Goal: Task Accomplishment & Management: Use online tool/utility

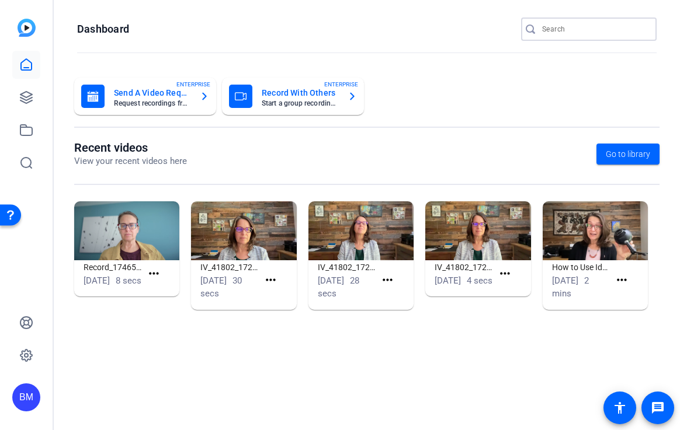
click at [576, 30] on input "Search" at bounding box center [594, 29] width 105 height 14
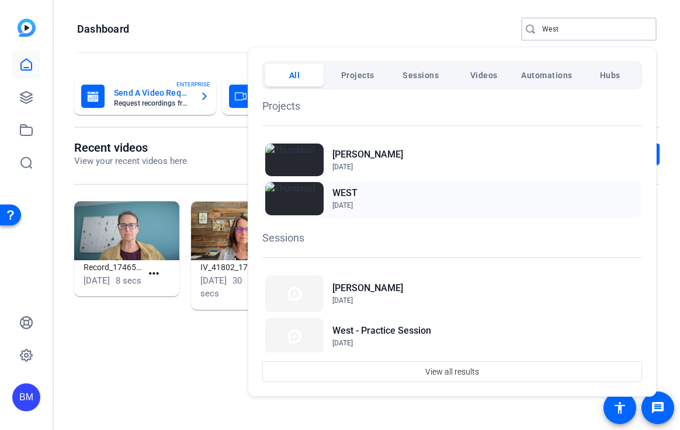
click at [201, 50] on h2 "WEST" at bounding box center [103, 50] width 196 height 0
click at [564, 27] on div at bounding box center [340, 215] width 680 height 430
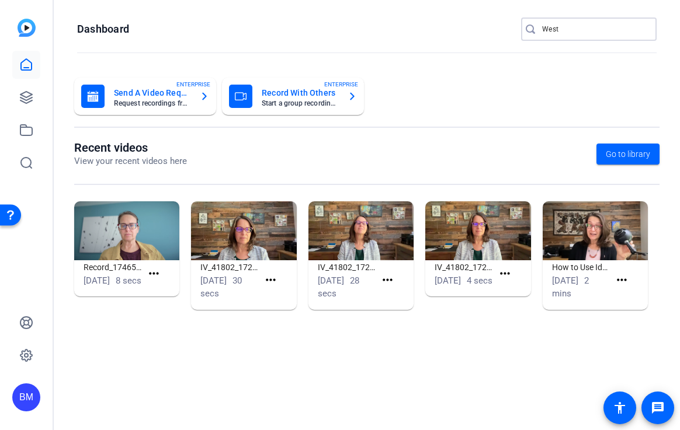
drag, startPoint x: 564, startPoint y: 27, endPoint x: 536, endPoint y: 27, distance: 28.6
click at [536, 27] on div "West" at bounding box center [584, 29] width 126 height 23
type input "Bullis"
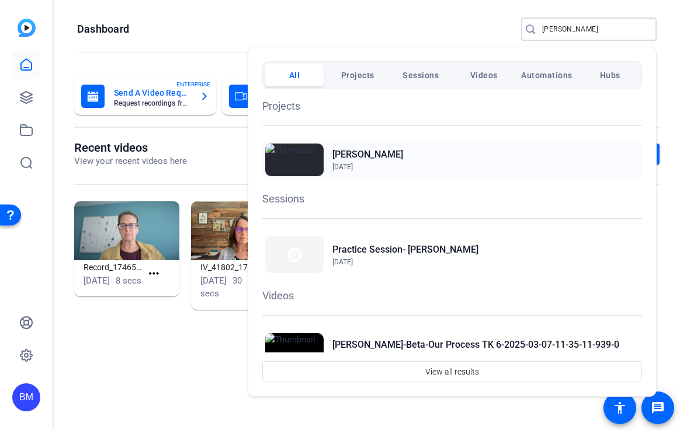
click at [349, 155] on h2 "Bullis" at bounding box center [367, 155] width 71 height 14
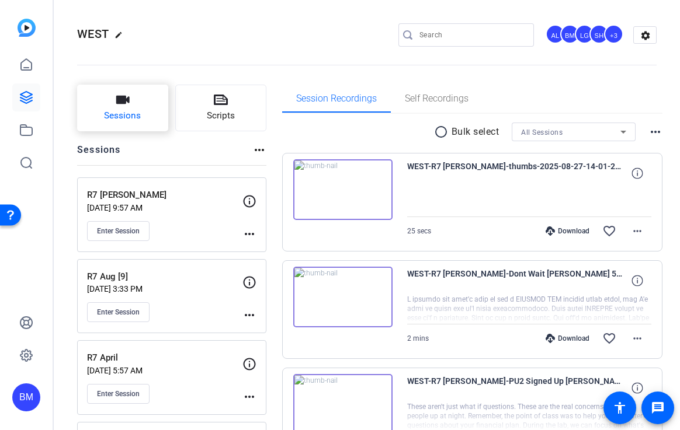
click at [141, 115] on span "Sessions" at bounding box center [122, 115] width 37 height 13
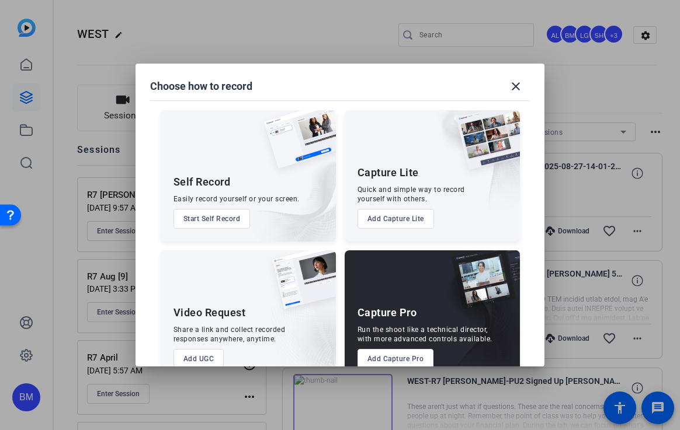
scroll to position [27, 0]
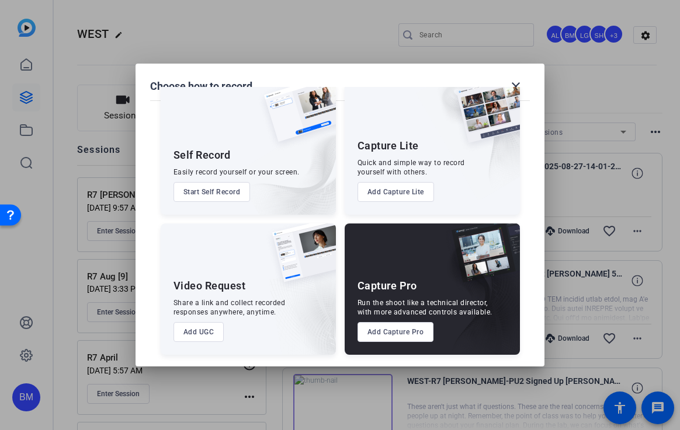
click at [407, 330] on button "Add Capture Pro" at bounding box center [395, 332] width 77 height 20
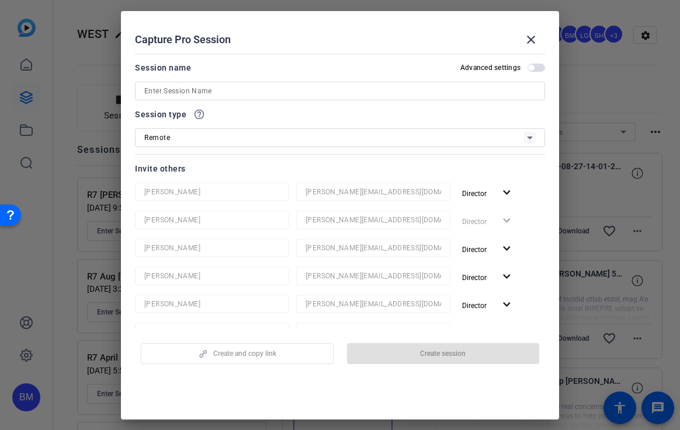
click at [449, 88] on input at bounding box center [339, 91] width 391 height 14
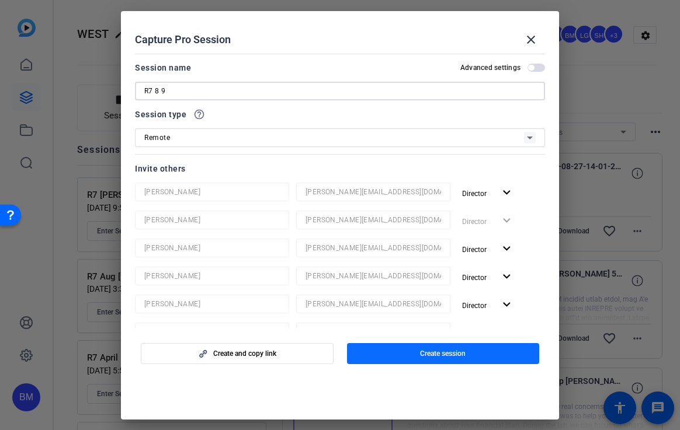
type input "R7 8 9"
click at [453, 355] on span "Create session" at bounding box center [443, 353] width 46 height 9
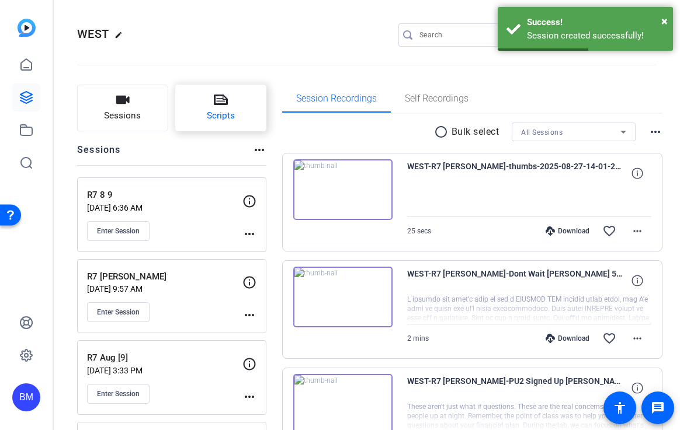
click at [204, 119] on button "Scripts" at bounding box center [220, 108] width 91 height 47
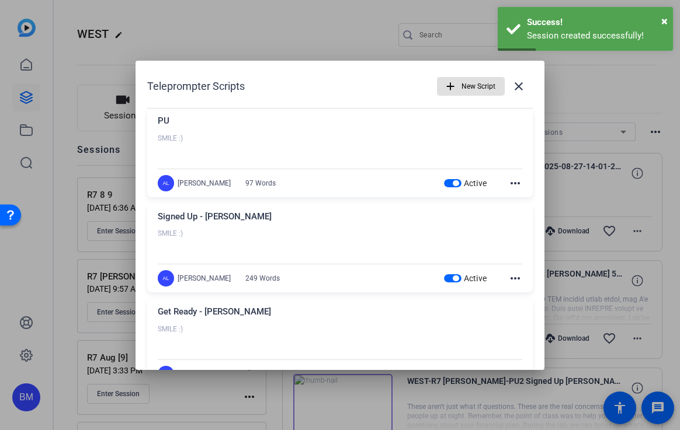
click at [453, 91] on span "button" at bounding box center [470, 86] width 67 height 28
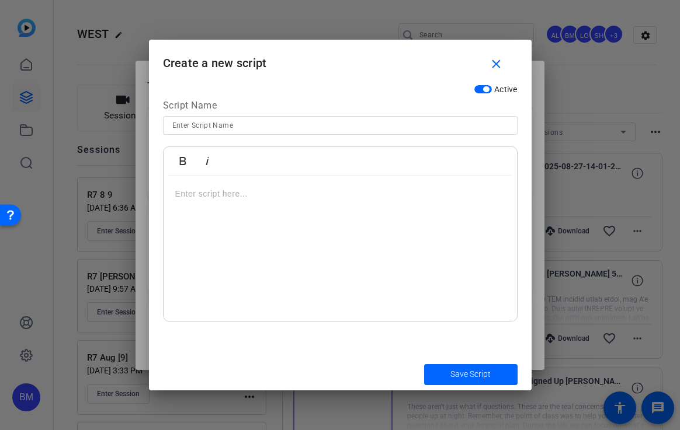
drag, startPoint x: 370, startPoint y: 125, endPoint x: 361, endPoint y: 126, distance: 9.4
click at [370, 125] on input at bounding box center [340, 126] width 336 height 14
type input "Signed Up- Colin"
click at [244, 204] on div at bounding box center [340, 249] width 353 height 146
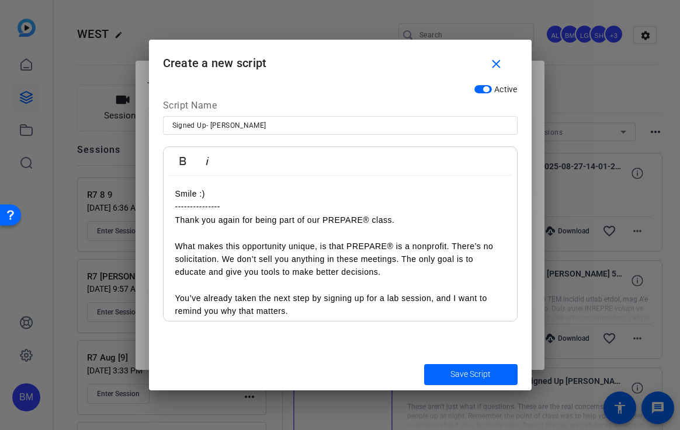
scroll to position [322, 0]
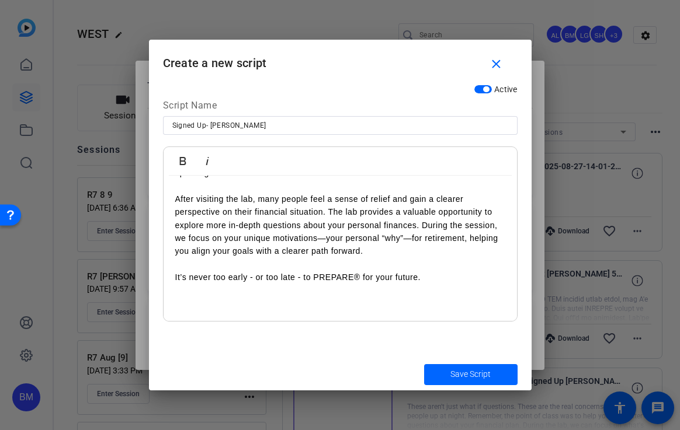
click at [435, 280] on p "It’s never too early - or too late - to PREPARE® for your future." at bounding box center [340, 277] width 330 height 13
click at [465, 371] on span "Save Script" at bounding box center [470, 375] width 40 height 12
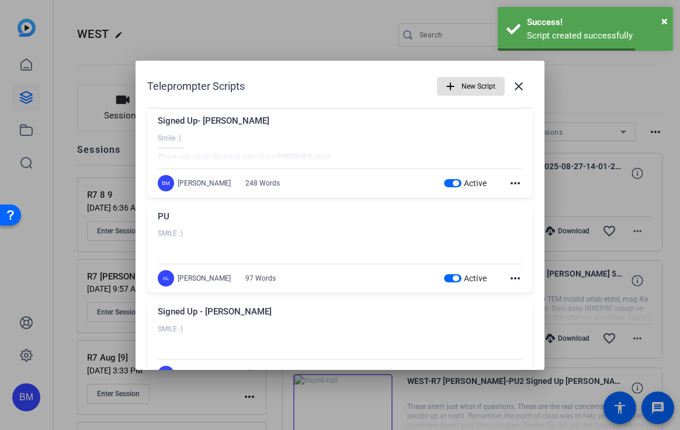
click at [471, 88] on span "New Script" at bounding box center [478, 86] width 34 height 22
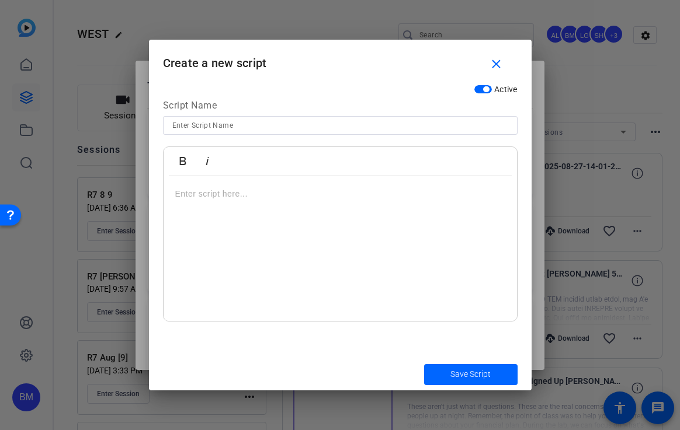
click at [404, 123] on input at bounding box center [340, 126] width 336 height 14
type input "Get Ready - Colin"
click at [362, 210] on div at bounding box center [340, 249] width 353 height 146
click at [195, 227] on div "Smile :) ------------------" at bounding box center [340, 249] width 353 height 146
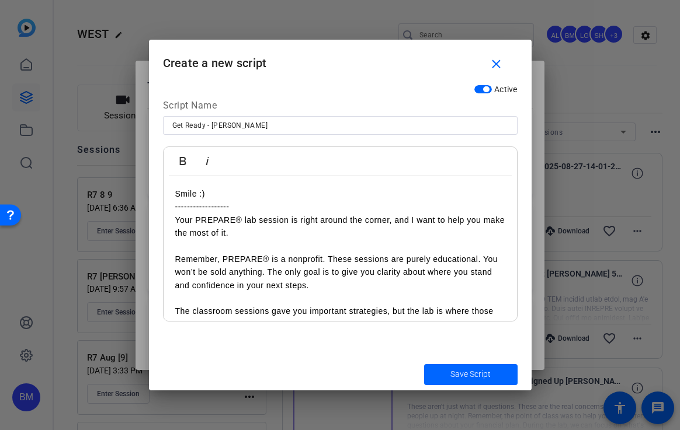
scroll to position [298, 0]
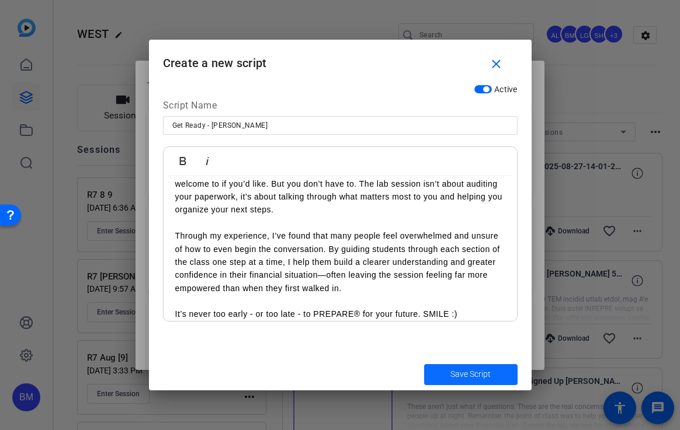
click at [469, 377] on span "Save Script" at bounding box center [470, 375] width 40 height 12
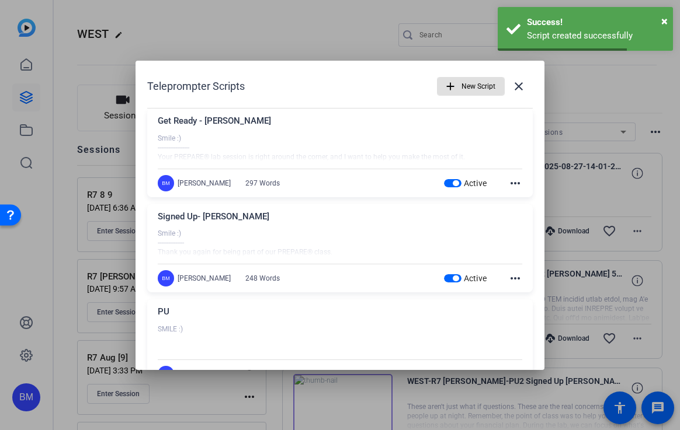
click at [463, 83] on span "New Script" at bounding box center [478, 86] width 34 height 22
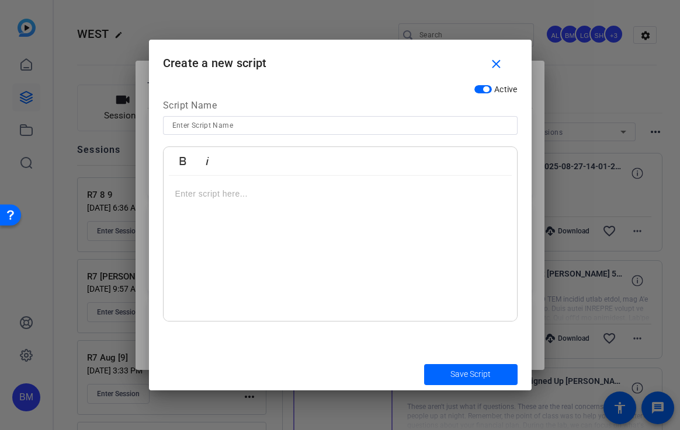
click at [200, 197] on p at bounding box center [340, 193] width 330 height 13
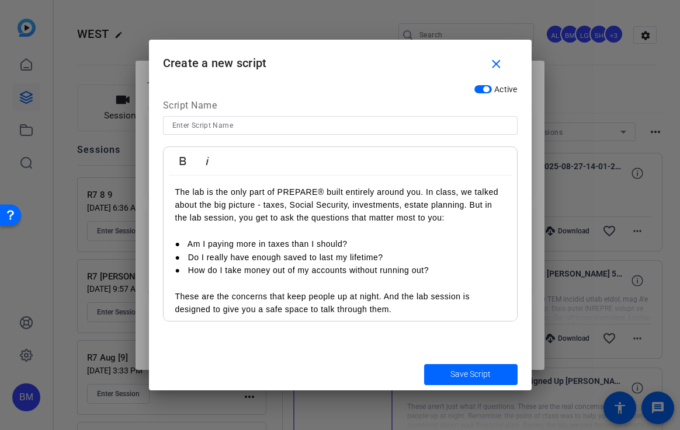
scroll to position [0, 0]
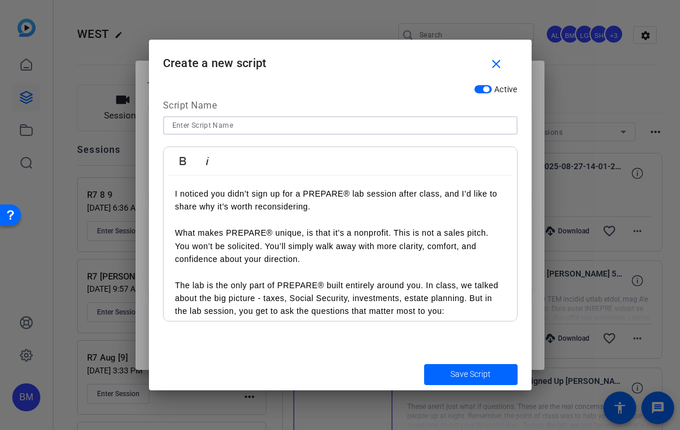
click at [216, 127] on input at bounding box center [340, 126] width 336 height 14
type input "Don't Wait- Colin"
click at [172, 192] on div "I noticed you didn’t sign up for a PREPARE® lab session after class, and I’d li…" at bounding box center [340, 384] width 353 height 416
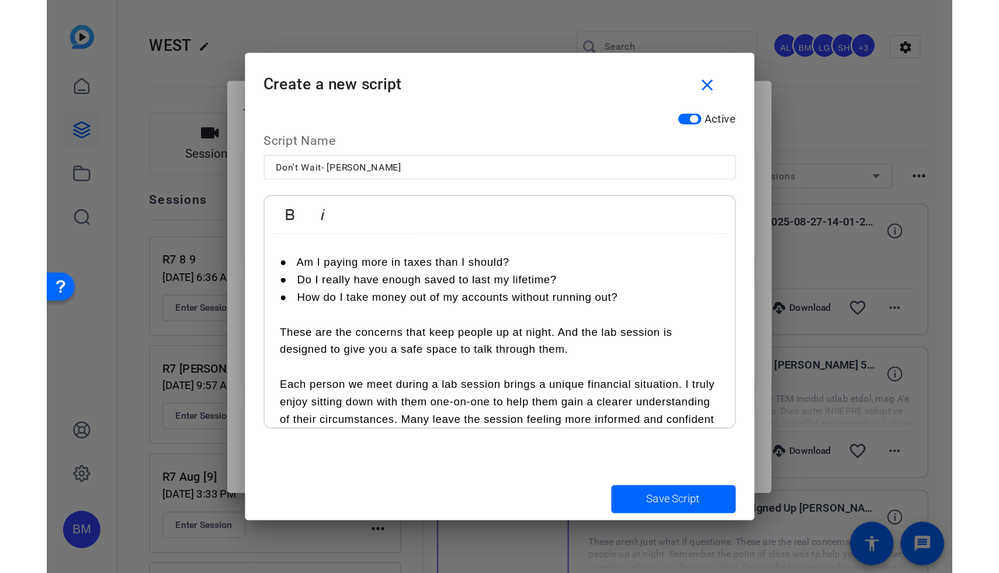
scroll to position [296, 0]
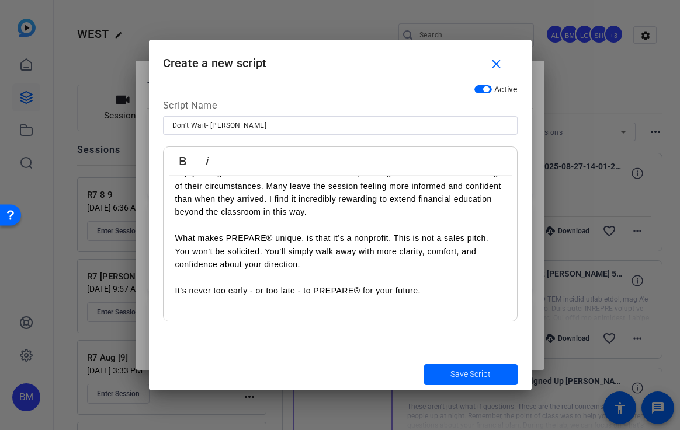
click at [429, 291] on p "It’s never too early - or too late - to PREPARE® for your future." at bounding box center [340, 290] width 330 height 13
click at [458, 369] on span "Save Script" at bounding box center [470, 375] width 40 height 12
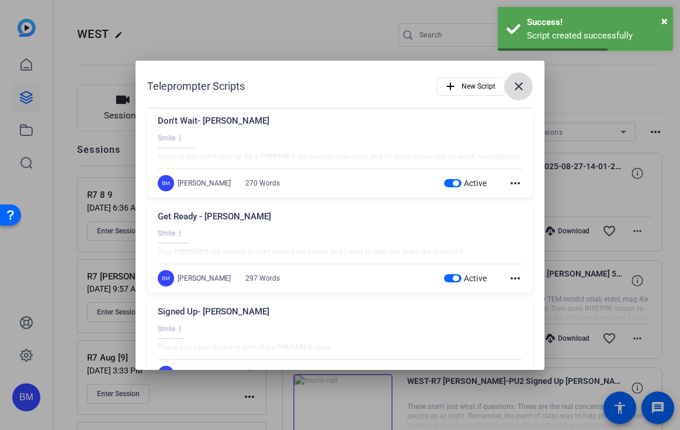
click at [512, 84] on mat-icon "close" at bounding box center [519, 86] width 14 height 14
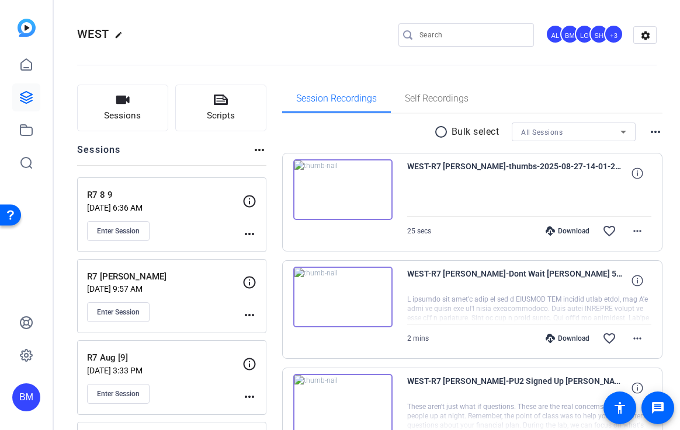
click at [463, 33] on input "Search" at bounding box center [471, 35] width 105 height 14
click at [116, 235] on span "Enter Session" at bounding box center [118, 231] width 43 height 9
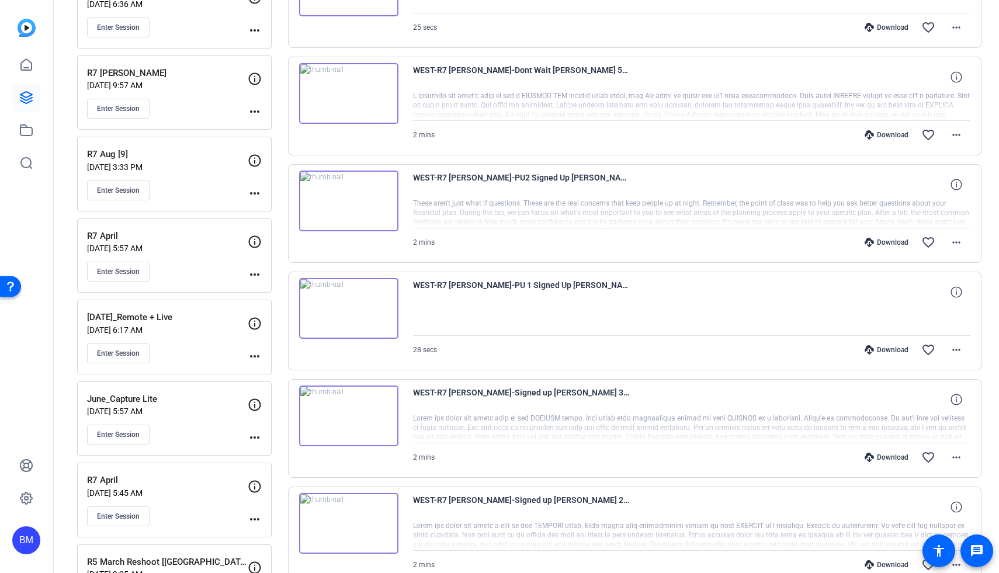
scroll to position [0, 0]
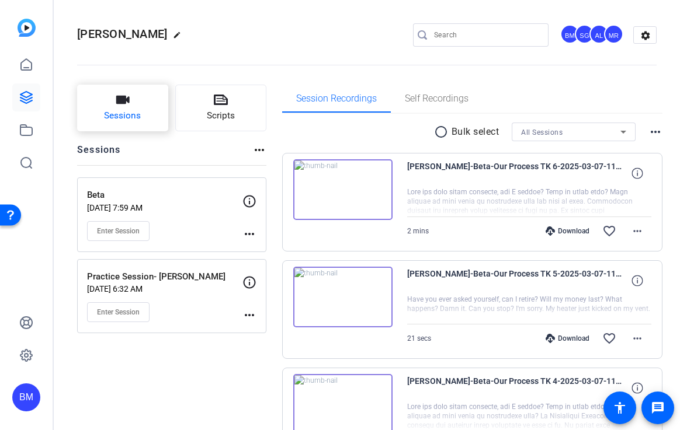
click at [130, 103] on icon "button" at bounding box center [123, 100] width 14 height 14
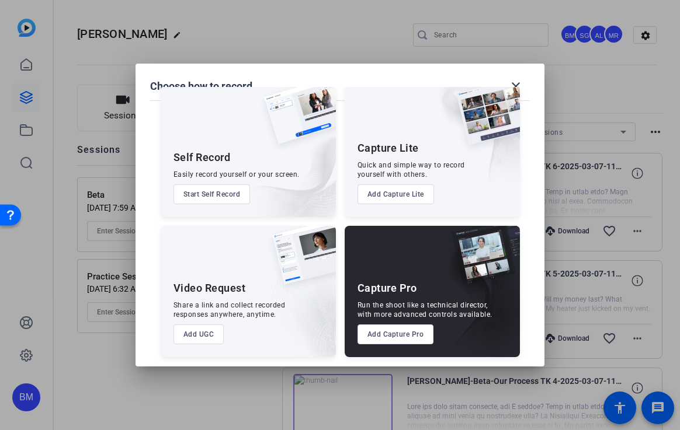
scroll to position [27, 0]
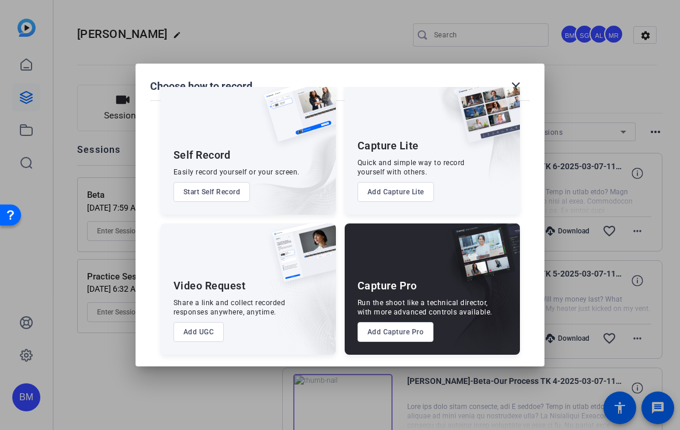
click at [408, 338] on button "Add Capture Pro" at bounding box center [395, 332] width 77 height 20
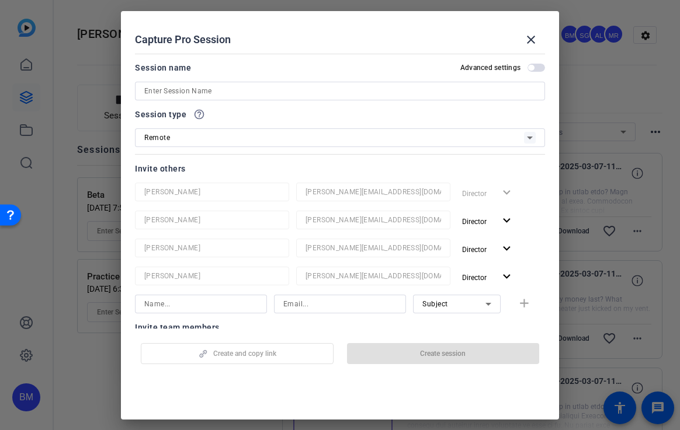
click at [226, 92] on input at bounding box center [339, 91] width 391 height 14
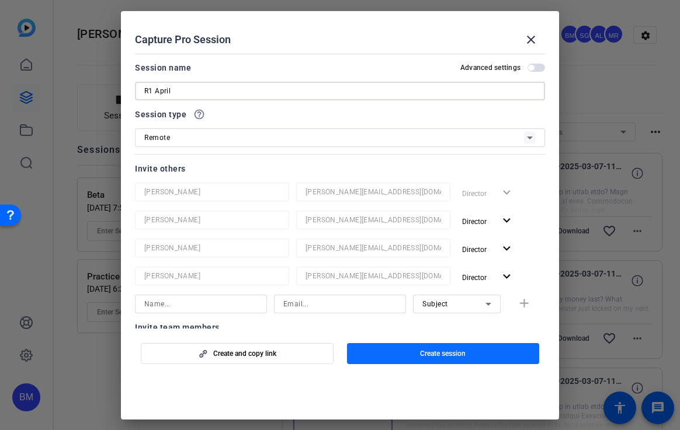
type input "R1 April"
click at [425, 343] on span "button" at bounding box center [443, 354] width 193 height 28
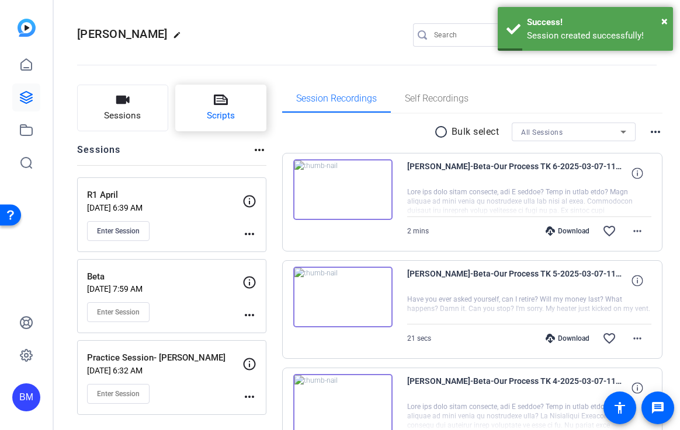
click at [251, 108] on button "Scripts" at bounding box center [220, 108] width 91 height 47
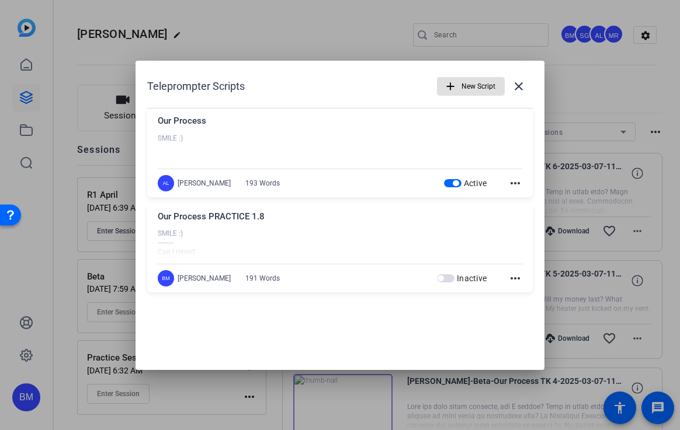
click at [470, 91] on span "New Script" at bounding box center [478, 86] width 34 height 22
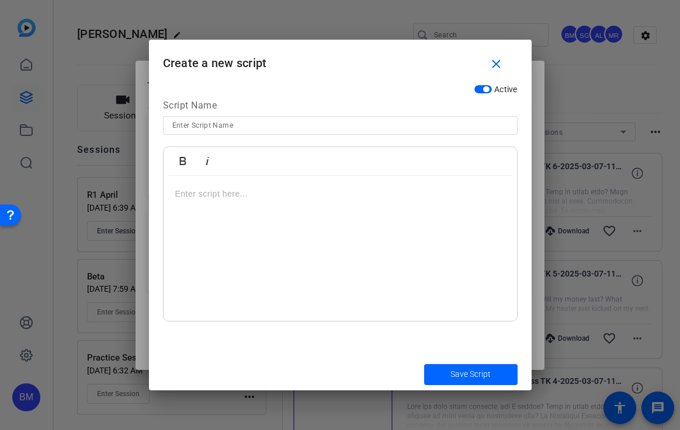
click at [225, 195] on p at bounding box center [340, 193] width 330 height 13
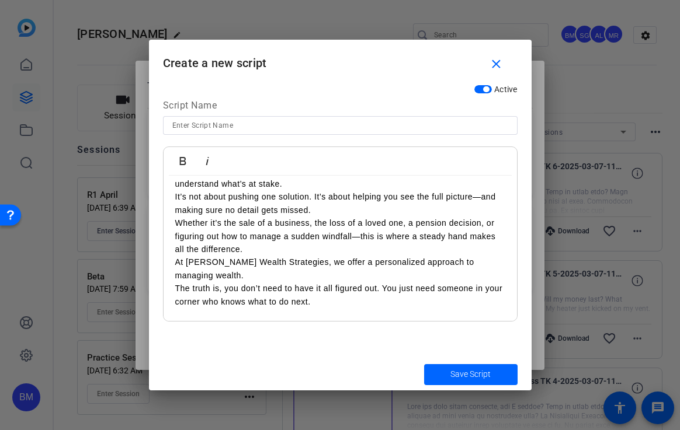
click at [378, 288] on p "At Bullis Wealth Strategies, we offer a personalized approach to managing wealt…" at bounding box center [340, 282] width 330 height 53
click at [442, 374] on span "submit" at bounding box center [470, 375] width 93 height 28
click at [262, 123] on input at bounding box center [340, 126] width 336 height 14
type input "K"
type input "Life Transitions"
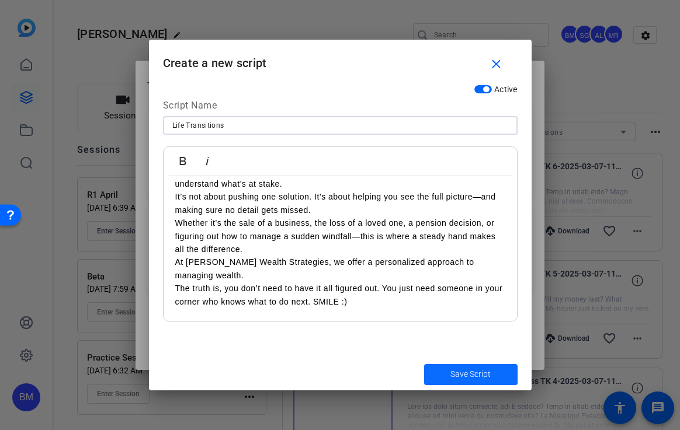
click at [463, 378] on span "Save Script" at bounding box center [470, 375] width 40 height 12
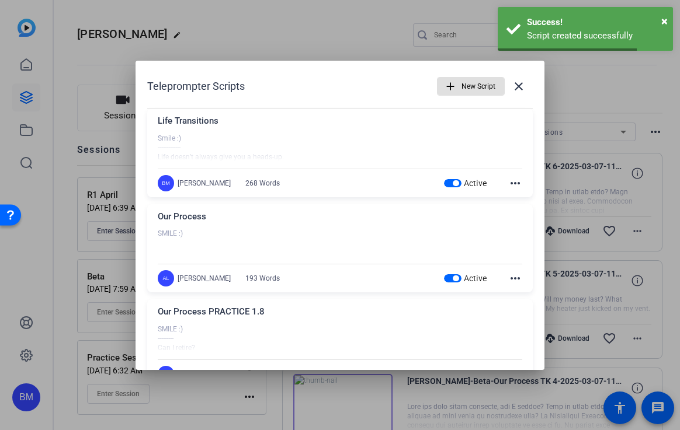
click at [451, 92] on span "button" at bounding box center [470, 86] width 67 height 28
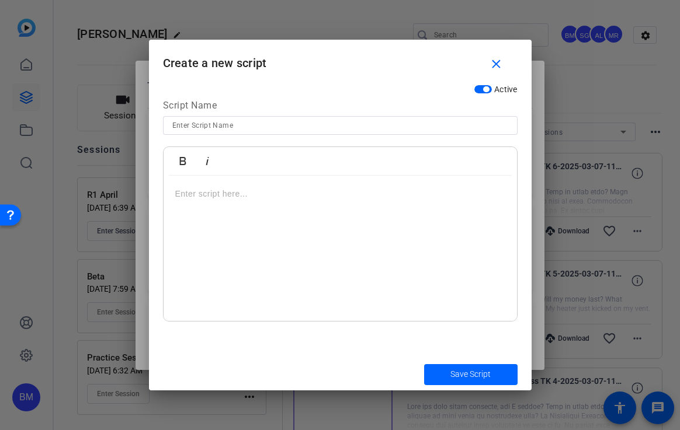
click at [229, 193] on p at bounding box center [340, 193] width 330 height 13
click at [202, 121] on input at bounding box center [340, 126] width 336 height 14
type input "About Us"
click at [184, 237] on div "Smile :) -----------" at bounding box center [340, 249] width 353 height 146
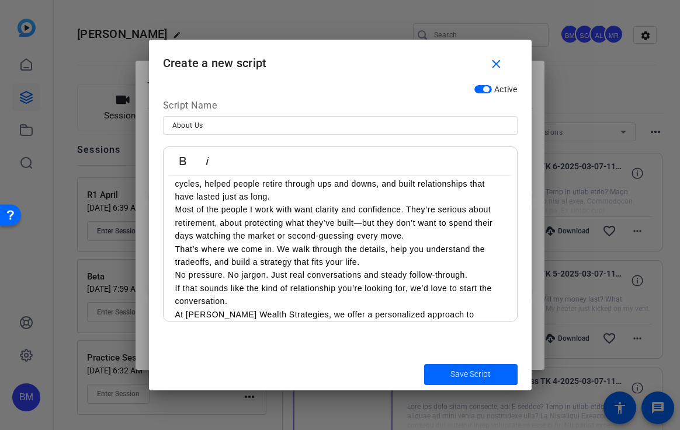
scroll to position [1, 0]
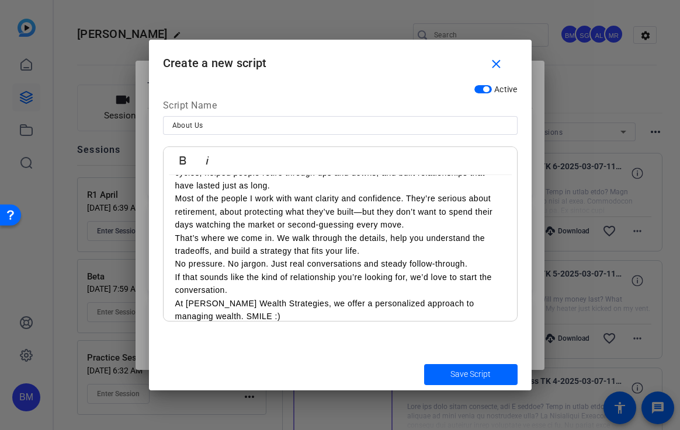
click at [465, 364] on span "submit" at bounding box center [470, 375] width 93 height 28
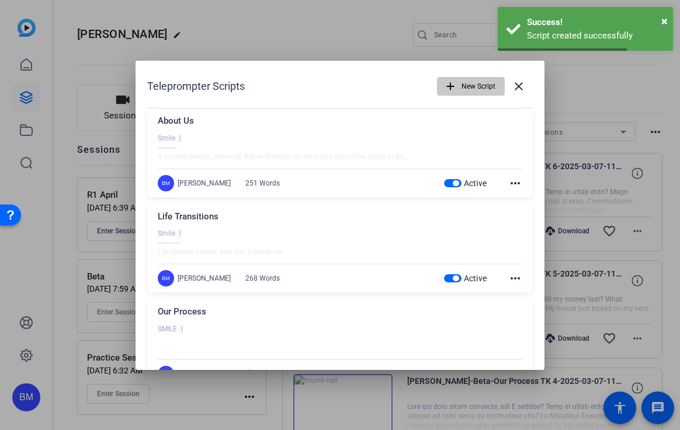
click at [467, 88] on span "New Script" at bounding box center [478, 86] width 34 height 22
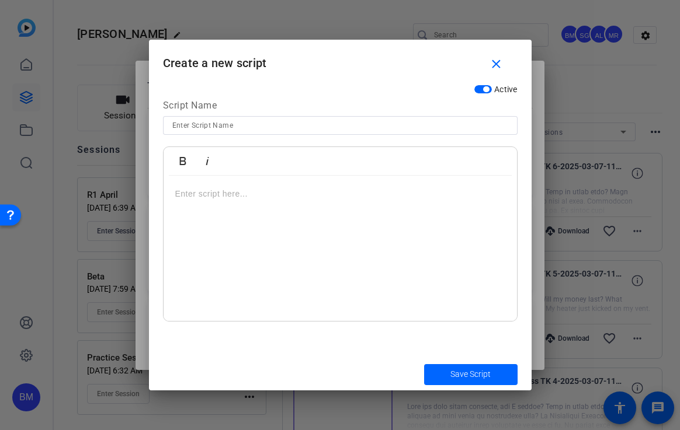
click at [234, 189] on p at bounding box center [340, 193] width 330 height 13
click at [188, 227] on div "​Smile :) -------------" at bounding box center [340, 249] width 353 height 146
click at [218, 229] on div "​Smile :) -------------" at bounding box center [340, 249] width 353 height 146
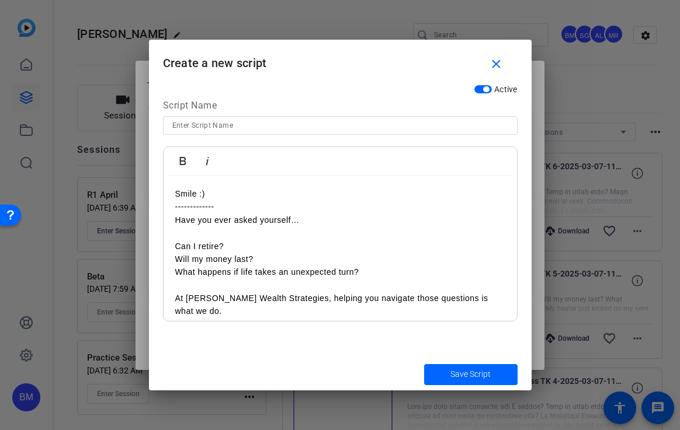
scroll to position [272, 0]
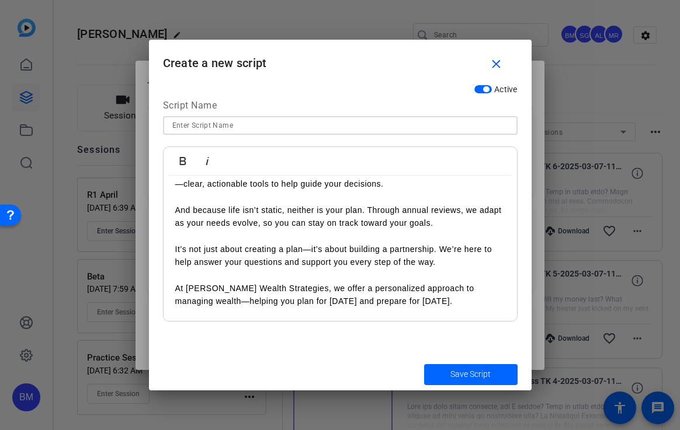
click at [197, 128] on input at bounding box center [340, 126] width 336 height 14
type input "Our Process"
click at [473, 378] on span "Save Script" at bounding box center [470, 375] width 40 height 12
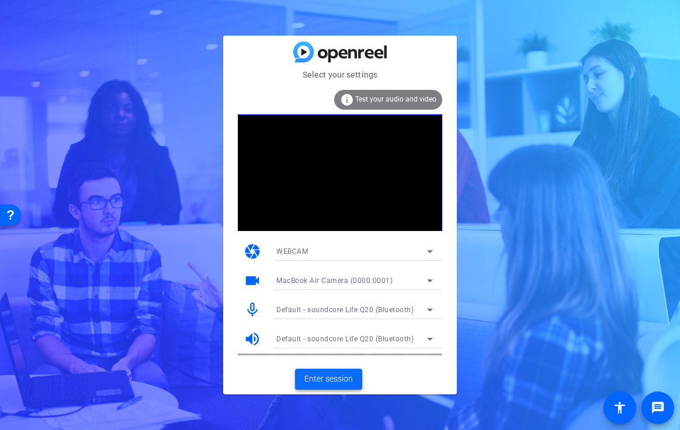
click at [326, 373] on span "Enter session" at bounding box center [328, 379] width 48 height 12
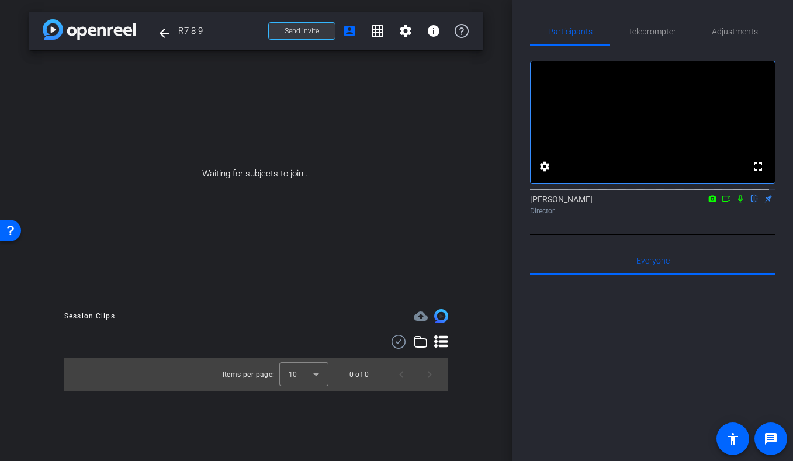
click at [290, 34] on span "Send invite" at bounding box center [301, 30] width 34 height 9
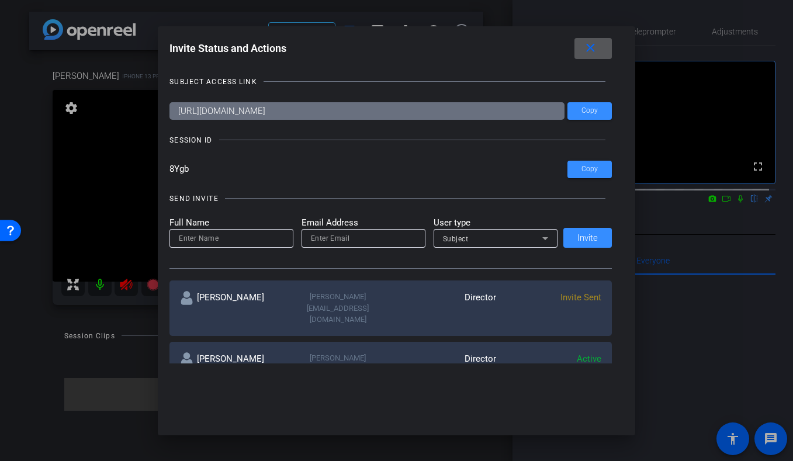
click at [585, 48] on span at bounding box center [592, 48] width 37 height 28
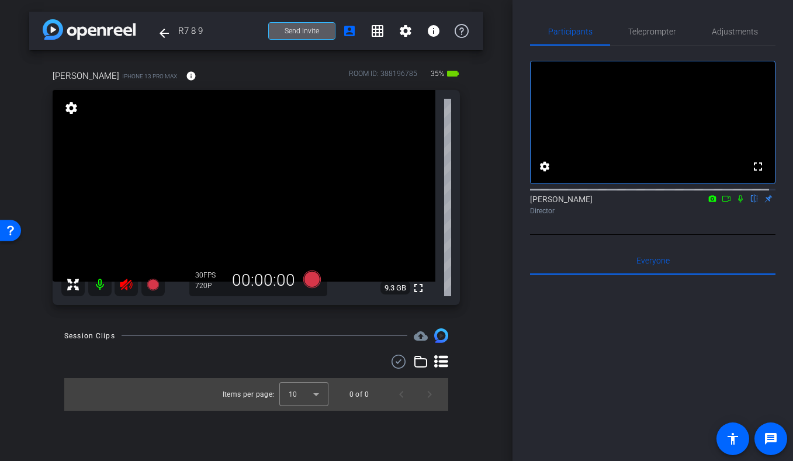
click at [123, 287] on icon at bounding box center [126, 285] width 12 height 12
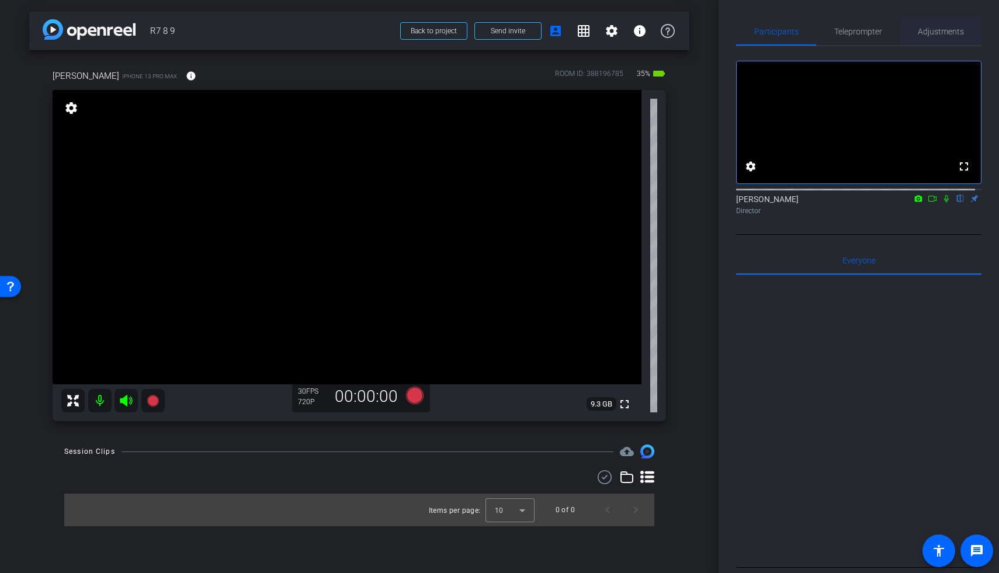
click at [679, 42] on span "Adjustments" at bounding box center [941, 32] width 46 height 28
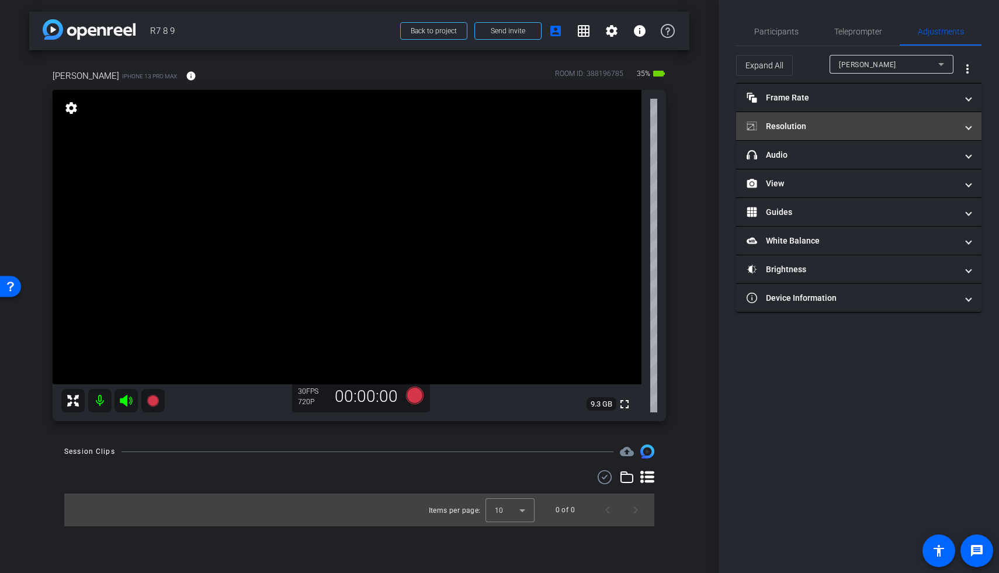
click at [679, 132] on mat-panel-title "Resolution" at bounding box center [851, 126] width 210 height 12
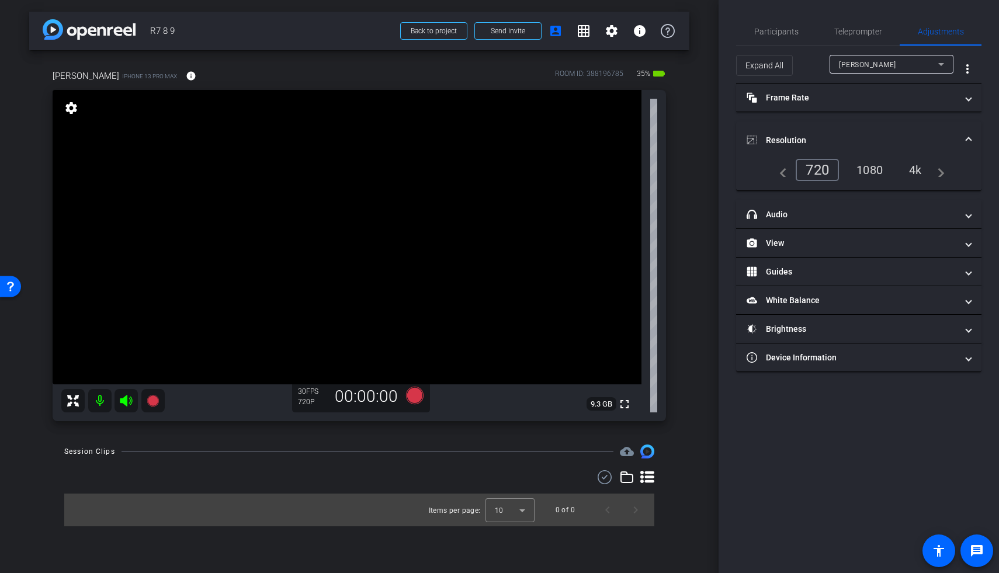
click at [679, 162] on div "1080" at bounding box center [869, 170] width 44 height 20
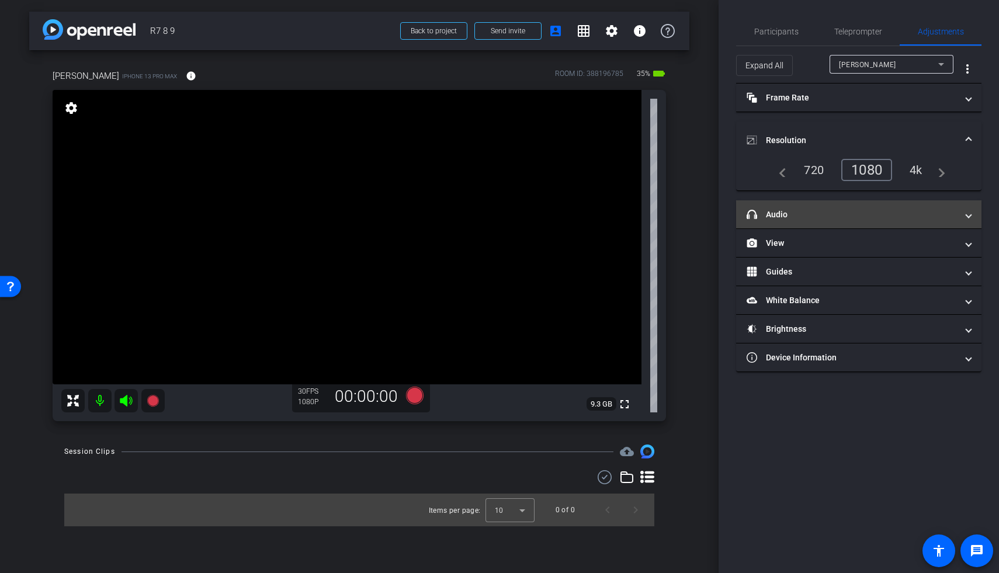
click at [679, 220] on mat-panel-title "headphone icon Audio" at bounding box center [851, 215] width 210 height 12
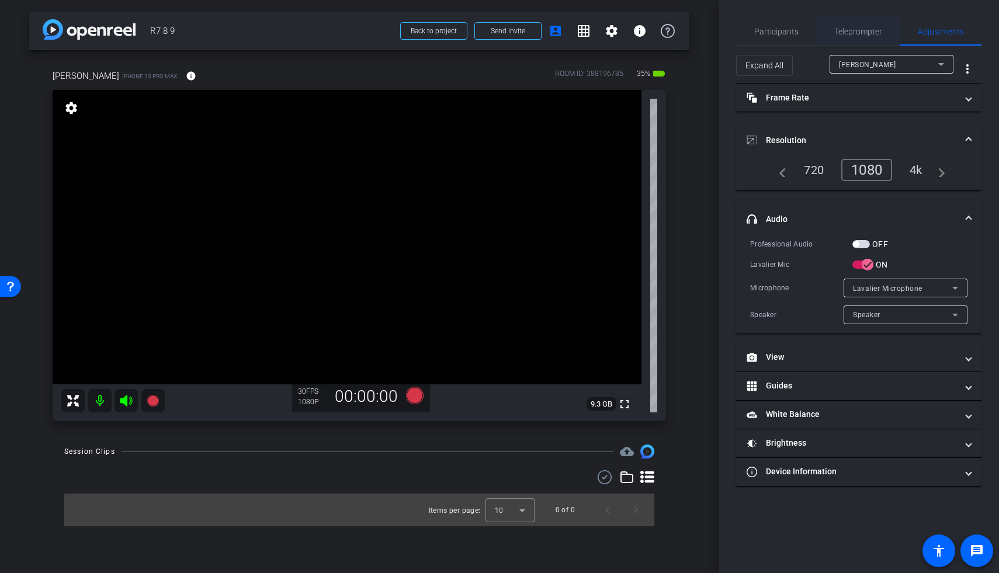
click at [679, 33] on span "Teleprompter" at bounding box center [858, 31] width 48 height 8
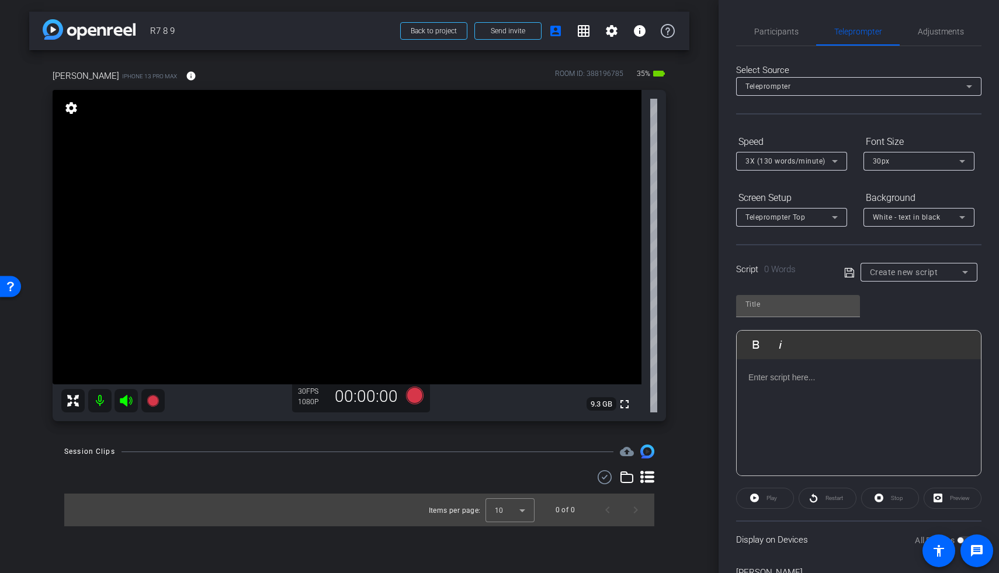
click at [679, 218] on span "White - text in black" at bounding box center [907, 217] width 68 height 8
click at [679, 263] on div "Black - text in white" at bounding box center [907, 263] width 69 height 14
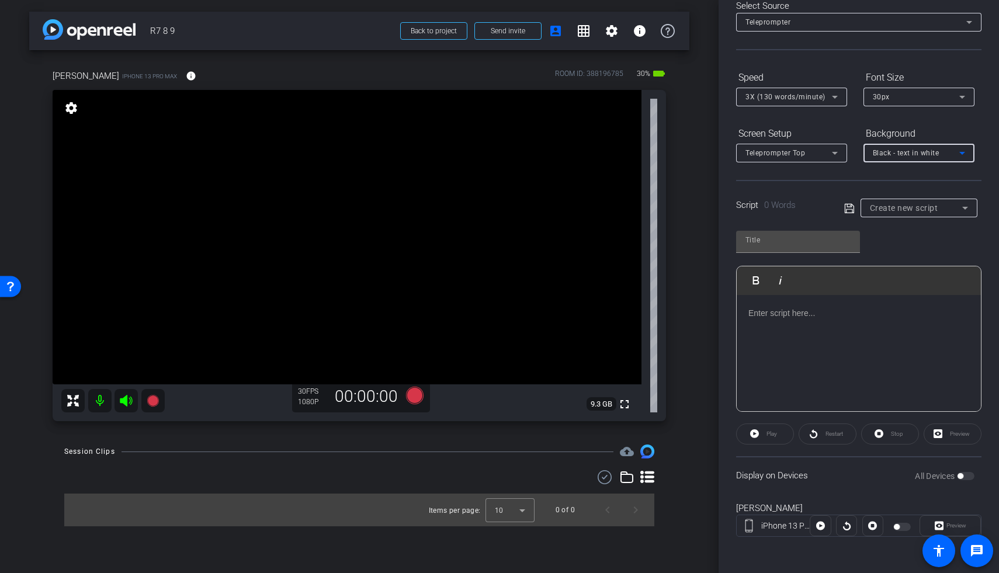
scroll to position [65, 0]
click at [679, 216] on div at bounding box center [918, 222] width 117 height 13
click at [679, 209] on span "Create new script" at bounding box center [904, 206] width 68 height 9
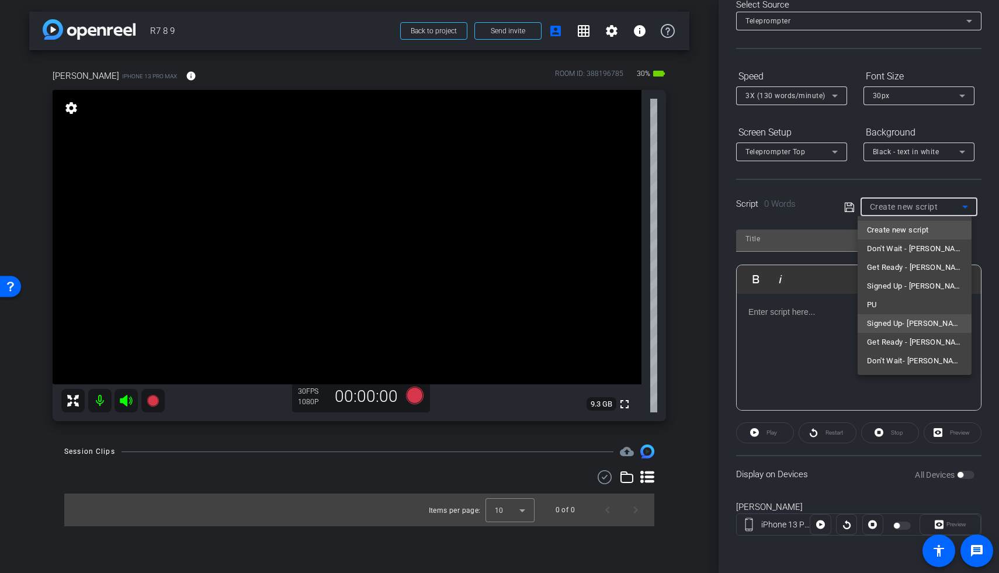
click at [679, 328] on span "Signed Up- Colin" at bounding box center [914, 324] width 95 height 14
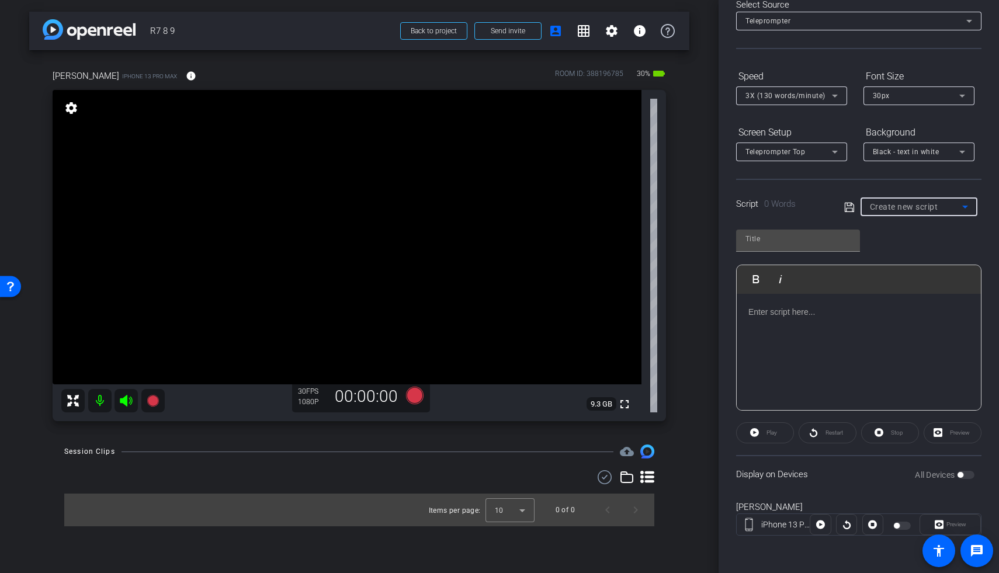
type input "Signed Up- Colin"
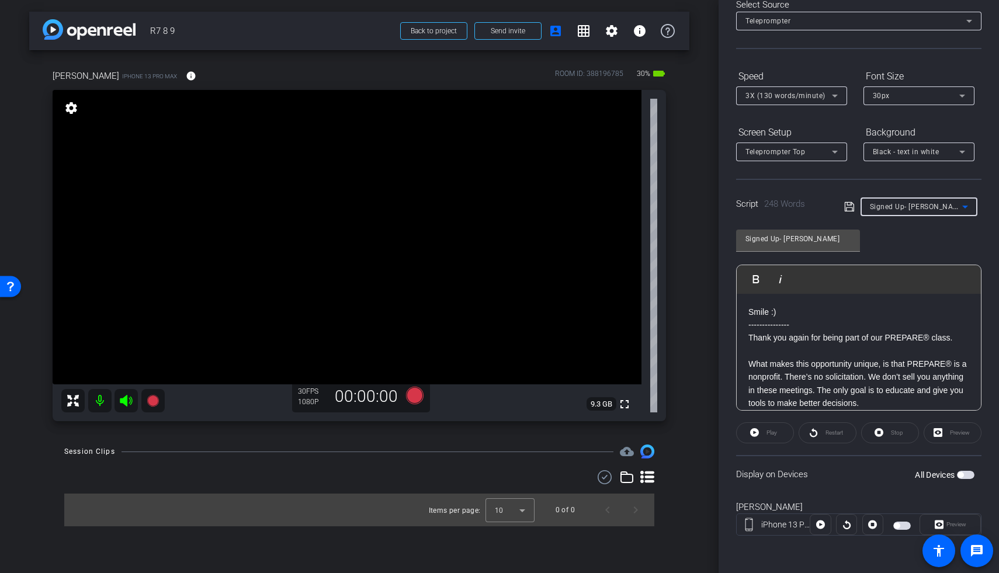
click at [679, 97] on span "3X (130 words/minute)" at bounding box center [785, 96] width 80 height 8
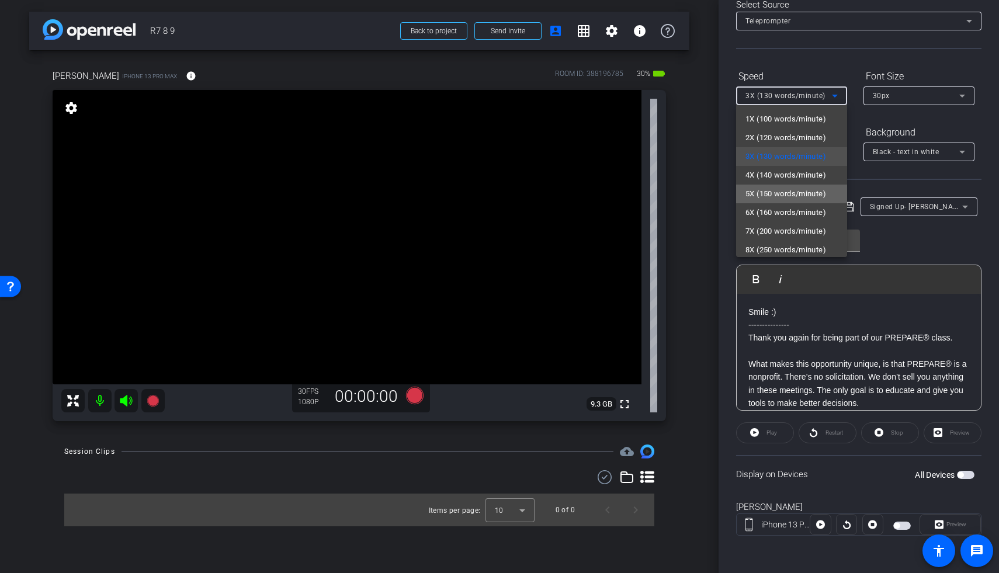
click at [679, 200] on mat-option "5X (150 words/minute)" at bounding box center [791, 194] width 111 height 19
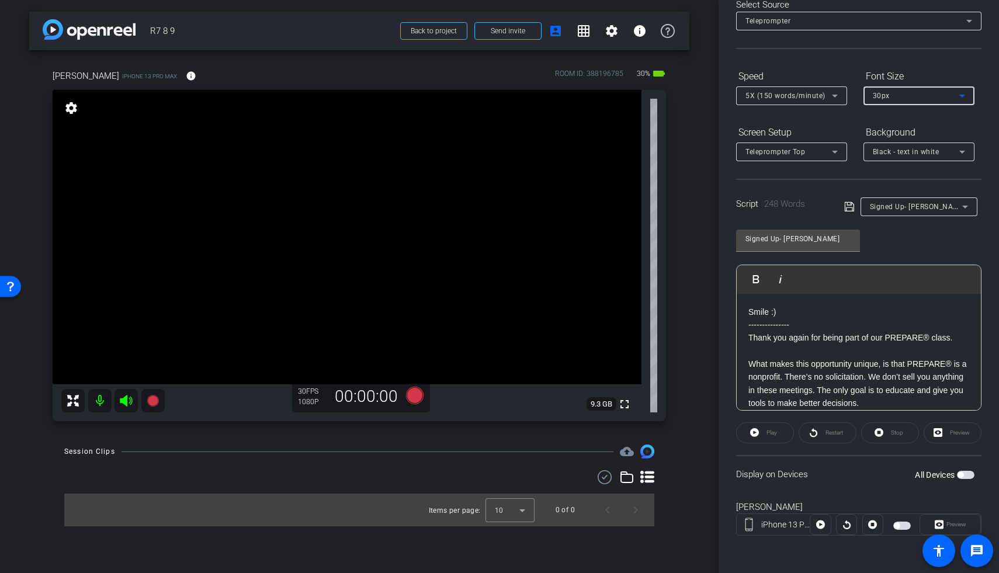
click at [679, 96] on span "30px" at bounding box center [881, 96] width 17 height 8
click at [679, 153] on mat-option "40px" at bounding box center [918, 156] width 111 height 19
click at [679, 430] on span "button" at bounding box center [966, 475] width 18 height 8
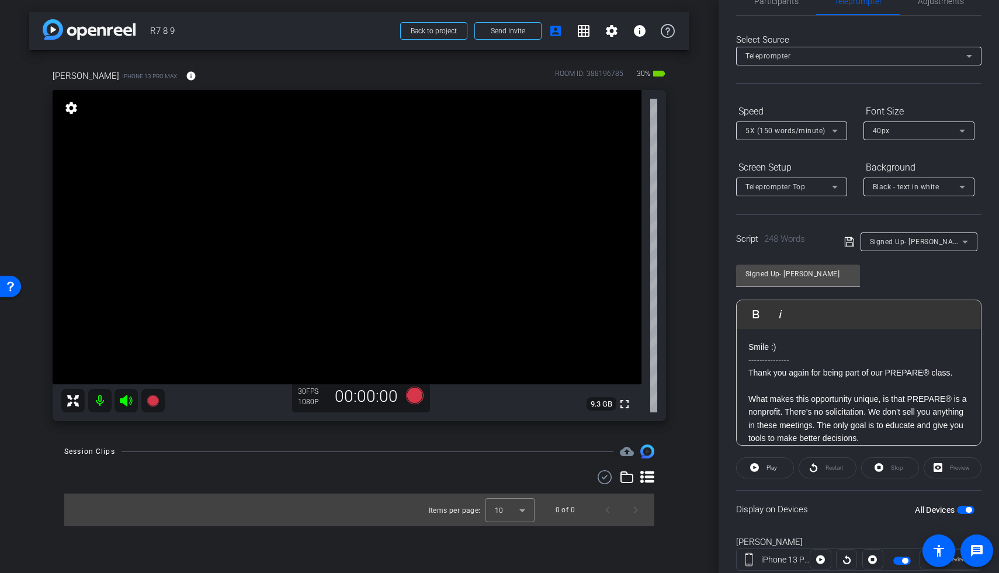
scroll to position [0, 0]
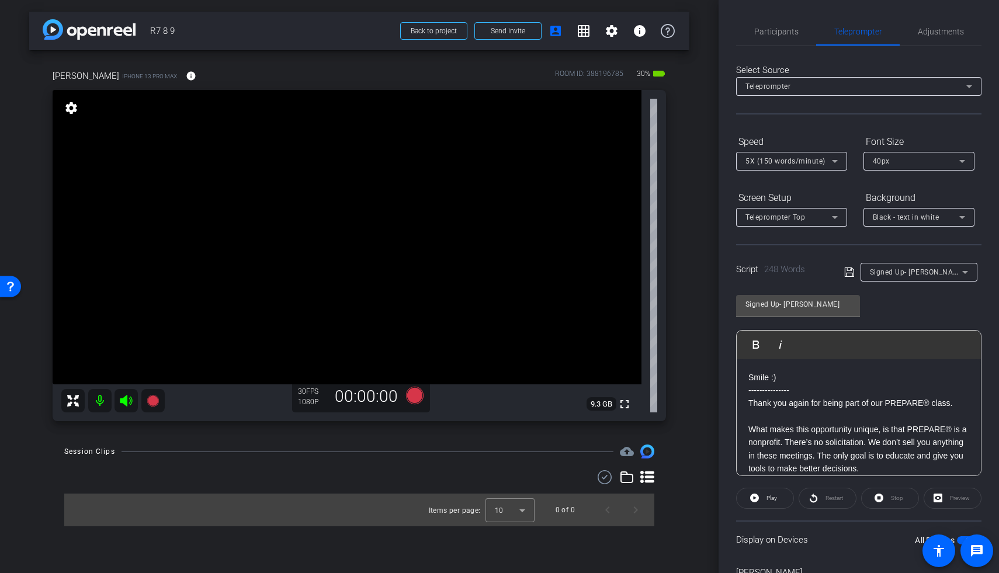
click at [679, 91] on div "Teleprompter" at bounding box center [855, 86] width 221 height 15
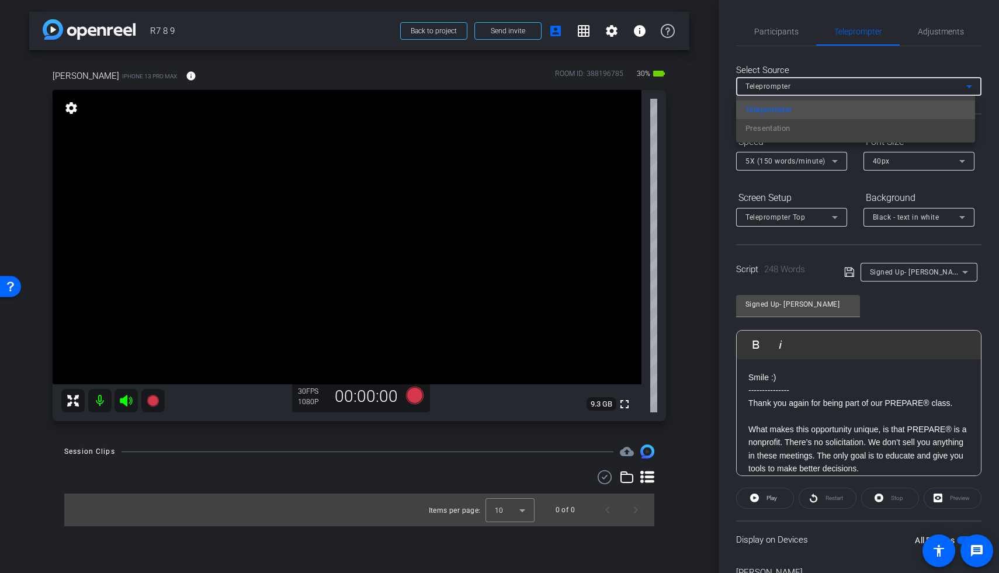
click at [679, 140] on div at bounding box center [499, 286] width 999 height 573
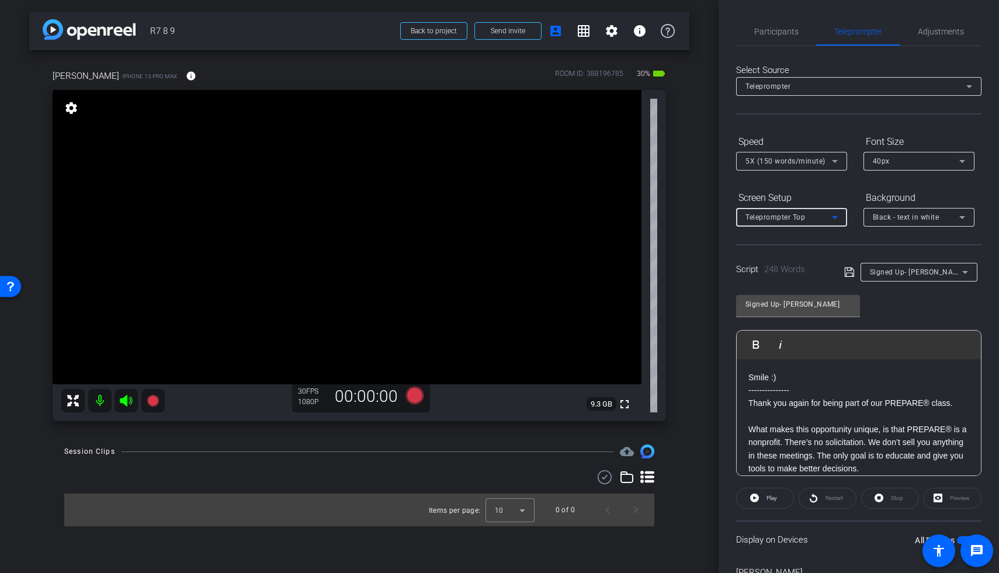
click at [679, 212] on div "Teleprompter Top" at bounding box center [788, 217] width 86 height 15
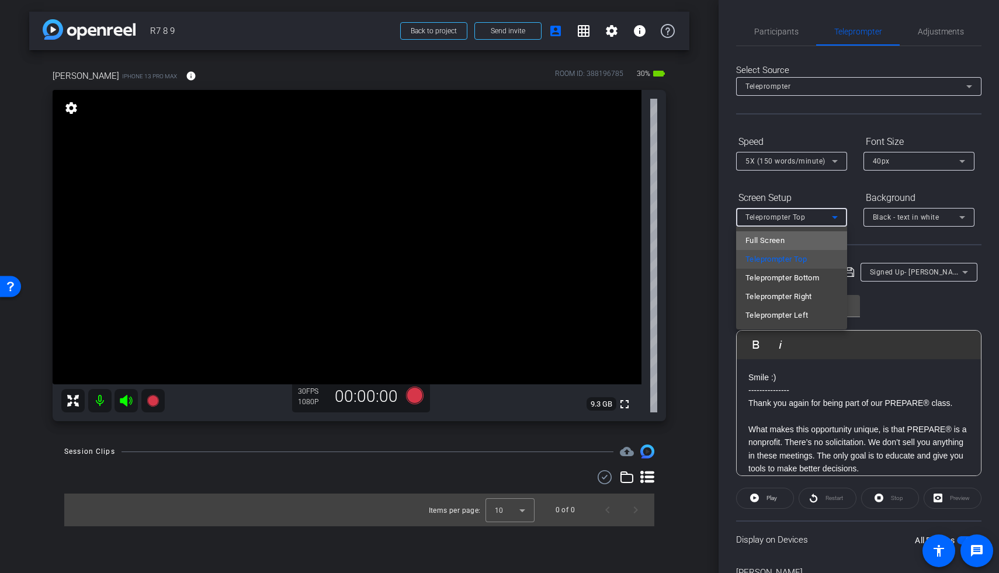
click at [679, 237] on mat-option "Full Screen" at bounding box center [791, 240] width 111 height 19
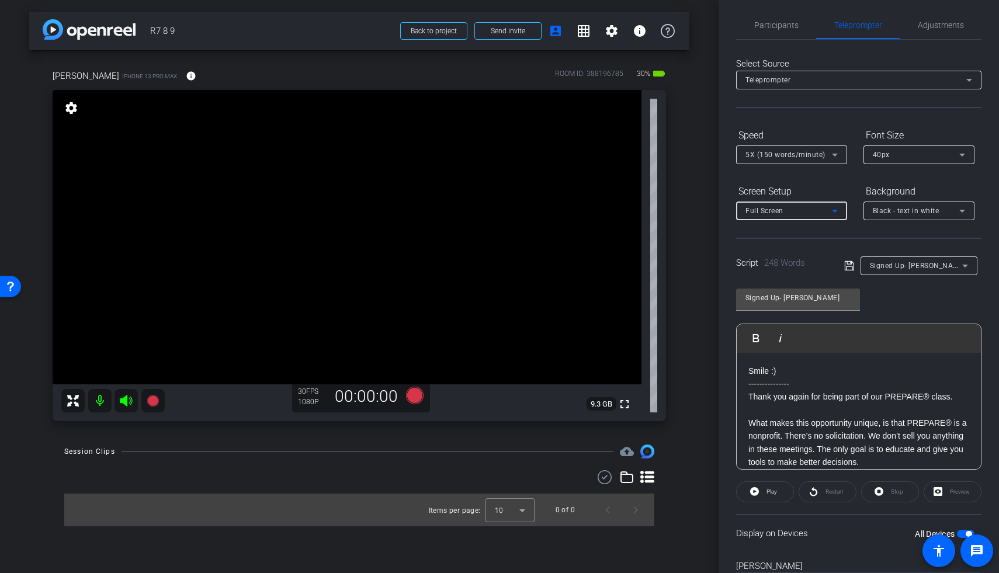
scroll to position [16, 0]
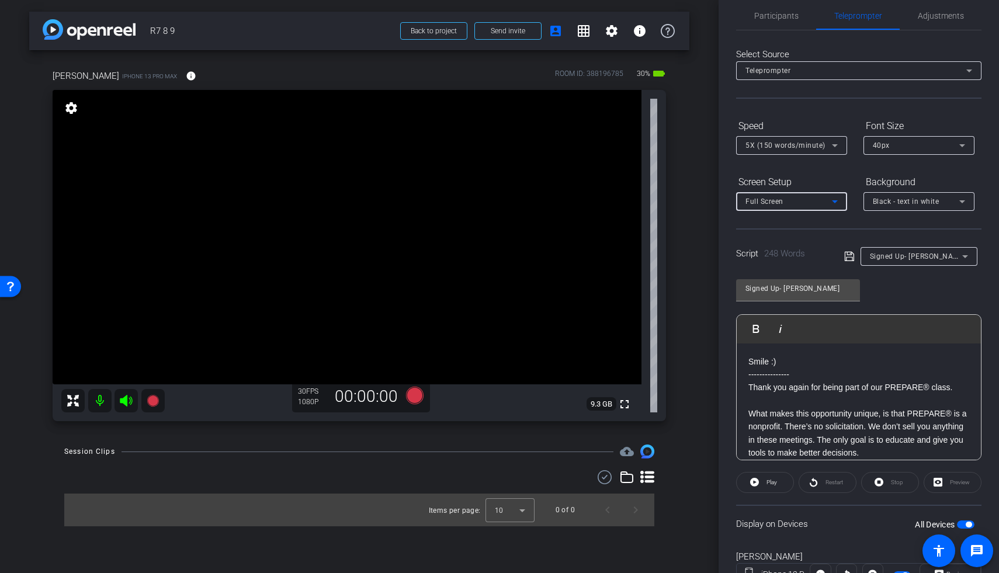
click at [679, 204] on span "Black - text in white" at bounding box center [906, 201] width 67 height 8
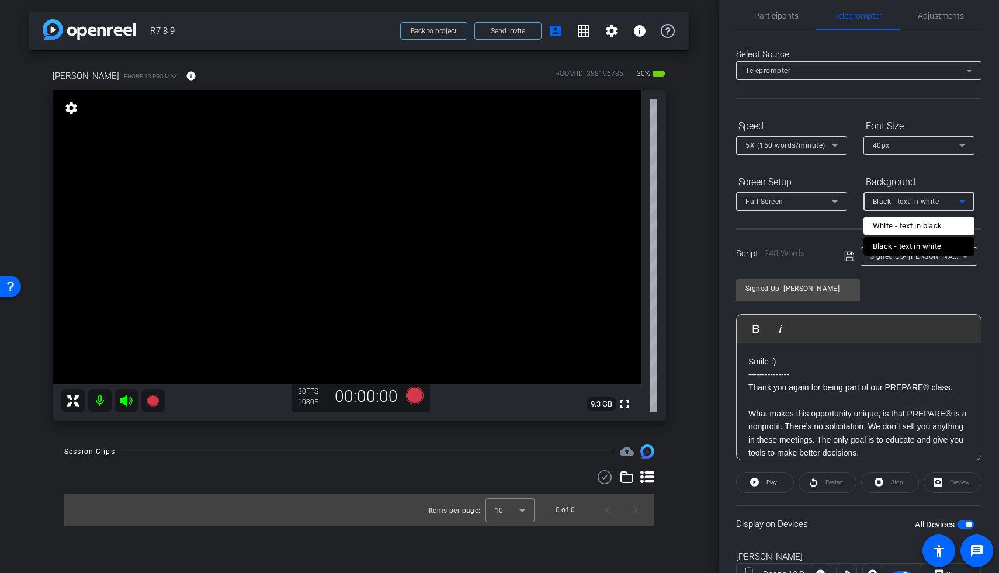
click at [679, 204] on div at bounding box center [499, 286] width 999 height 573
click at [679, 205] on span "Black - text in white" at bounding box center [906, 201] width 67 height 8
click at [679, 245] on div "Black - text in white" at bounding box center [907, 246] width 69 height 14
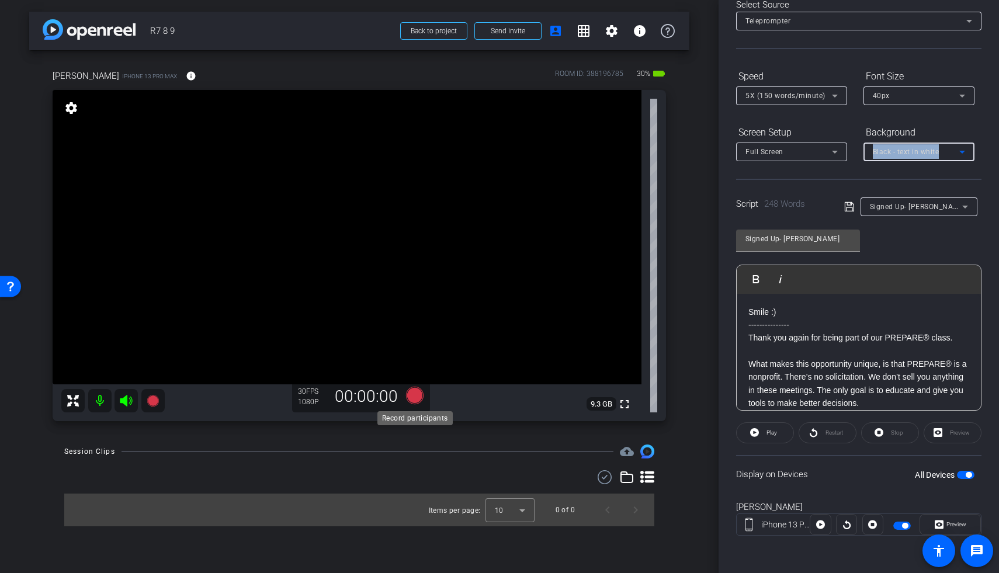
click at [411, 400] on icon at bounding box center [415, 396] width 18 height 18
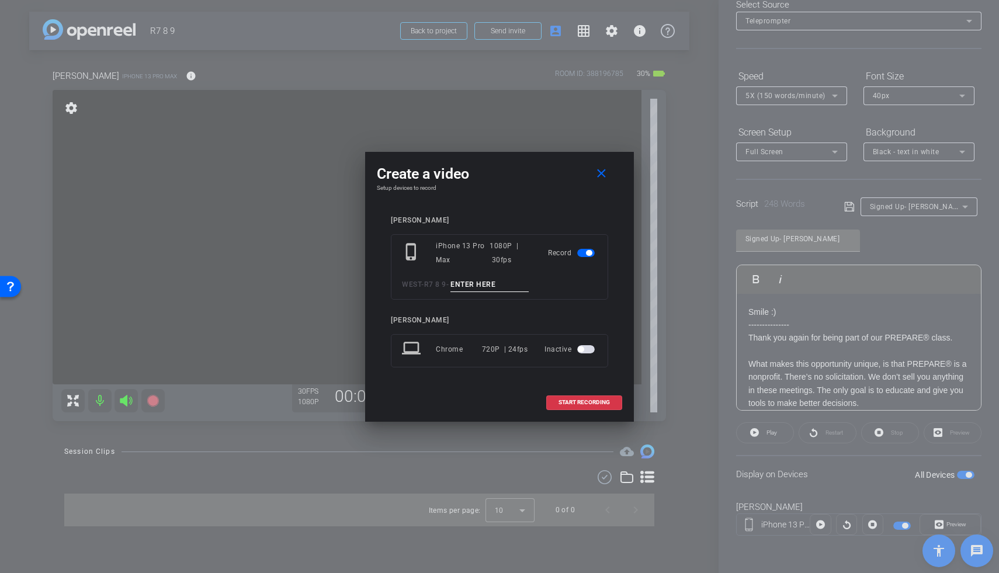
click at [513, 285] on input at bounding box center [489, 284] width 78 height 15
type input "mic test"
click at [563, 404] on span "START RECORDING" at bounding box center [583, 402] width 51 height 6
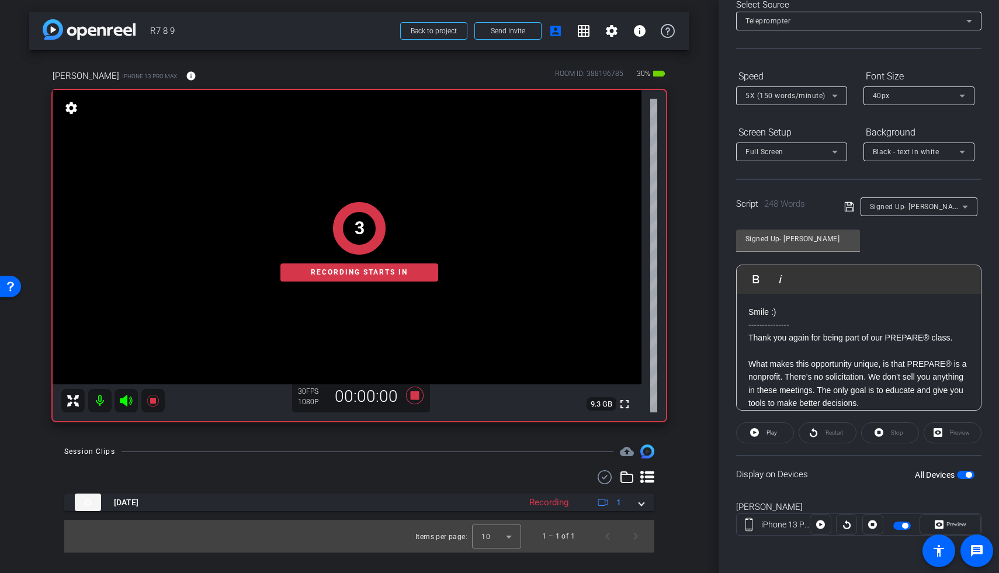
scroll to position [0, 0]
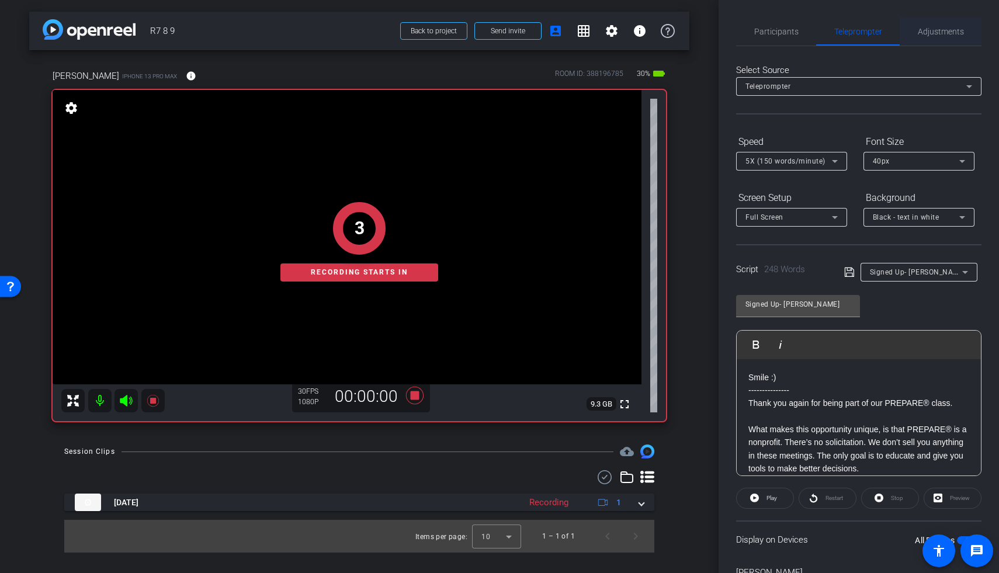
click at [679, 33] on span "Adjustments" at bounding box center [941, 31] width 46 height 8
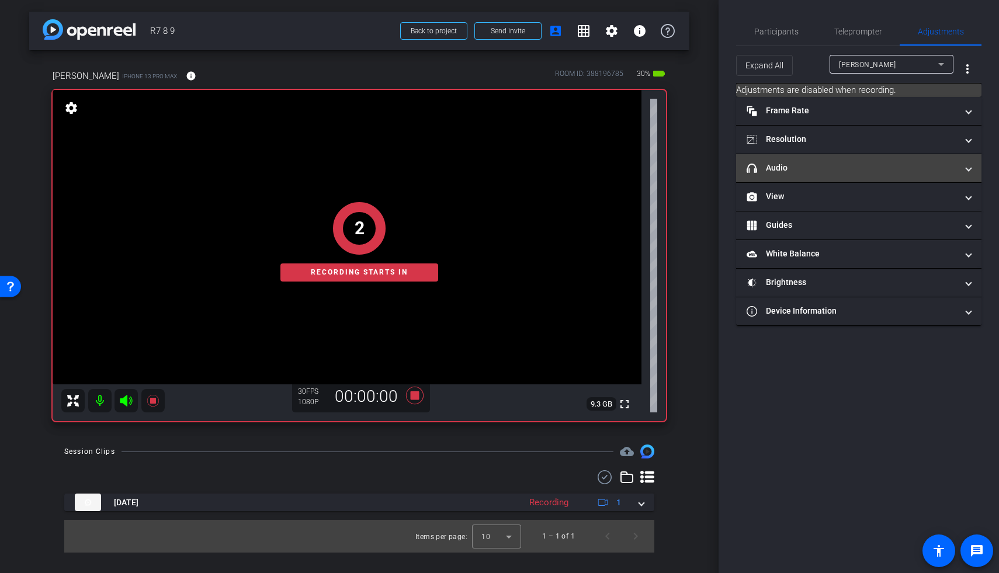
click at [679, 172] on mat-panel-title "headphone icon Audio" at bounding box center [851, 168] width 210 height 12
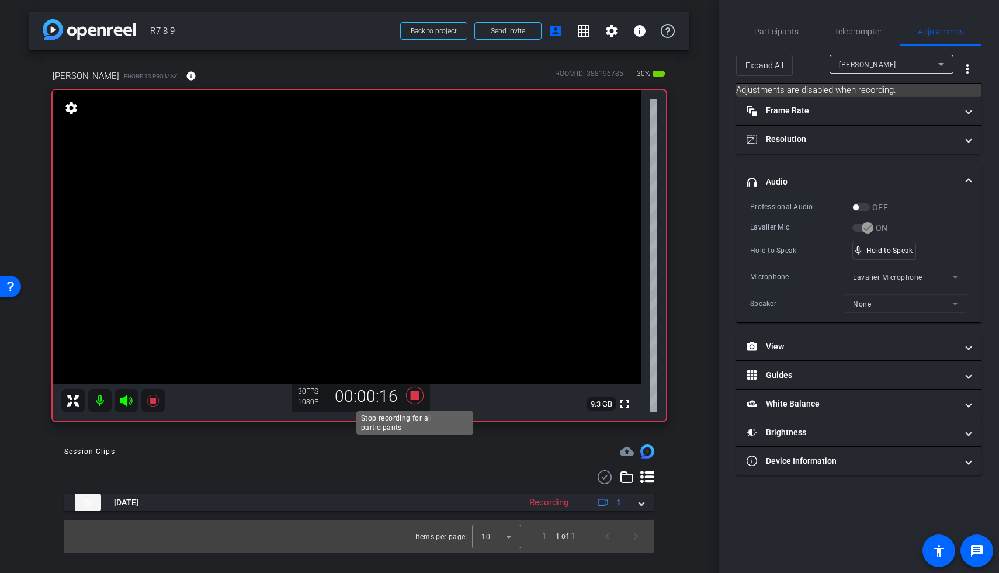
click at [419, 395] on icon at bounding box center [415, 396] width 18 height 18
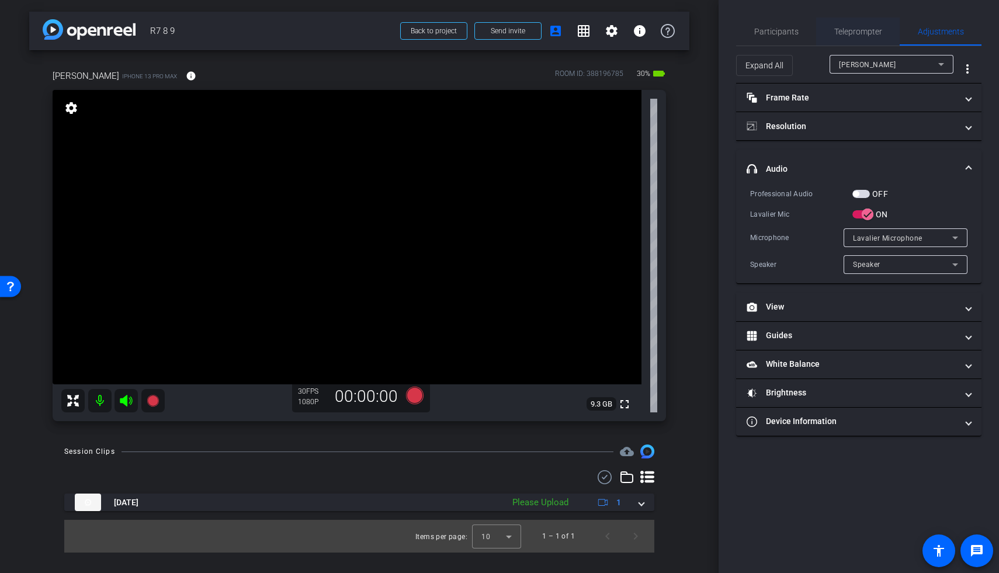
click at [679, 30] on span "Teleprompter" at bounding box center [858, 31] width 48 height 8
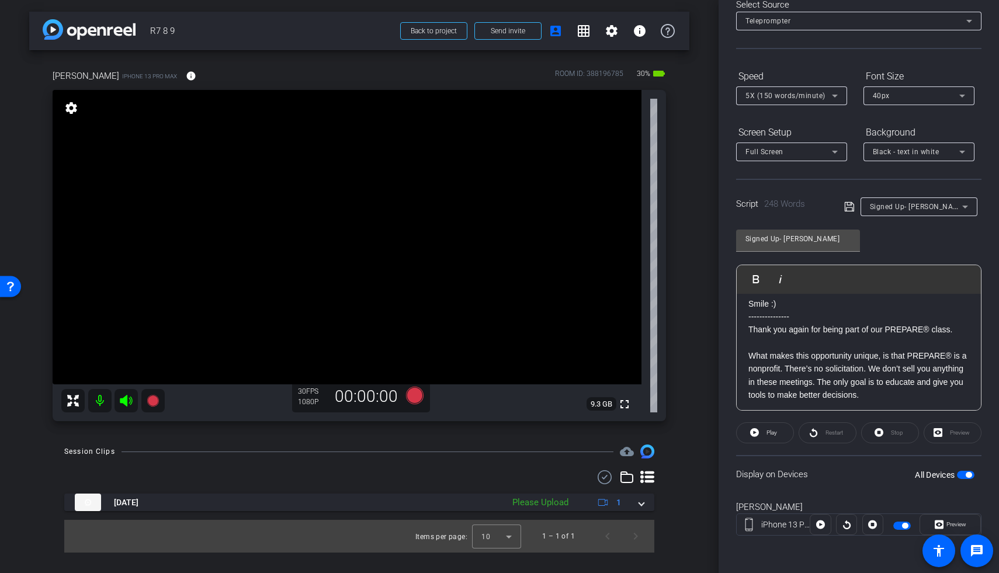
scroll to position [21, 0]
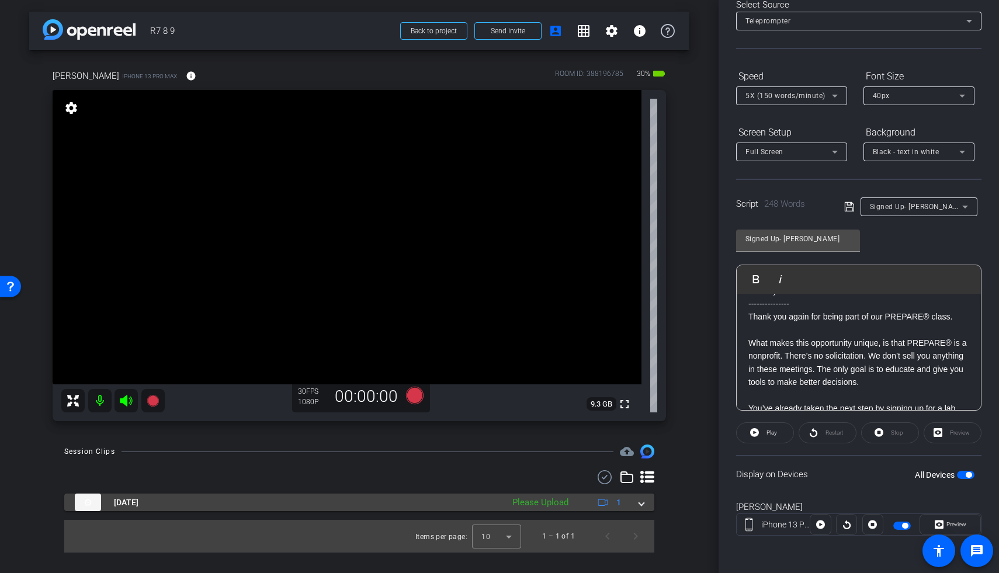
click at [641, 430] on span at bounding box center [641, 502] width 5 height 12
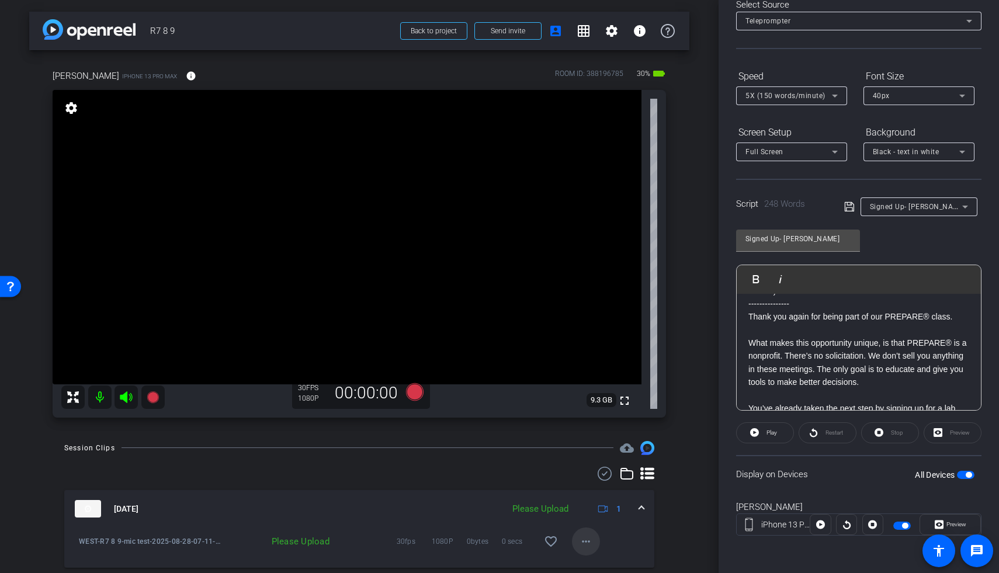
click at [586, 430] on span at bounding box center [586, 541] width 28 height 28
click at [587, 430] on span "Upload" at bounding box center [598, 488] width 47 height 14
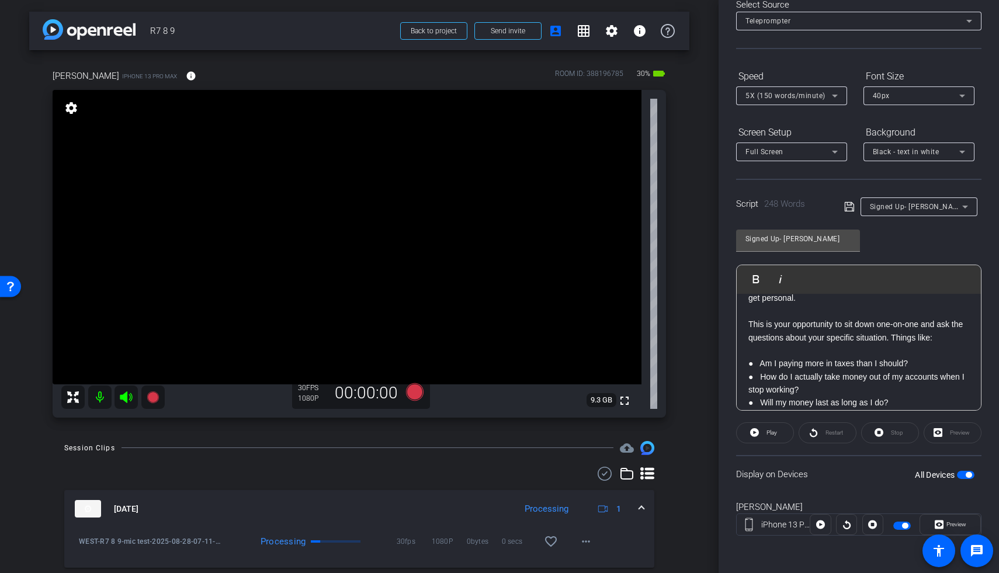
scroll to position [209, 0]
click at [679, 103] on div "5X (150 words/minute)" at bounding box center [791, 95] width 92 height 19
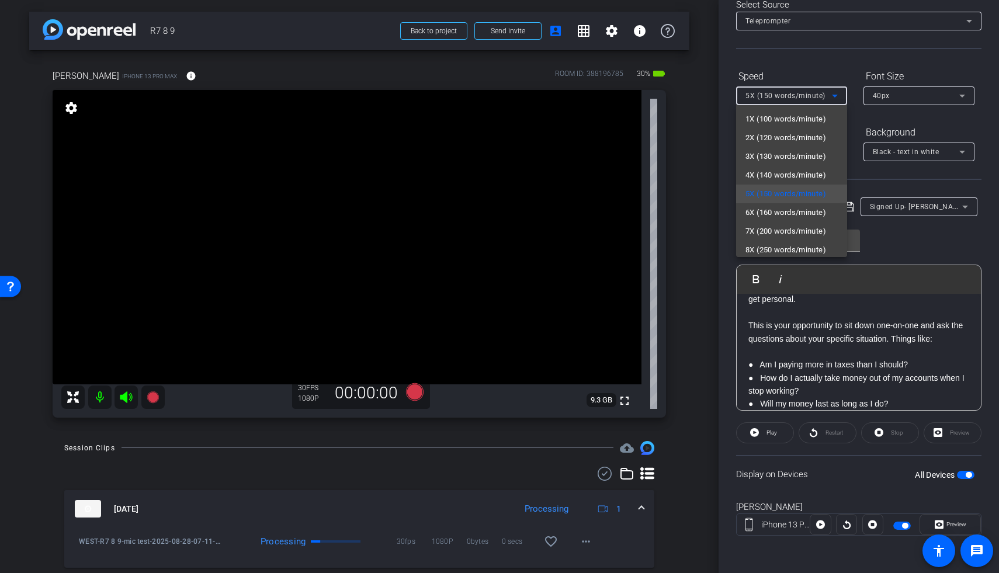
click at [679, 329] on div at bounding box center [499, 286] width 999 height 573
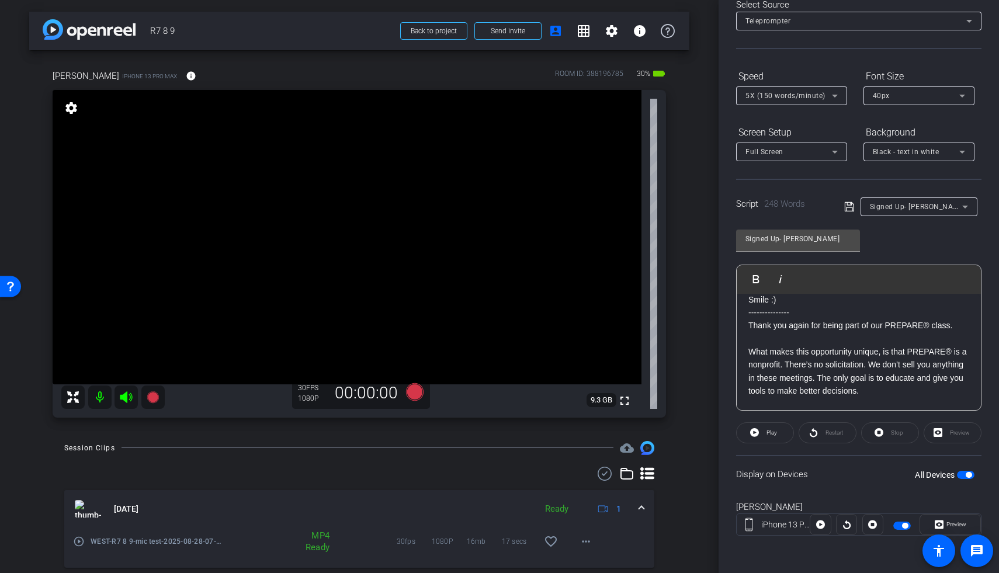
scroll to position [0, 0]
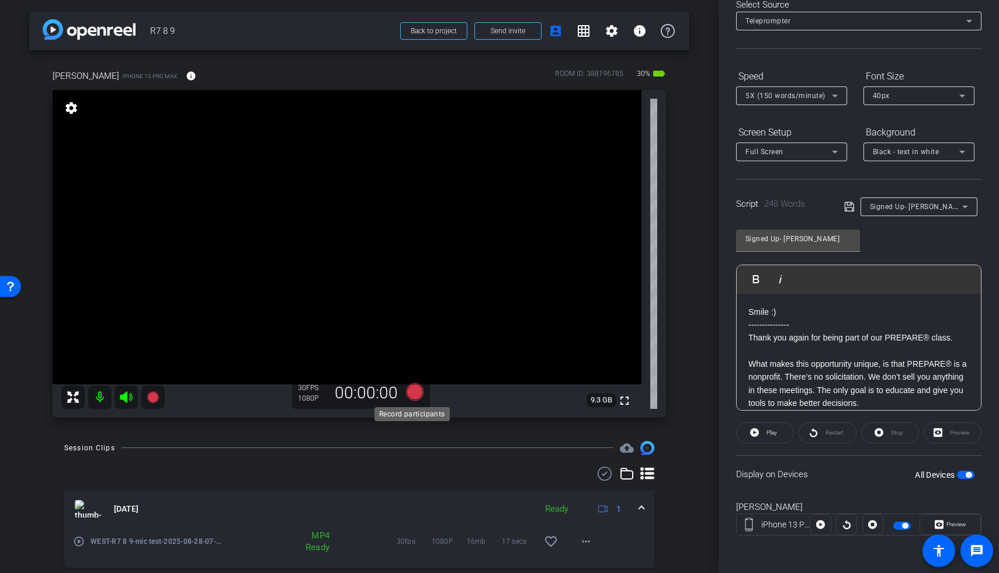
click at [409, 392] on icon at bounding box center [415, 392] width 18 height 18
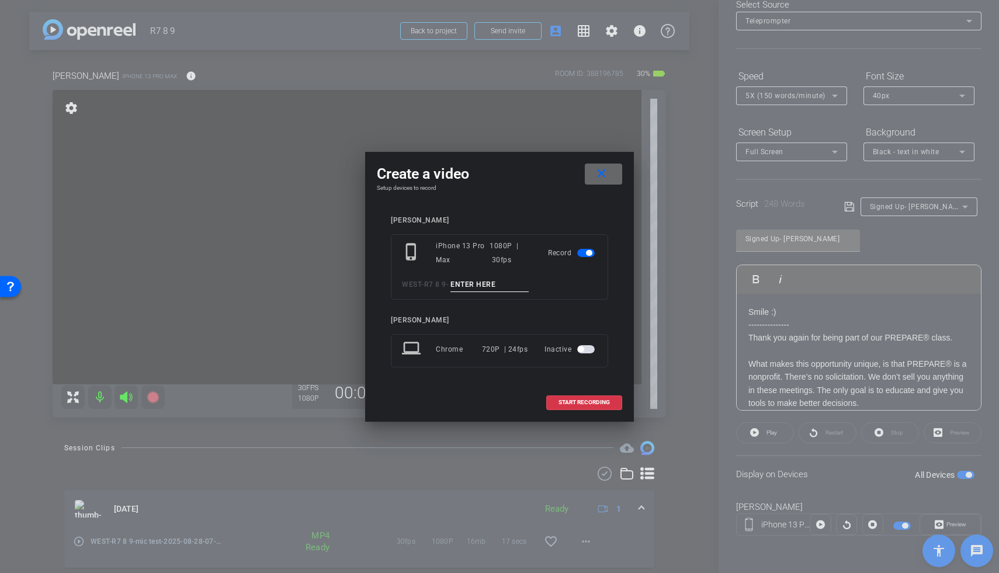
click at [604, 179] on mat-icon "close" at bounding box center [601, 173] width 15 height 15
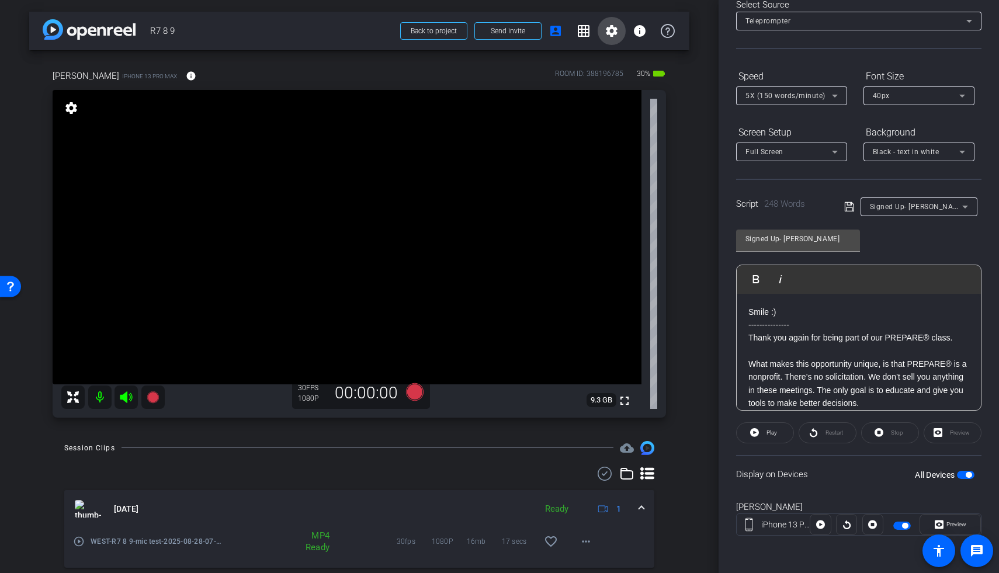
click at [604, 27] on mat-icon "settings" at bounding box center [611, 31] width 14 height 14
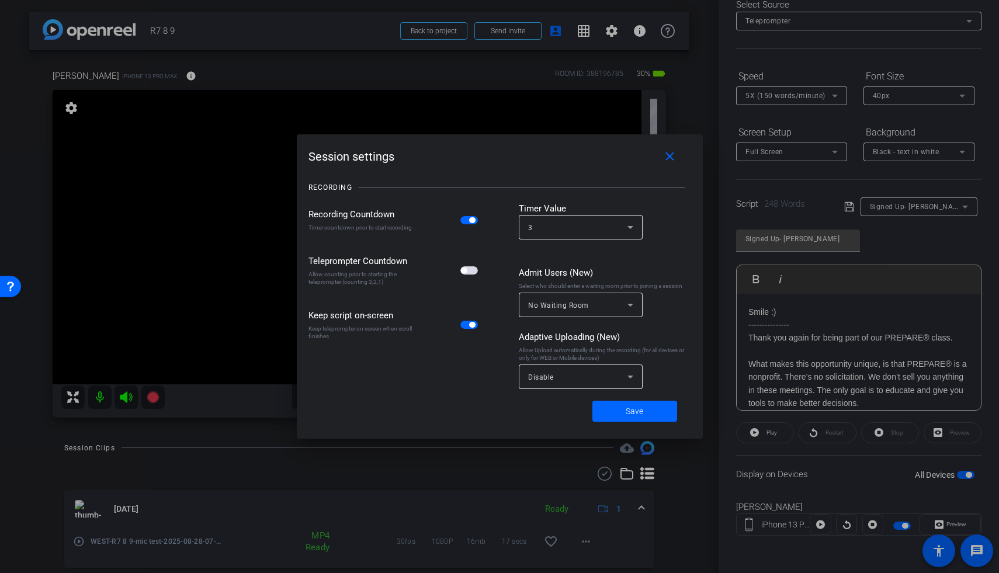
click at [467, 273] on span "button" at bounding box center [469, 270] width 18 height 8
click at [634, 417] on span at bounding box center [634, 411] width 85 height 28
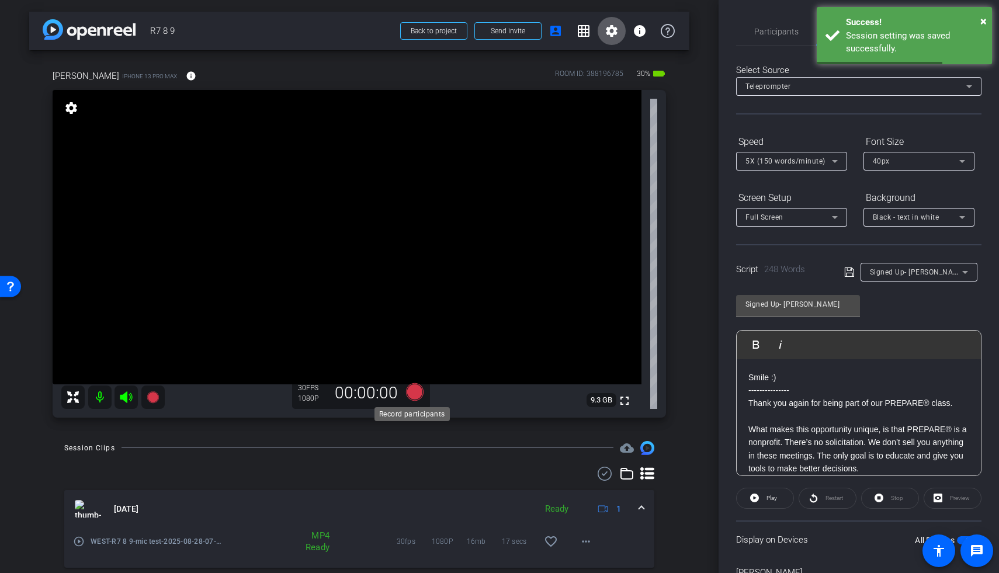
click at [407, 393] on icon at bounding box center [415, 392] width 18 height 18
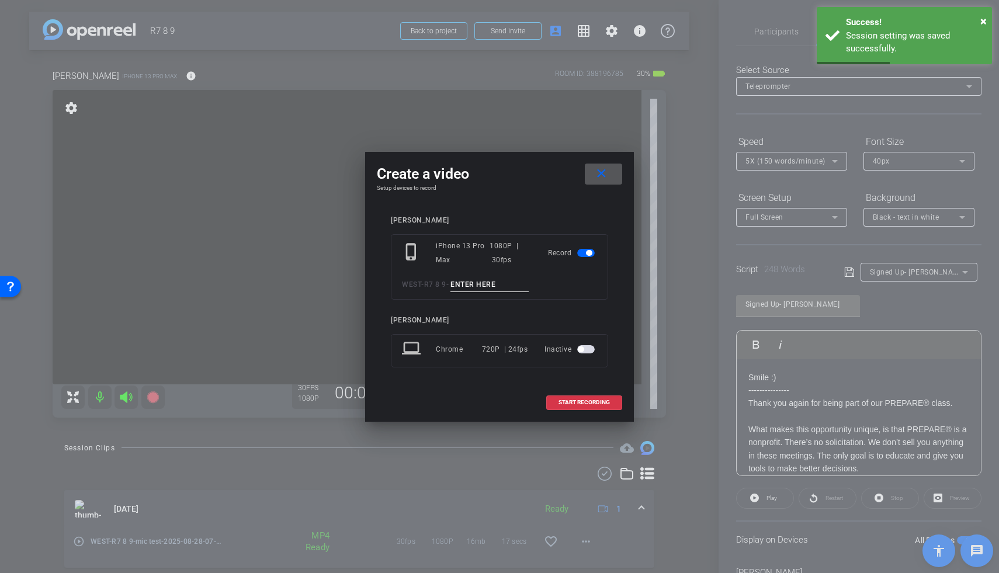
click at [496, 288] on input at bounding box center [489, 284] width 78 height 15
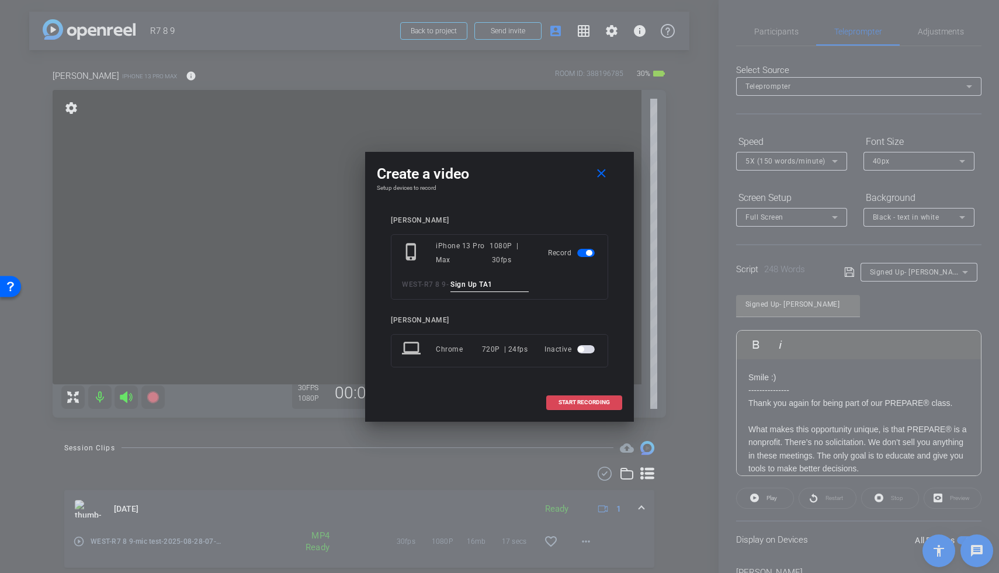
type input "Sign Up TA1"
click at [567, 405] on span "START RECORDING" at bounding box center [583, 402] width 51 height 6
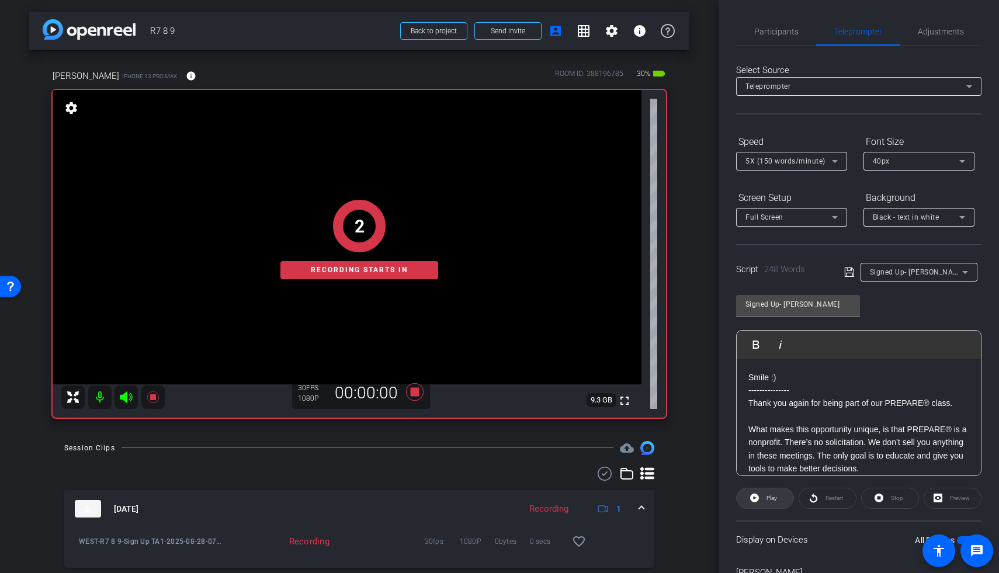
click at [679, 430] on span at bounding box center [764, 498] width 57 height 28
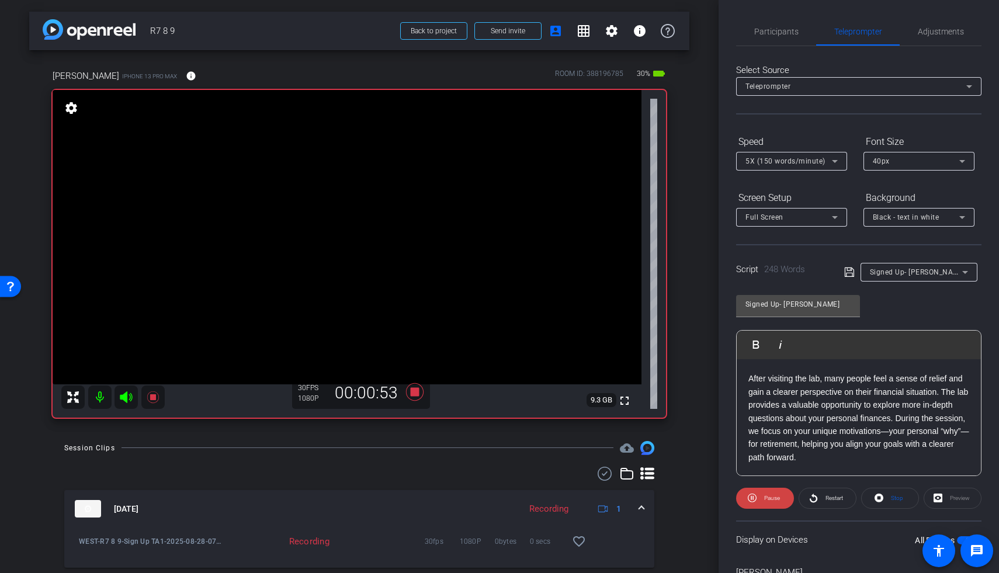
scroll to position [278, 0]
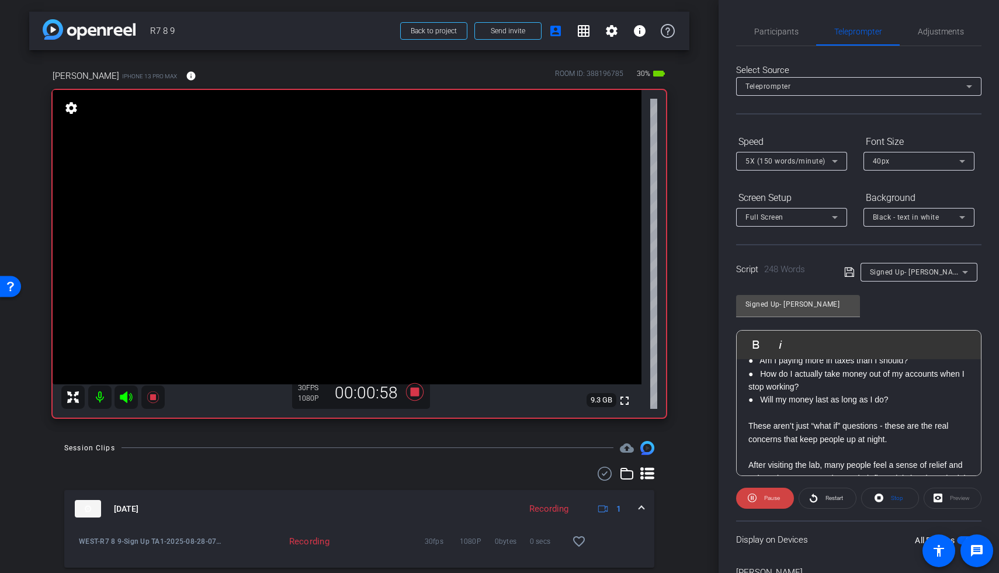
click at [127, 395] on icon at bounding box center [126, 397] width 14 height 14
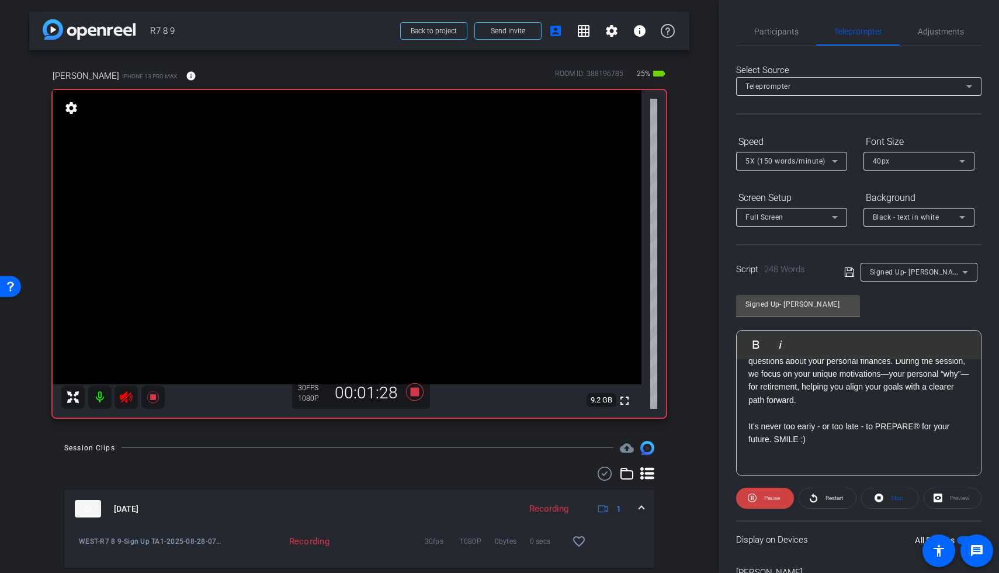
scroll to position [422, 0]
click at [130, 395] on icon at bounding box center [126, 397] width 12 height 12
click at [151, 396] on icon at bounding box center [153, 397] width 12 height 12
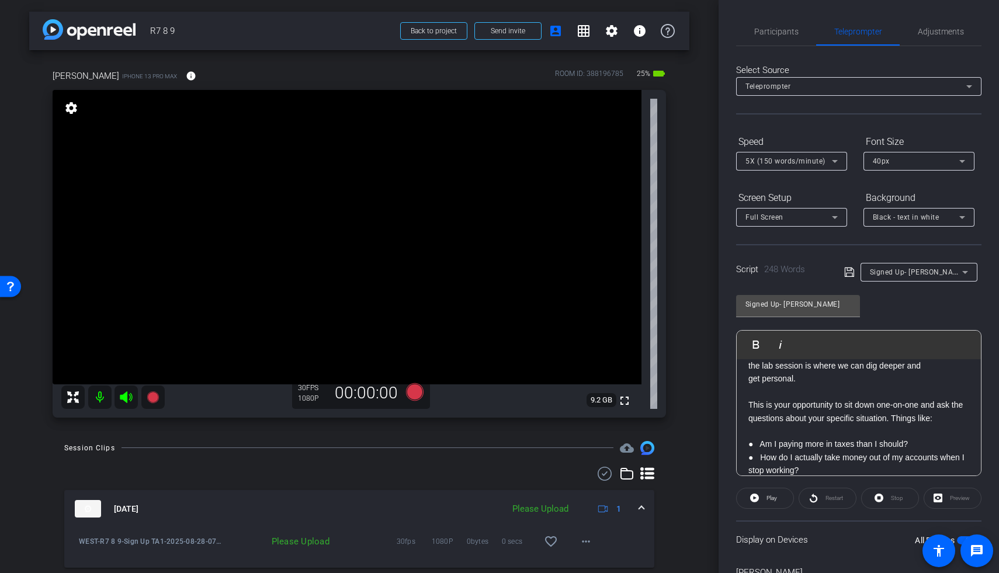
scroll to position [0, 0]
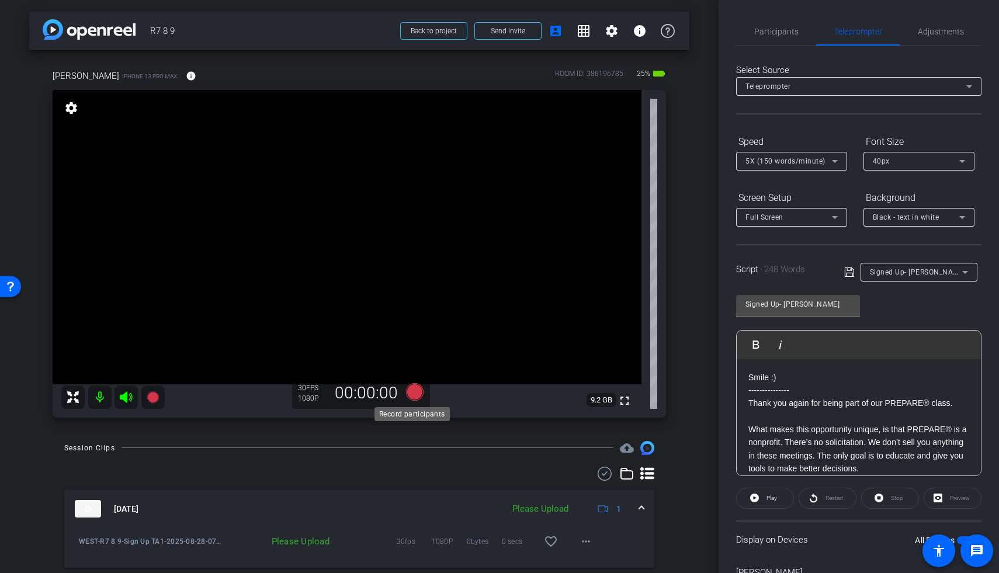
click at [412, 387] on icon at bounding box center [415, 392] width 18 height 18
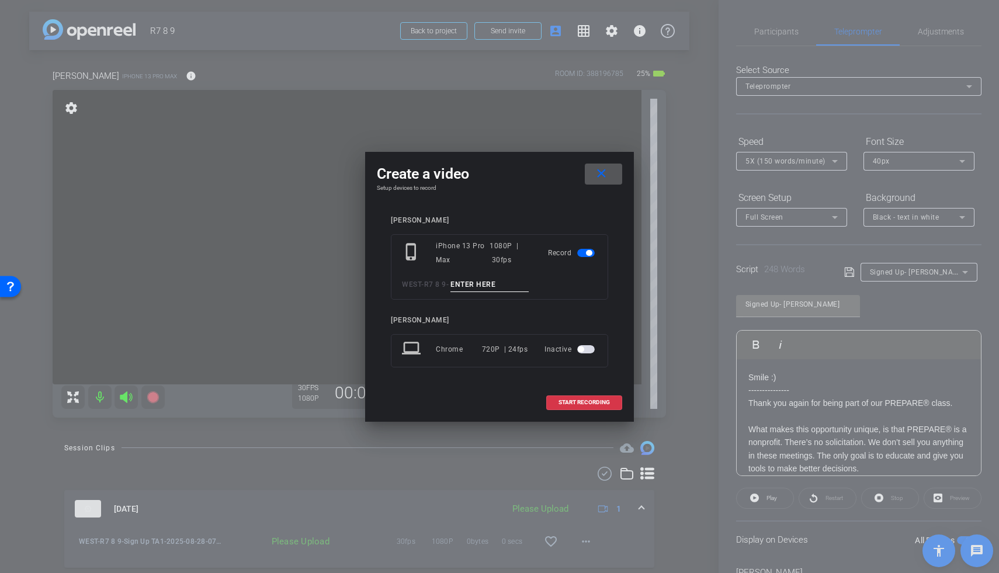
click at [482, 287] on input at bounding box center [489, 284] width 78 height 15
type input "Sign Up TA2"
click at [555, 401] on span at bounding box center [584, 402] width 75 height 28
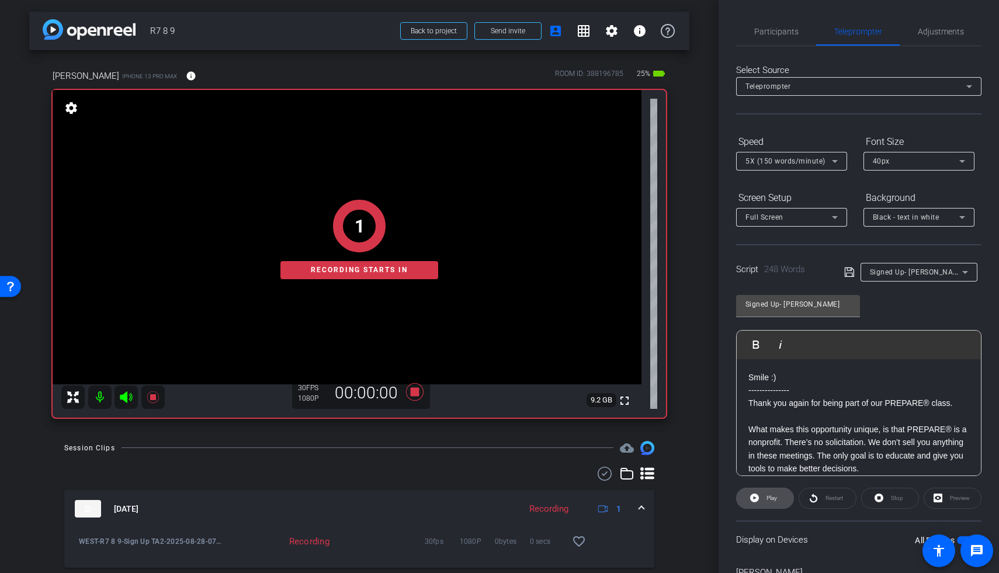
click at [679, 430] on icon at bounding box center [754, 498] width 9 height 9
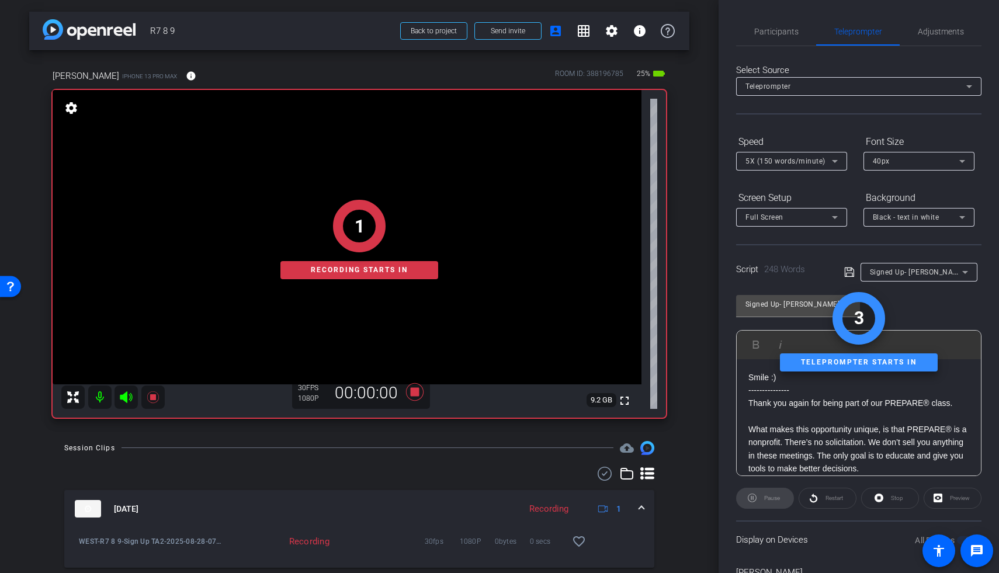
scroll to position [89, 0]
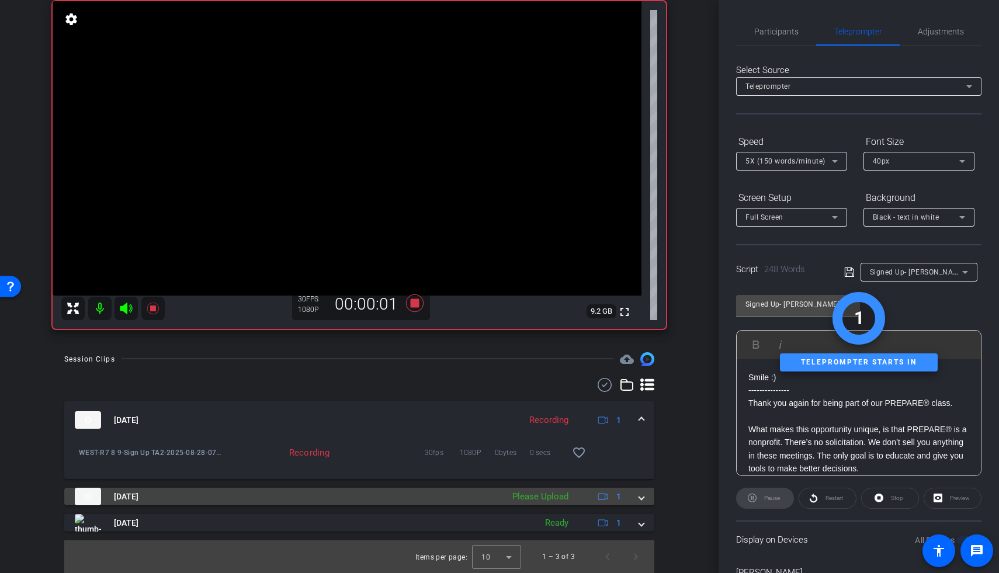
click at [639, 430] on span at bounding box center [641, 497] width 5 height 12
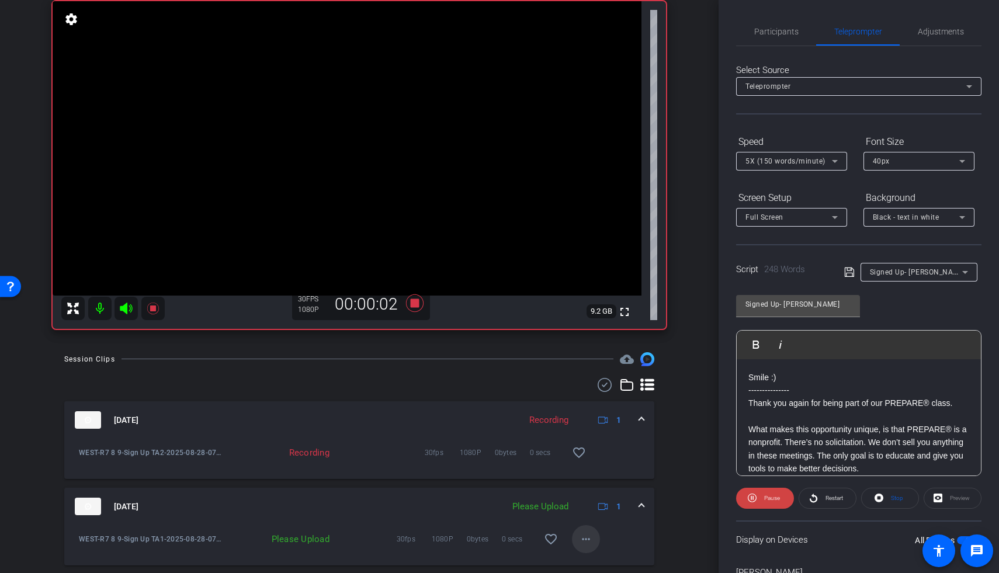
click at [587, 430] on span at bounding box center [586, 539] width 28 height 28
click at [604, 430] on span "Upload" at bounding box center [598, 485] width 47 height 14
click at [133, 306] on icon at bounding box center [126, 308] width 14 height 14
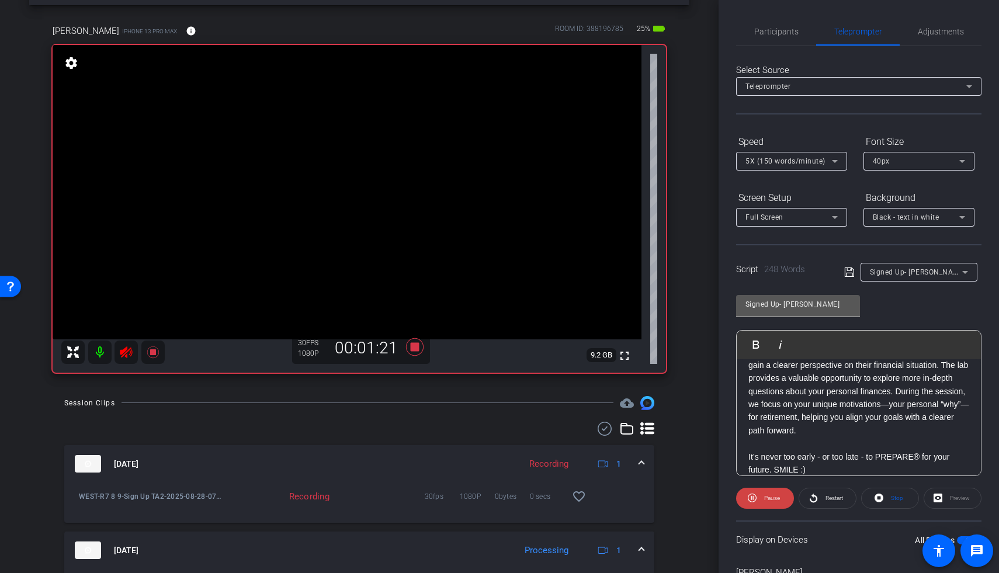
scroll to position [0, 0]
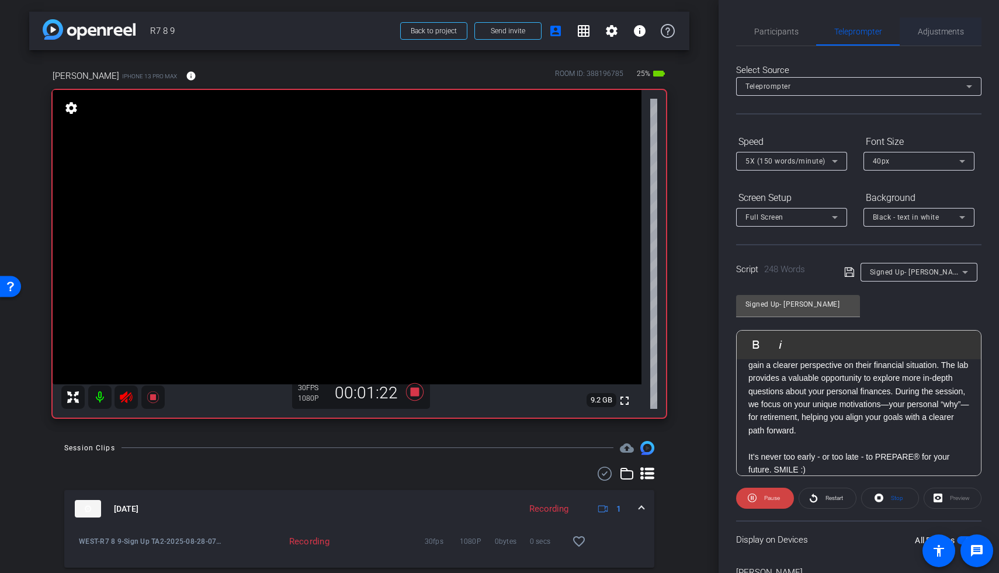
click at [679, 34] on span "Adjustments" at bounding box center [941, 31] width 46 height 8
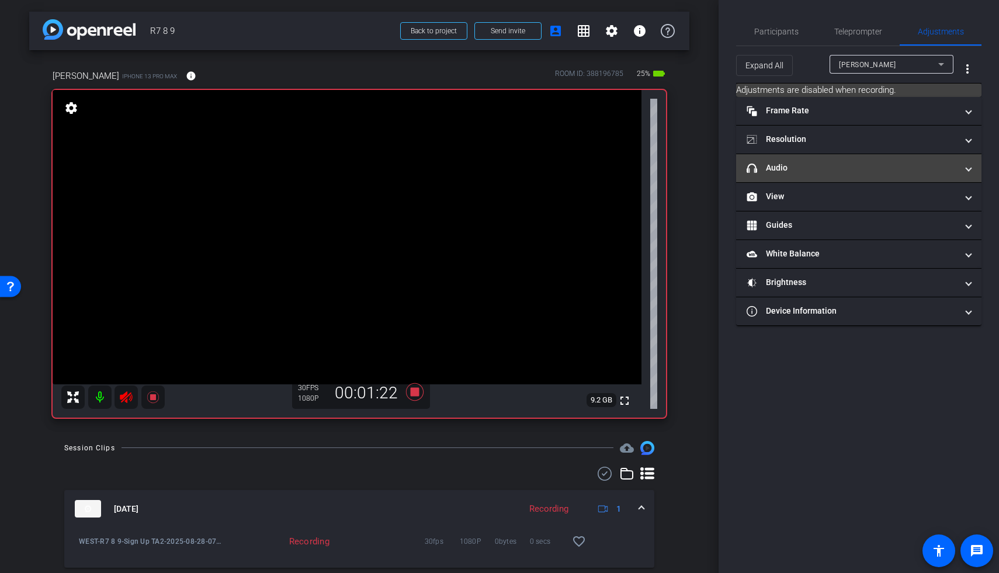
click at [679, 179] on mat-expansion-panel-header "headphone icon Audio" at bounding box center [858, 168] width 245 height 28
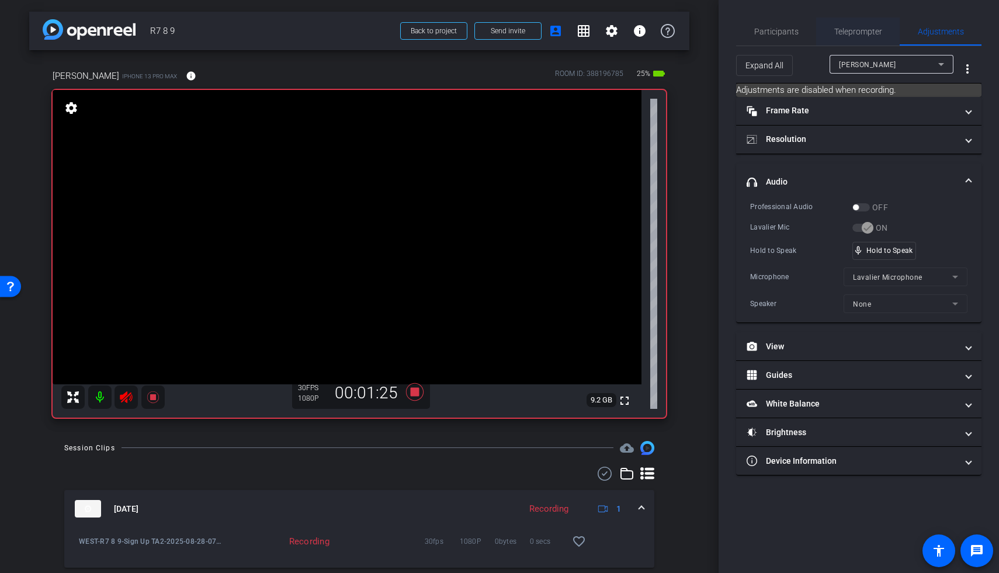
click at [679, 33] on span "Teleprompter" at bounding box center [858, 31] width 48 height 8
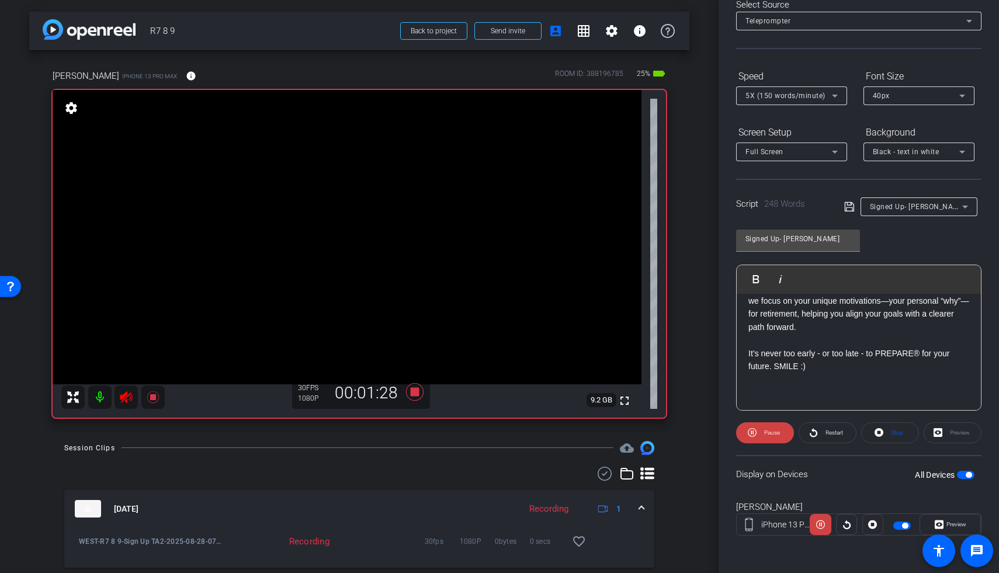
scroll to position [430, 0]
click at [409, 392] on icon at bounding box center [415, 392] width 18 height 18
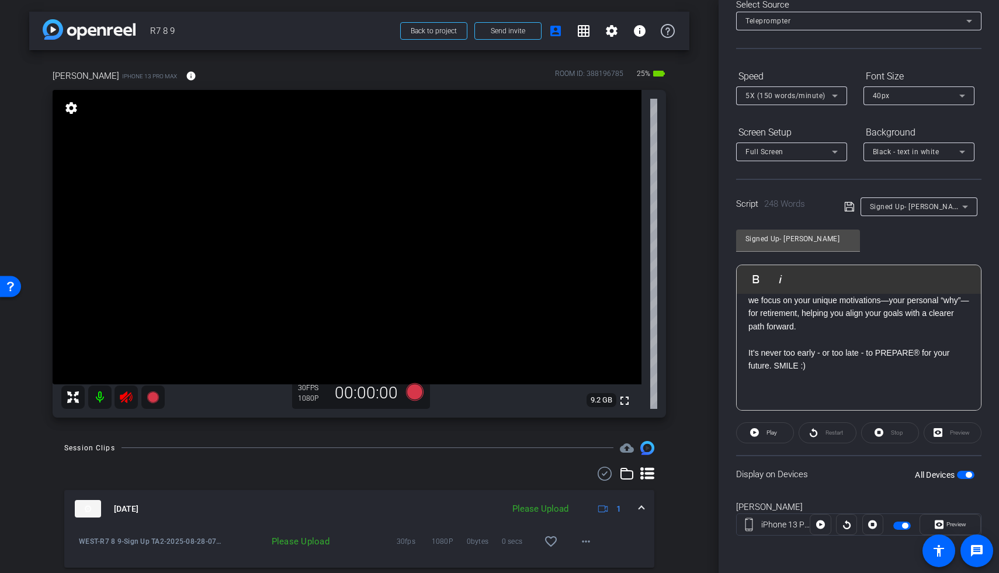
click at [123, 398] on icon at bounding box center [126, 397] width 12 height 12
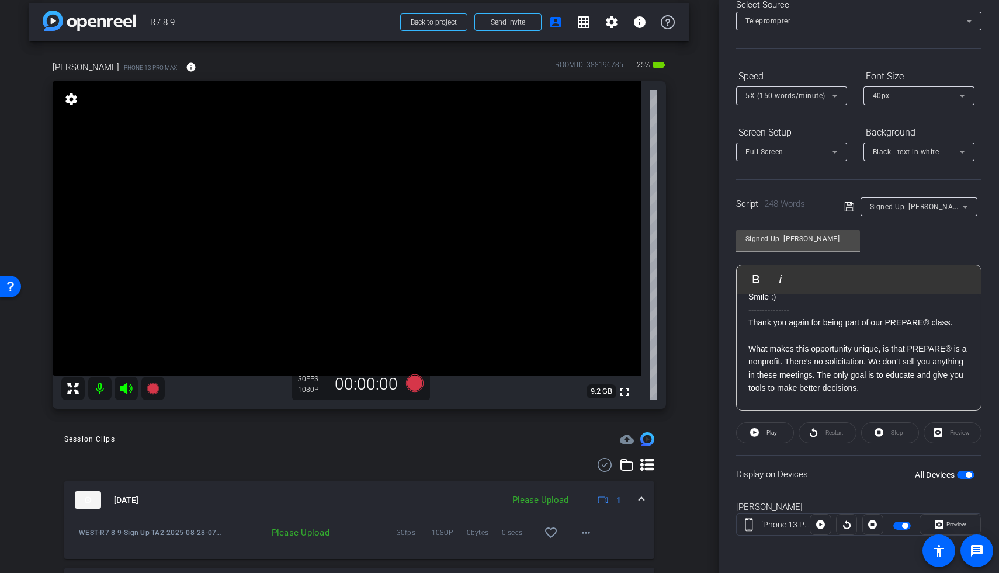
scroll to position [16, 0]
click at [412, 386] on icon at bounding box center [415, 383] width 18 height 18
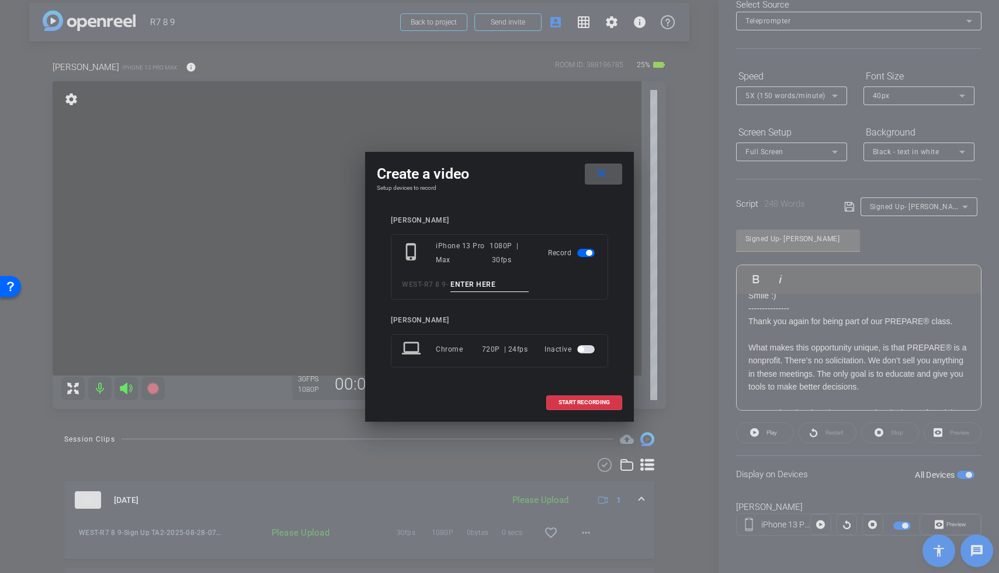
click at [503, 282] on input at bounding box center [489, 284] width 78 height 15
type input "Sign Up TA3"
click at [587, 404] on span "START RECORDING" at bounding box center [583, 402] width 51 height 6
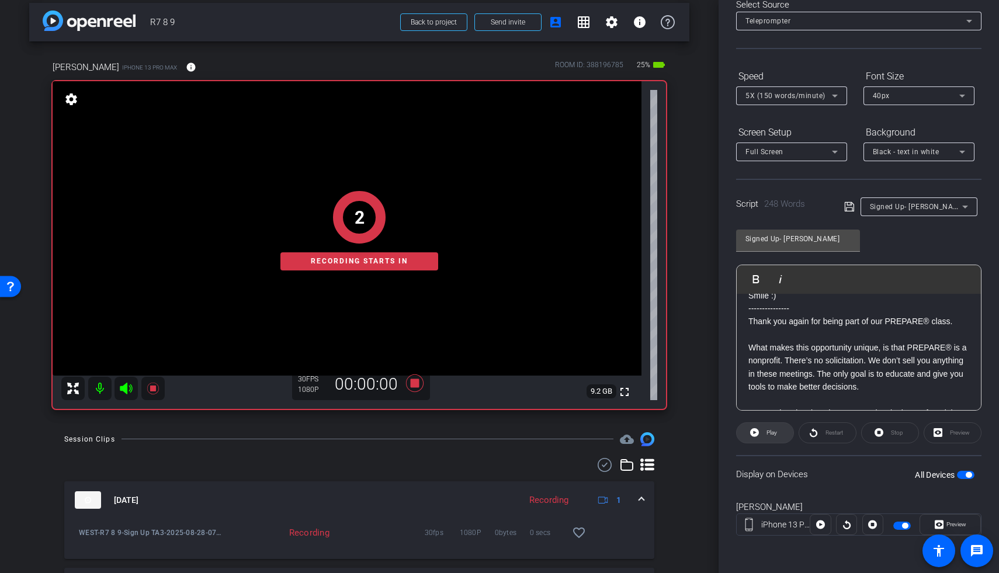
click at [679, 430] on span at bounding box center [764, 433] width 57 height 28
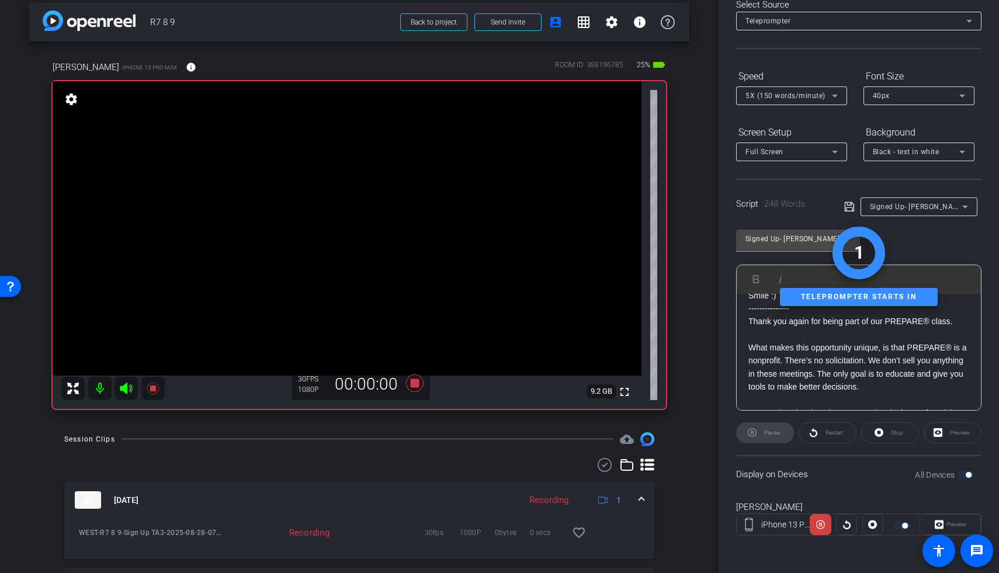
click at [124, 383] on icon at bounding box center [126, 388] width 14 height 14
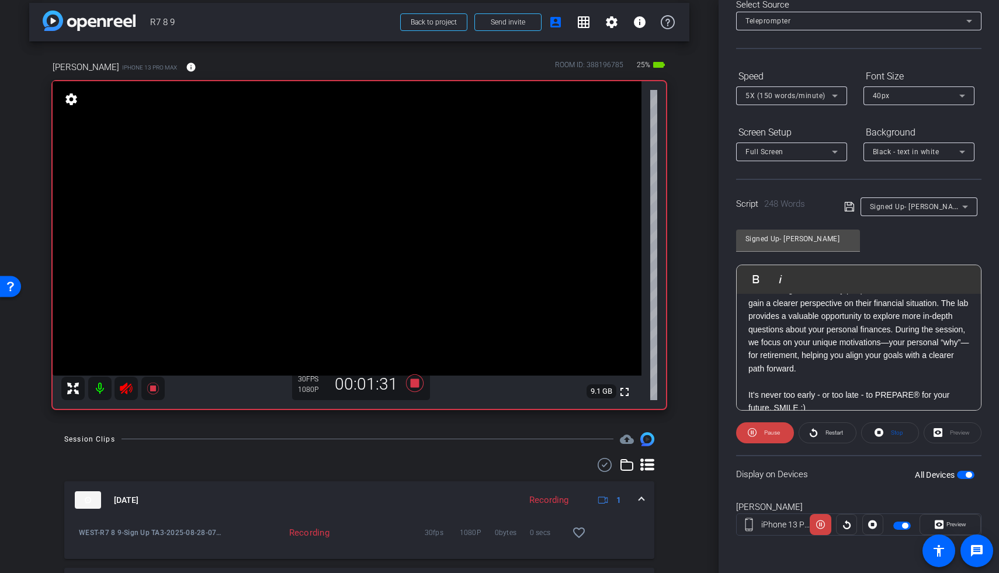
scroll to position [395, 0]
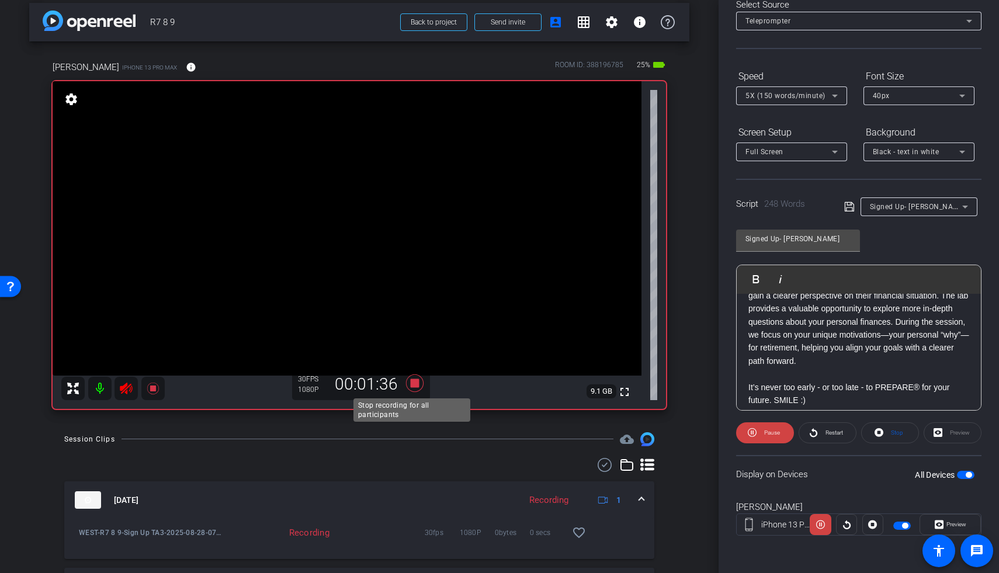
click at [408, 384] on icon at bounding box center [415, 383] width 18 height 18
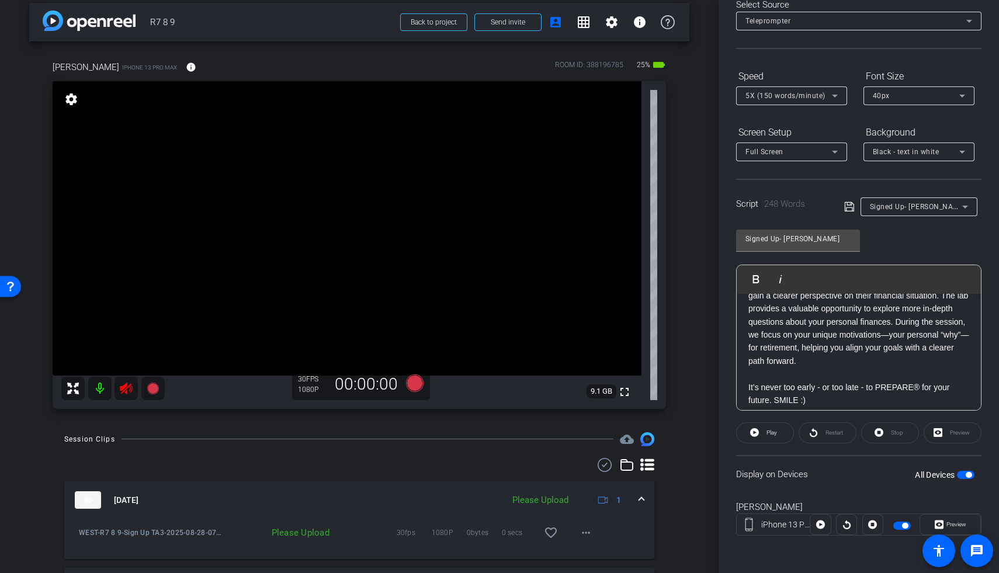
click at [127, 392] on icon at bounding box center [126, 388] width 14 height 14
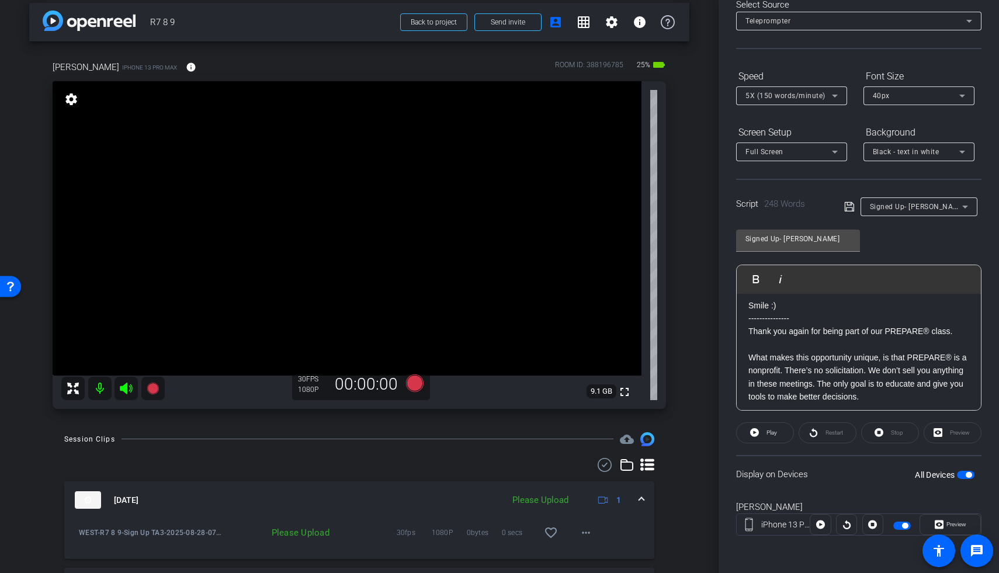
scroll to position [8, 0]
click at [572, 430] on span at bounding box center [586, 533] width 28 height 28
click at [588, 430] on span "Upload" at bounding box center [598, 479] width 47 height 14
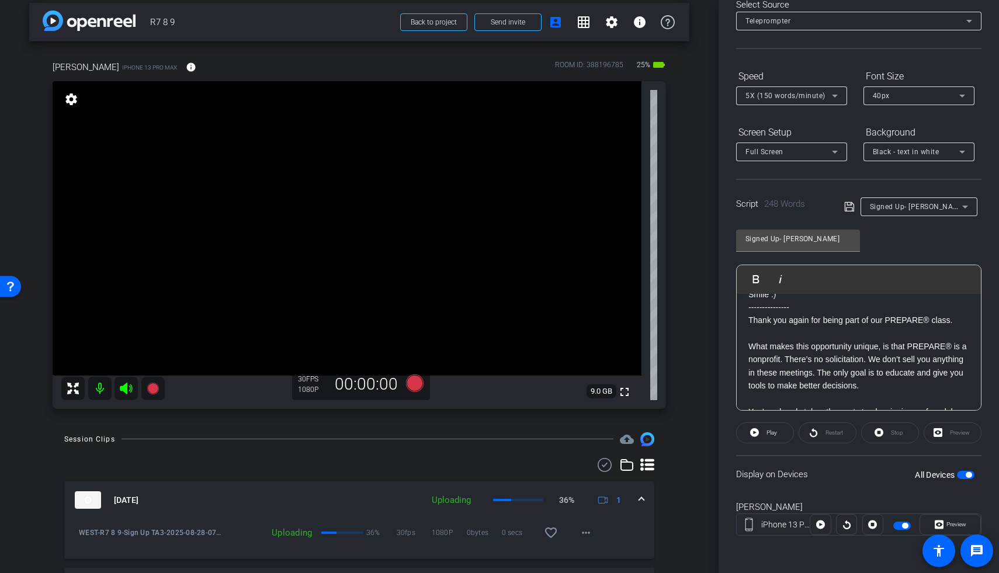
scroll to position [18, 0]
click at [412, 385] on icon at bounding box center [415, 383] width 18 height 18
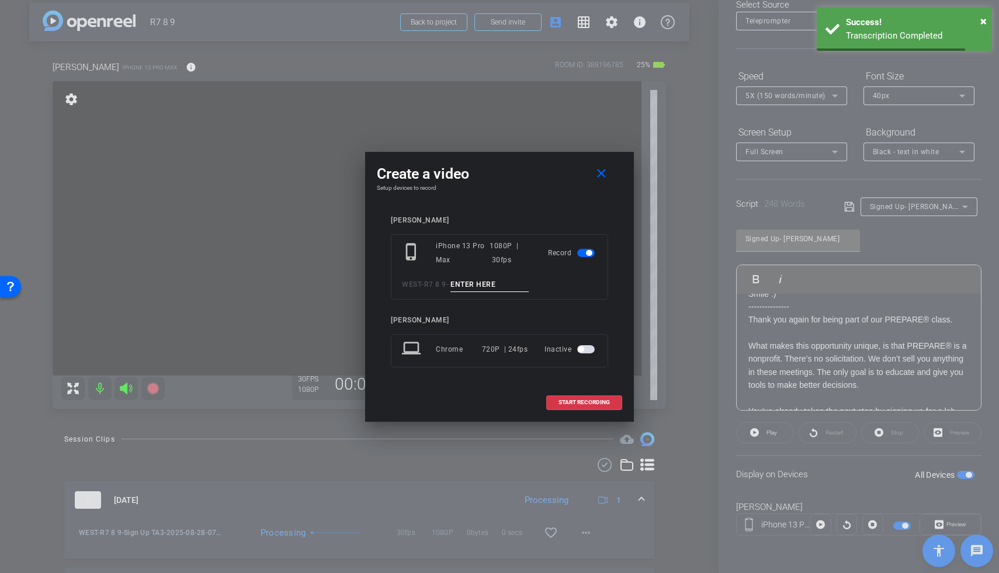
click at [485, 277] on input at bounding box center [489, 284] width 78 height 15
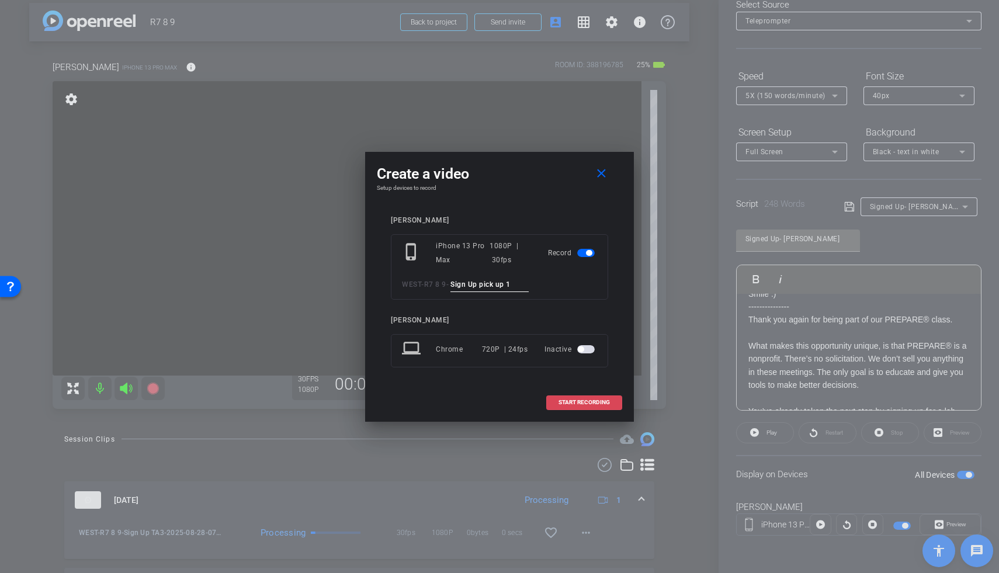
type input "Sign Up pick up 1"
click at [602, 402] on span "START RECORDING" at bounding box center [583, 402] width 51 height 6
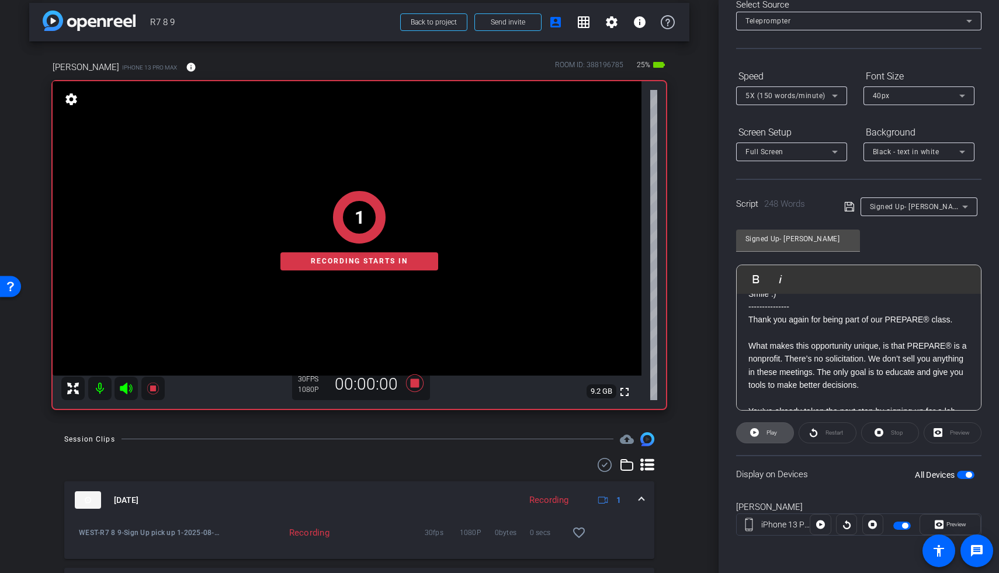
click at [679, 430] on span "Play" at bounding box center [771, 432] width 11 height 6
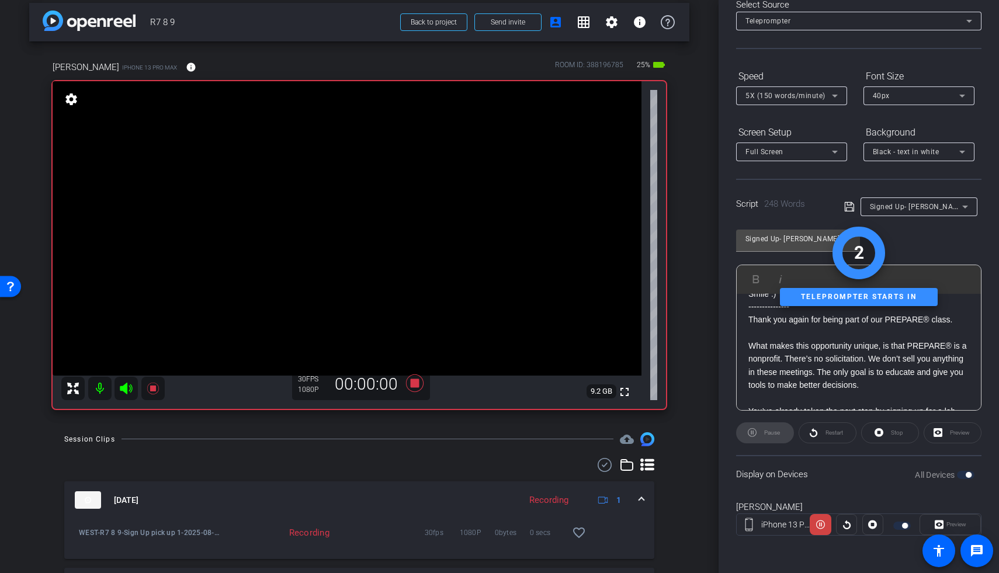
click at [124, 387] on icon at bounding box center [126, 389] width 12 height 12
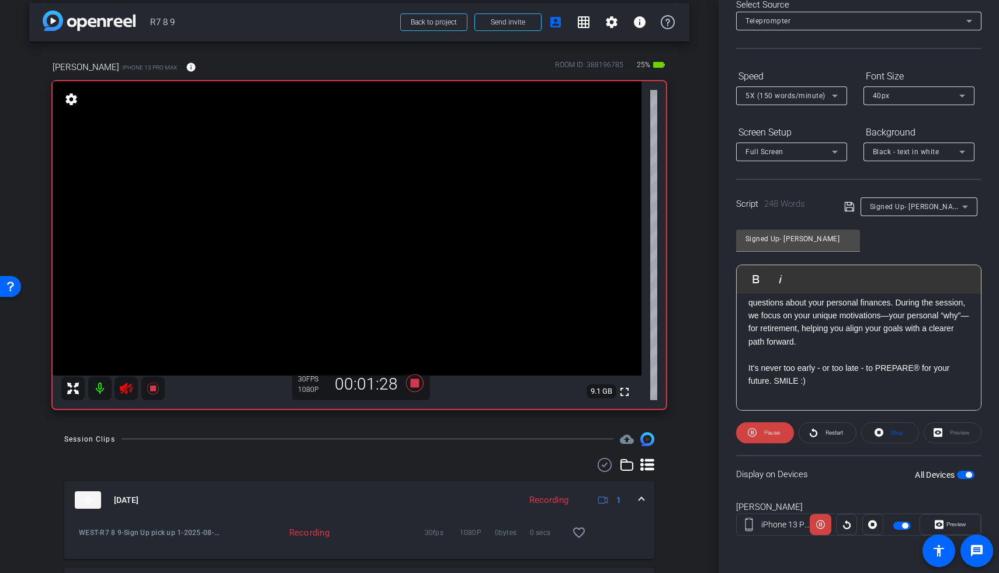
scroll to position [415, 0]
click at [415, 383] on icon at bounding box center [415, 383] width 18 height 18
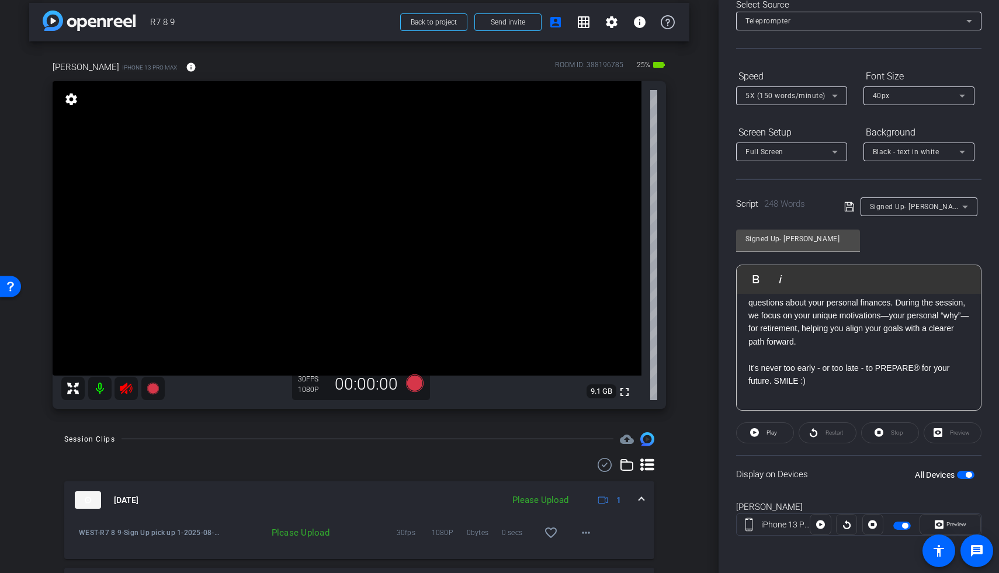
click at [123, 384] on icon at bounding box center [126, 388] width 14 height 14
click at [679, 337] on p "After visiting the lab, many people feel a sense of relief and gain a clearer p…" at bounding box center [858, 302] width 221 height 92
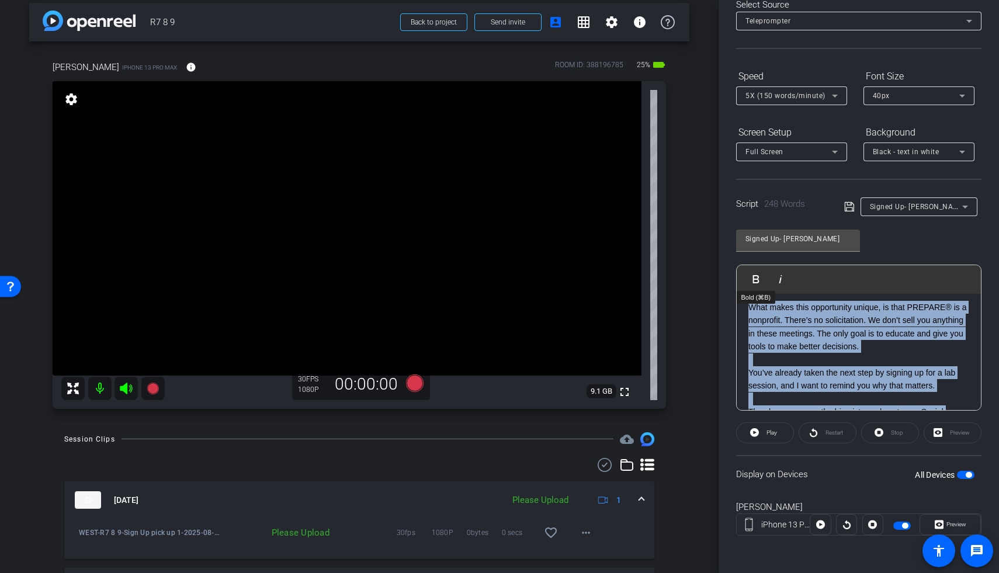
scroll to position [0, 0]
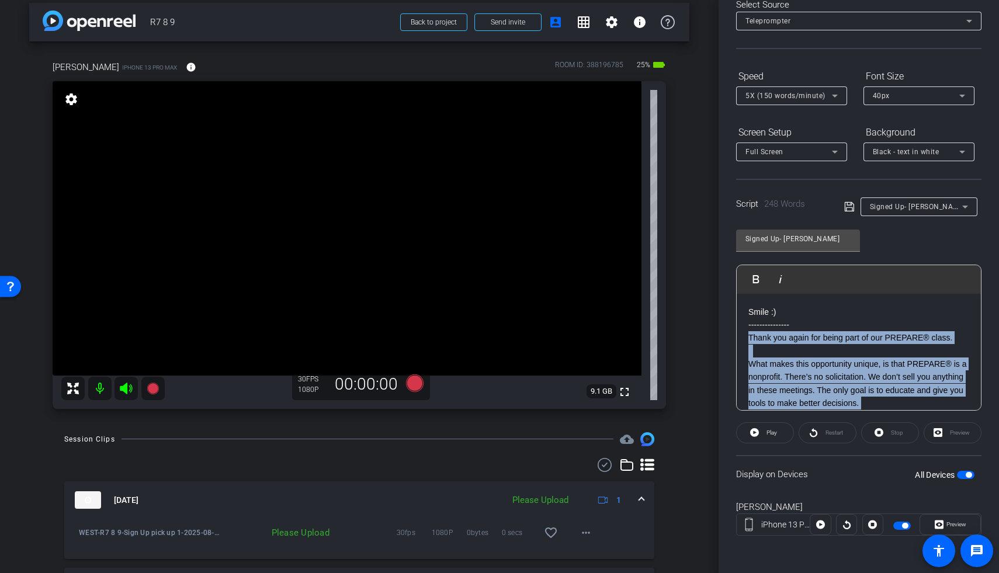
drag, startPoint x: 954, startPoint y: 342, endPoint x: 748, endPoint y: 338, distance: 206.2
click at [679, 338] on div "Smile :) --------------- Thank you again for being part of our PREPARE® class. …" at bounding box center [858, 567] width 244 height 547
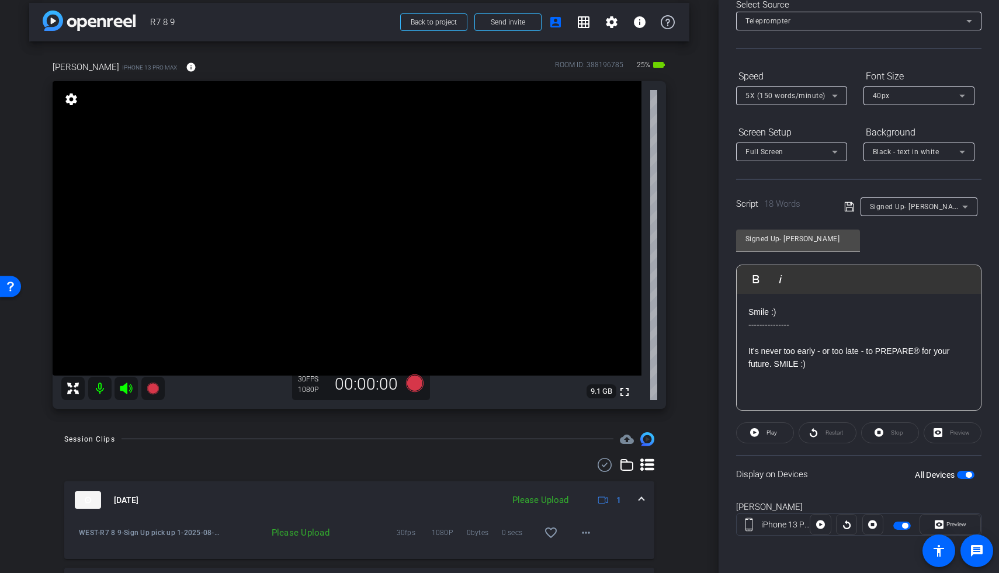
click at [679, 430] on span "button" at bounding box center [966, 475] width 18 height 8
click at [679, 344] on div "Smile :) --------------- It’s never too early - or too late - to PREPARE® for y…" at bounding box center [858, 352] width 244 height 117
click at [679, 430] on span "button" at bounding box center [966, 475] width 18 height 8
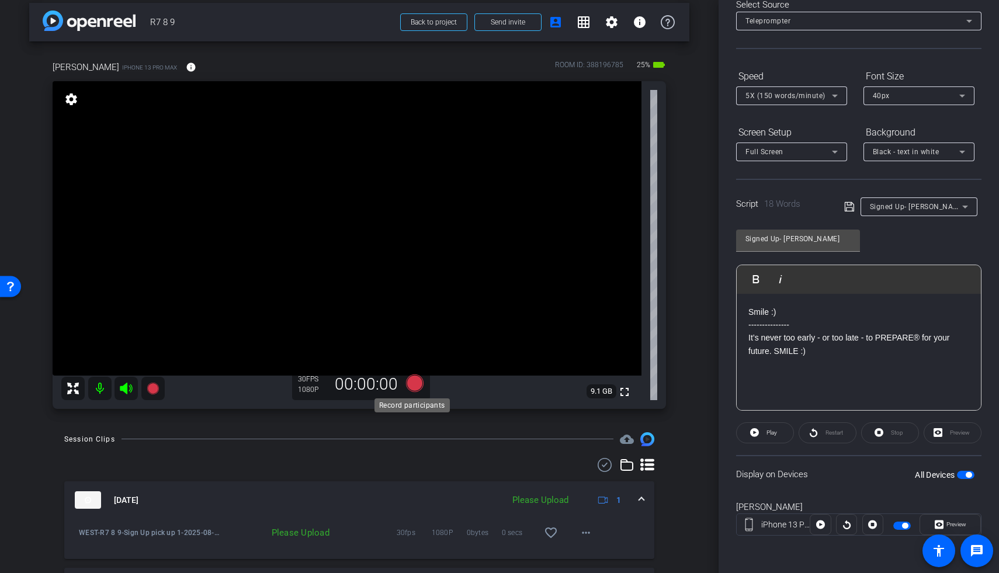
click at [411, 389] on icon at bounding box center [415, 383] width 18 height 18
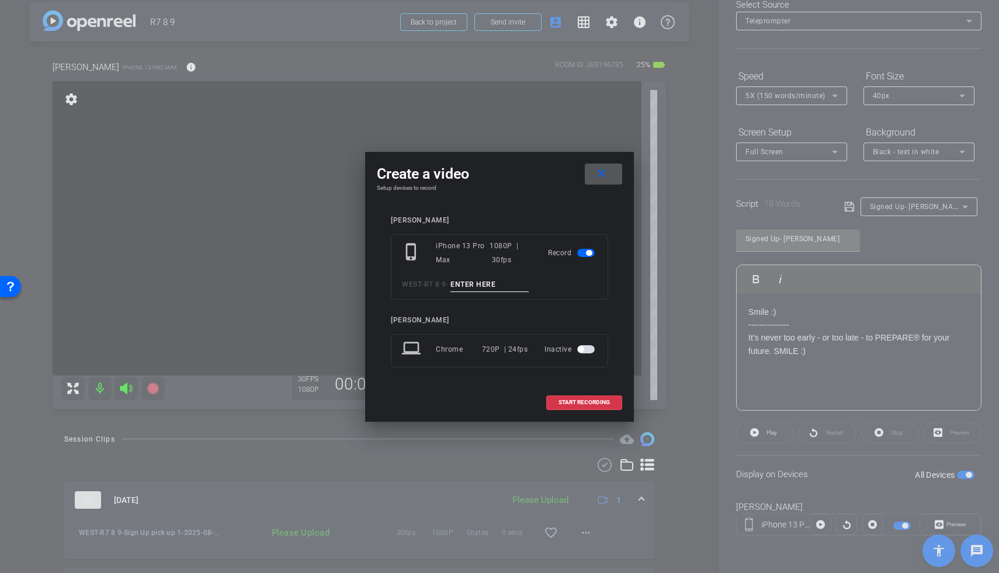
click at [478, 291] on input at bounding box center [489, 284] width 78 height 15
click at [458, 280] on input "Pick up end button" at bounding box center [489, 284] width 78 height 15
type input "sign up Pick up end button"
click at [586, 397] on span at bounding box center [584, 402] width 75 height 28
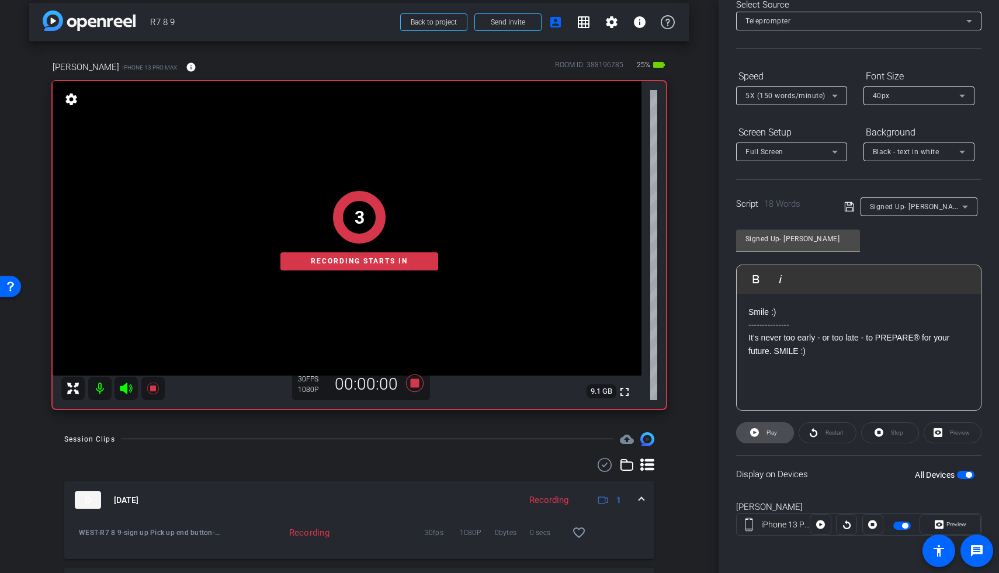
click at [679, 430] on span at bounding box center [764, 433] width 57 height 28
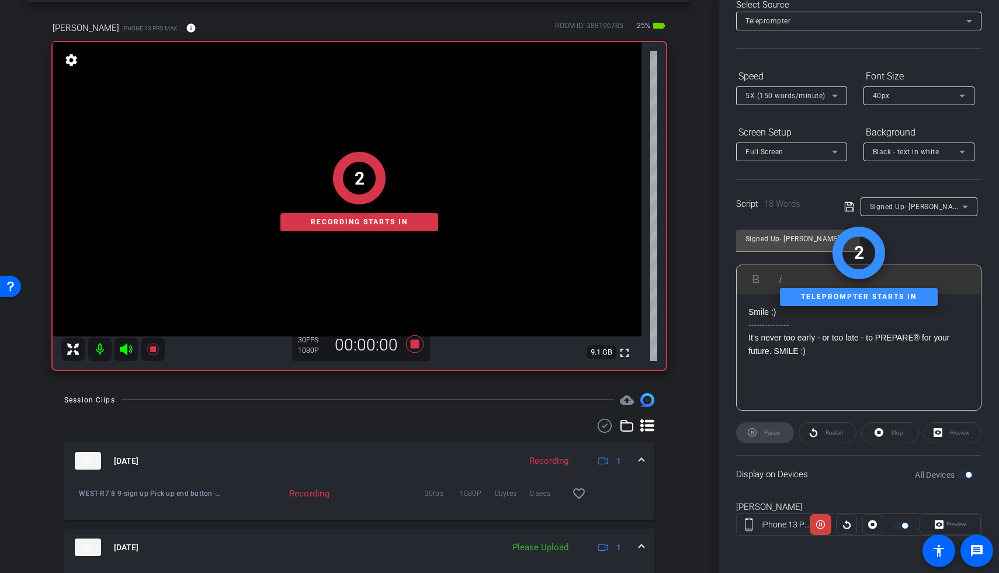
scroll to position [71, 0]
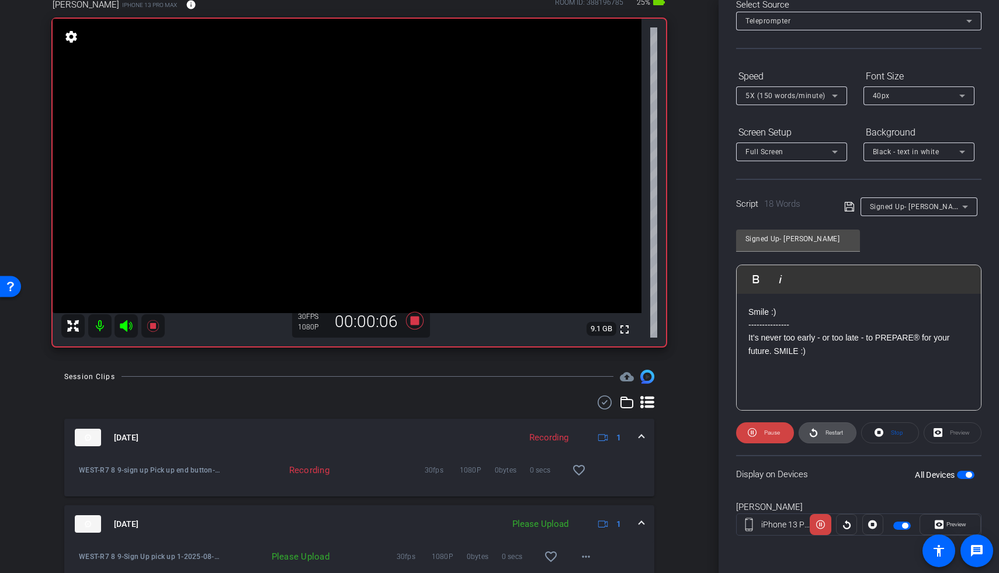
click at [679, 430] on span "Restart" at bounding box center [834, 432] width 18 height 6
click at [405, 320] on icon at bounding box center [415, 320] width 28 height 21
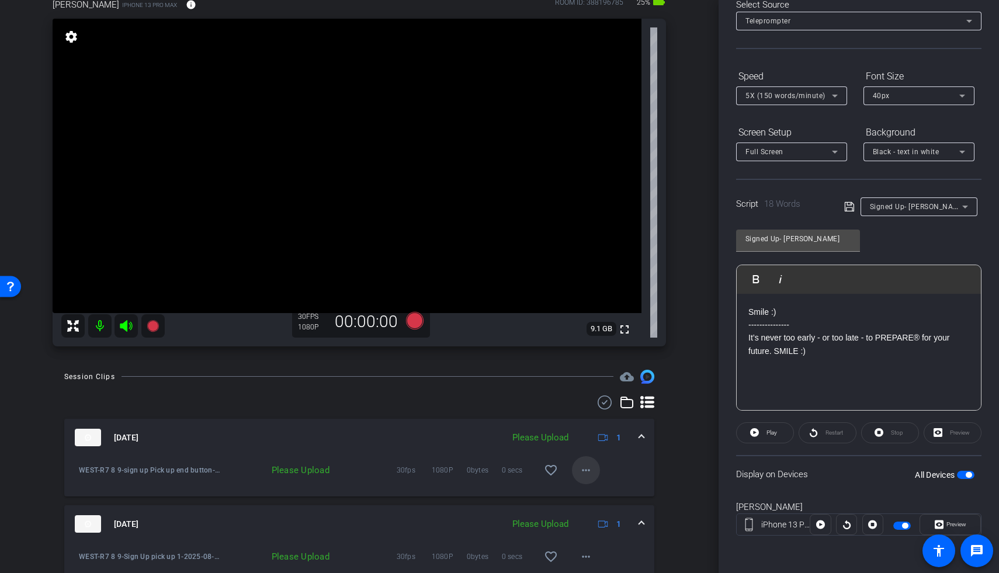
click at [585, 430] on button "more_horiz" at bounding box center [586, 470] width 28 height 28
click at [591, 430] on span "Upload" at bounding box center [598, 495] width 47 height 14
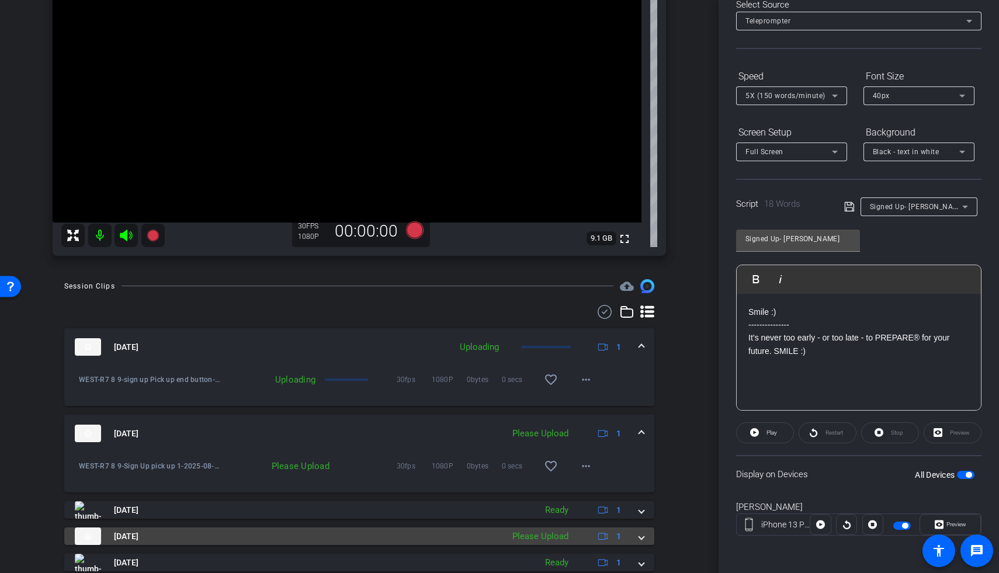
scroll to position [228, 0]
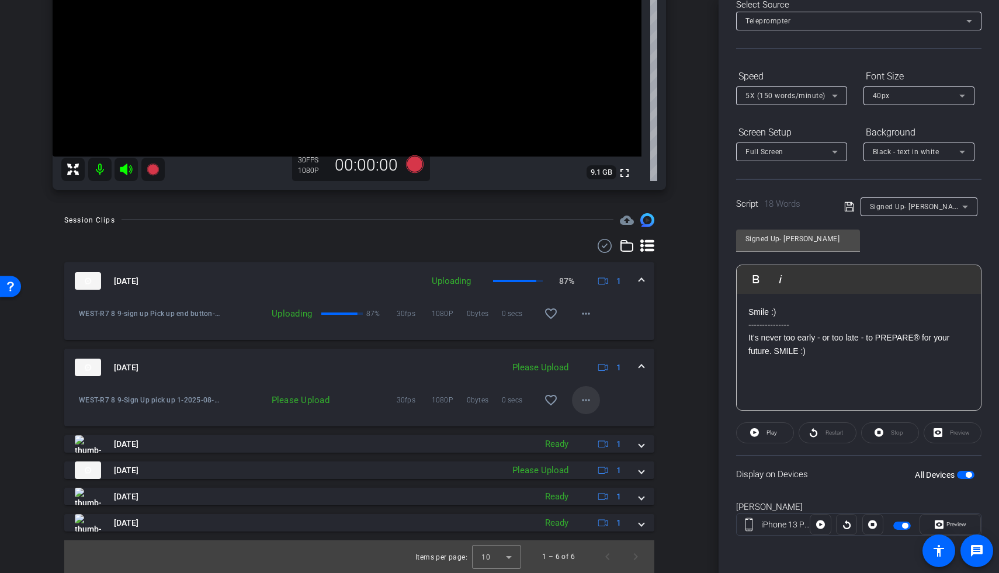
click at [588, 401] on span at bounding box center [586, 400] width 28 height 28
click at [603, 420] on span "Upload" at bounding box center [598, 424] width 47 height 14
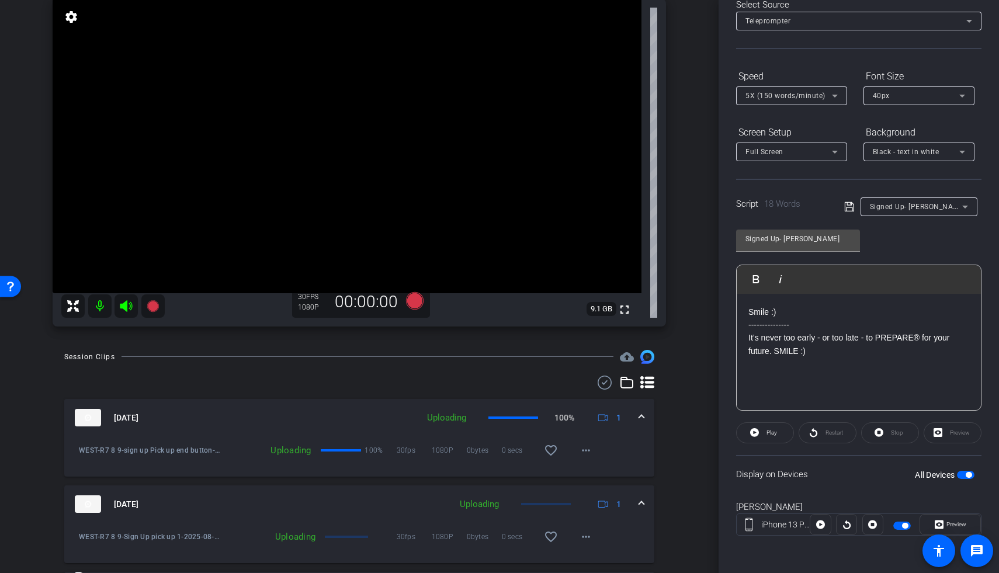
scroll to position [0, 0]
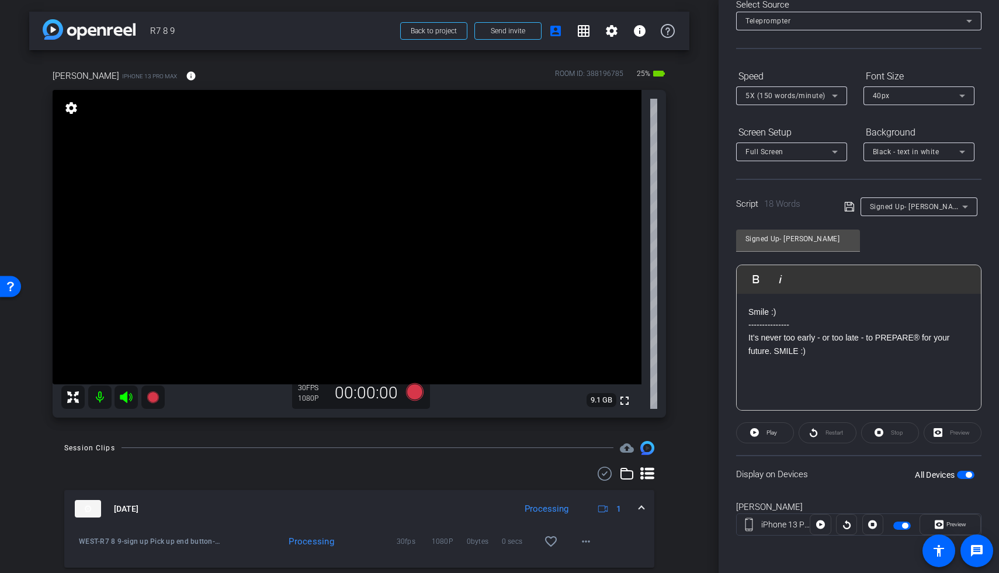
click at [679, 207] on span "Signed Up- Colin" at bounding box center [918, 205] width 96 height 9
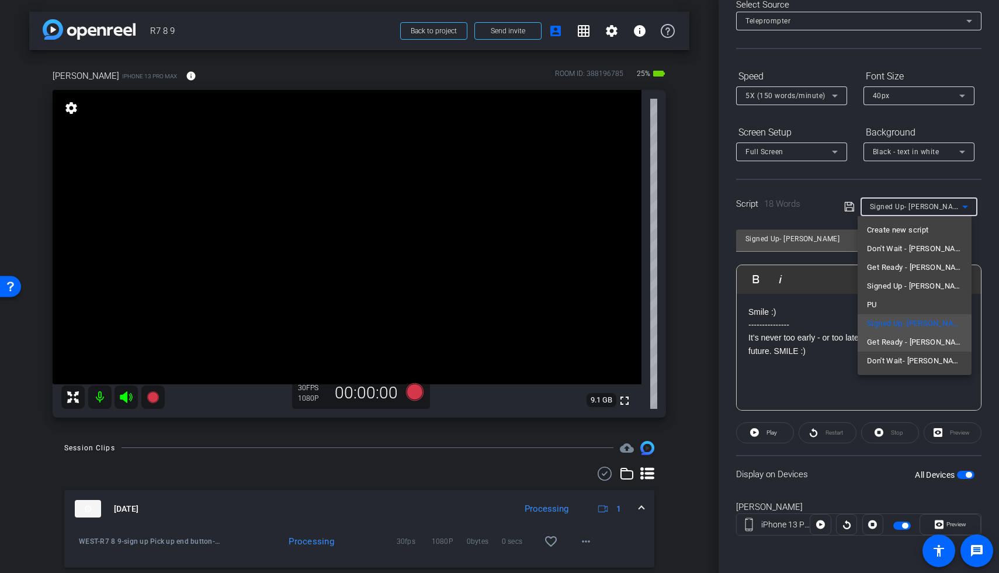
click at [679, 337] on span "Get Ready - Colin" at bounding box center [914, 342] width 95 height 14
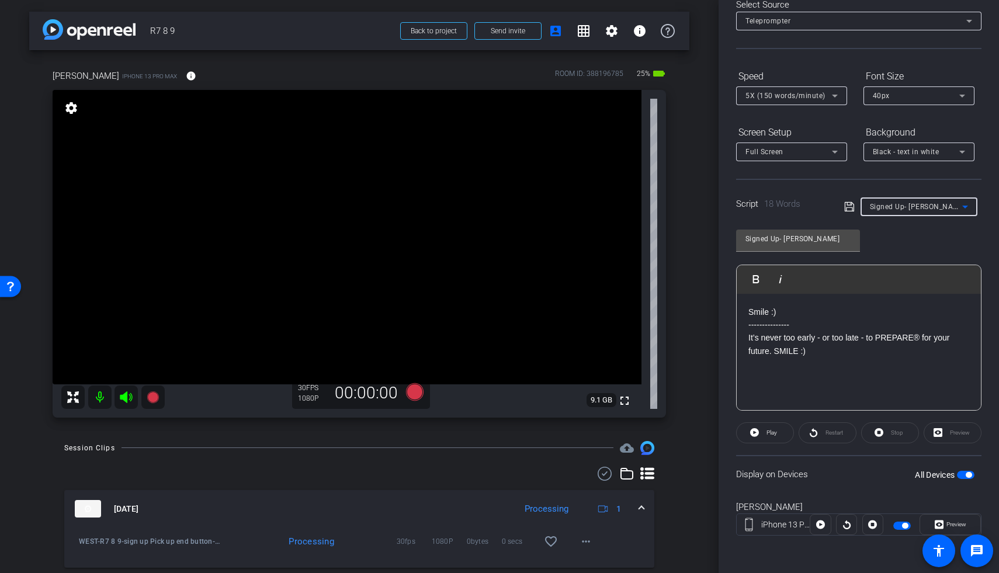
type input "Get Ready - Colin"
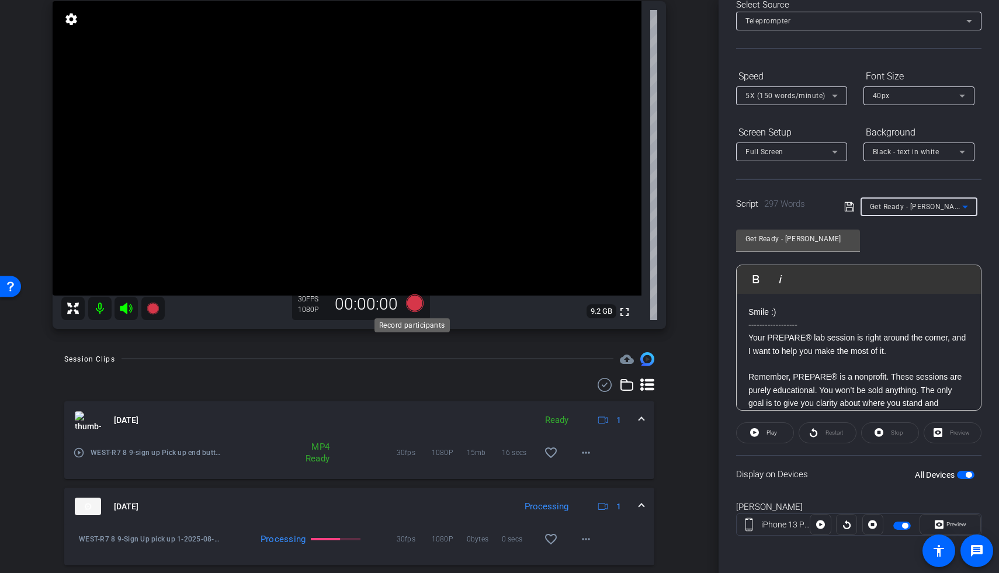
click at [414, 302] on icon at bounding box center [415, 303] width 18 height 18
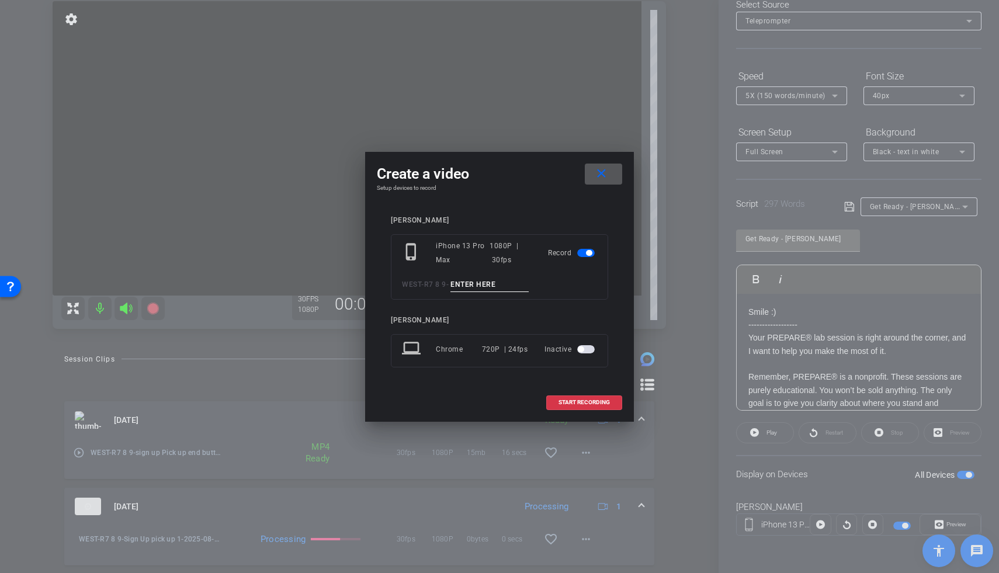
click at [468, 286] on input at bounding box center [489, 284] width 78 height 15
type input "Get Ready TA1"
click at [570, 405] on span "START RECORDING" at bounding box center [583, 402] width 51 height 6
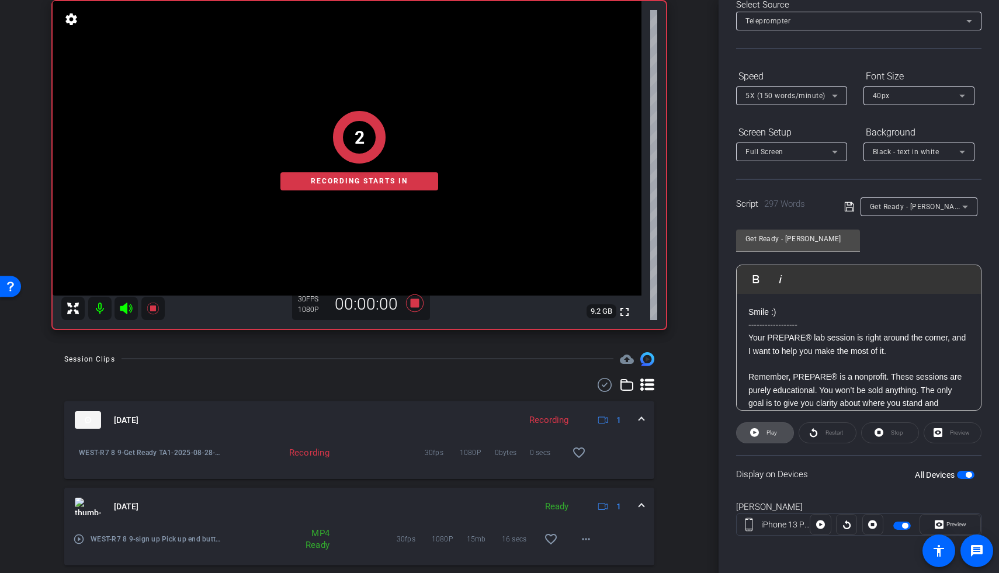
click at [679, 430] on icon at bounding box center [754, 432] width 9 height 9
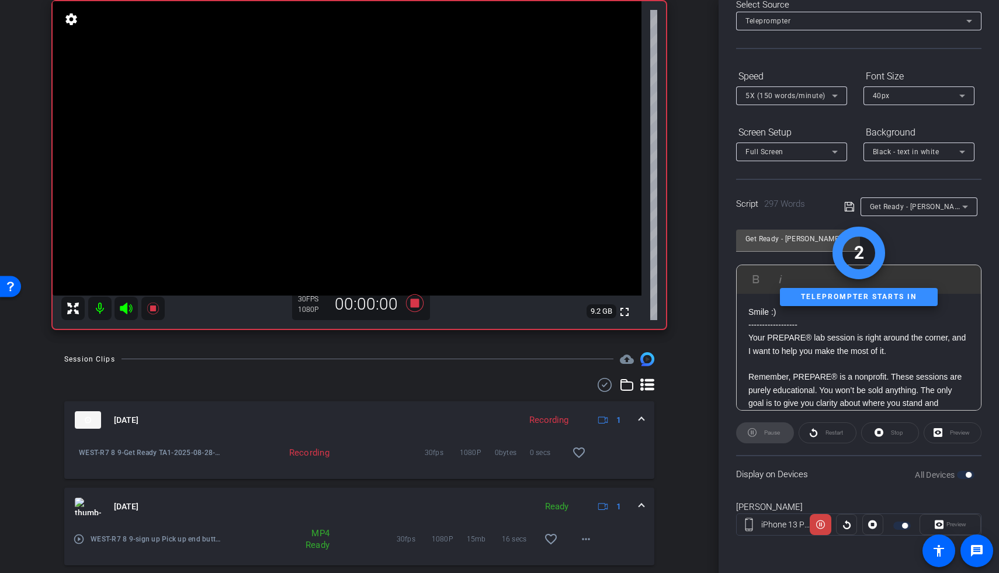
click at [131, 305] on icon at bounding box center [126, 308] width 14 height 14
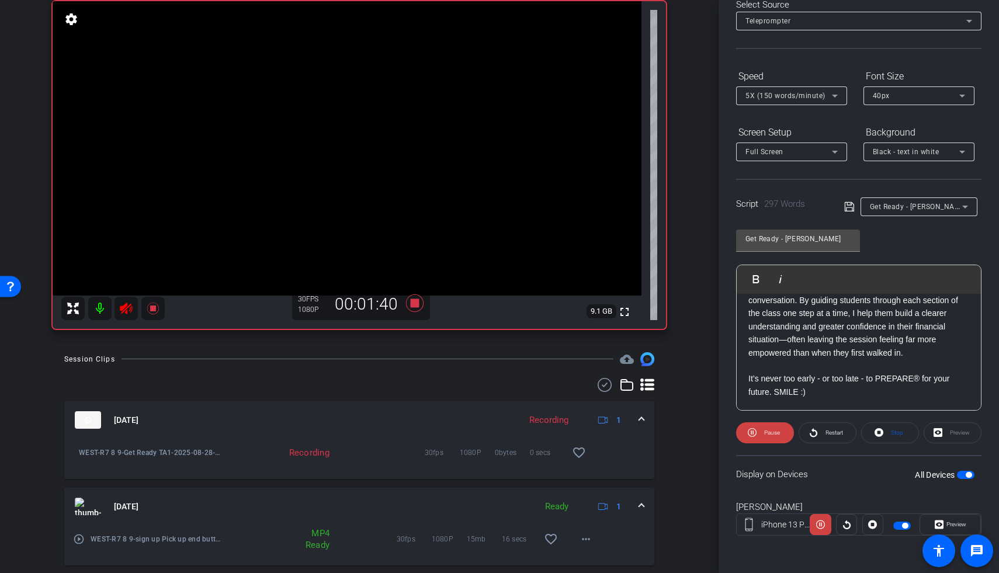
scroll to position [451, 0]
click at [417, 303] on icon at bounding box center [415, 303] width 28 height 21
click at [123, 308] on icon at bounding box center [126, 309] width 12 height 12
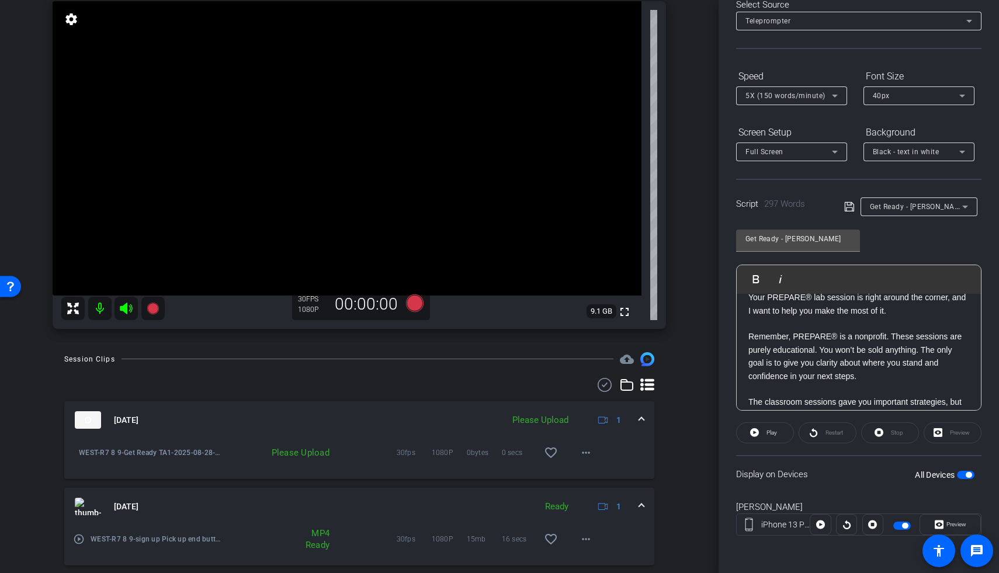
scroll to position [41, 0]
click at [679, 392] on p at bounding box center [858, 388] width 221 height 13
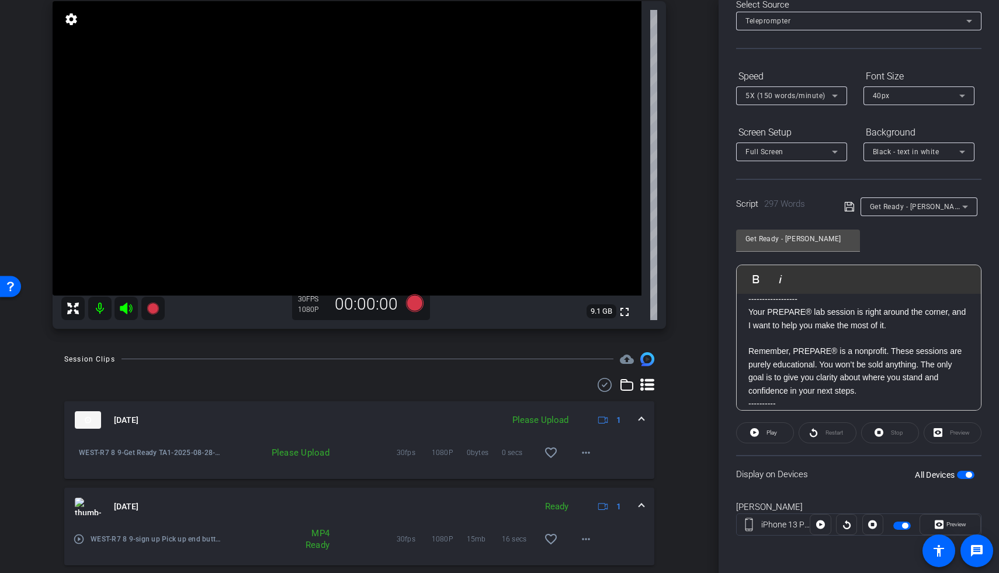
scroll to position [27, 0]
click at [408, 306] on icon at bounding box center [415, 303] width 18 height 18
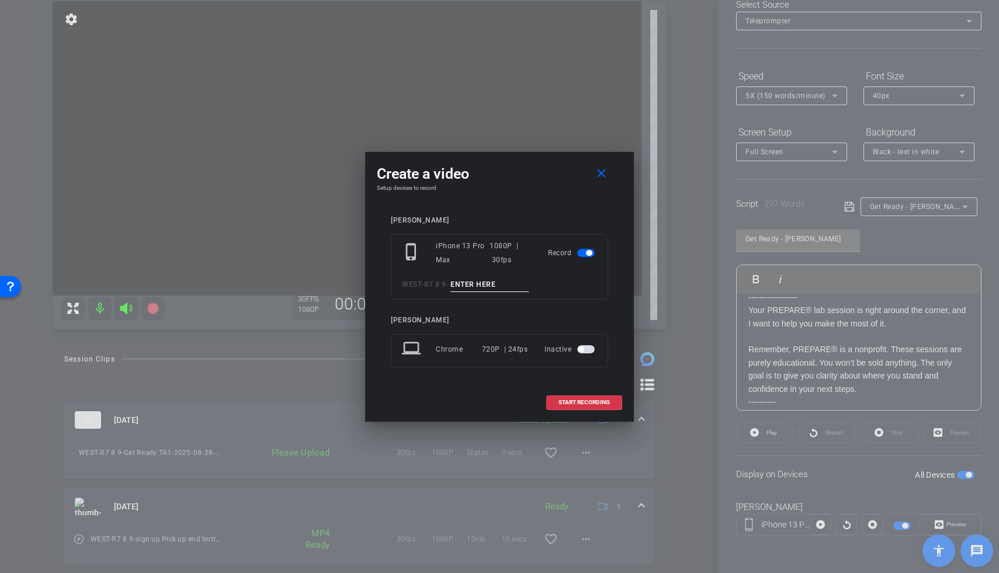
click at [501, 282] on input at bounding box center [489, 284] width 78 height 15
type input "Get Ready Section `1"
click at [577, 402] on span "START RECORDING" at bounding box center [583, 402] width 51 height 6
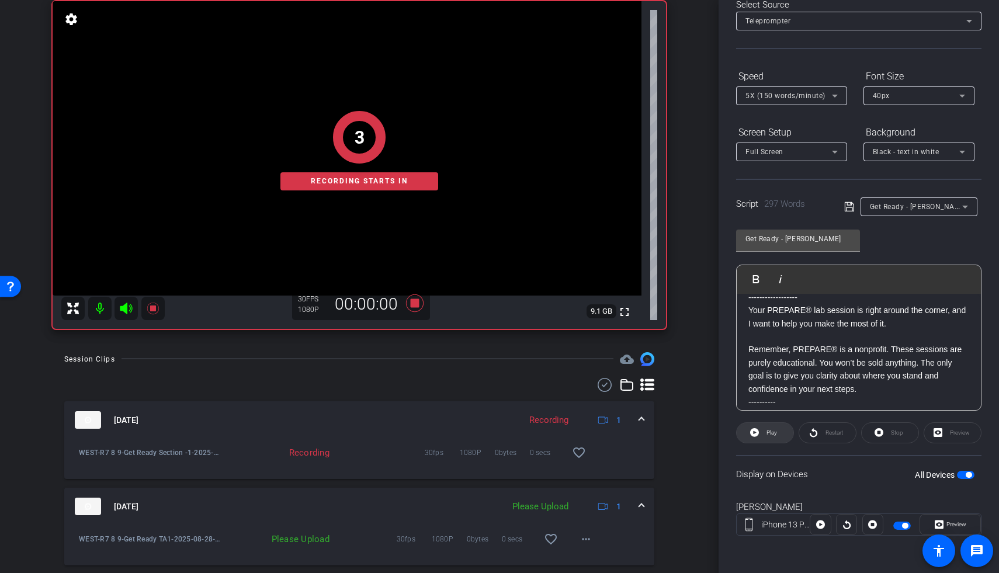
click at [679, 430] on span "Play" at bounding box center [769, 433] width 13 height 16
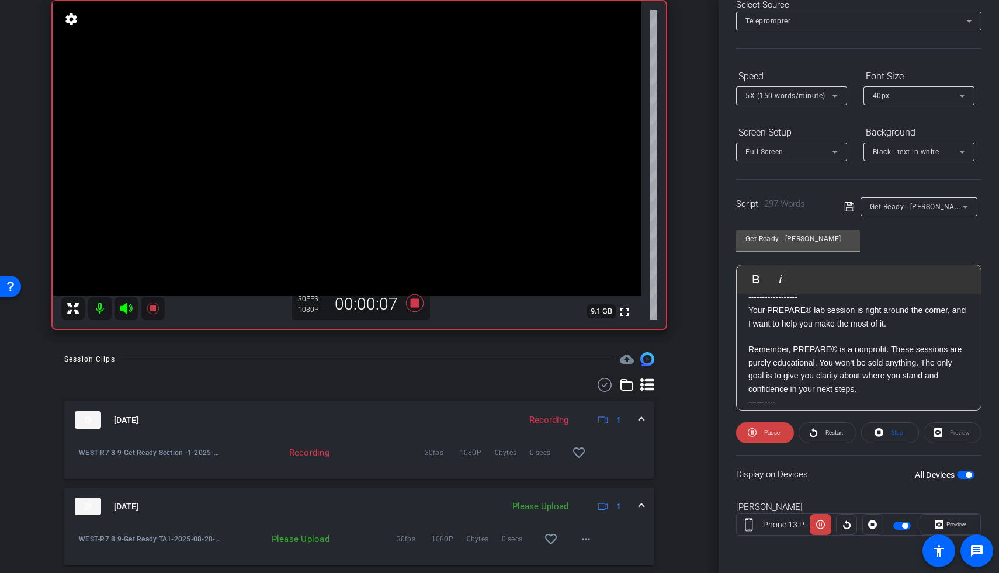
click at [128, 305] on icon at bounding box center [126, 308] width 14 height 14
click at [679, 430] on span "Restart" at bounding box center [834, 432] width 18 height 6
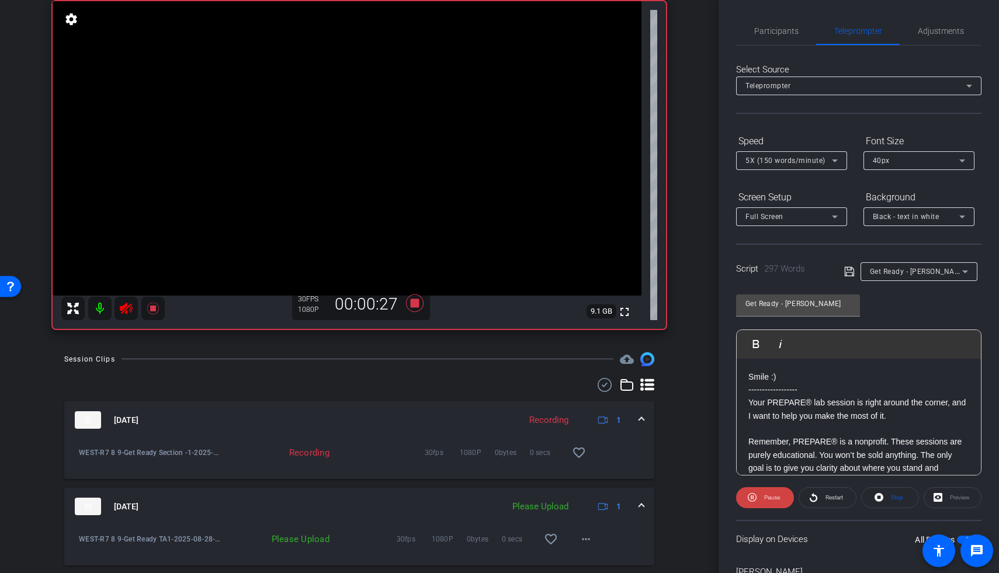
scroll to position [0, 0]
click at [679, 37] on span "Adjustments" at bounding box center [941, 32] width 46 height 28
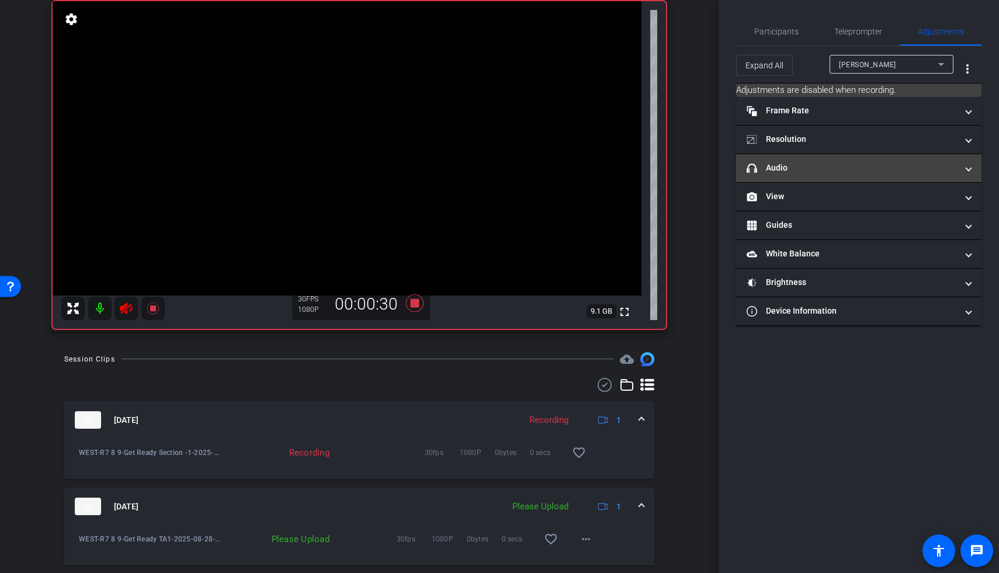
click at [679, 173] on mat-panel-title "headphone icon Audio" at bounding box center [851, 168] width 210 height 12
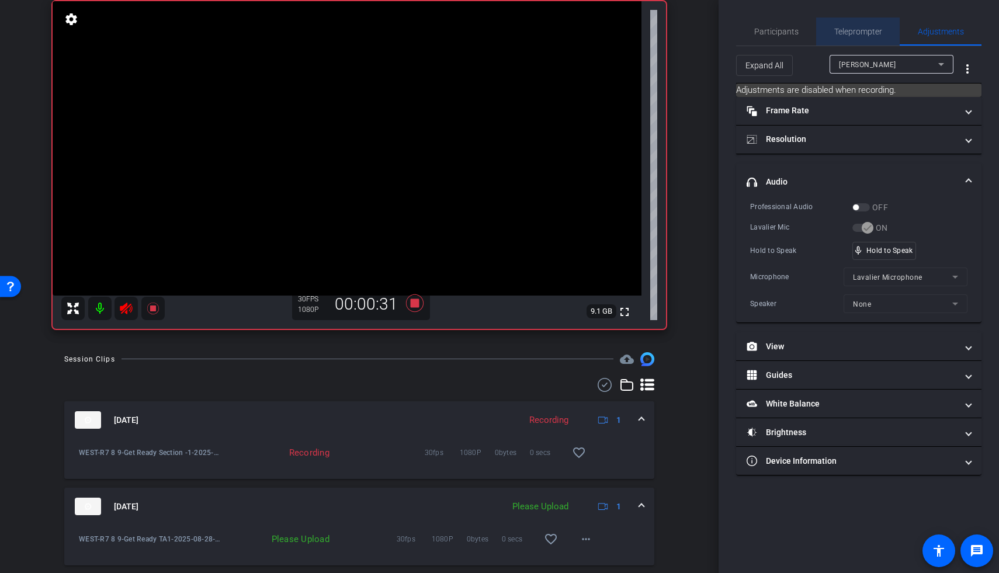
click at [679, 30] on span "Teleprompter" at bounding box center [858, 31] width 48 height 8
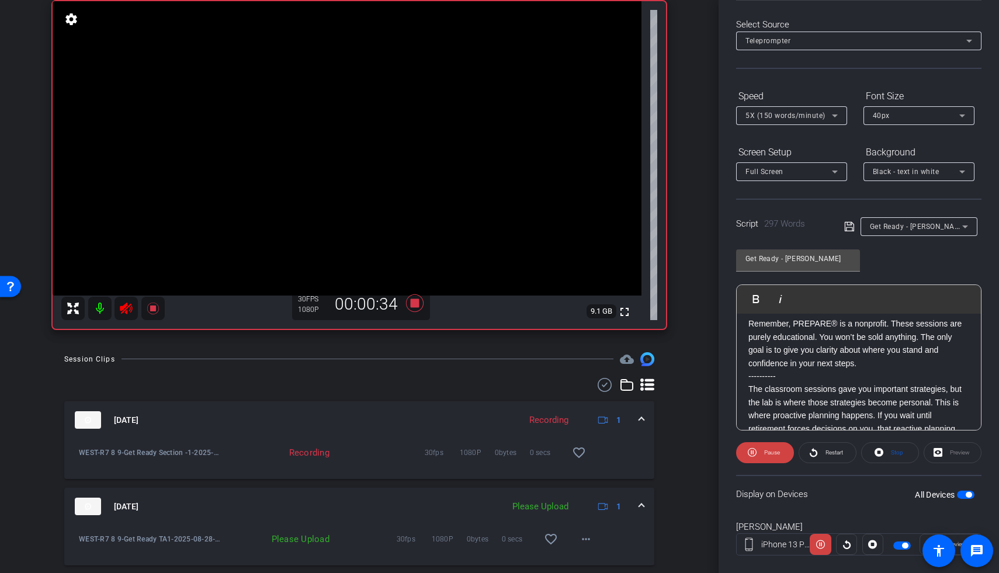
scroll to position [87, 0]
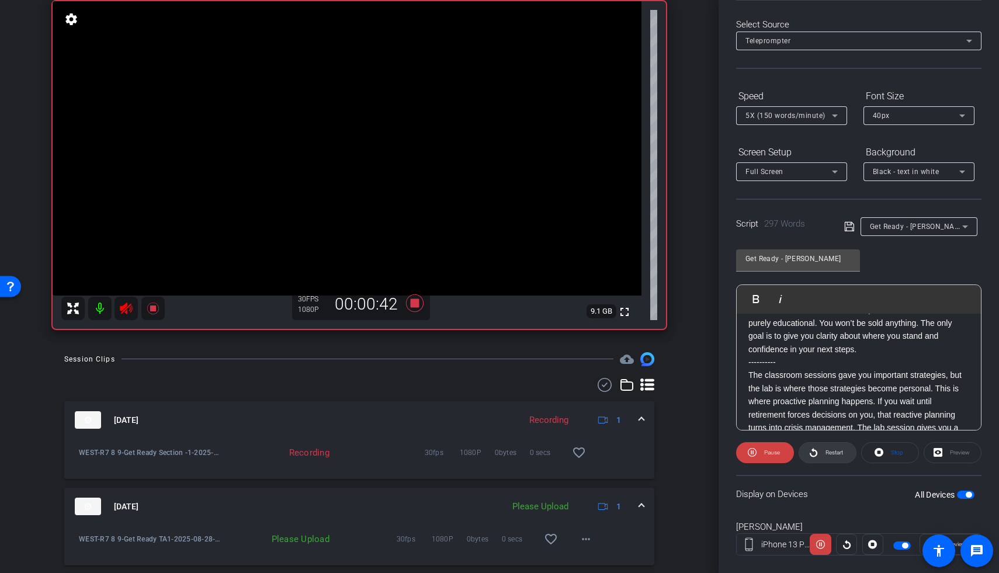
click at [679, 430] on span "Restart" at bounding box center [834, 452] width 18 height 6
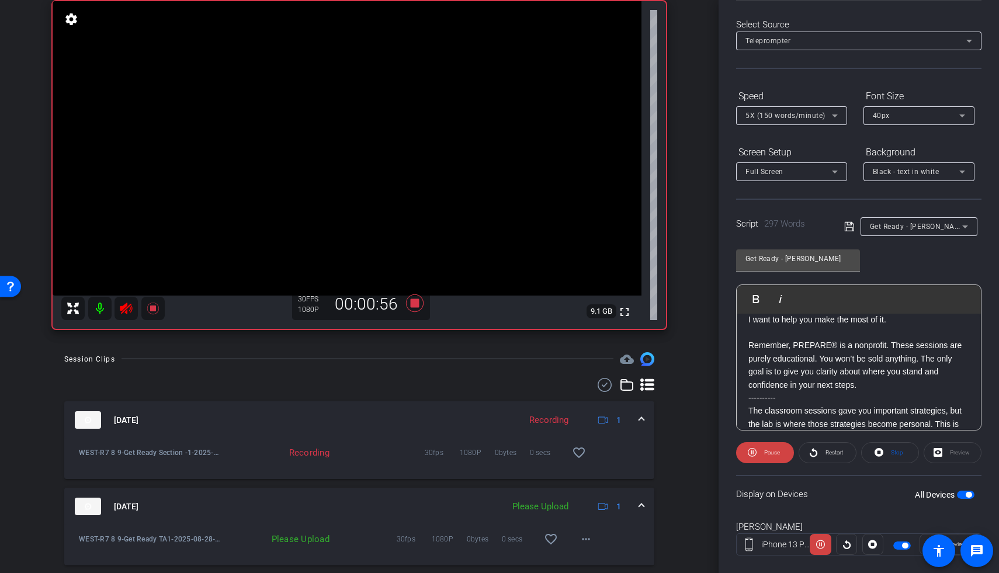
scroll to position [71, 0]
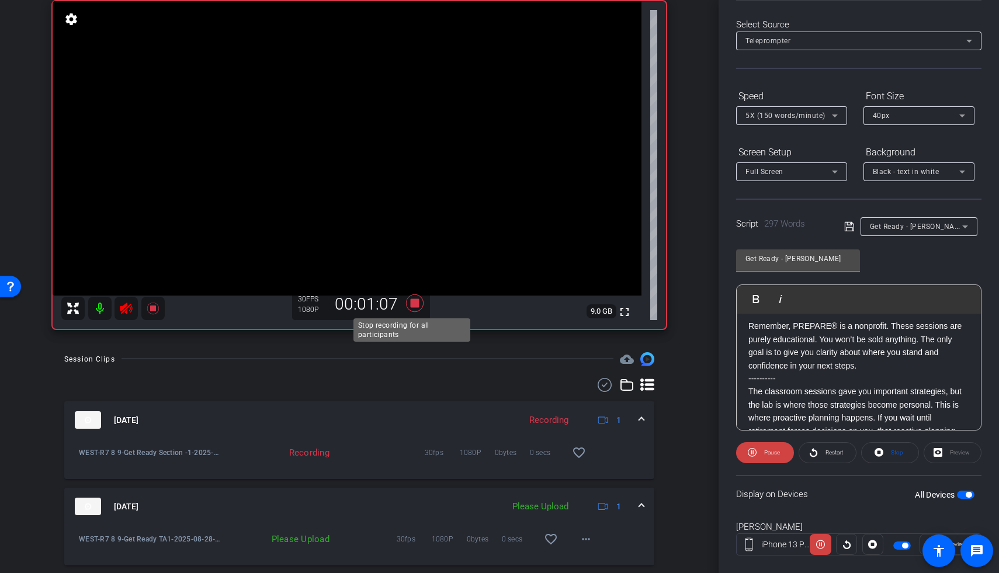
click at [415, 303] on icon at bounding box center [415, 303] width 18 height 18
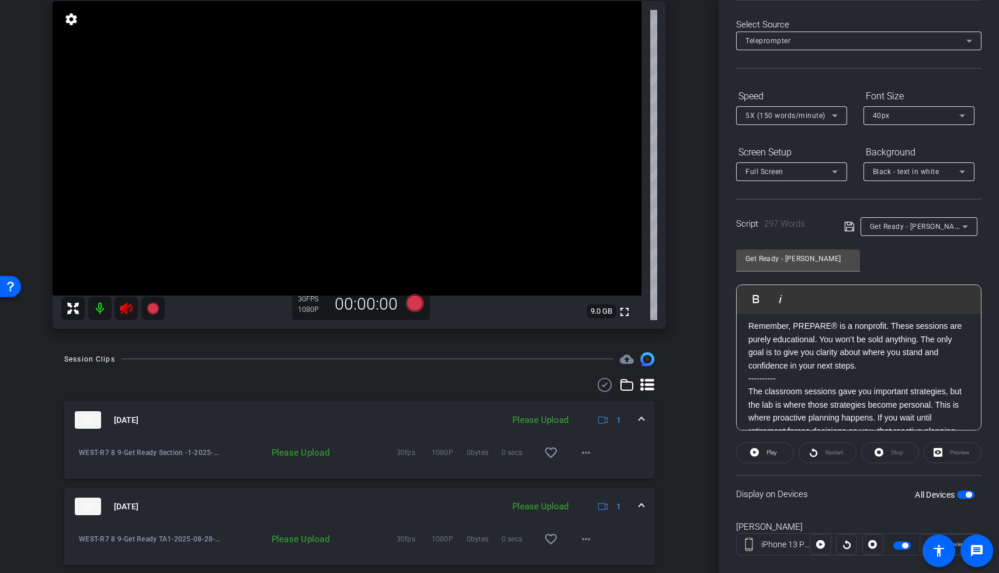
click at [126, 305] on icon at bounding box center [126, 309] width 12 height 12
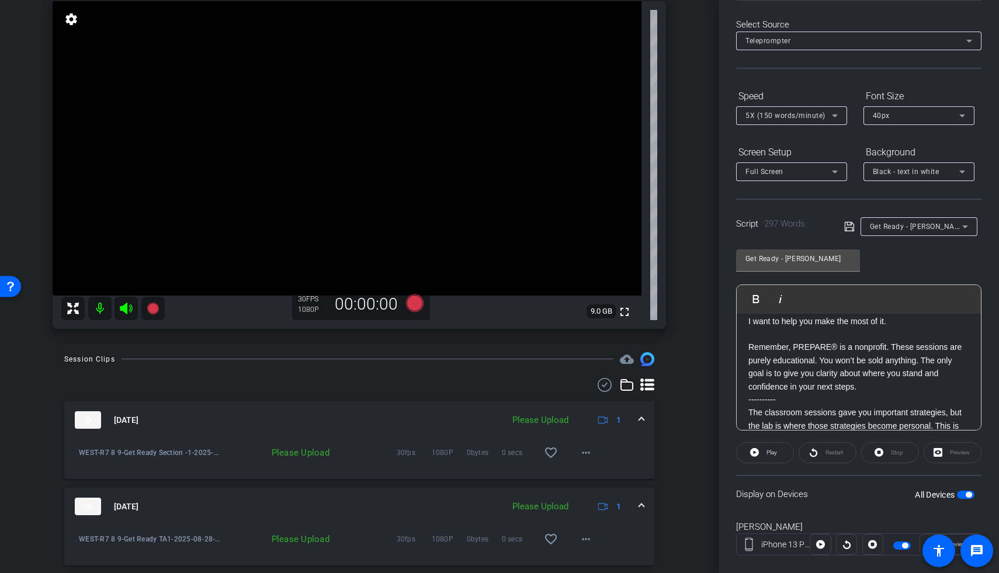
scroll to position [36, 0]
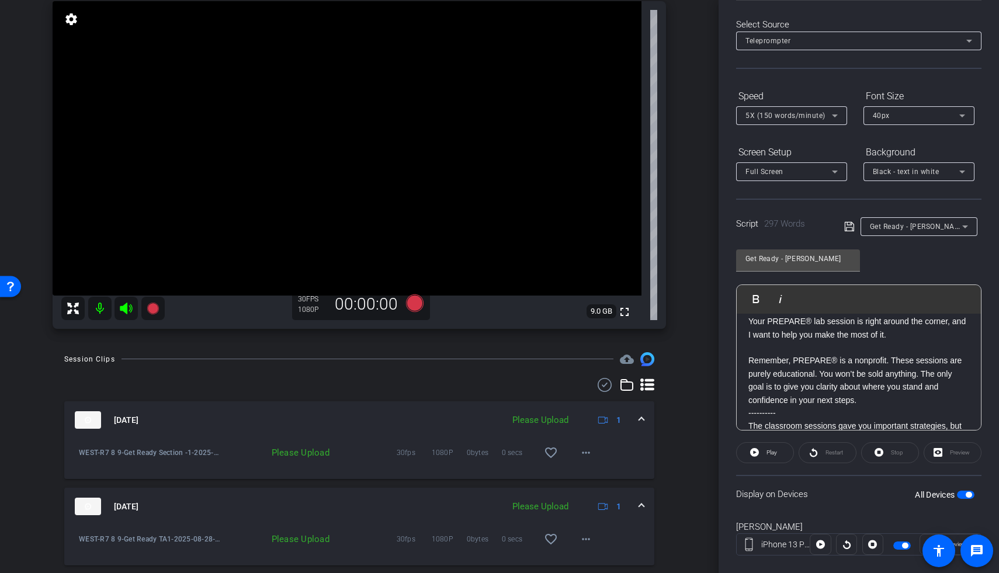
drag, startPoint x: 911, startPoint y: 341, endPoint x: 905, endPoint y: 341, distance: 6.4
click at [679, 341] on p at bounding box center [858, 347] width 221 height 13
drag, startPoint x: 905, startPoint y: 339, endPoint x: 769, endPoint y: 342, distance: 136.1
click at [679, 342] on div "Smile :) ------------------ Your PREPARE® lab session is right around the corne…" at bounding box center [858, 550] width 244 height 547
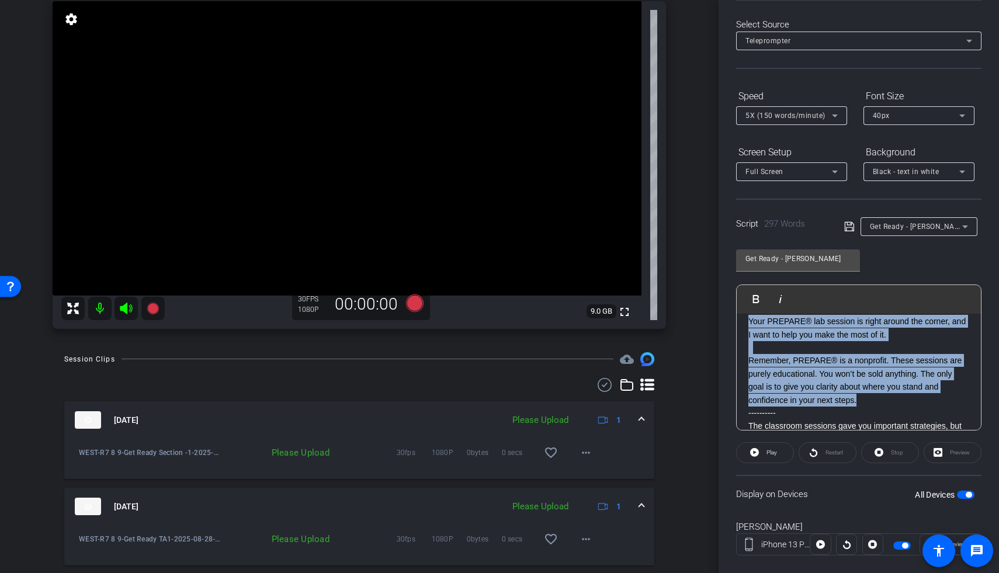
drag, startPoint x: 890, startPoint y: 397, endPoint x: 748, endPoint y: 325, distance: 159.6
click at [679, 325] on div "Smile :) ------------------ Your PREPARE® lab session is right around the corne…" at bounding box center [858, 550] width 244 height 547
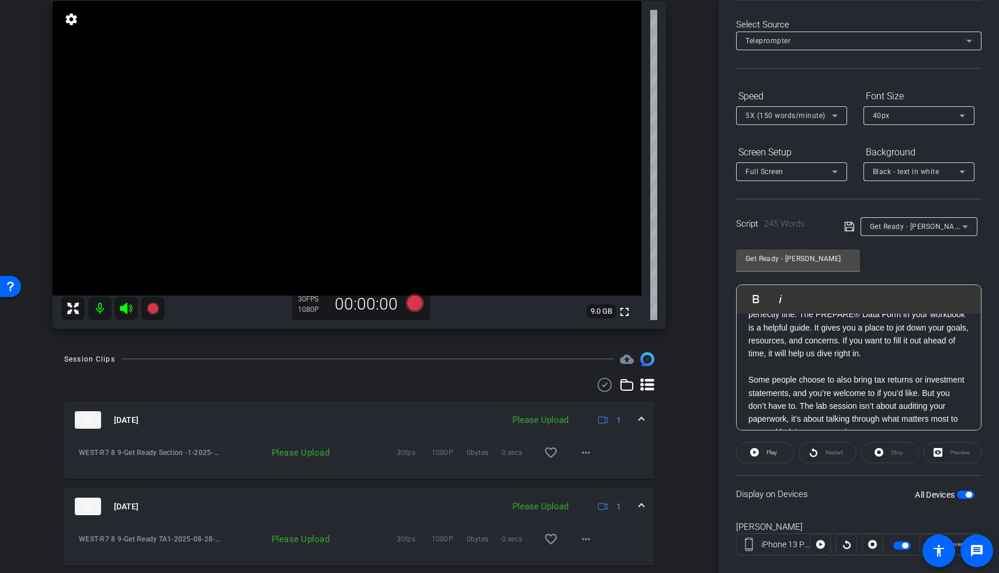
scroll to position [209, 0]
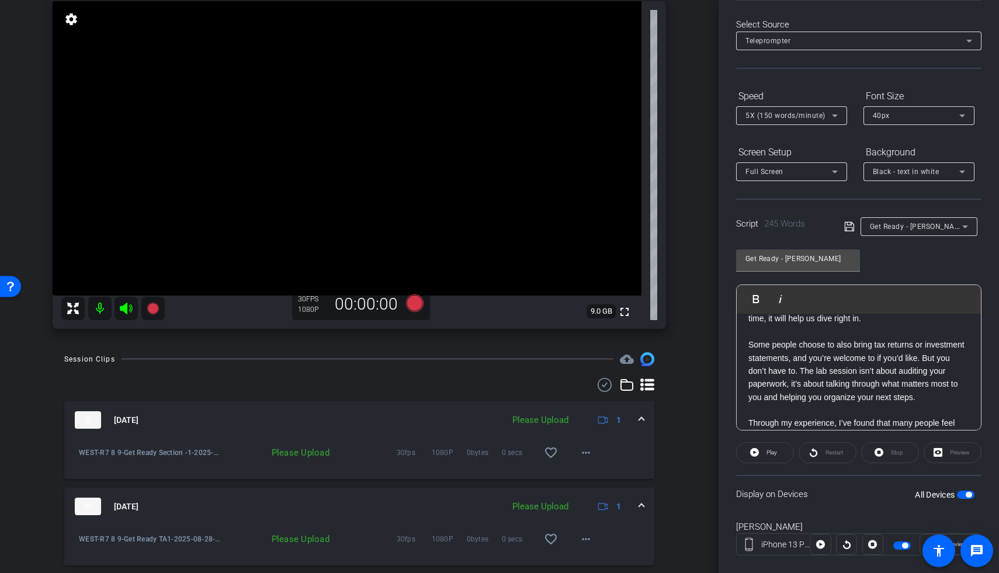
click at [679, 338] on p at bounding box center [858, 331] width 221 height 13
click at [679, 430] on span "button" at bounding box center [966, 495] width 18 height 8
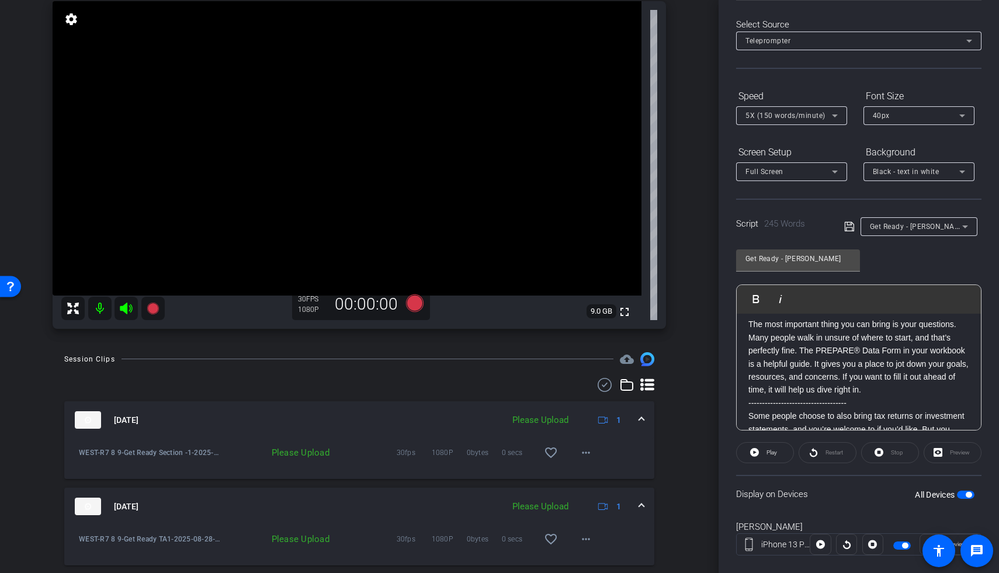
scroll to position [109, 0]
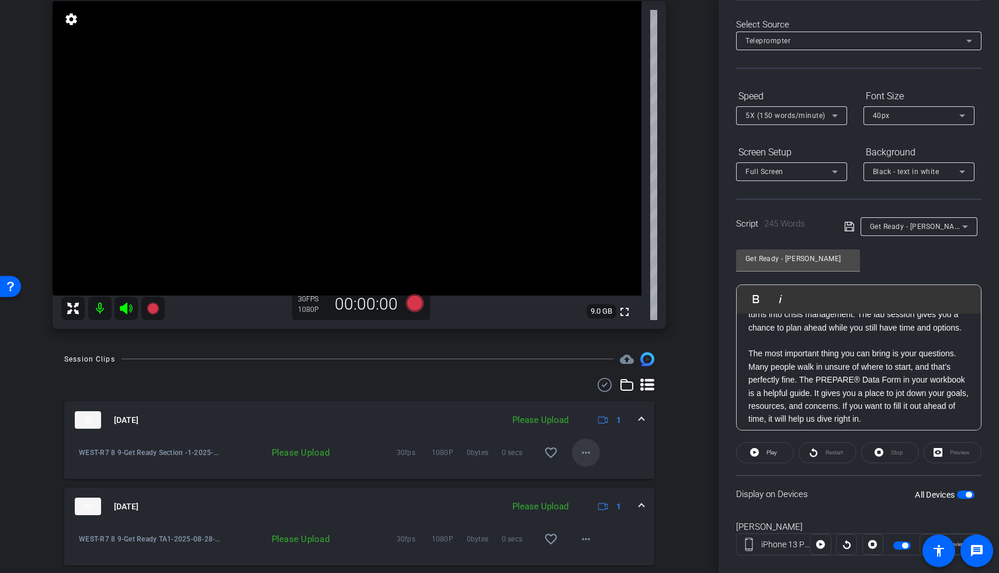
click at [582, 430] on mat-icon "more_horiz" at bounding box center [586, 453] width 14 height 14
click at [588, 430] on span "Upload" at bounding box center [598, 477] width 47 height 14
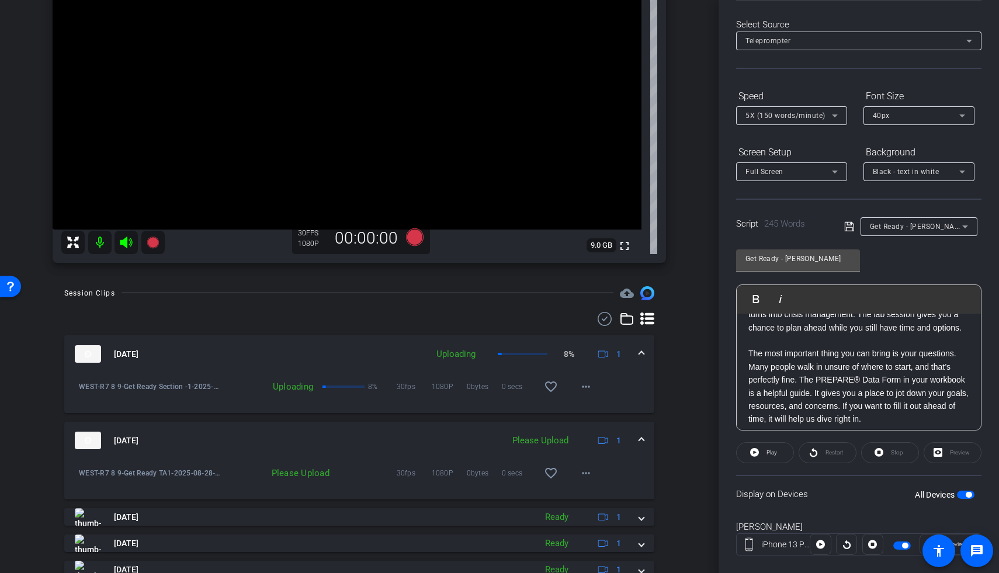
scroll to position [159, 0]
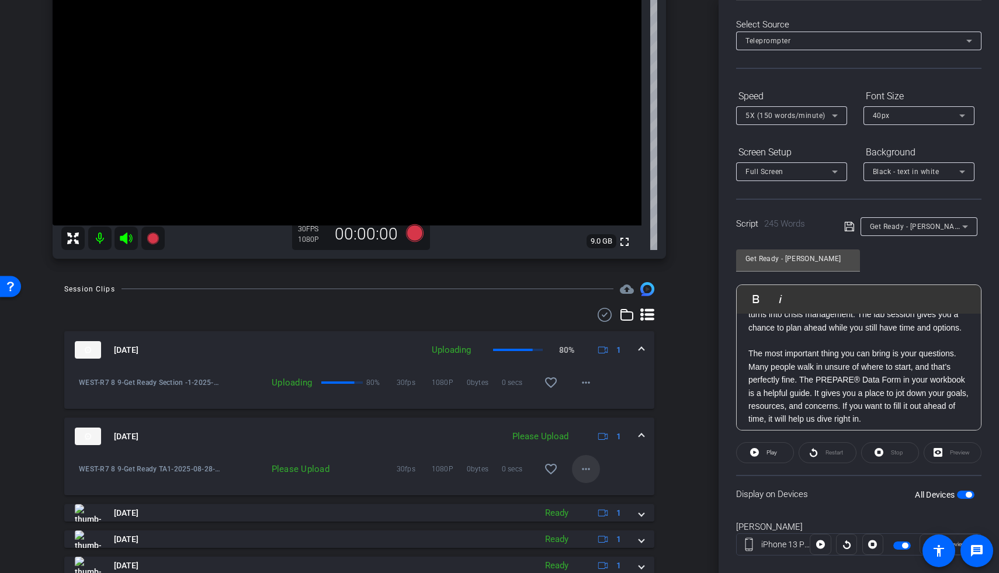
click at [579, 430] on mat-icon "more_horiz" at bounding box center [586, 469] width 14 height 14
click at [579, 430] on span "Upload" at bounding box center [598, 493] width 47 height 14
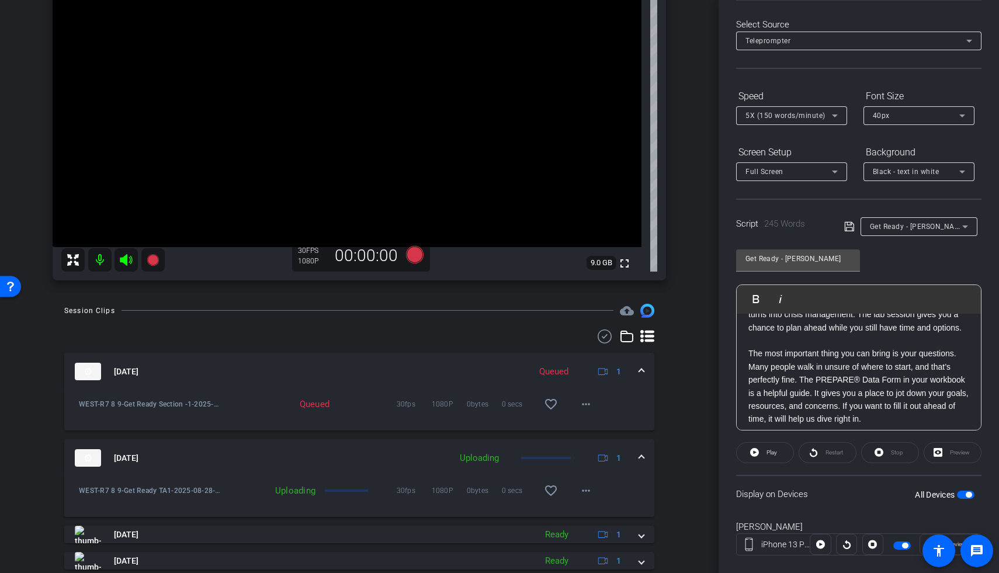
scroll to position [70, 0]
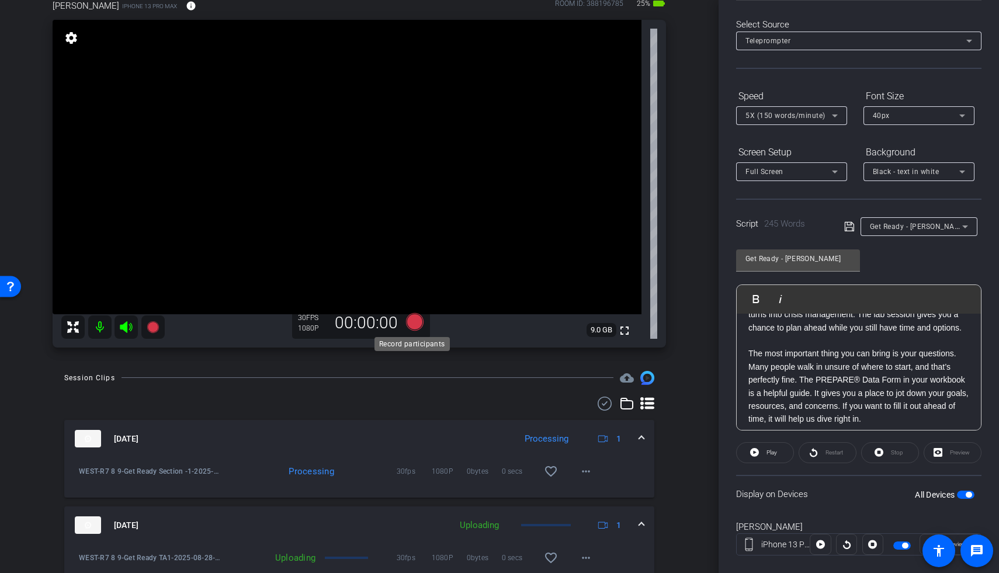
click at [411, 319] on icon at bounding box center [415, 322] width 18 height 18
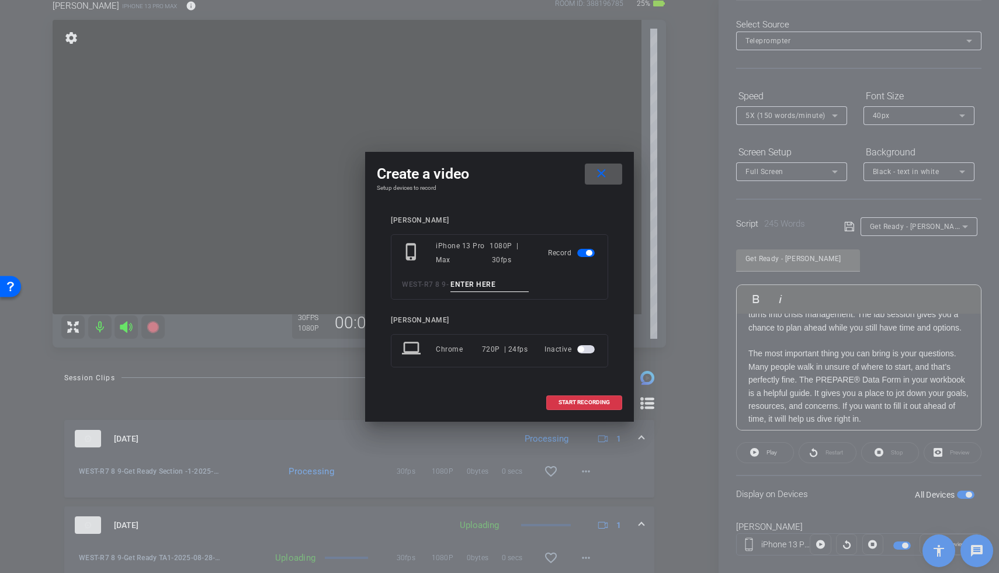
click at [509, 287] on input at bounding box center [489, 284] width 78 height 15
type input "S"
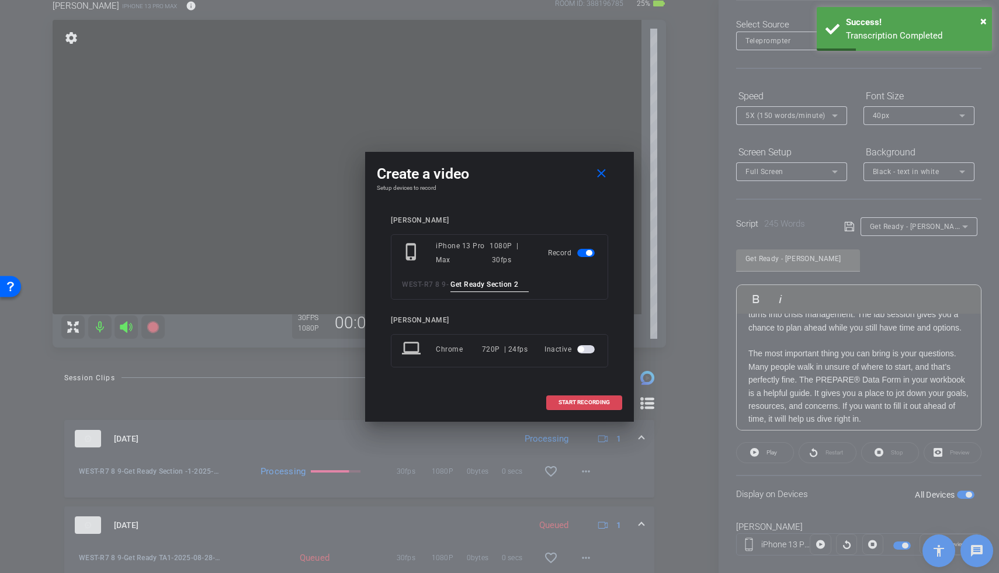
type input "Get Ready Section 2"
click at [575, 400] on span "START RECORDING" at bounding box center [583, 402] width 51 height 6
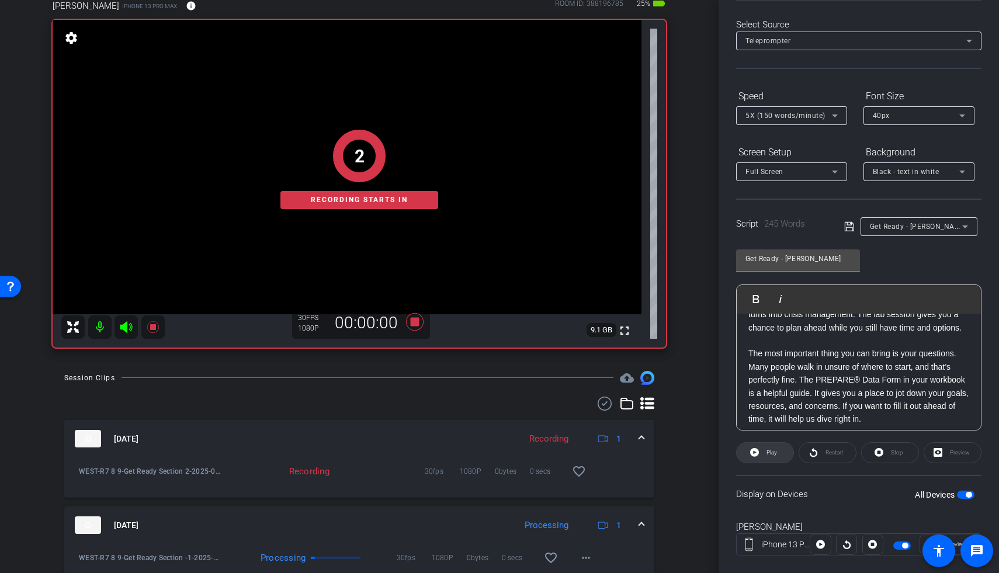
click at [679, 430] on span "Play" at bounding box center [769, 452] width 13 height 16
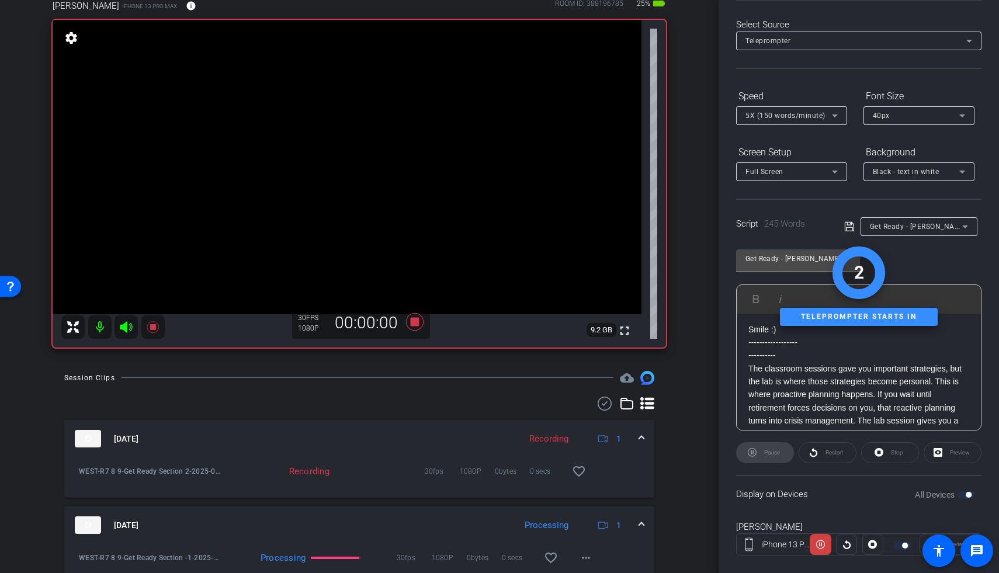
scroll to position [15, 0]
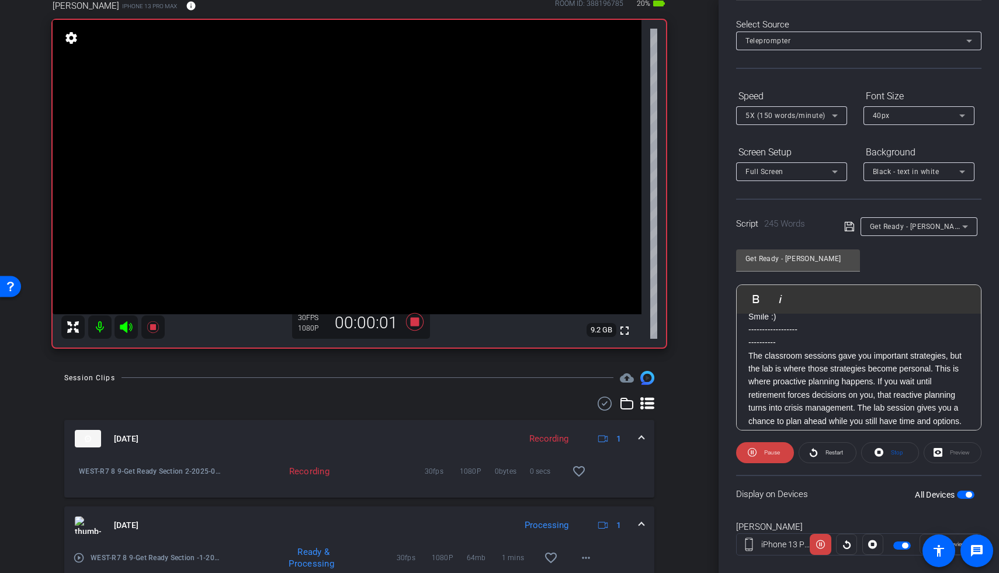
click at [130, 328] on icon at bounding box center [126, 327] width 12 height 12
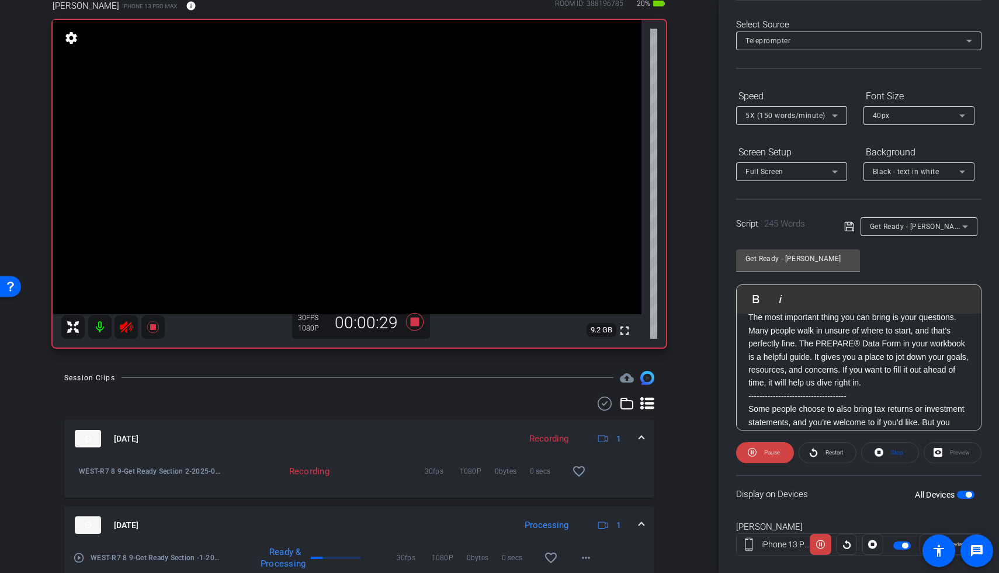
scroll to position [145, 0]
click at [679, 430] on span "Restart" at bounding box center [834, 452] width 18 height 6
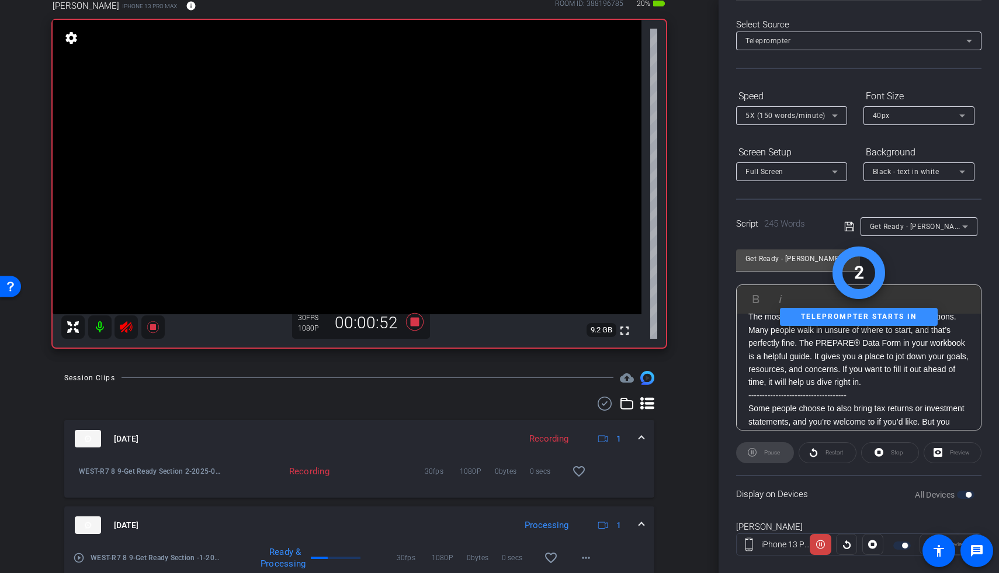
click at [679, 120] on span "5X (150 words/minute)" at bounding box center [785, 116] width 80 height 8
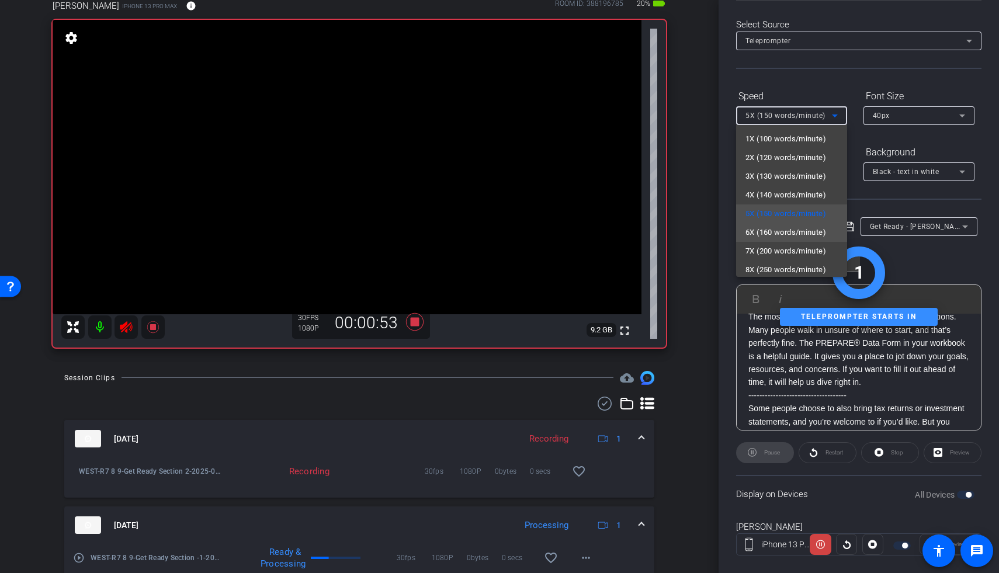
click at [679, 232] on span "6X (160 words/minute)" at bounding box center [785, 232] width 81 height 14
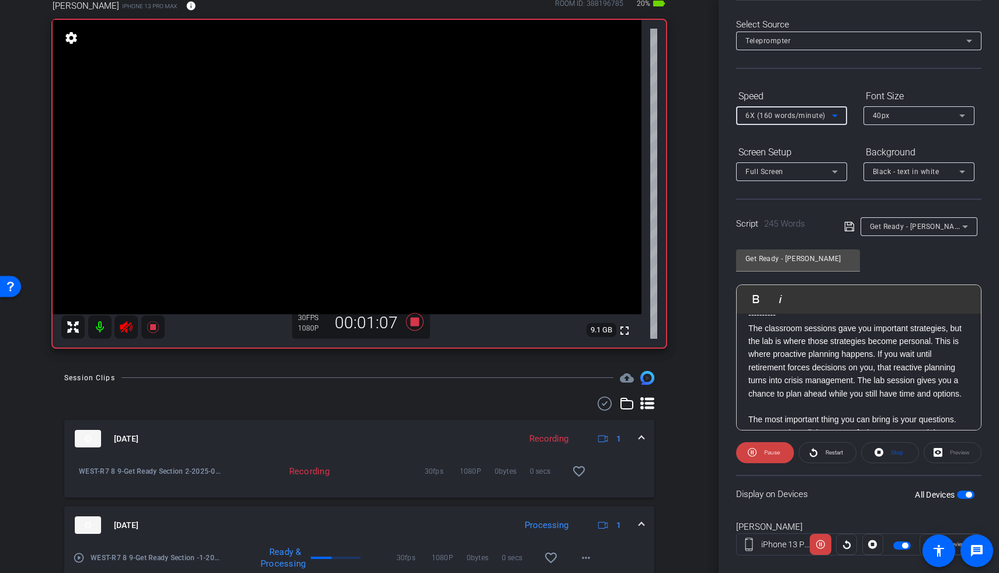
scroll to position [43, 0]
click at [408, 317] on icon at bounding box center [415, 321] width 28 height 21
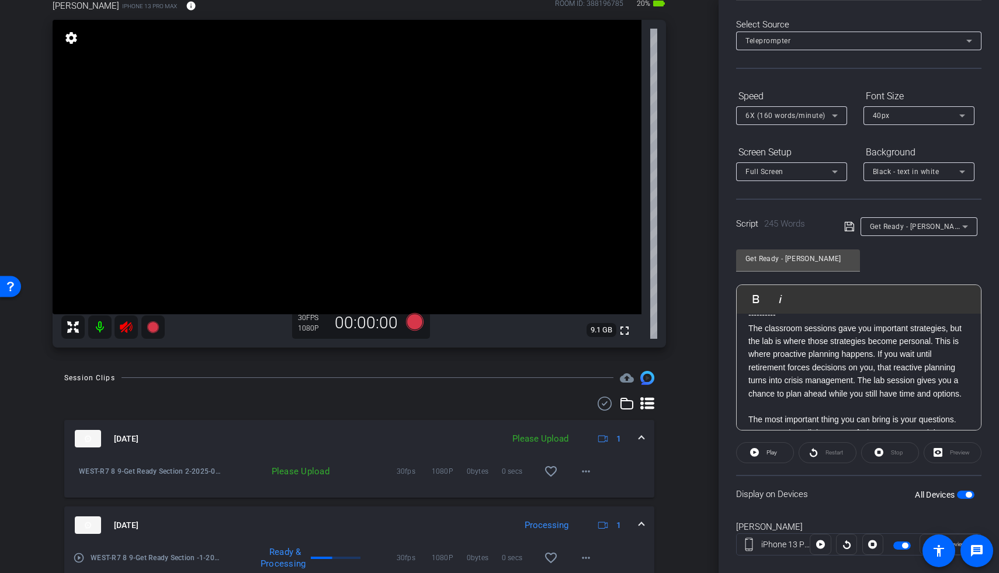
click at [127, 325] on icon at bounding box center [126, 327] width 12 height 12
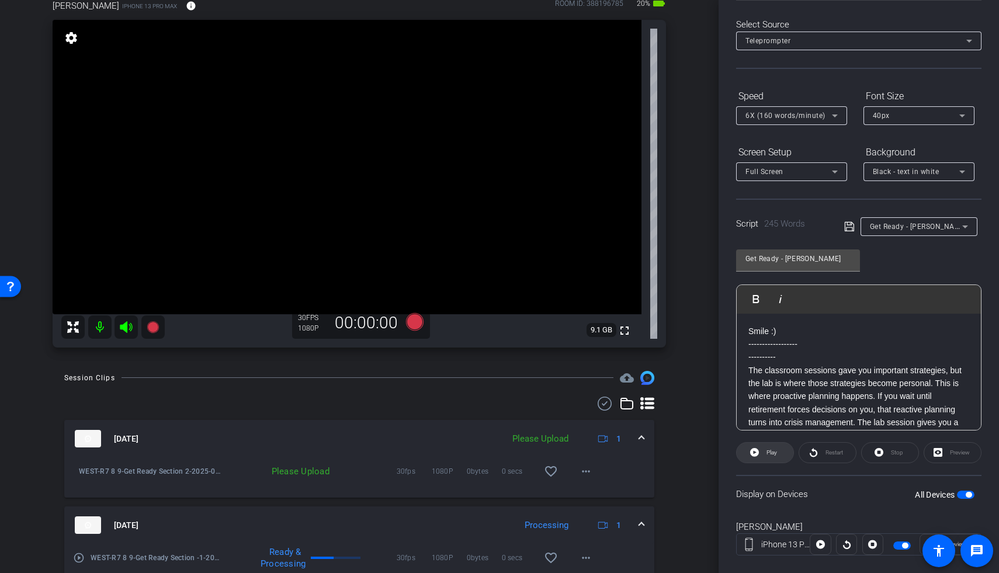
scroll to position [0, 0]
click at [679, 430] on span "Play" at bounding box center [771, 452] width 11 height 6
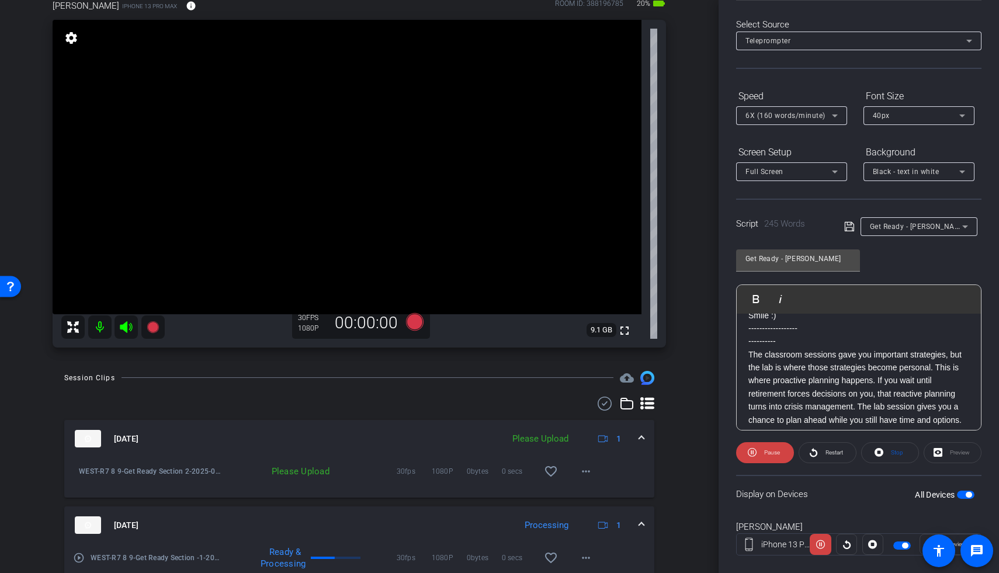
scroll to position [27, 0]
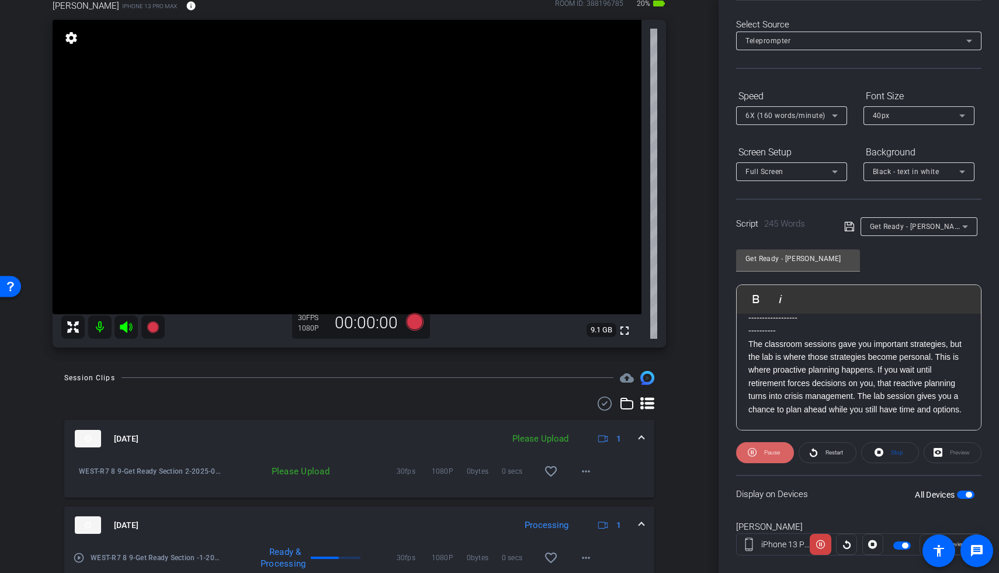
click at [679, 430] on span "Pause" at bounding box center [772, 452] width 16 height 6
click at [679, 398] on p "The classroom sessions gave you important strategies, but the lab is where thos…" at bounding box center [858, 377] width 221 height 78
click at [679, 430] on div "Display on Devices All Devices" at bounding box center [858, 494] width 245 height 38
click at [679, 430] on span "button" at bounding box center [966, 495] width 18 height 8
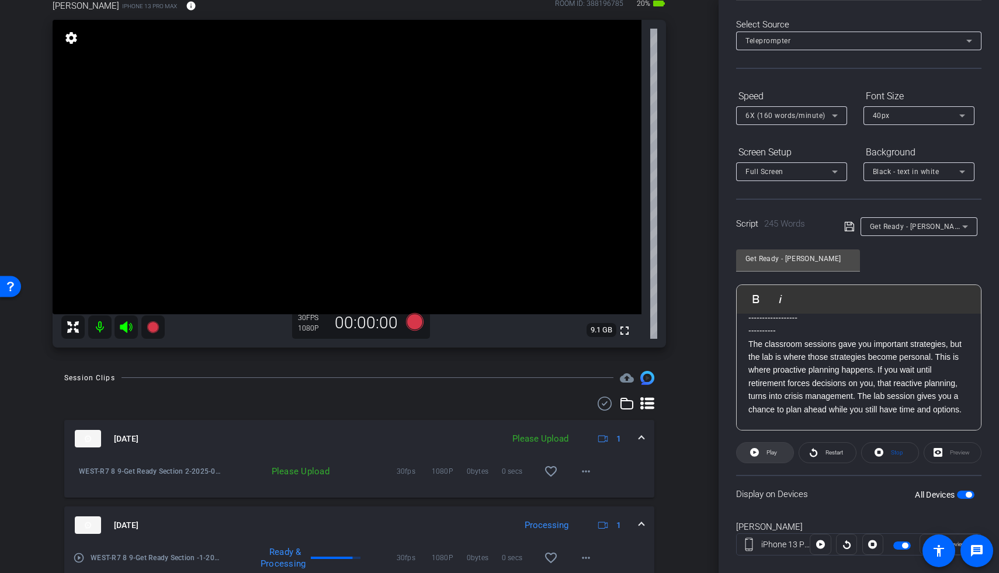
click at [679, 430] on span "Play" at bounding box center [771, 452] width 11 height 6
click at [679, 430] on span "Pause" at bounding box center [772, 452] width 16 height 6
click at [679, 430] on span "Play" at bounding box center [771, 452] width 11 height 6
click at [679, 430] on span "Pause" at bounding box center [772, 452] width 16 height 6
click at [679, 430] on span "Play" at bounding box center [771, 452] width 11 height 6
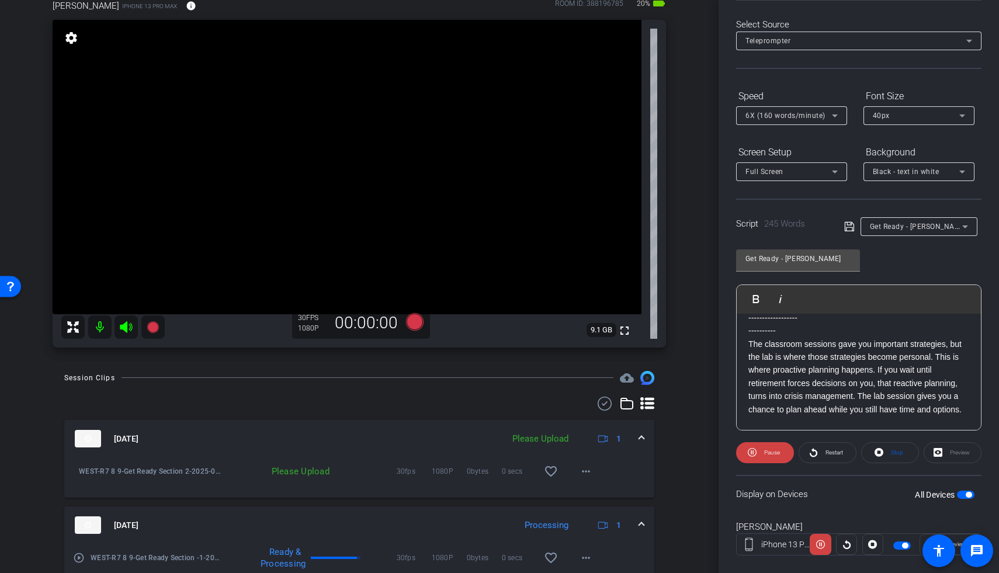
click at [679, 430] on span "Pause" at bounding box center [772, 452] width 16 height 6
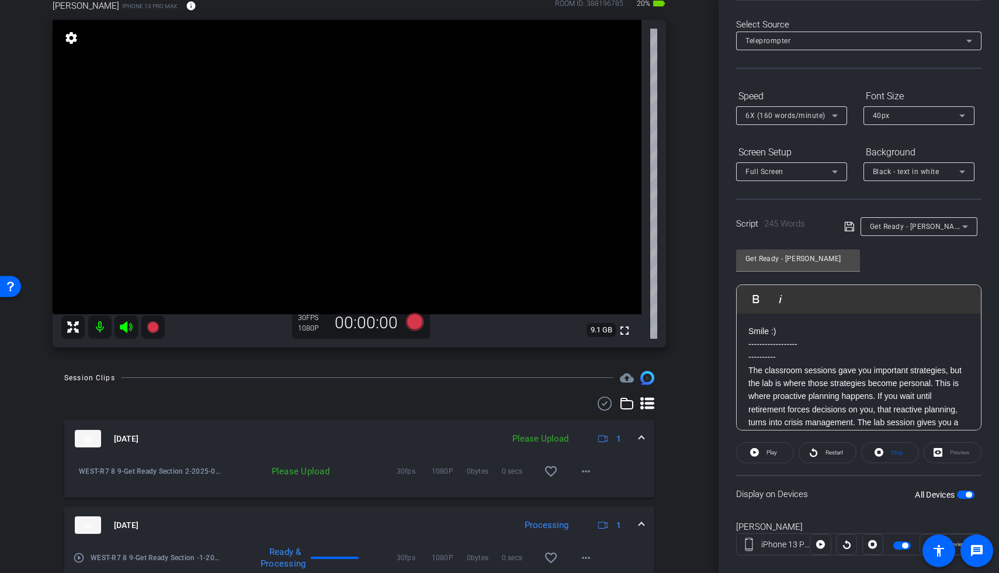
scroll to position [0, 0]
click at [414, 321] on icon at bounding box center [415, 322] width 18 height 18
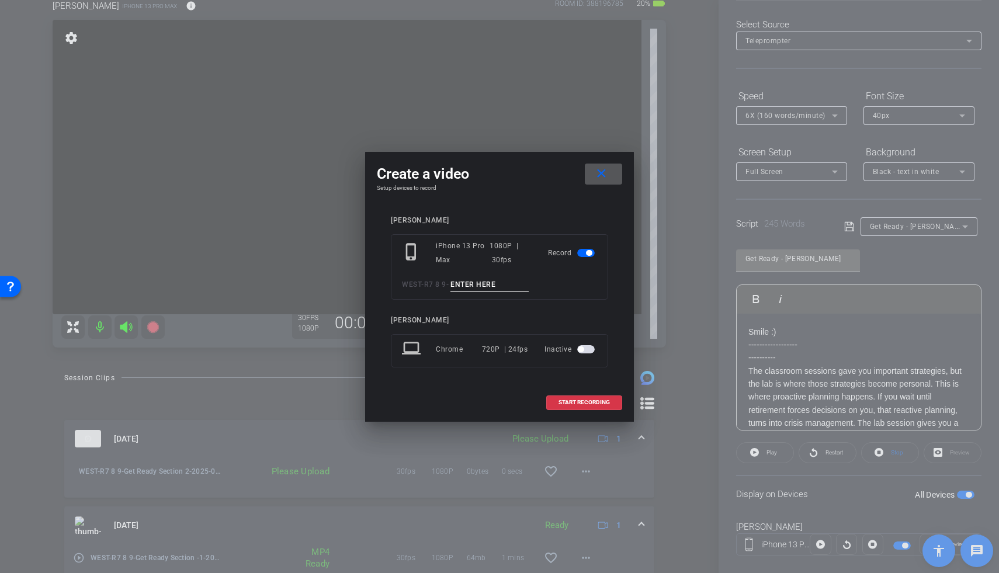
click at [479, 284] on input at bounding box center [489, 284] width 78 height 15
click at [449, 283] on span "-" at bounding box center [447, 284] width 3 height 8
click at [459, 284] on input "Section 2 TA2" at bounding box center [489, 284] width 78 height 15
type input "Get Ready Section 2 TA2"
click at [565, 405] on span "START RECORDING" at bounding box center [583, 402] width 51 height 6
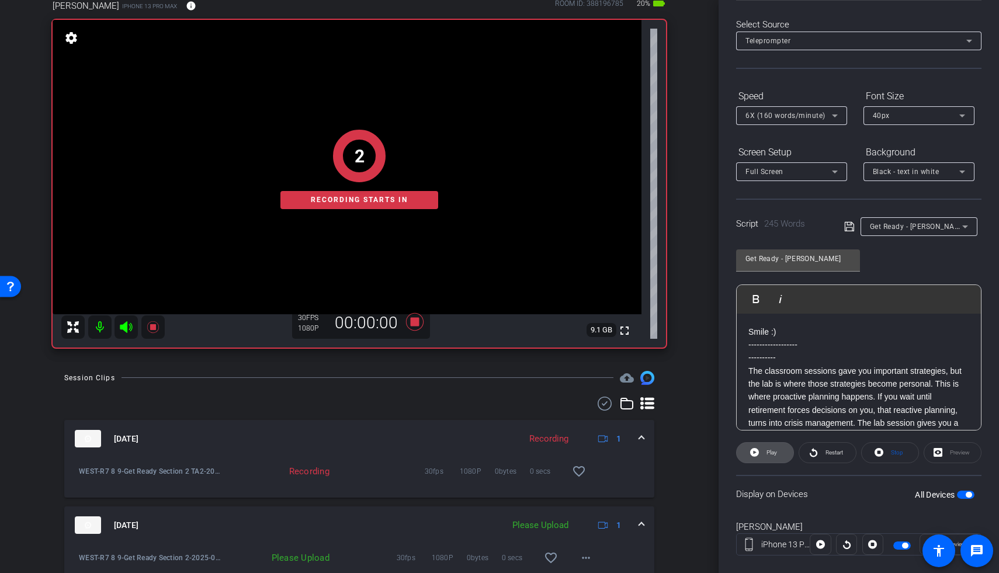
click at [679, 430] on span at bounding box center [764, 453] width 57 height 28
click at [679, 430] on span "Restart" at bounding box center [834, 452] width 18 height 6
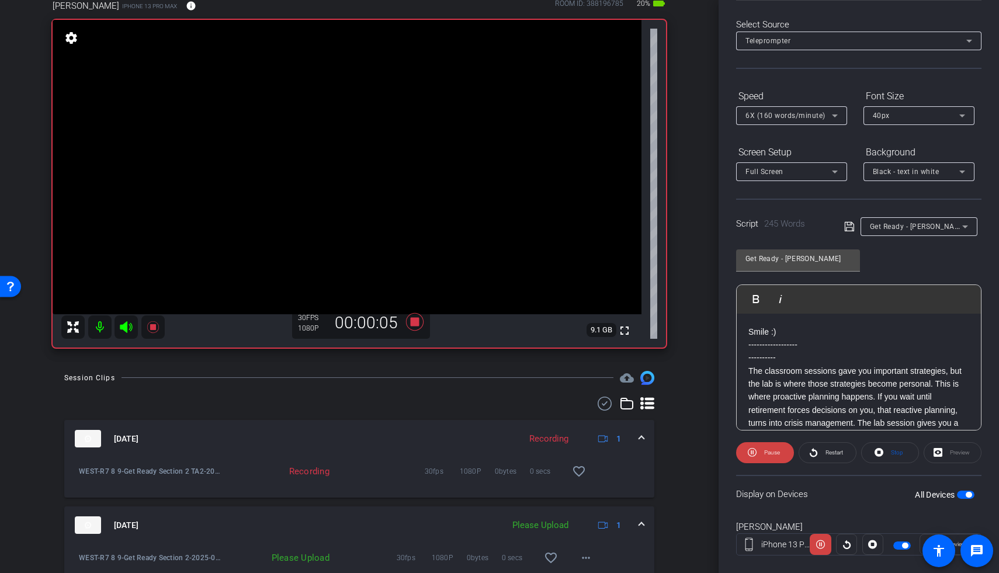
click at [126, 325] on icon at bounding box center [126, 327] width 12 height 12
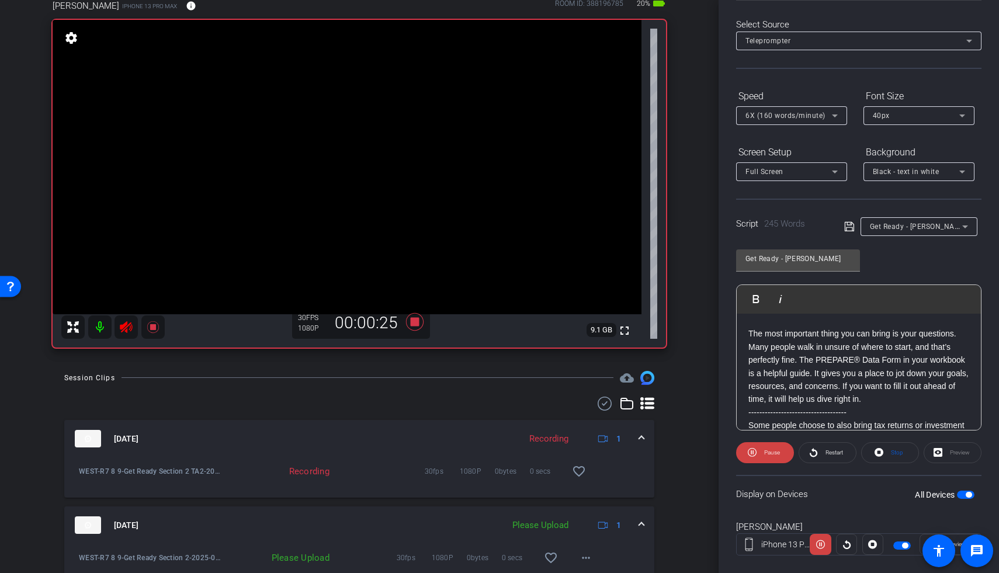
scroll to position [130, 0]
click at [679, 430] on span "Restart" at bounding box center [832, 452] width 20 height 16
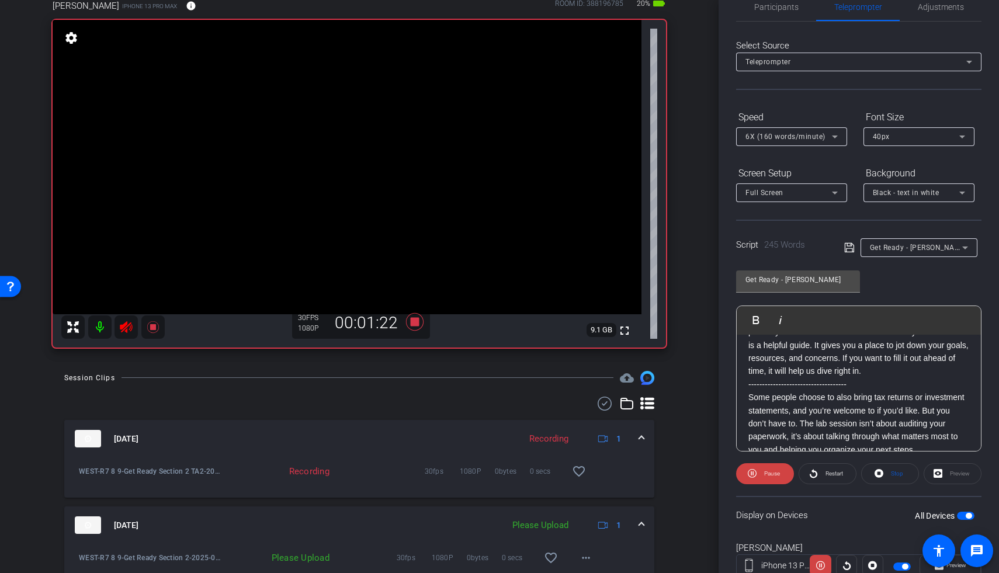
scroll to position [179, 0]
click at [413, 321] on icon at bounding box center [415, 322] width 18 height 18
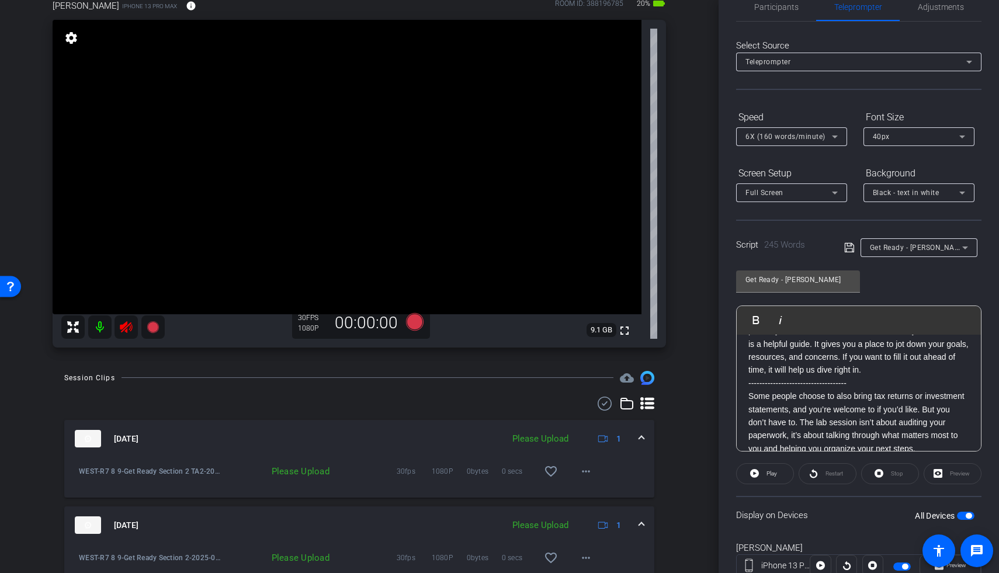
click at [127, 325] on icon at bounding box center [126, 327] width 14 height 14
click at [586, 430] on mat-icon "more_horiz" at bounding box center [586, 471] width 14 height 14
click at [588, 430] on span "Upload" at bounding box center [598, 496] width 47 height 14
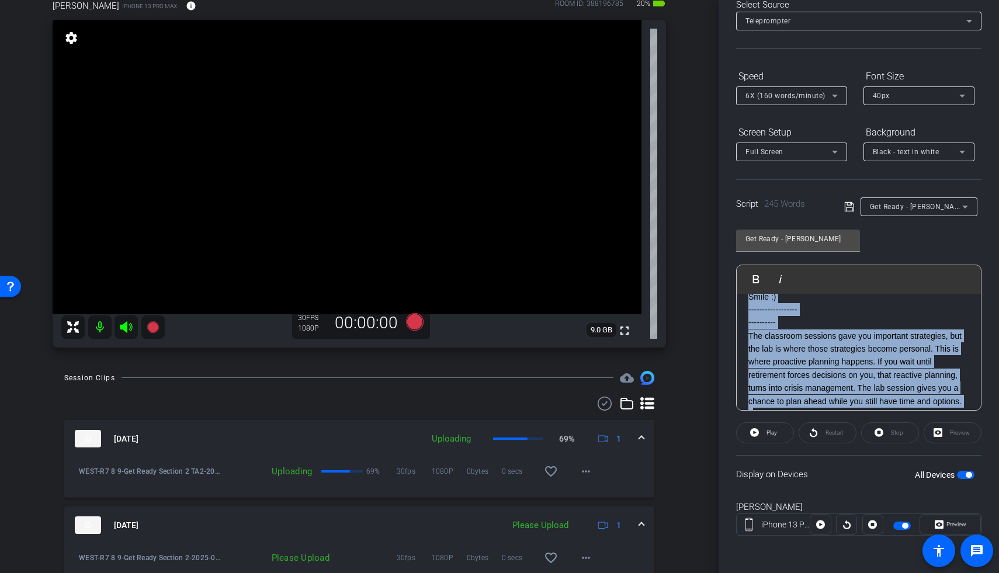
scroll to position [0, 0]
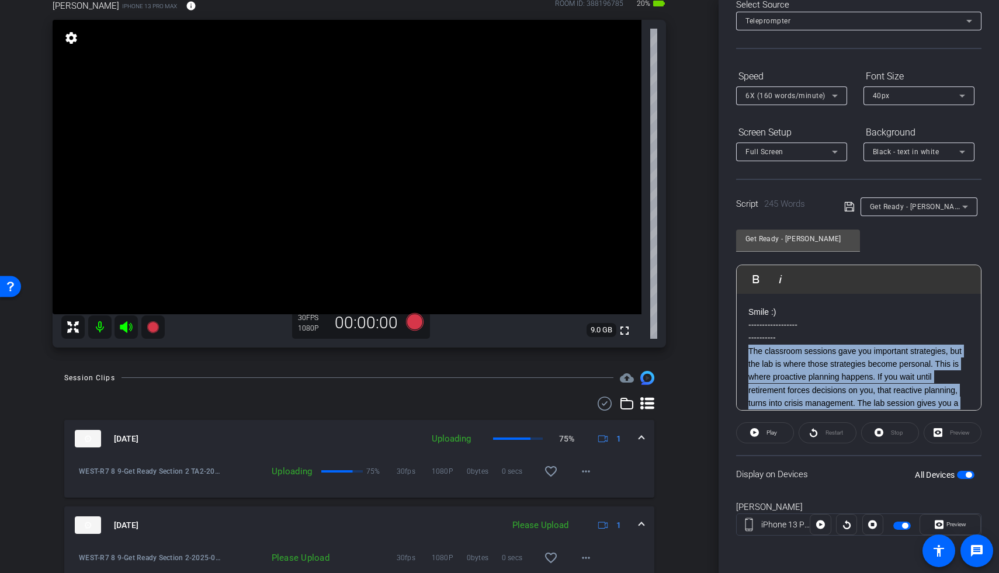
drag, startPoint x: 961, startPoint y: 343, endPoint x: 746, endPoint y: 347, distance: 215.0
click at [679, 347] on div "Smile :) ------------------ ---------- The classroom sessions gave you importan…" at bounding box center [858, 521] width 244 height 455
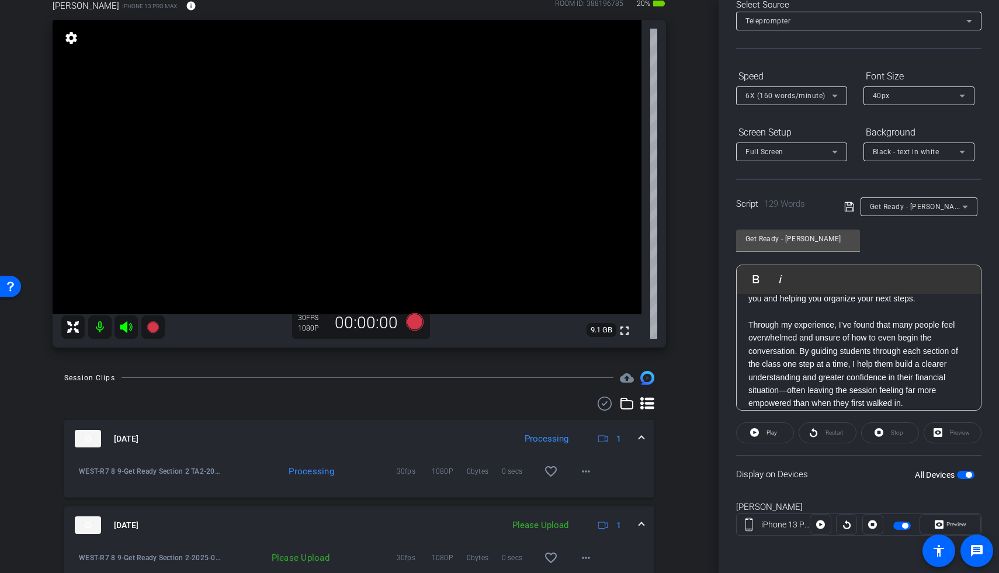
scroll to position [168, 0]
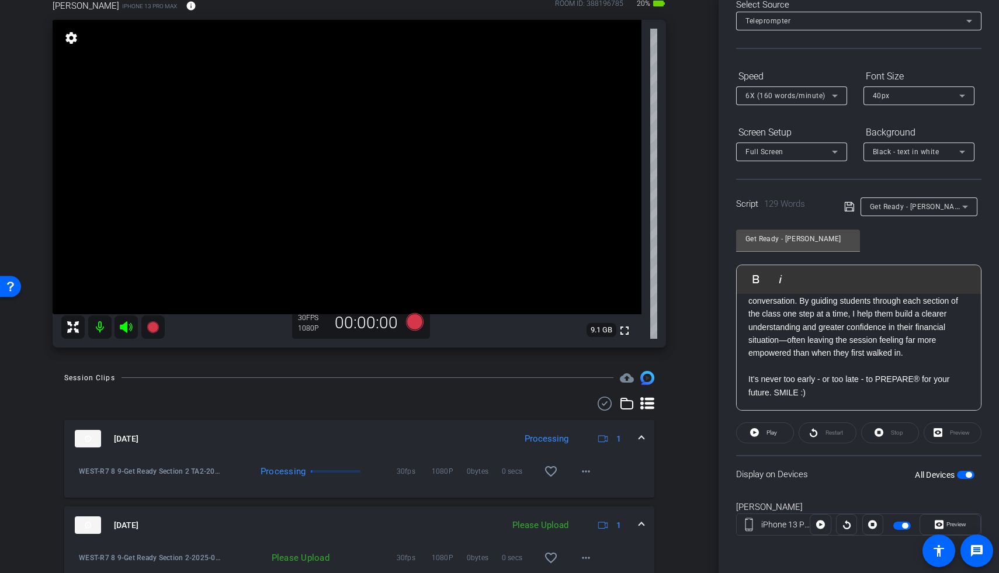
click at [679, 430] on span "button" at bounding box center [966, 475] width 18 height 8
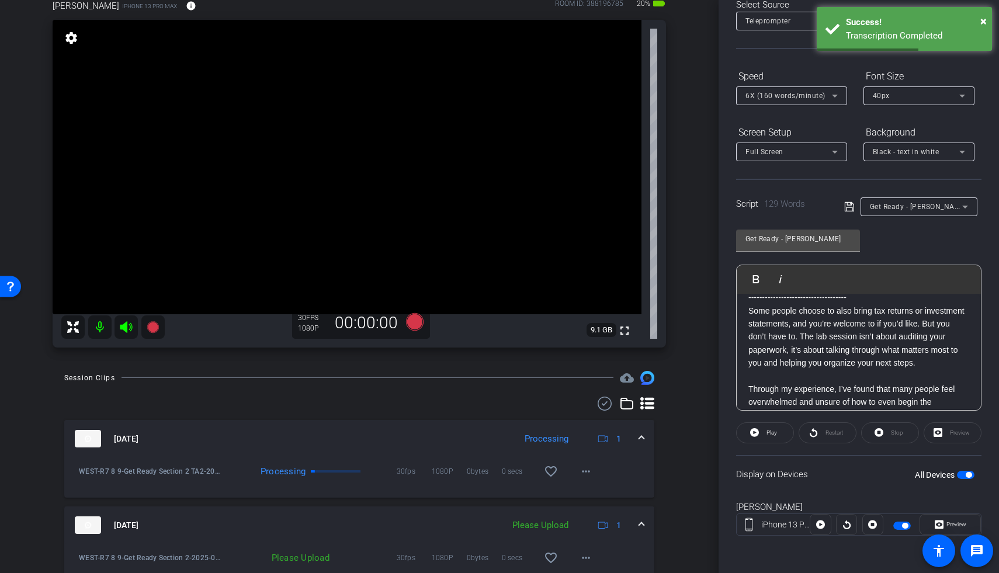
scroll to position [32, 0]
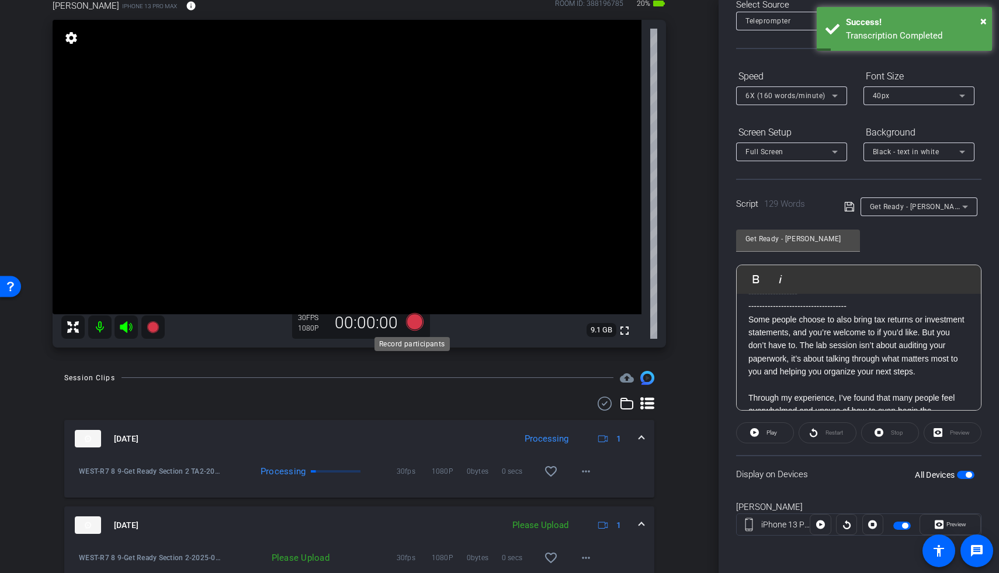
click at [412, 322] on icon at bounding box center [415, 322] width 18 height 18
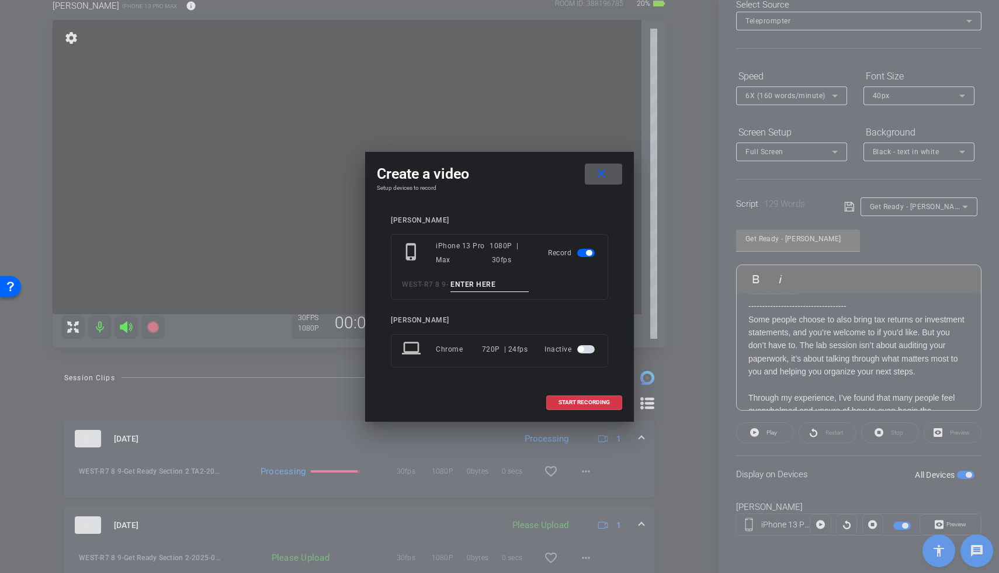
click at [488, 285] on input at bounding box center [489, 284] width 78 height 15
type input "S"
type input "Get Ready Section 3 TA1"
click at [557, 401] on span at bounding box center [584, 402] width 75 height 28
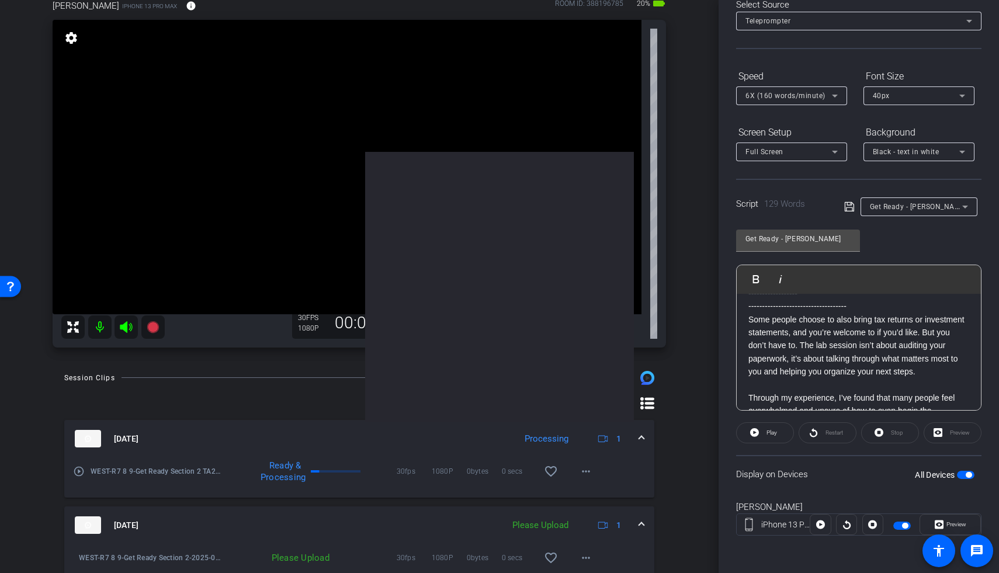
scroll to position [0, 0]
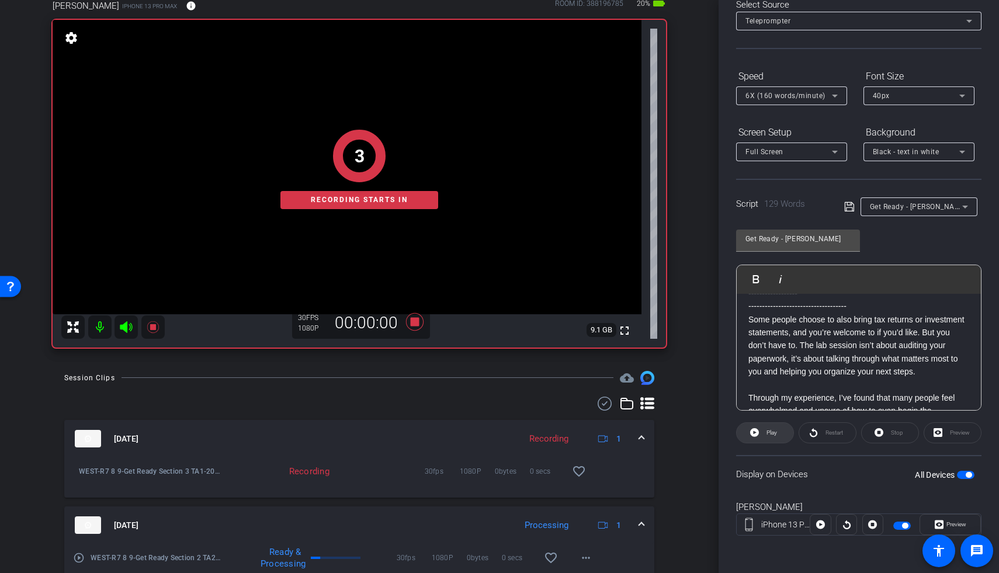
click at [679, 430] on span "Play" at bounding box center [769, 433] width 13 height 16
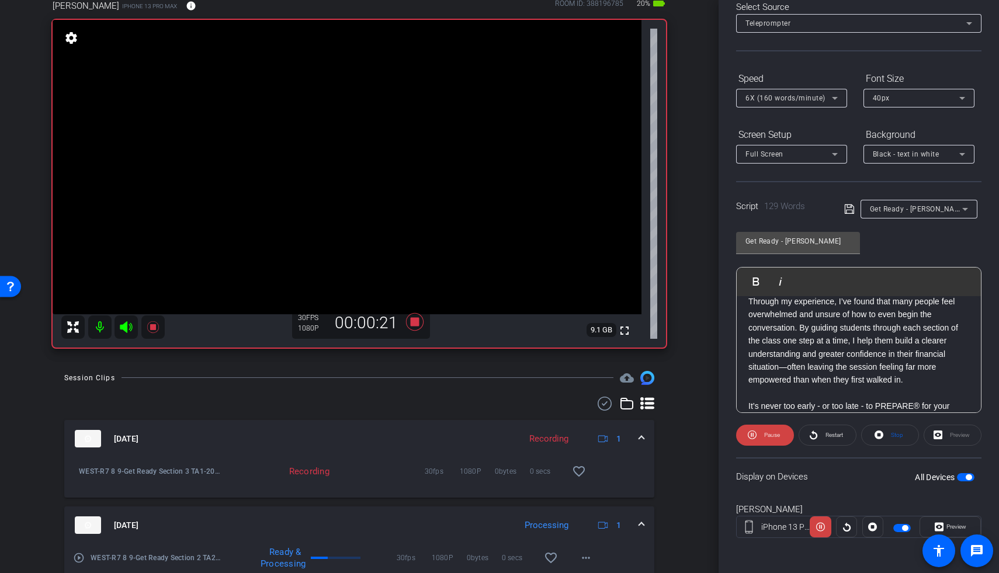
scroll to position [131, 0]
click at [408, 314] on icon at bounding box center [415, 322] width 18 height 18
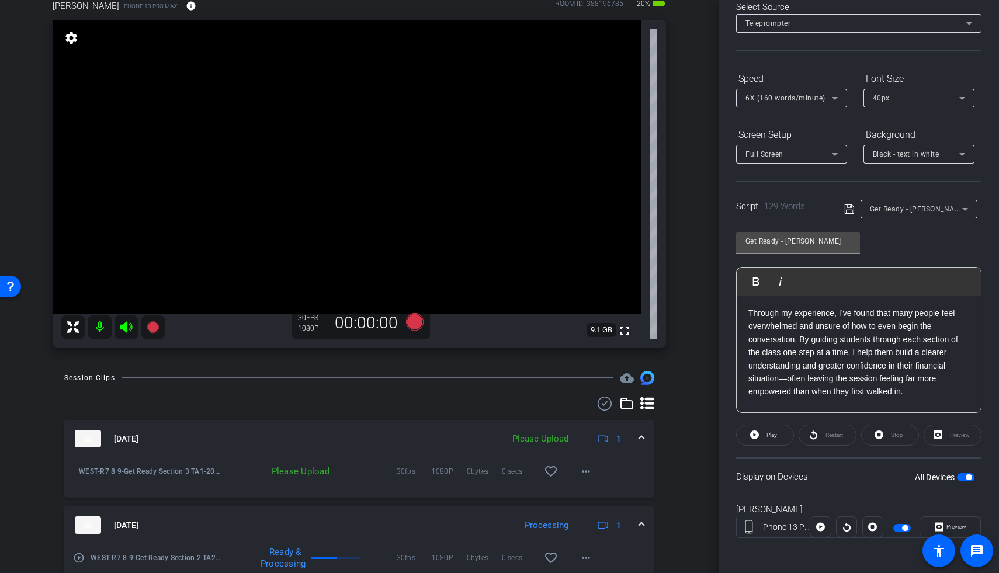
scroll to position [161, 0]
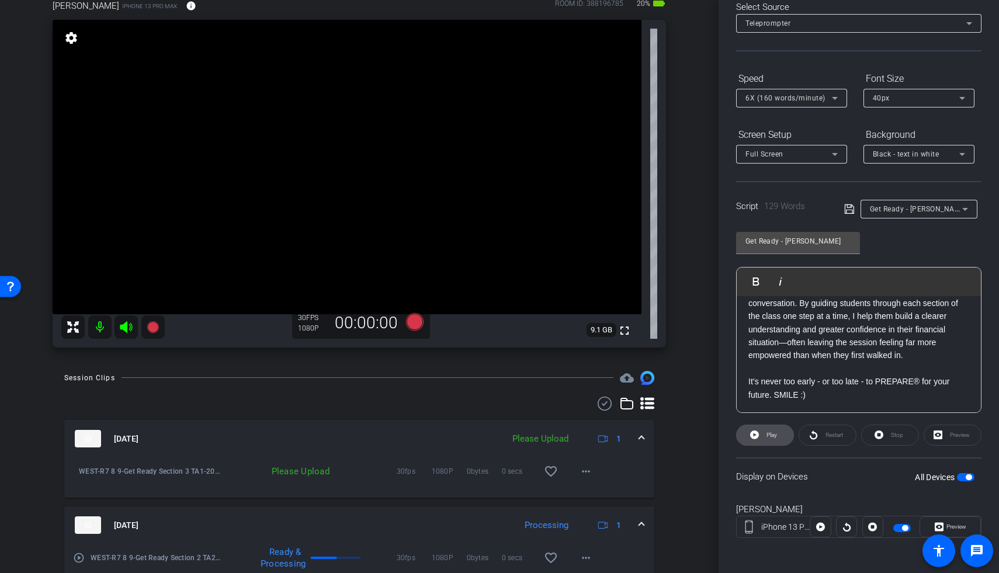
click at [679, 430] on span "Play" at bounding box center [771, 435] width 11 height 6
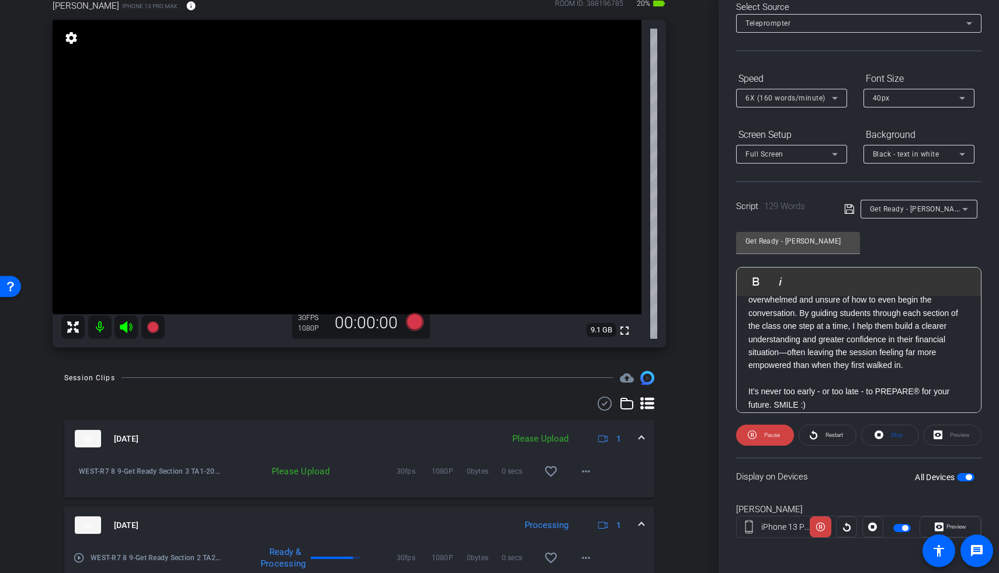
scroll to position [159, 0]
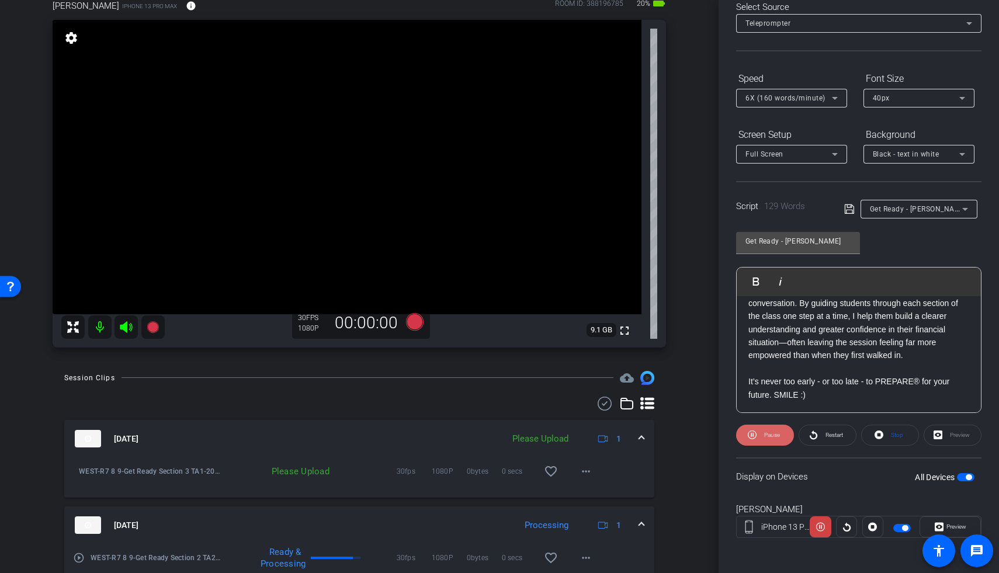
click at [679, 430] on span at bounding box center [765, 435] width 58 height 28
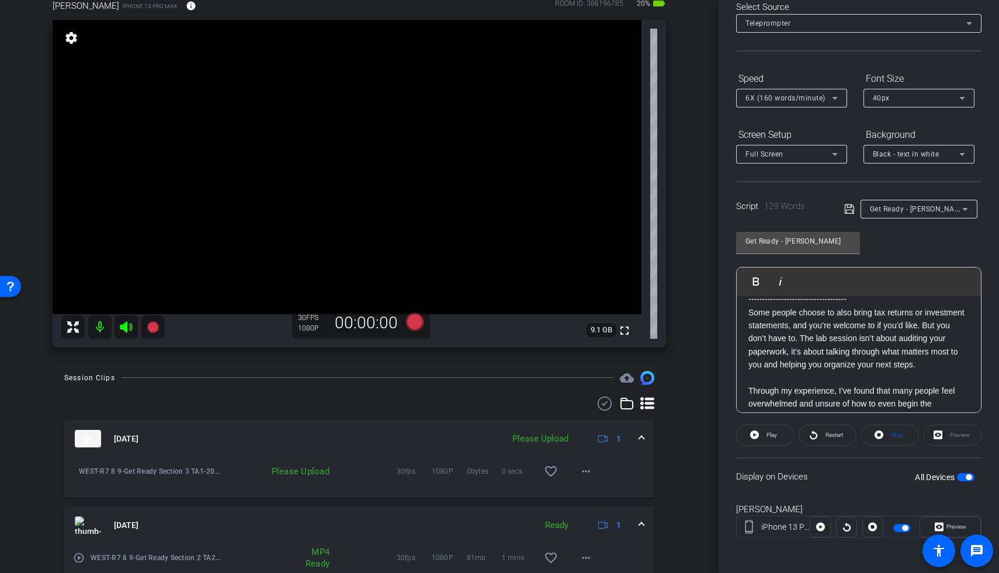
scroll to position [60, 0]
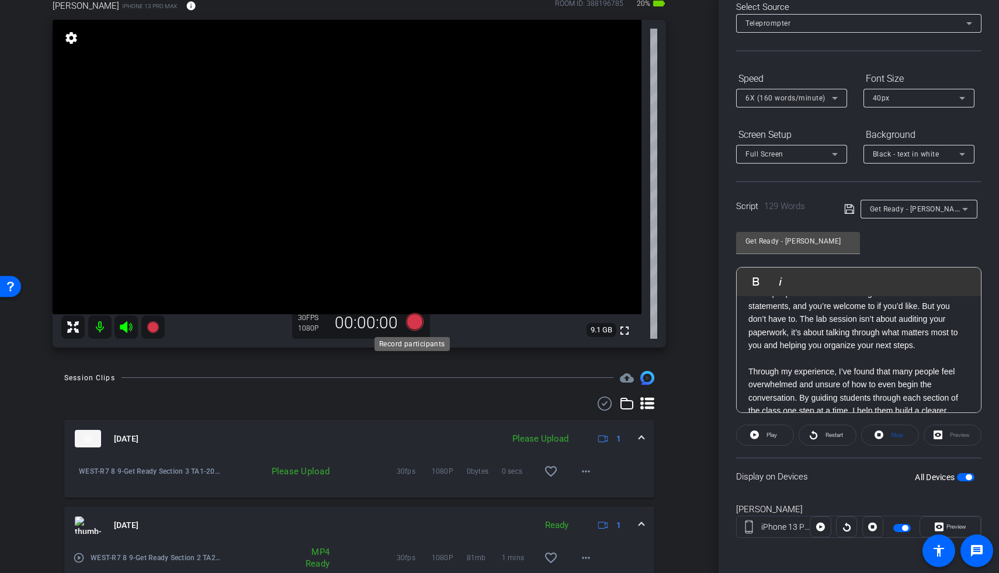
click at [408, 323] on icon at bounding box center [415, 322] width 18 height 18
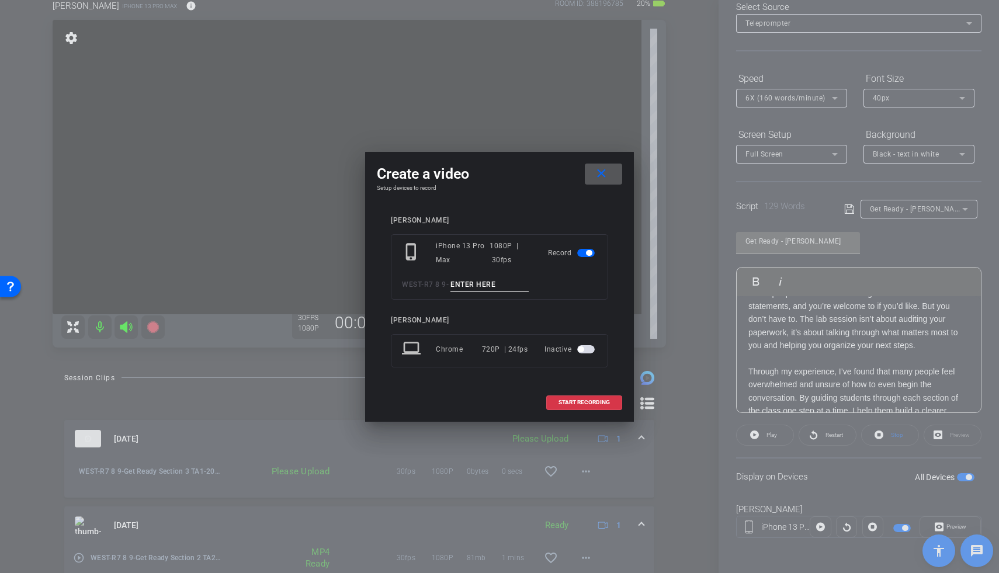
click at [496, 289] on input at bounding box center [489, 284] width 78 height 15
type input "Get Ready Section 3 TA2"
click at [588, 401] on span "START RECORDING" at bounding box center [583, 402] width 51 height 6
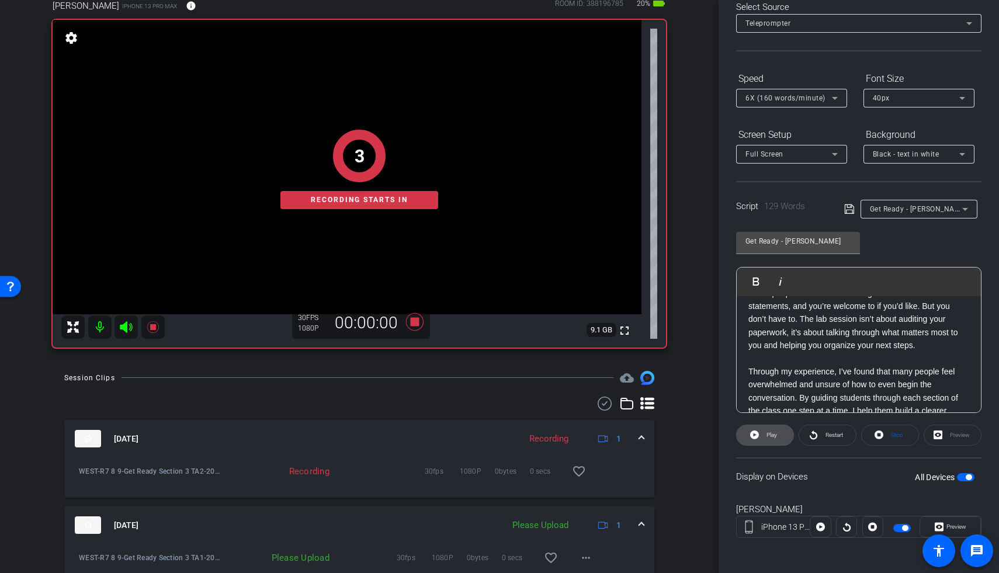
click at [679, 430] on span "Play" at bounding box center [771, 435] width 11 height 6
click at [126, 328] on div "1 Recording starts in" at bounding box center [359, 170] width 613 height 356
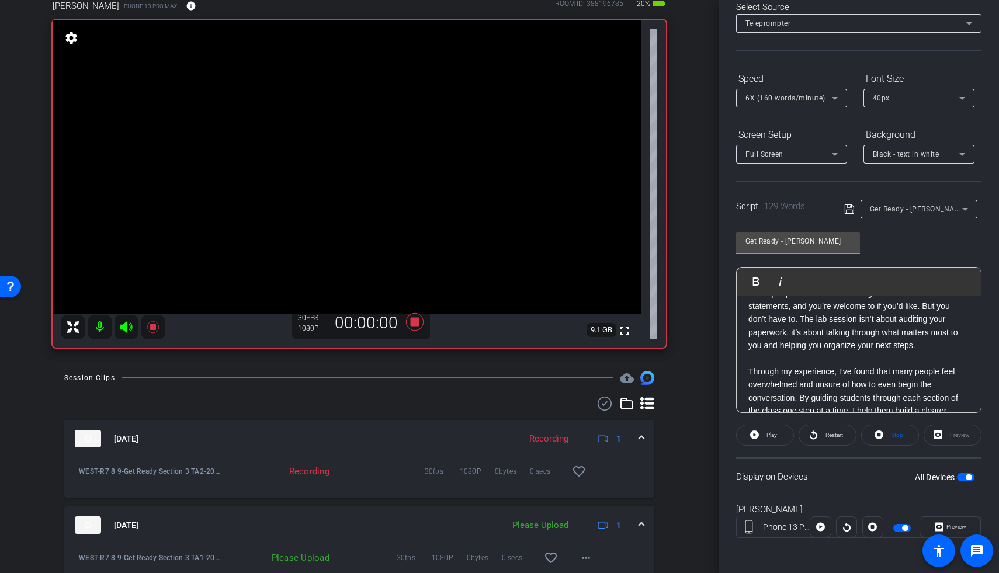
click at [128, 333] on mat-icon at bounding box center [125, 326] width 23 height 23
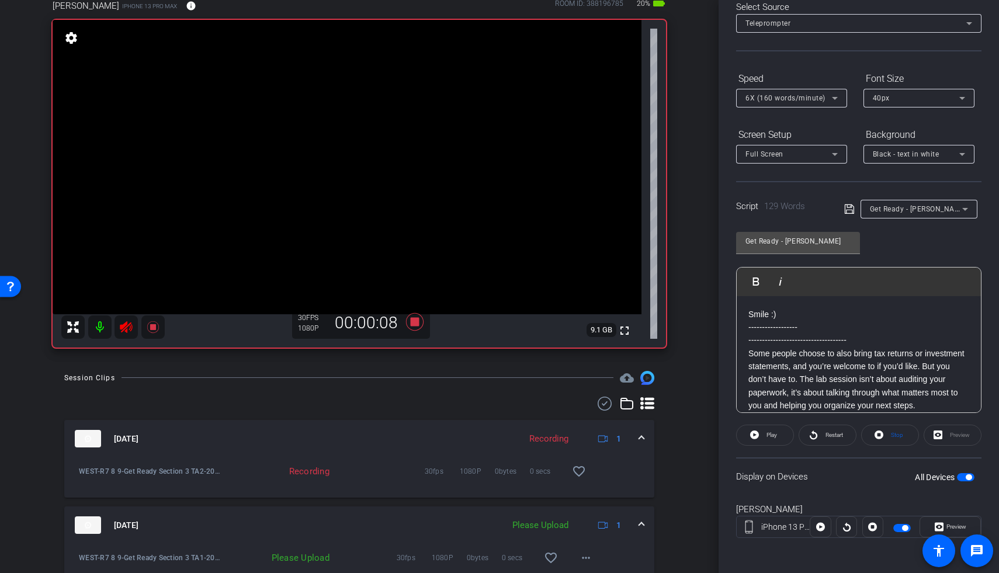
click at [679, 421] on openreel-capture-teleprompter "Speed 6X (160 words/minute) Font Size 40px Screen Setup Full Screen Background …" at bounding box center [858, 313] width 245 height 489
click at [679, 430] on span "Restart" at bounding box center [834, 435] width 18 height 6
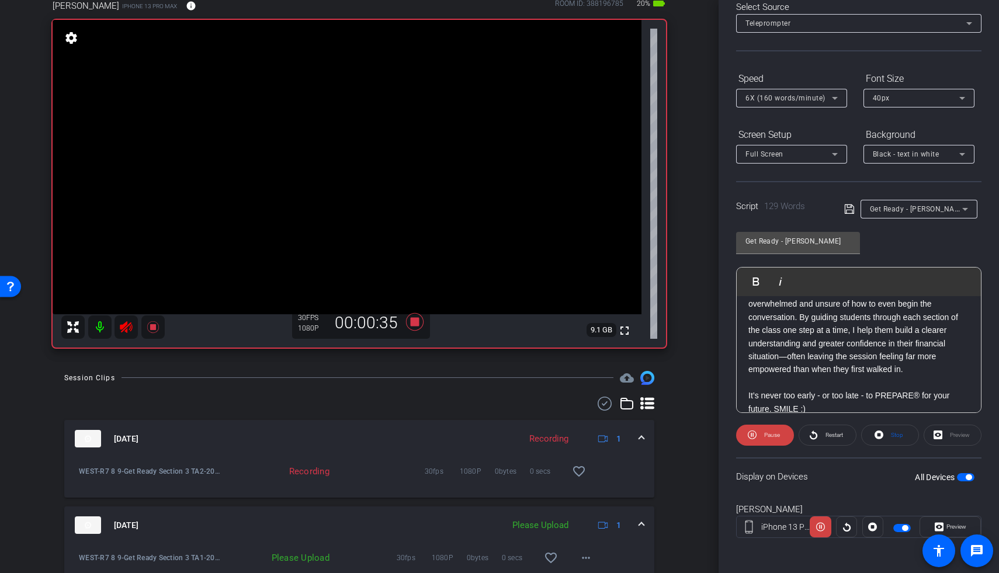
scroll to position [140, 0]
click at [412, 322] on icon at bounding box center [415, 322] width 18 height 18
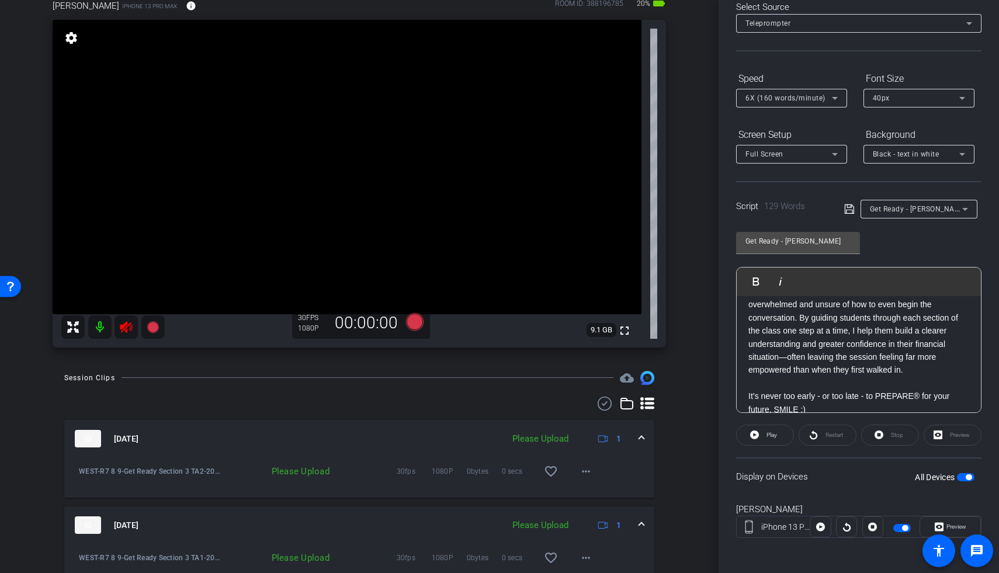
click at [128, 330] on icon at bounding box center [126, 327] width 14 height 14
click at [408, 327] on icon at bounding box center [415, 322] width 18 height 18
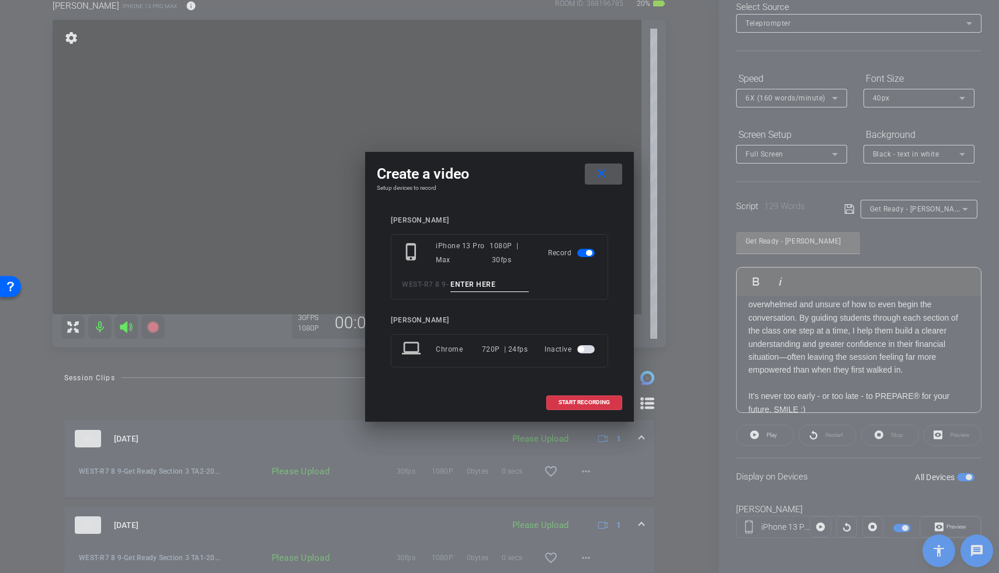
click at [488, 283] on input at bounding box center [489, 284] width 78 height 15
type input "Get Ready Section 3 TA3"
click at [604, 401] on span "START RECORDING" at bounding box center [583, 402] width 51 height 6
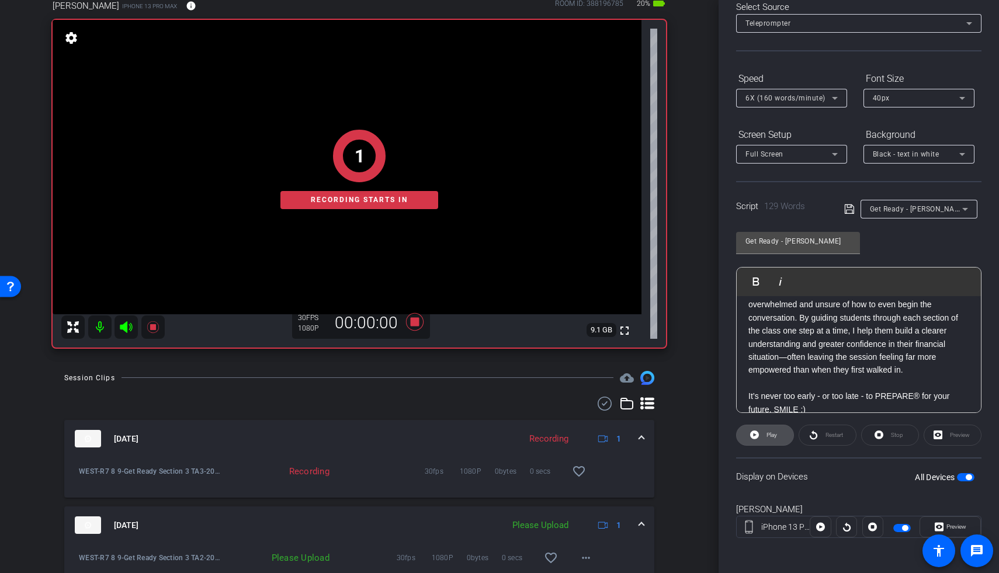
click at [679, 430] on icon at bounding box center [754, 434] width 9 height 9
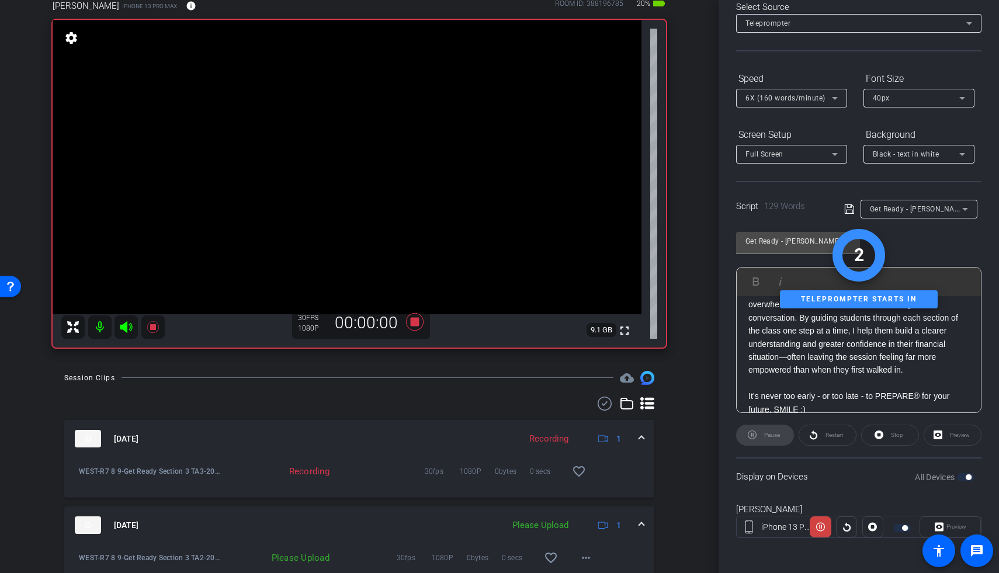
click at [126, 326] on icon at bounding box center [126, 327] width 12 height 12
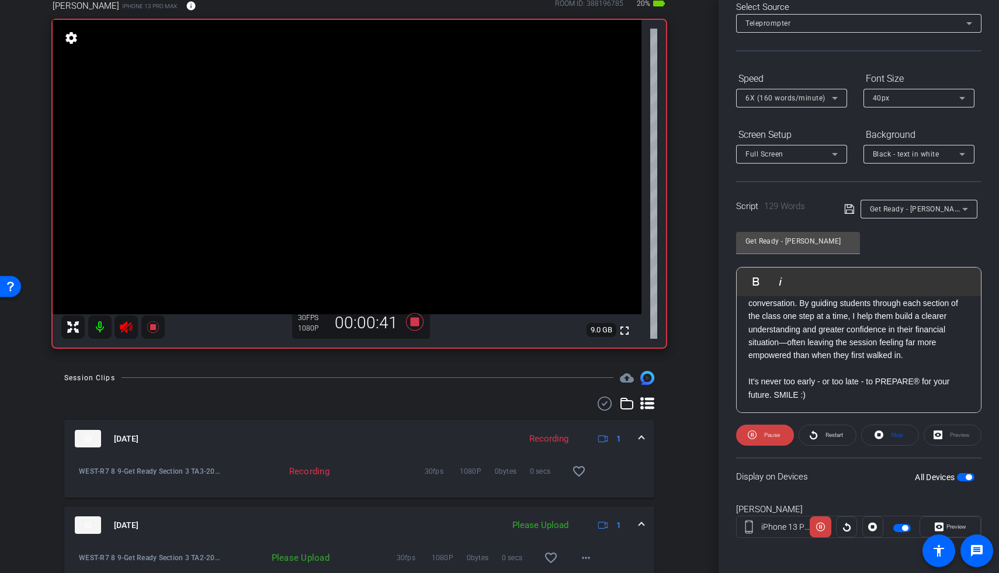
scroll to position [168, 0]
click at [679, 430] on span "Restart" at bounding box center [834, 435] width 18 height 6
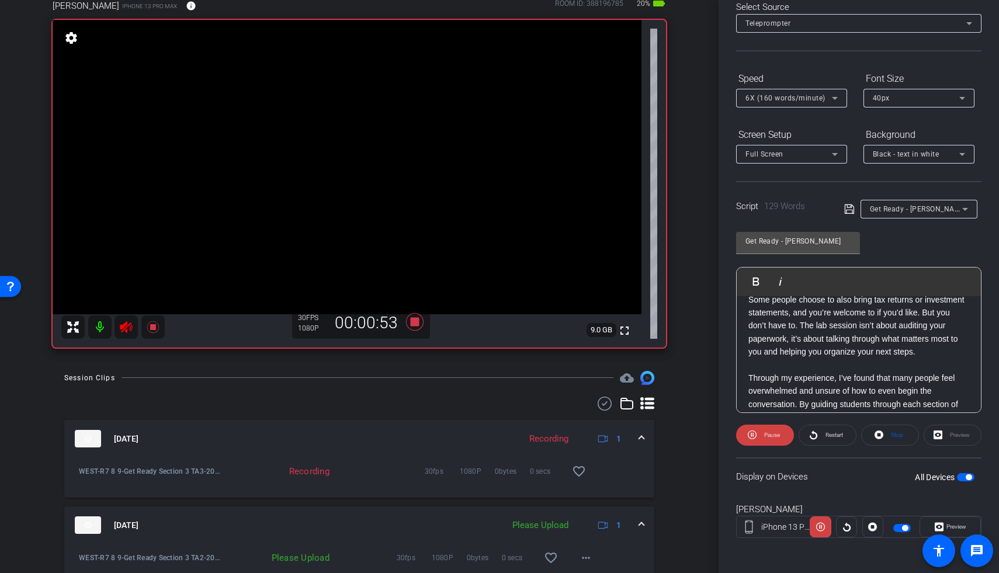
scroll to position [0, 0]
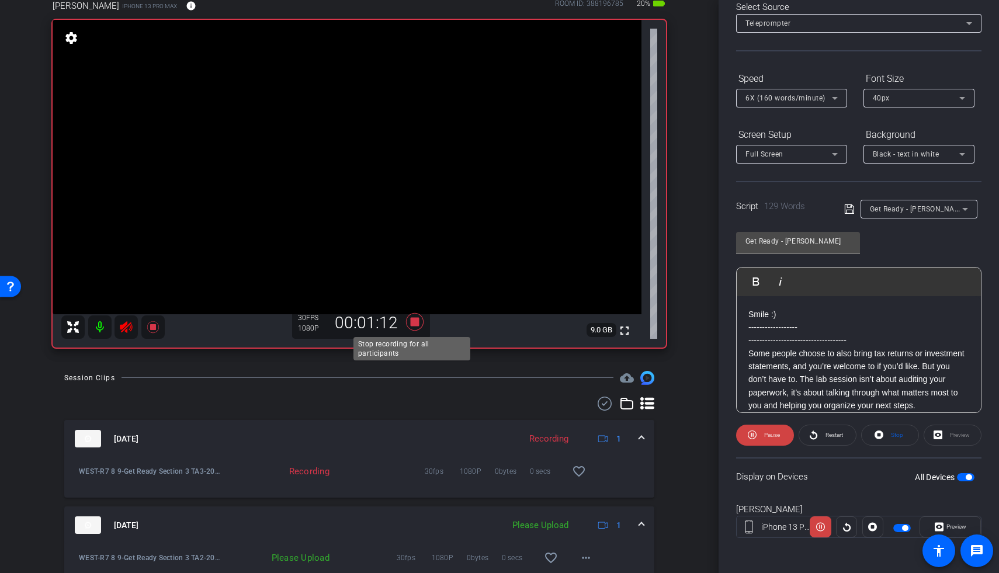
click at [413, 325] on icon at bounding box center [415, 322] width 18 height 18
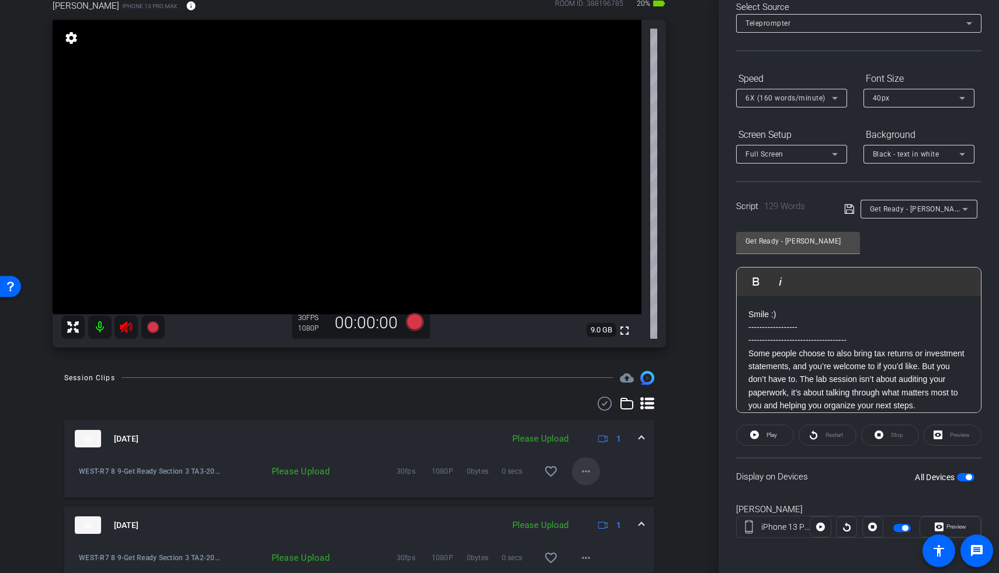
click at [579, 430] on mat-icon "more_horiz" at bounding box center [586, 471] width 14 height 14
click at [586, 430] on span "Upload" at bounding box center [598, 496] width 47 height 14
click at [412, 324] on icon at bounding box center [415, 322] width 18 height 18
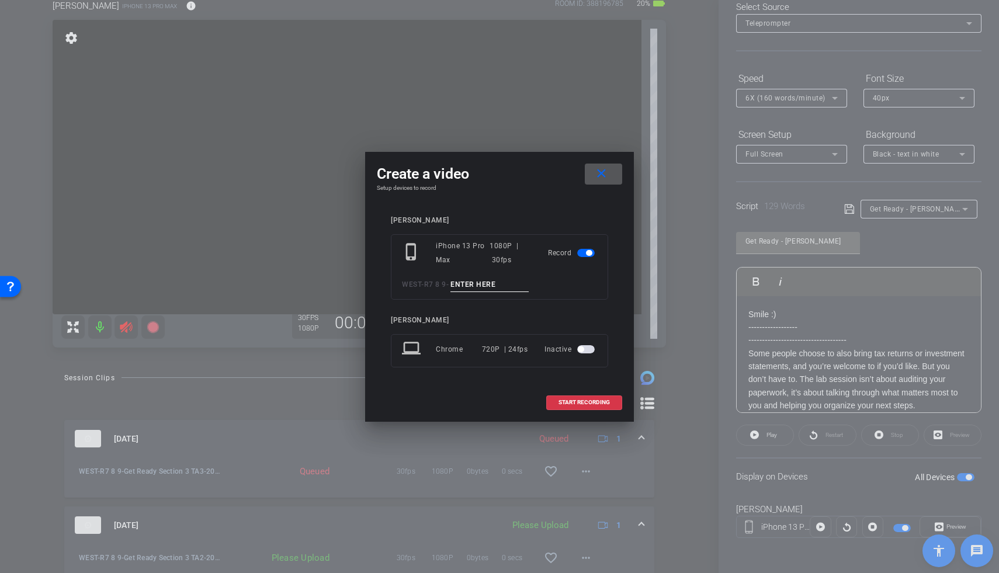
click at [482, 286] on input at bounding box center [489, 284] width 78 height 15
type input "S"
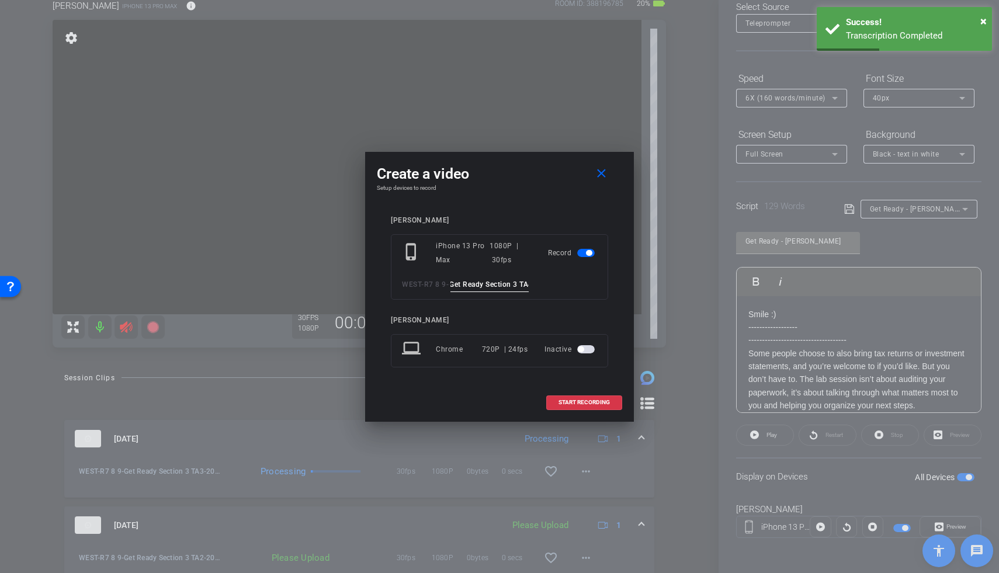
scroll to position [0, 6]
type input "Get Ready Section 3 TA4"
click at [579, 405] on span "START RECORDING" at bounding box center [583, 402] width 51 height 6
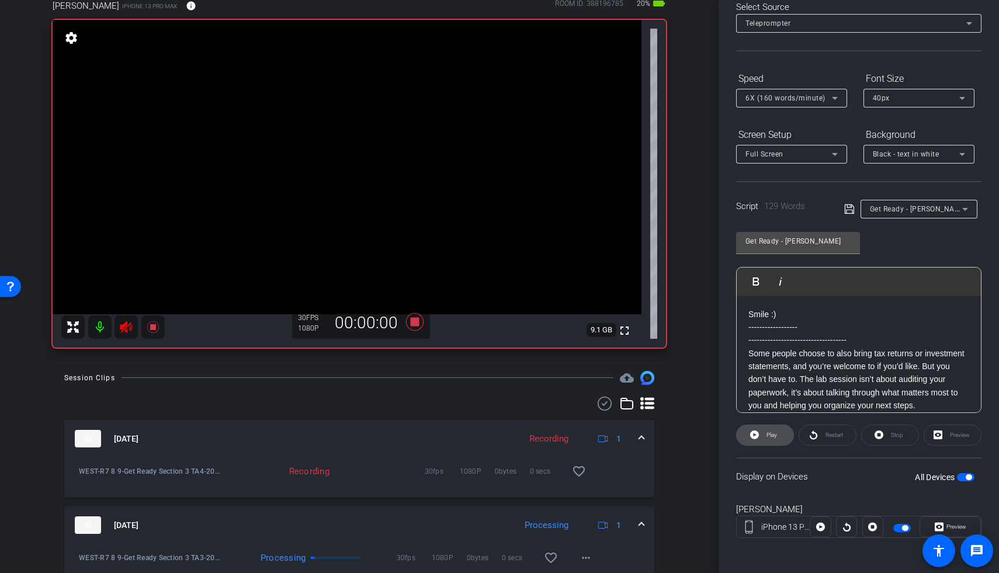
click at [679, 430] on span "Play" at bounding box center [769, 435] width 13 height 16
click at [679, 430] on icon at bounding box center [813, 434] width 8 height 9
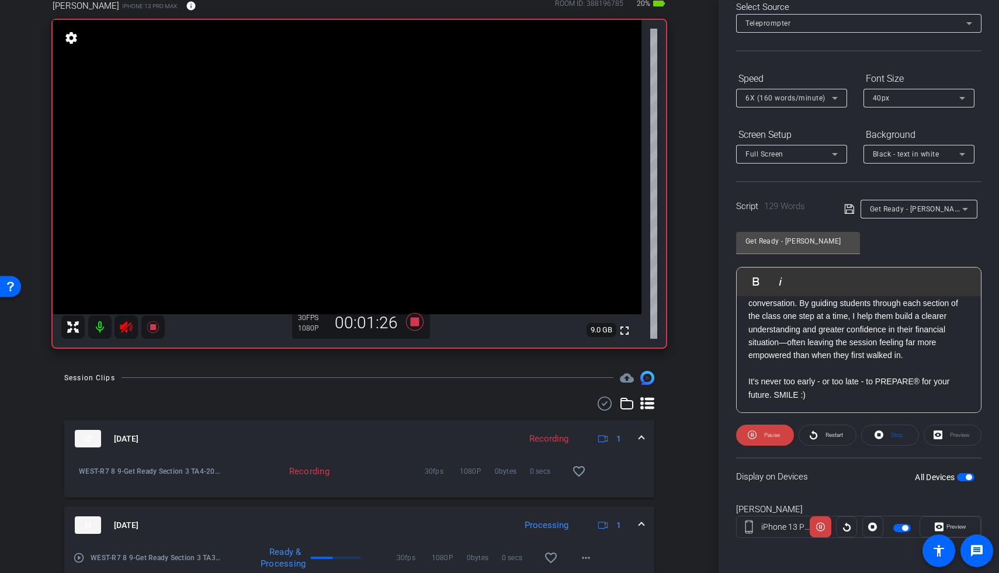
scroll to position [168, 0]
click at [416, 324] on icon at bounding box center [415, 321] width 28 height 21
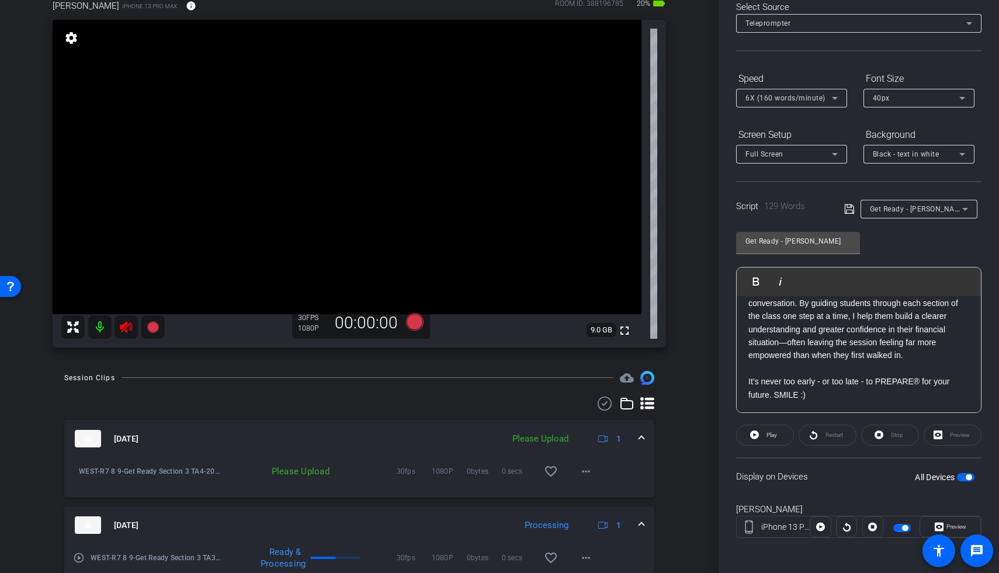
click at [118, 324] on mat-icon at bounding box center [125, 326] width 23 height 23
click at [586, 430] on span at bounding box center [586, 471] width 28 height 28
click at [585, 430] on span "Upload" at bounding box center [598, 496] width 47 height 14
click at [679, 214] on div "Get Ready - Colin" at bounding box center [916, 208] width 92 height 15
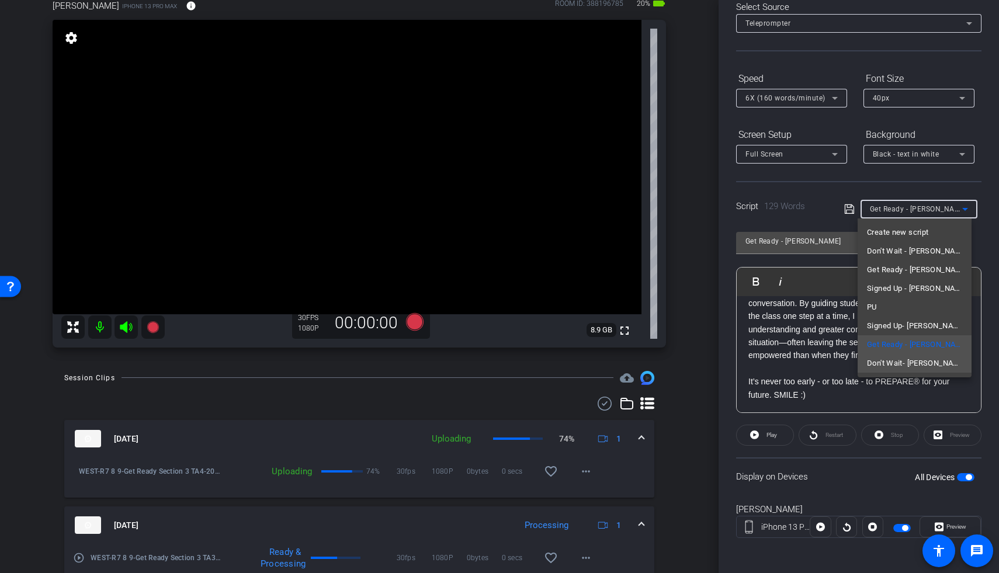
click at [679, 362] on span "Don't Wait- Colin" at bounding box center [914, 363] width 95 height 14
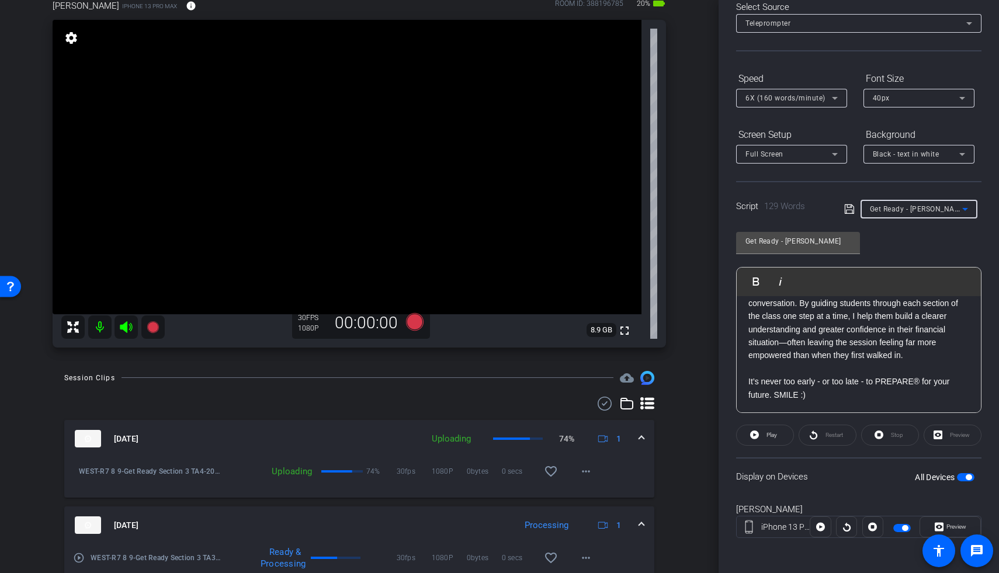
type input "Don't Wait- Colin"
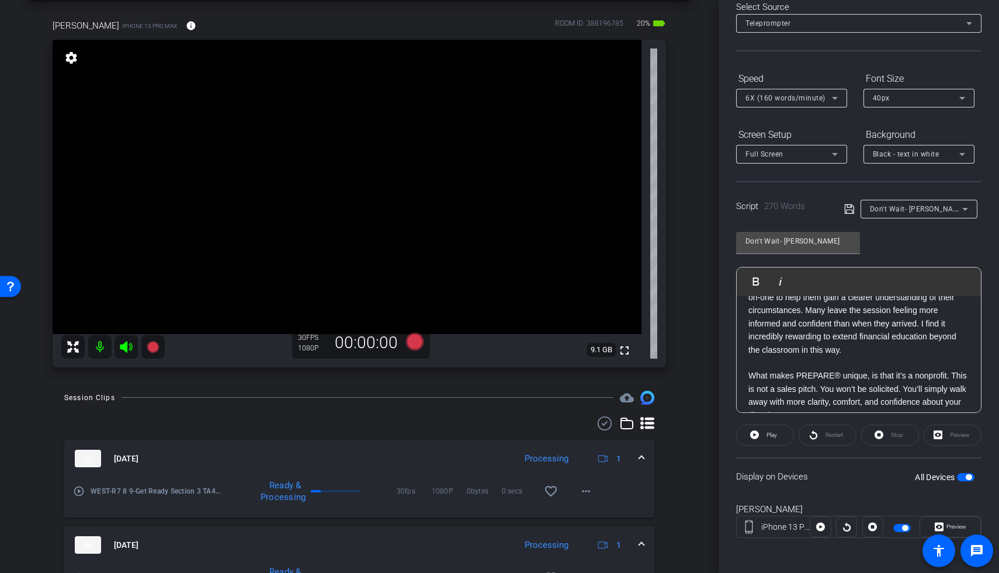
scroll to position [0, 0]
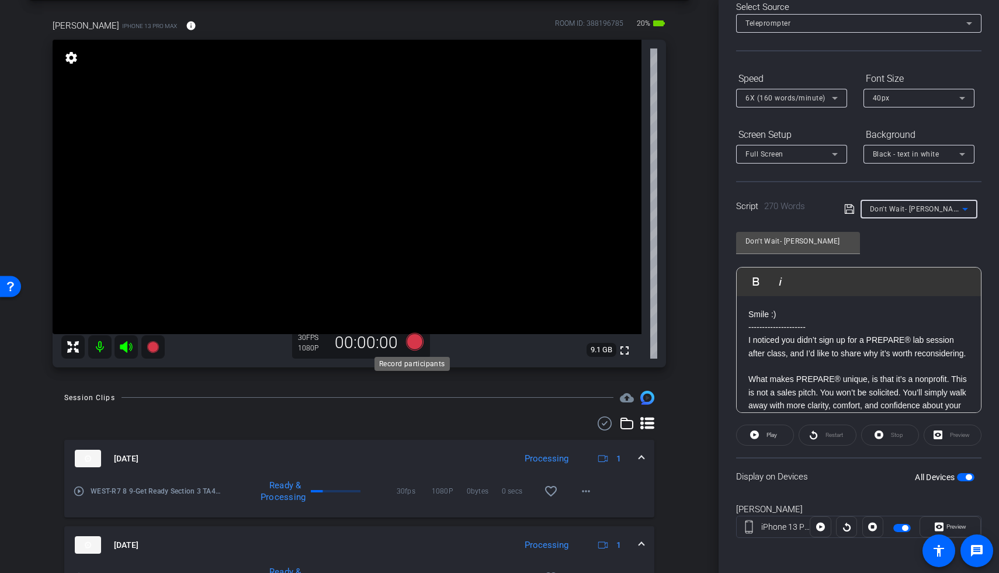
click at [411, 342] on icon at bounding box center [415, 342] width 18 height 18
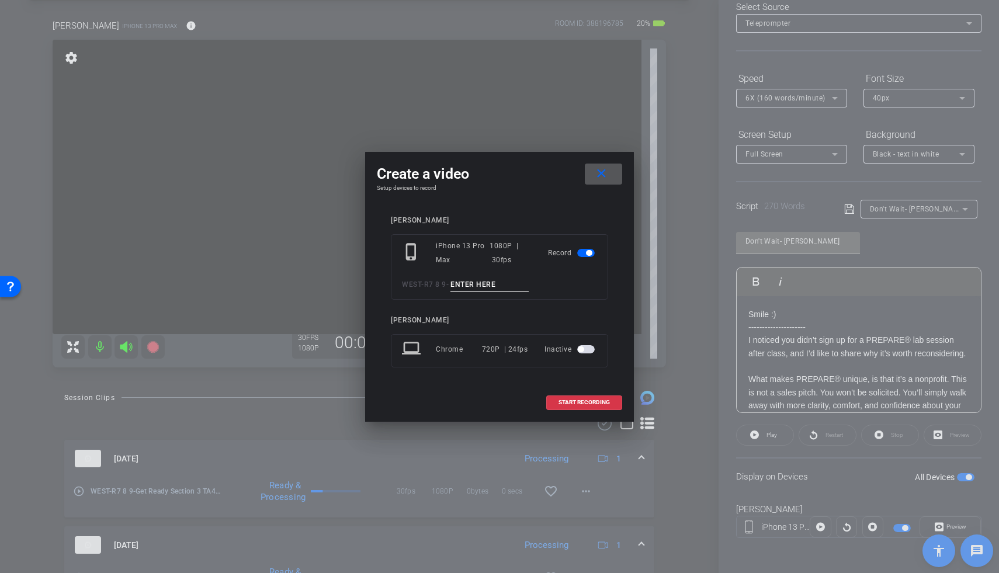
click at [519, 292] on div "phone_iphone iPhone 13 Pro Max 1080P | 30fps Record WEST - R7 8 9 -" at bounding box center [499, 266] width 217 height 65
click at [519, 282] on input at bounding box center [489, 284] width 78 height 15
type input "Don't Wait TA1"
click at [579, 394] on span at bounding box center [584, 402] width 75 height 28
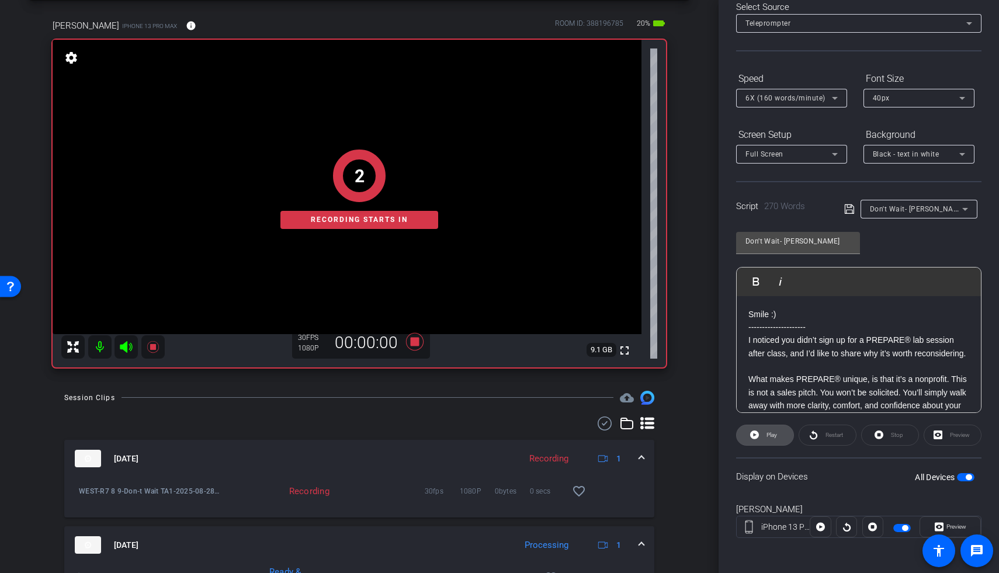
click at [679, 430] on span "Play" at bounding box center [769, 435] width 13 height 16
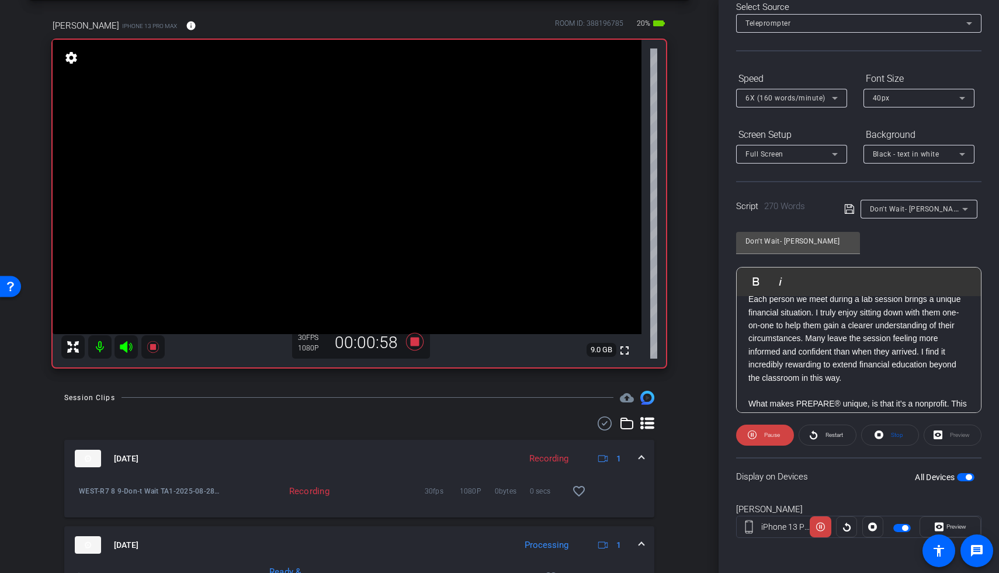
scroll to position [342, 0]
click at [128, 345] on icon at bounding box center [126, 347] width 14 height 14
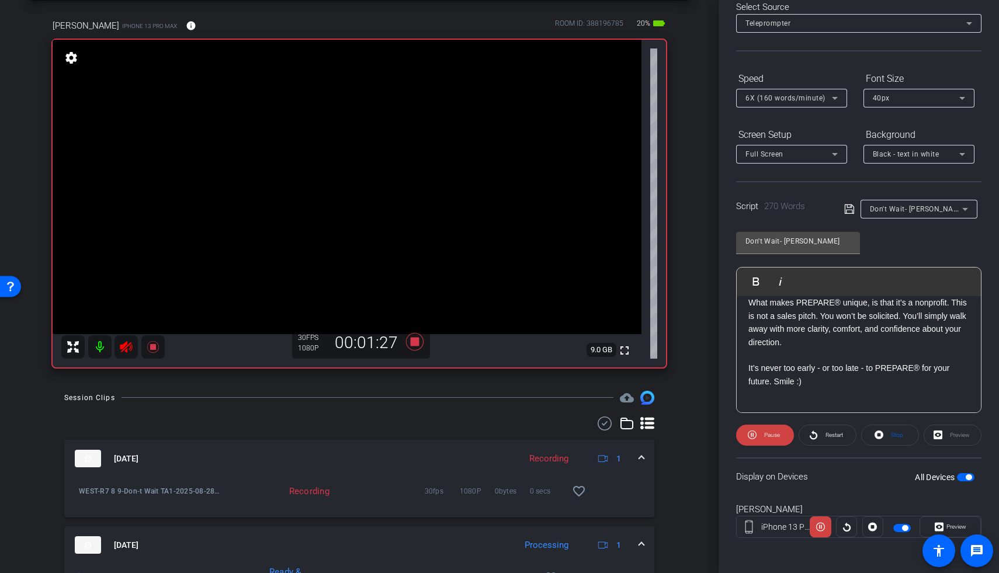
scroll to position [456, 0]
click at [413, 342] on icon at bounding box center [415, 342] width 18 height 18
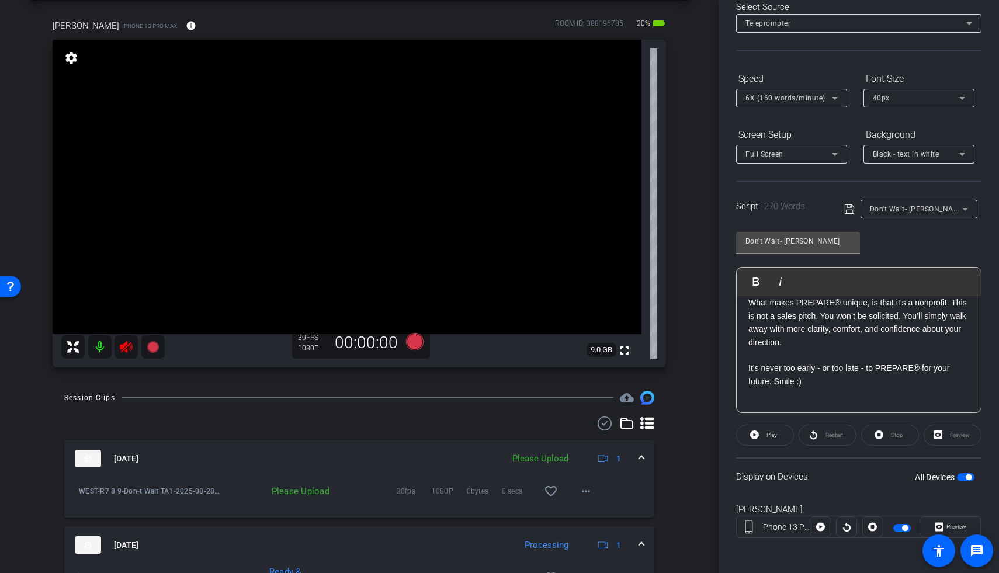
click at [130, 349] on icon at bounding box center [126, 347] width 14 height 14
click at [581, 430] on mat-icon "more_horiz" at bounding box center [586, 491] width 14 height 14
click at [591, 430] on span "Upload" at bounding box center [598, 515] width 47 height 14
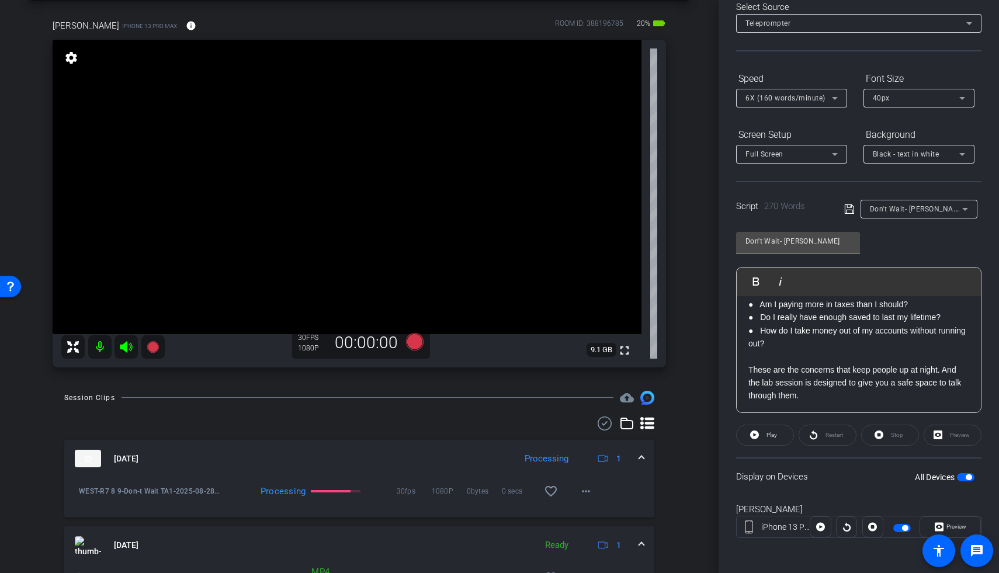
scroll to position [121, 0]
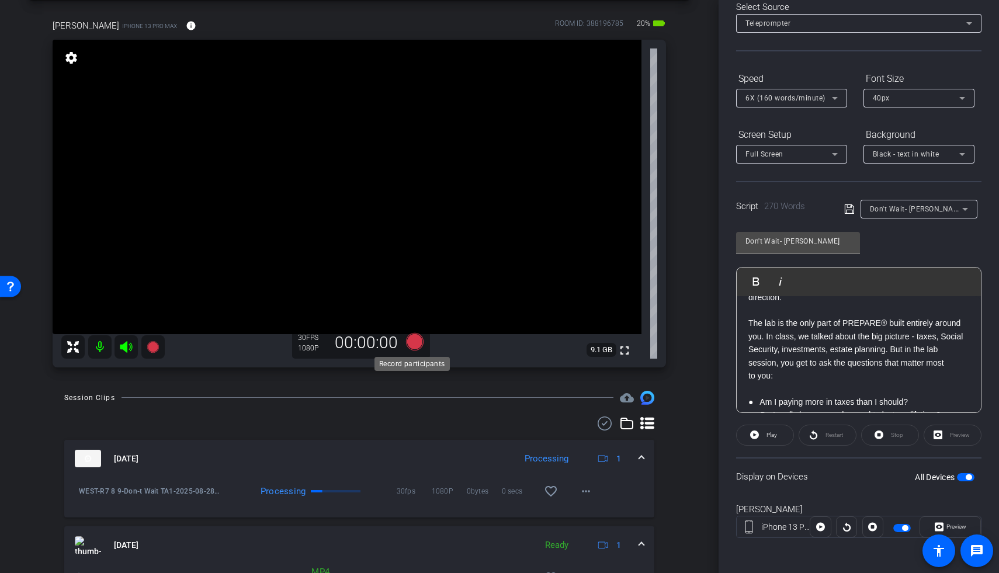
click at [411, 347] on icon at bounding box center [415, 342] width 18 height 18
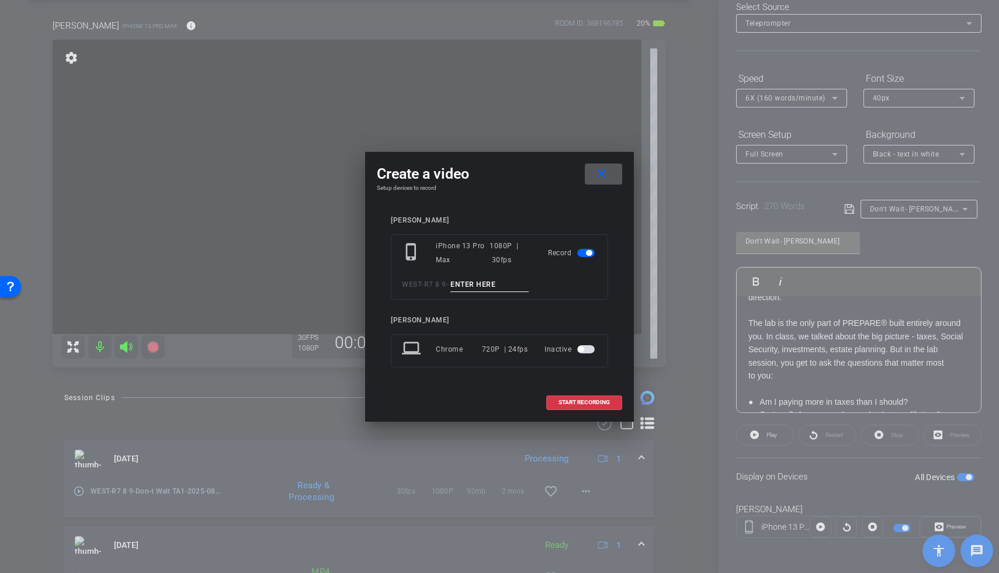
click at [498, 280] on input at bounding box center [489, 284] width 78 height 15
type input "Don't Wait TA2"
click at [576, 398] on span at bounding box center [584, 402] width 75 height 28
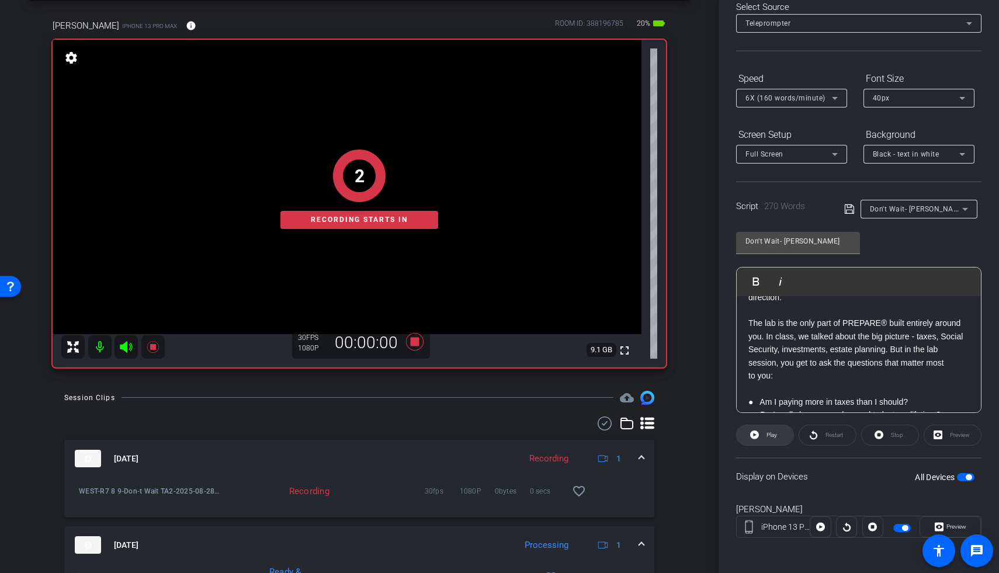
click at [679, 430] on span "Play" at bounding box center [771, 435] width 11 height 6
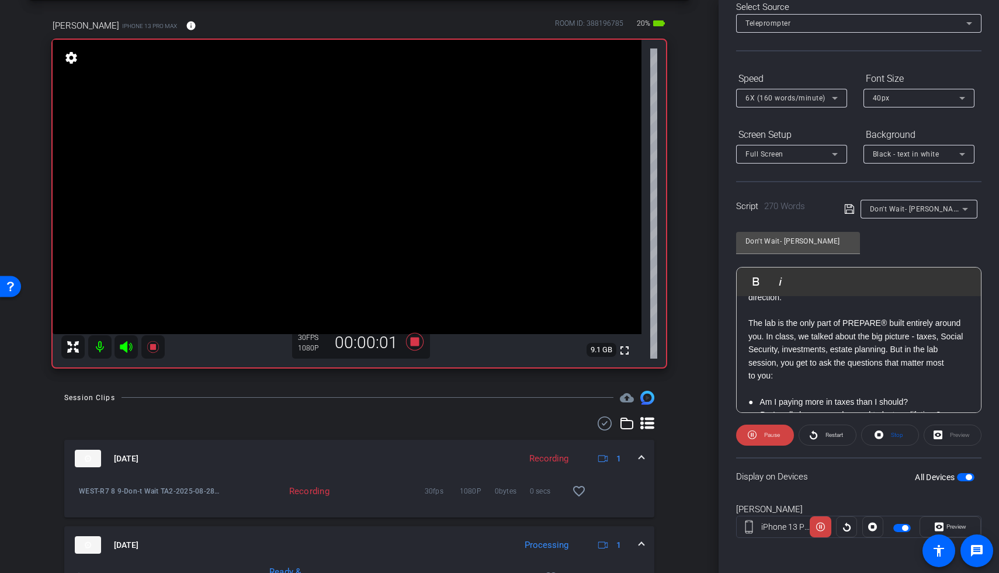
click at [126, 346] on icon at bounding box center [126, 347] width 12 height 12
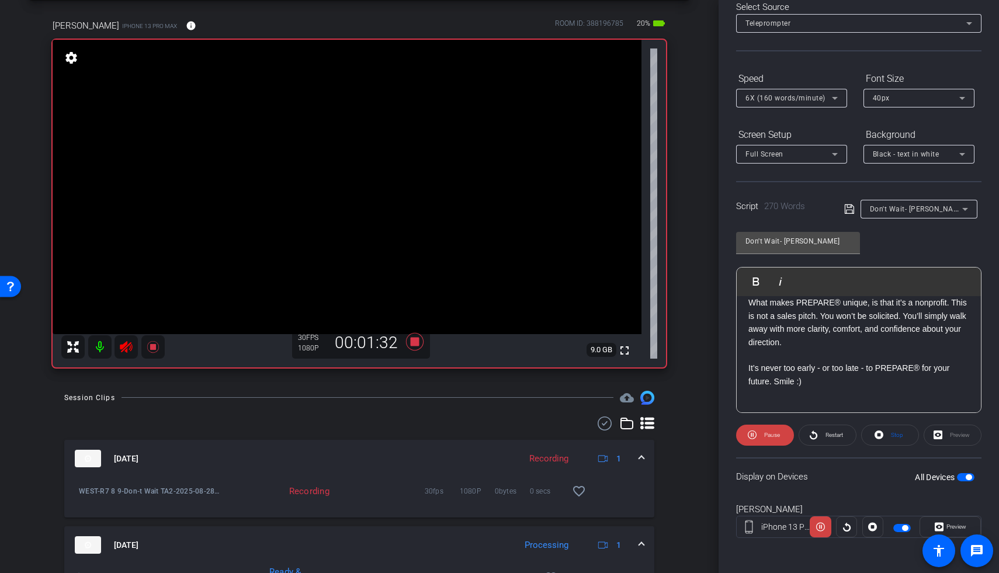
scroll to position [456, 0]
click at [408, 343] on icon at bounding box center [415, 342] width 18 height 18
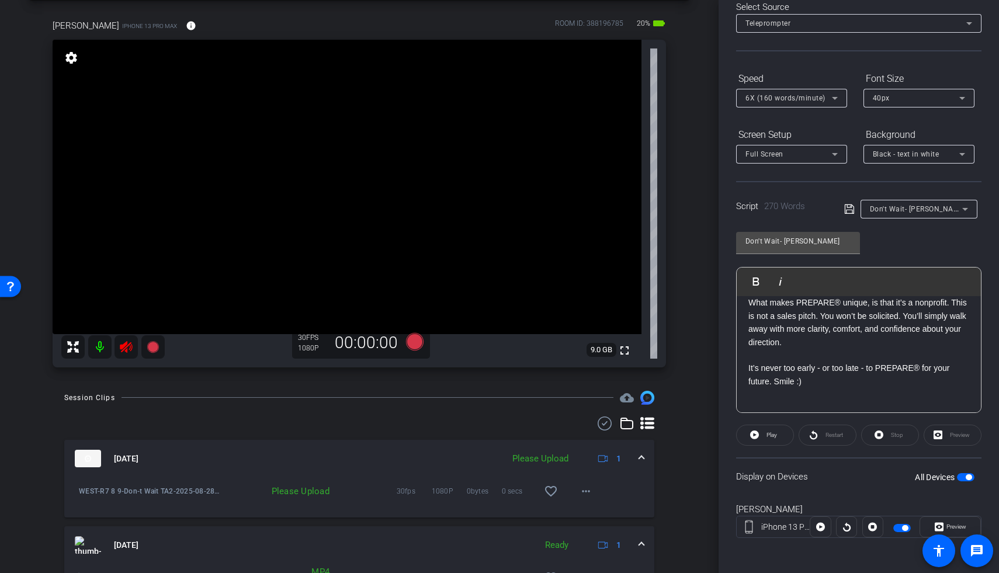
click at [126, 346] on icon at bounding box center [126, 347] width 12 height 12
click at [579, 430] on mat-icon "more_horiz" at bounding box center [586, 491] width 14 height 14
click at [580, 430] on span "Upload" at bounding box center [598, 515] width 47 height 14
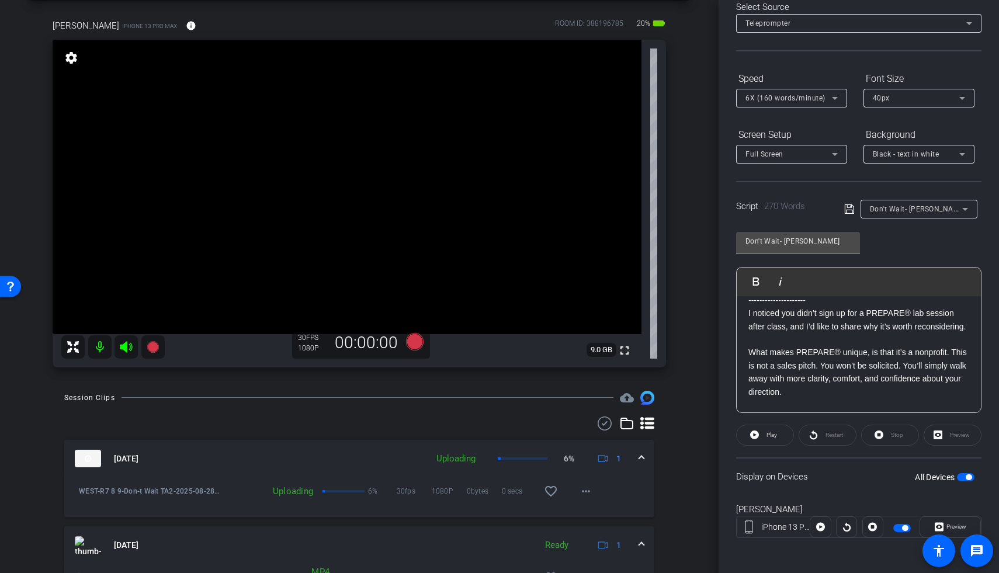
scroll to position [0, 0]
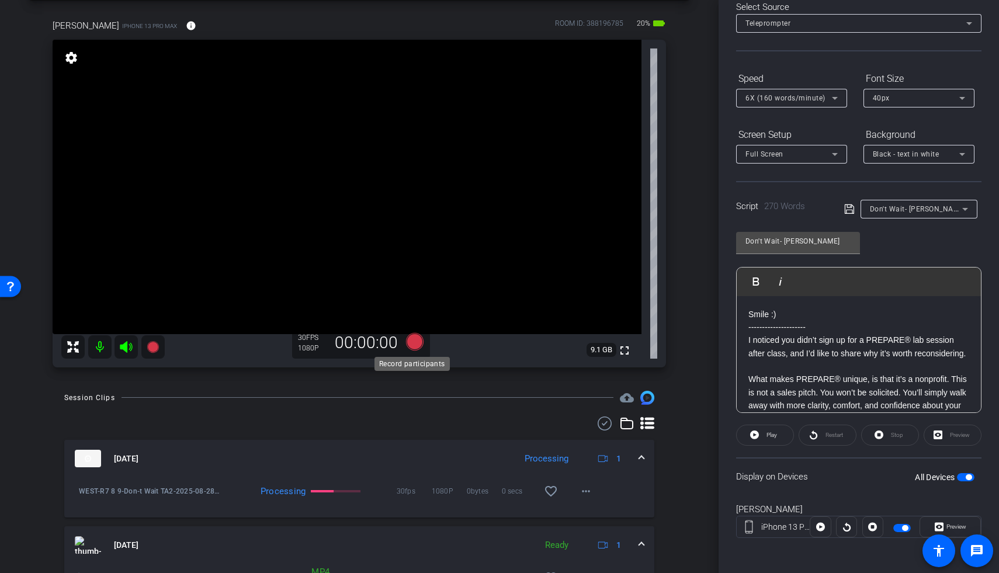
click at [408, 345] on icon at bounding box center [415, 342] width 18 height 18
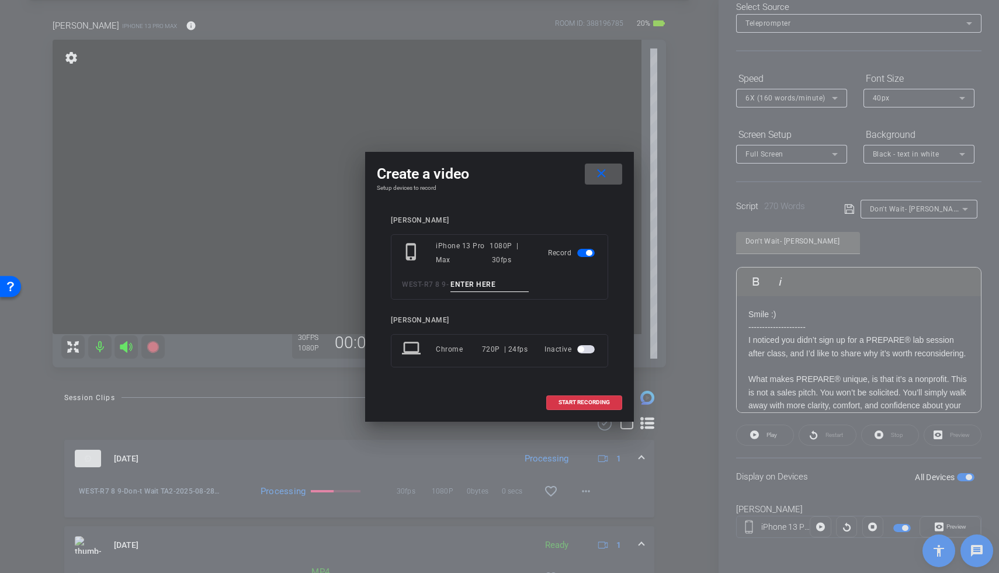
click at [482, 282] on input at bounding box center [489, 284] width 78 height 15
type input "Don't Wait TA3"
click at [569, 407] on span at bounding box center [584, 402] width 75 height 28
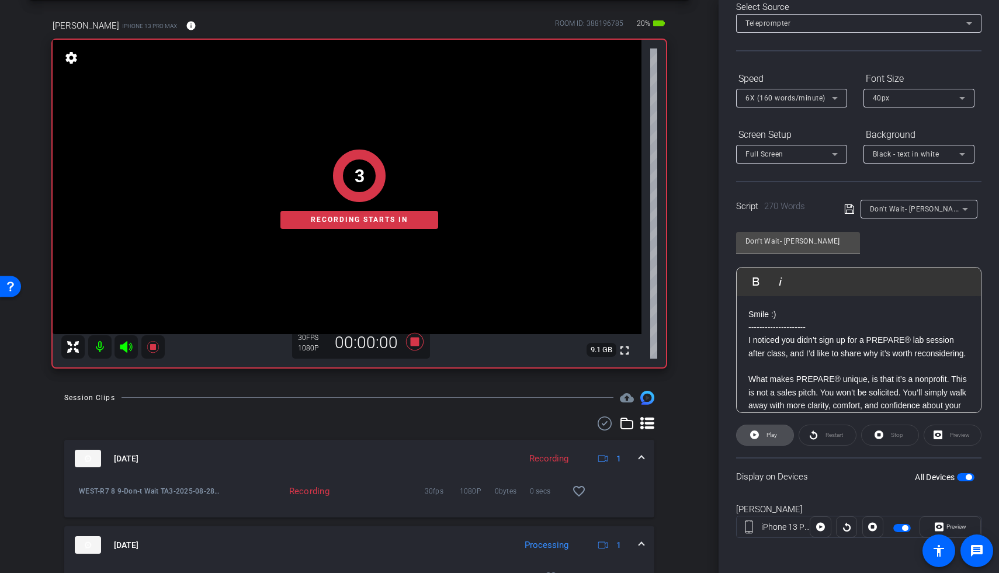
click at [679, 430] on span "Play" at bounding box center [769, 435] width 13 height 16
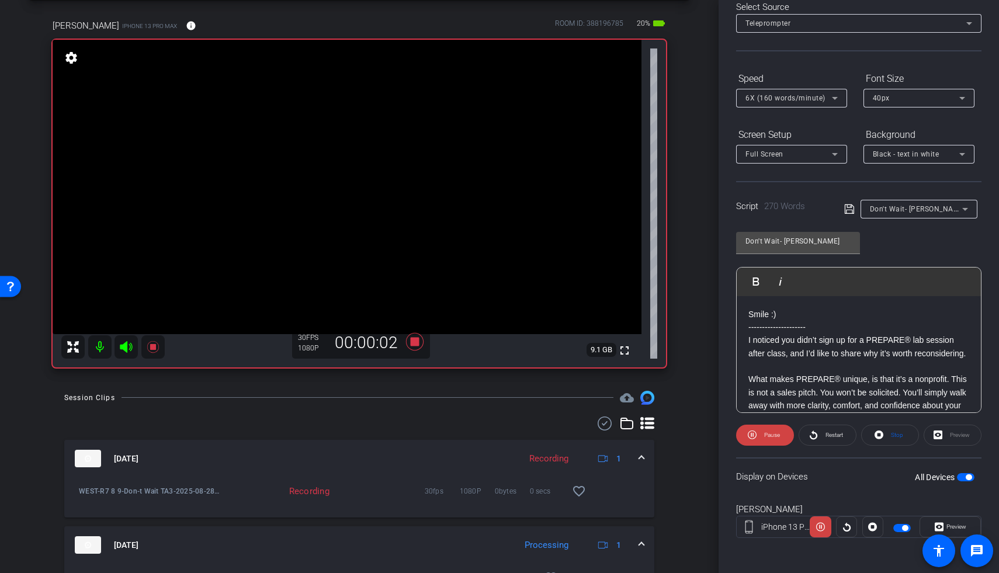
click at [124, 343] on icon at bounding box center [126, 347] width 12 height 12
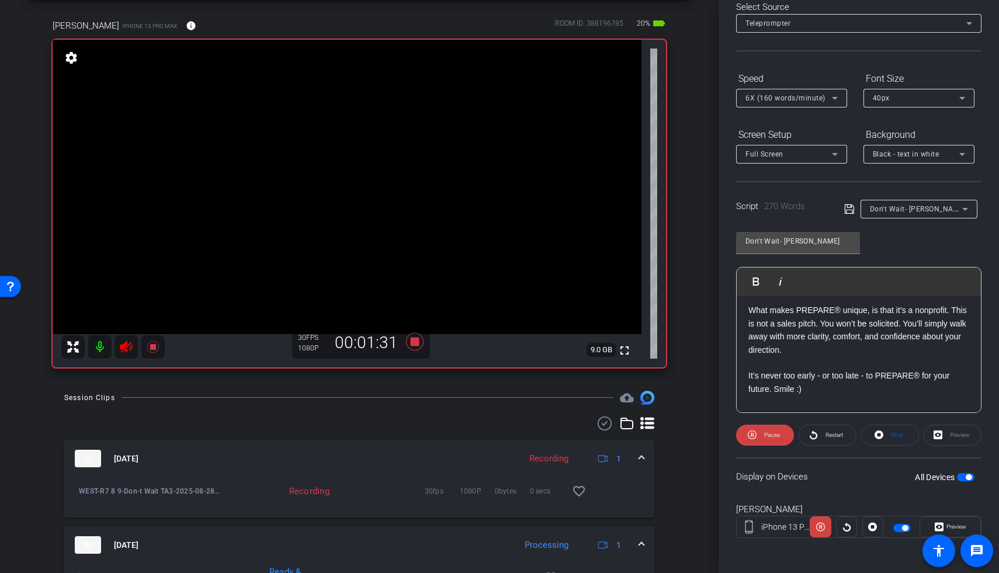
scroll to position [437, 0]
click at [415, 341] on icon at bounding box center [415, 342] width 18 height 18
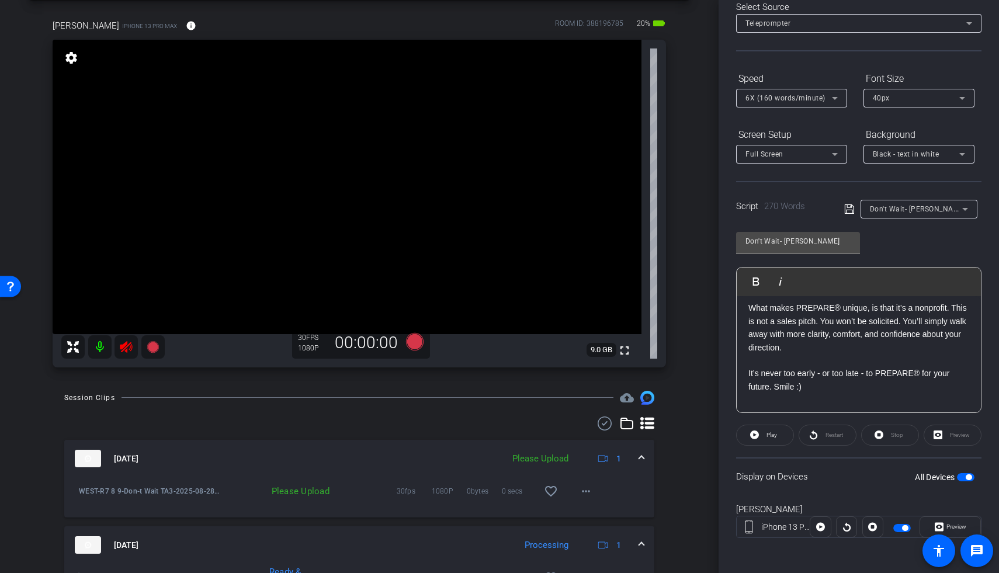
click at [129, 348] on icon at bounding box center [126, 347] width 14 height 14
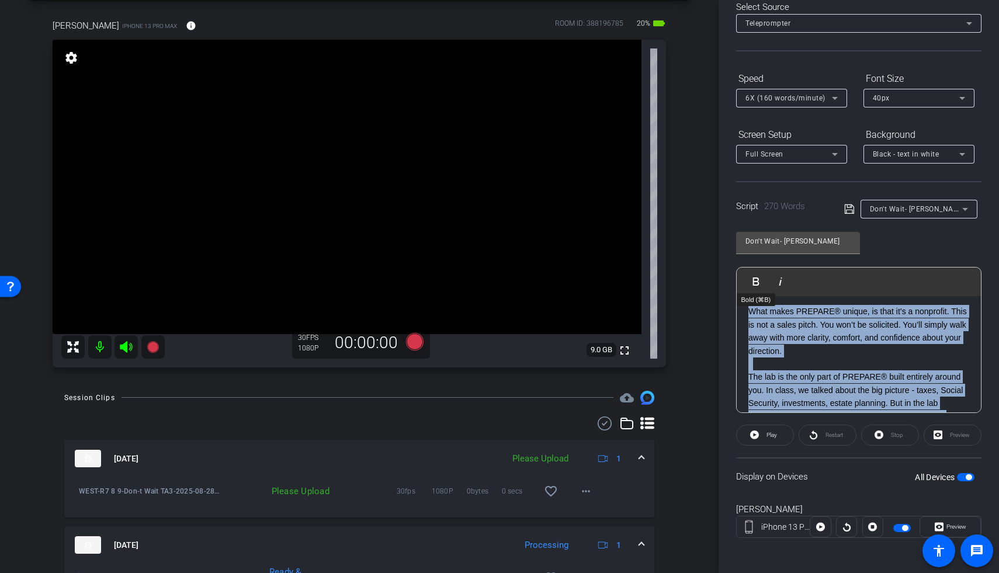
scroll to position [0, 0]
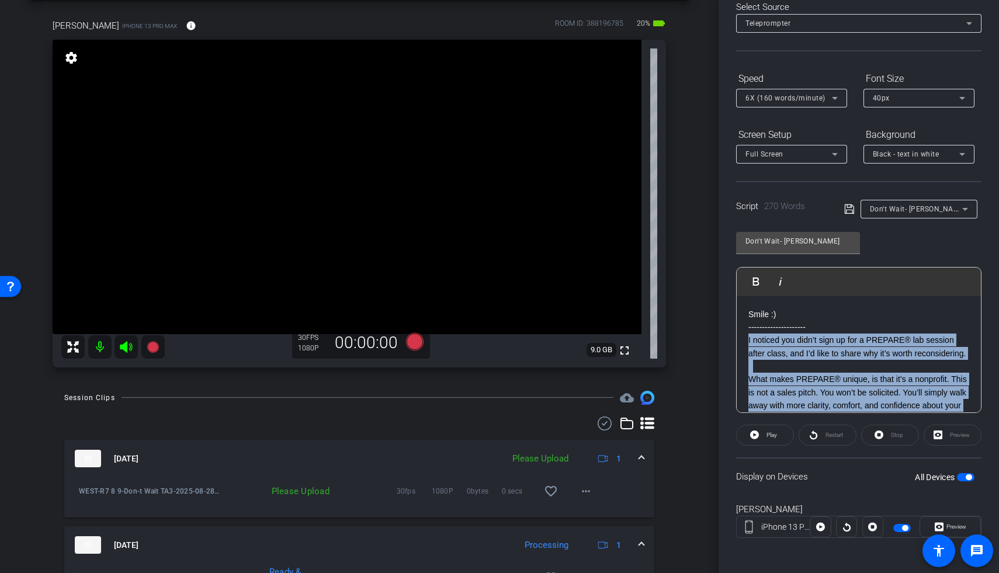
drag, startPoint x: 879, startPoint y: 362, endPoint x: 747, endPoint y: 341, distance: 133.7
click at [679, 341] on div "Smile :) --------------------- I noticed you didn’t sign up for a PREPARE® lab …" at bounding box center [858, 576] width 244 height 560
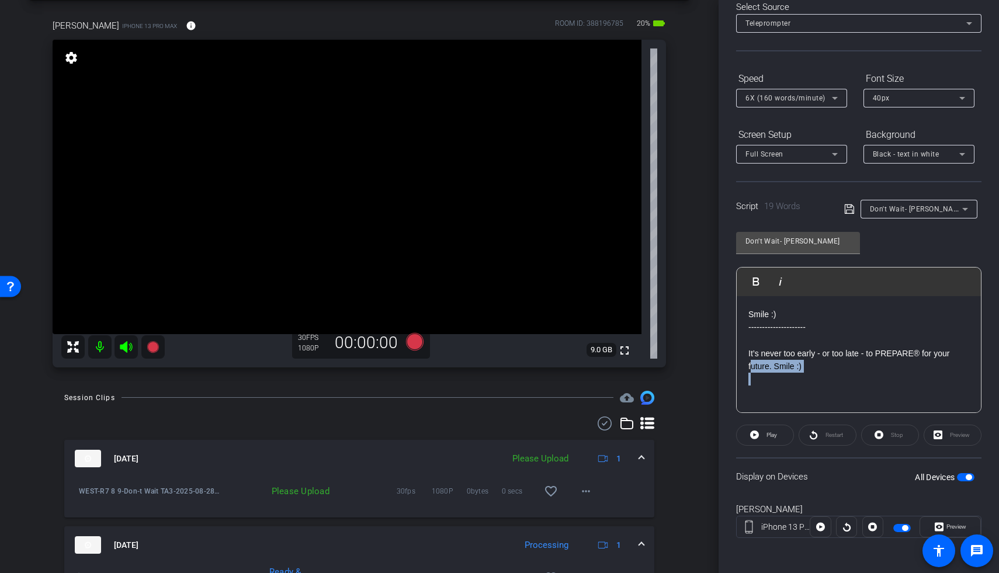
drag, startPoint x: 807, startPoint y: 374, endPoint x: 751, endPoint y: 363, distance: 57.0
click at [679, 363] on div "Smile :) --------------------- ​ It’s never too early - or too late - to PREPAR…" at bounding box center [858, 354] width 244 height 117
click at [679, 380] on p at bounding box center [858, 379] width 221 height 13
click at [679, 430] on span "button" at bounding box center [966, 477] width 18 height 8
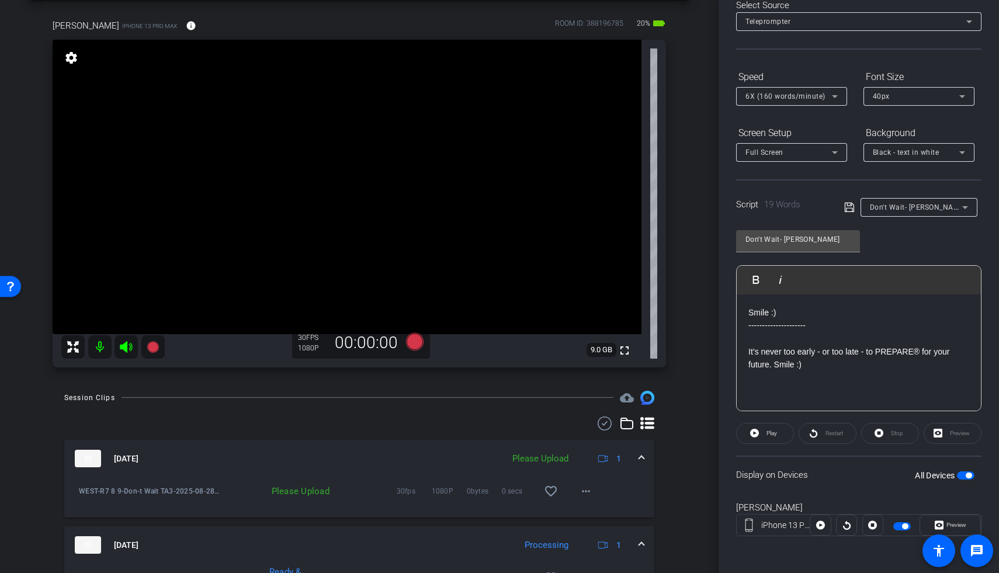
scroll to position [65, 0]
click at [584, 430] on mat-icon "more_horiz" at bounding box center [586, 491] width 14 height 14
click at [589, 430] on span "Upload" at bounding box center [598, 515] width 47 height 14
click at [419, 340] on icon at bounding box center [415, 341] width 28 height 21
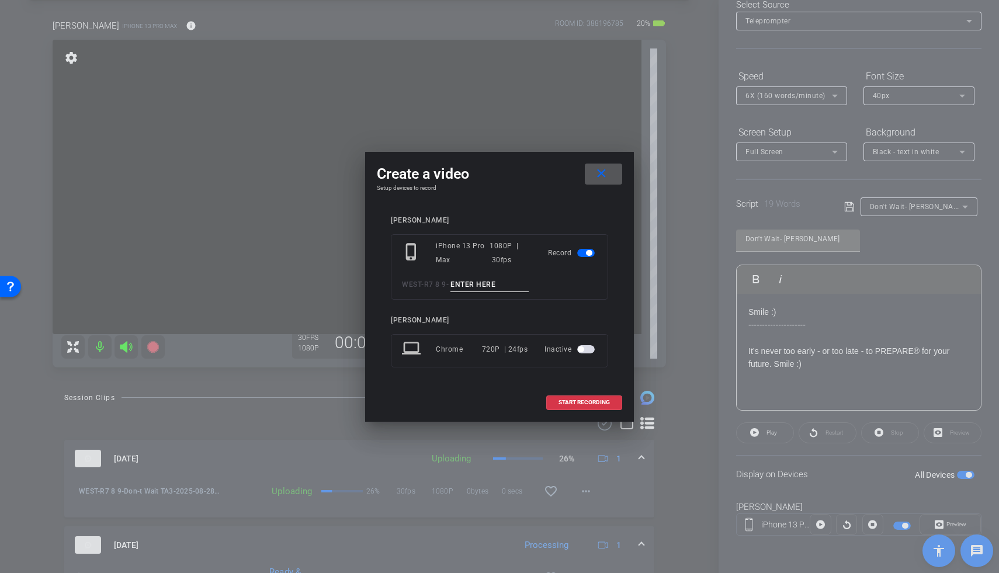
click at [471, 283] on input at bounding box center [489, 284] width 78 height 15
type input "Don't Wait end button"
click at [571, 399] on span "START RECORDING" at bounding box center [583, 402] width 51 height 6
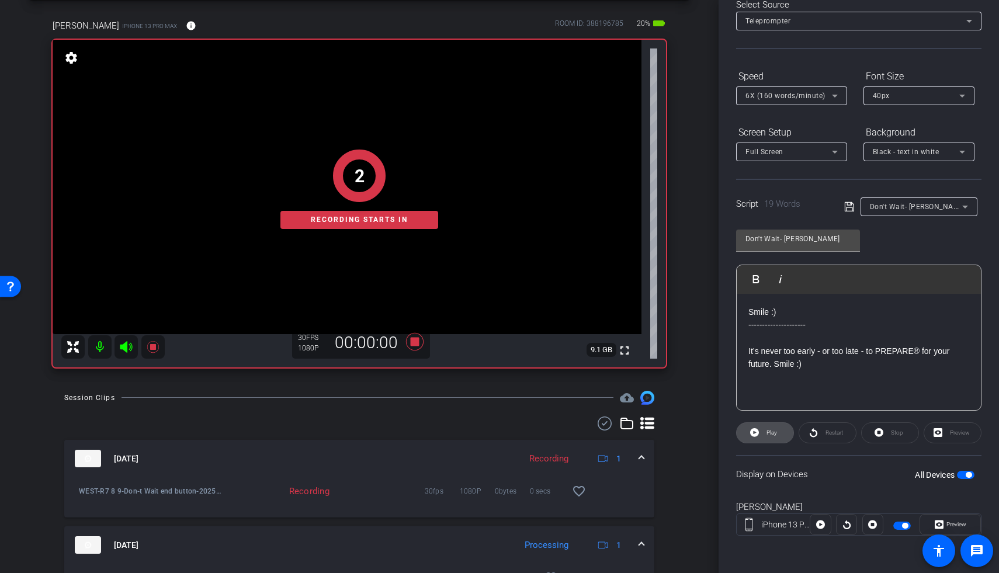
click at [679, 428] on span "Play" at bounding box center [769, 433] width 13 height 16
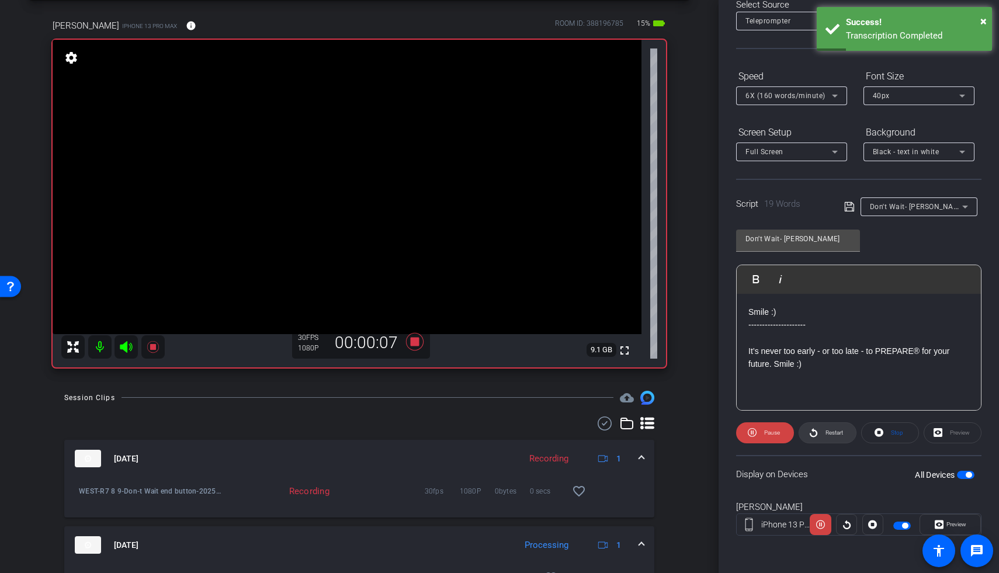
click at [679, 430] on span at bounding box center [827, 433] width 57 height 28
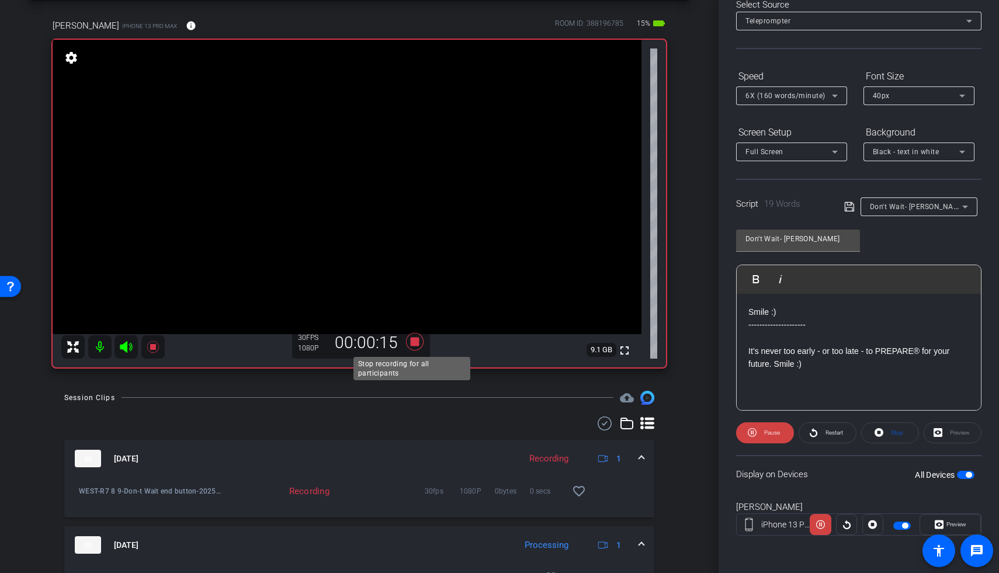
click at [417, 346] on icon at bounding box center [415, 341] width 28 height 21
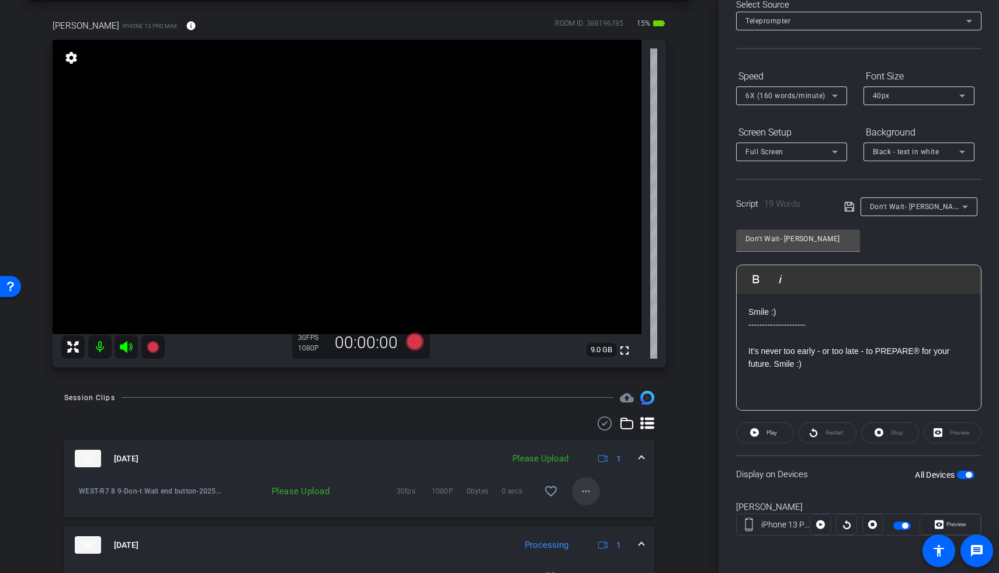
click at [579, 430] on mat-icon "more_horiz" at bounding box center [586, 491] width 14 height 14
click at [585, 430] on button "Upload" at bounding box center [597, 515] width 65 height 15
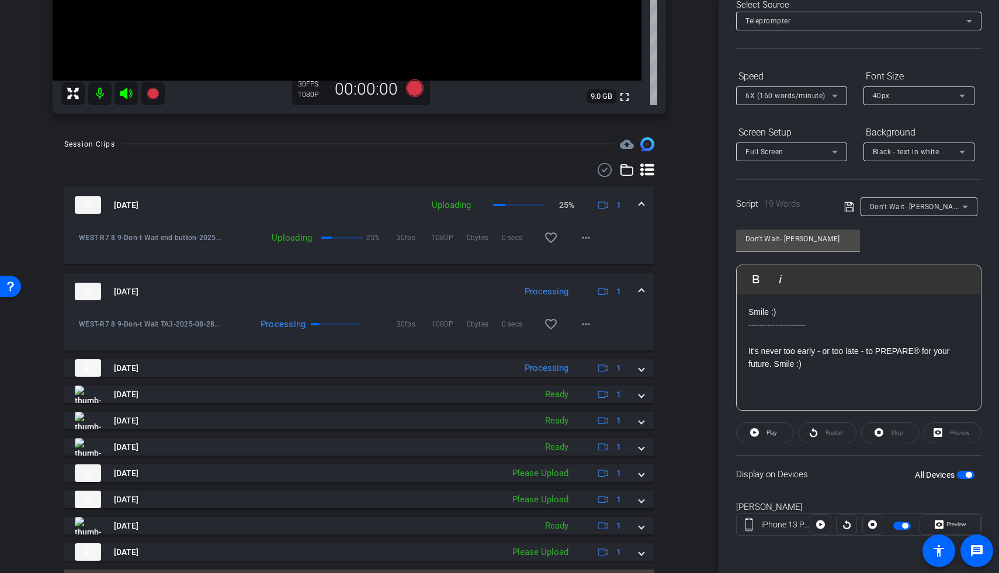
scroll to position [333, 0]
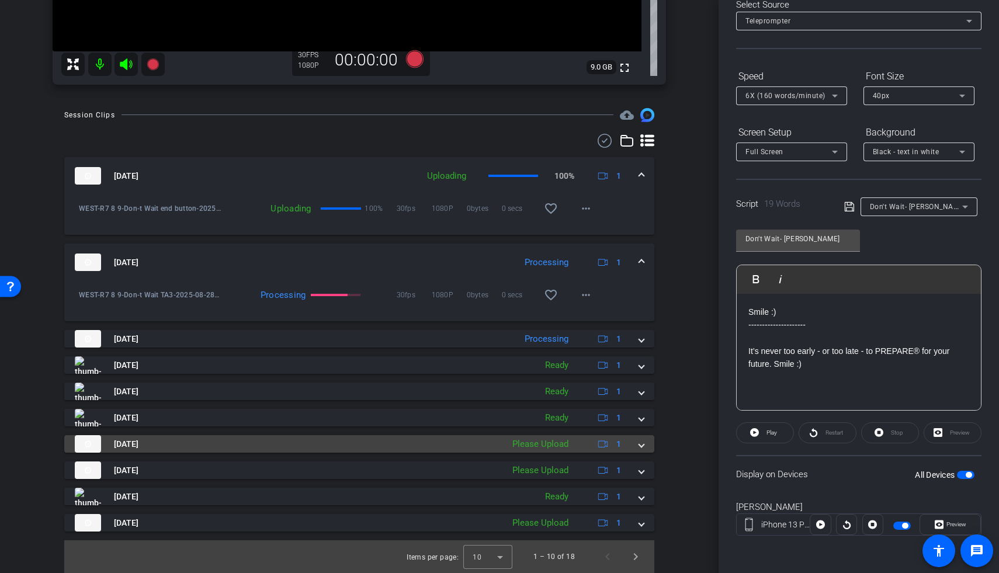
click at [638, 430] on mat-expansion-panel-header "Aug 28, 2025 Please Upload 1" at bounding box center [359, 444] width 590 height 18
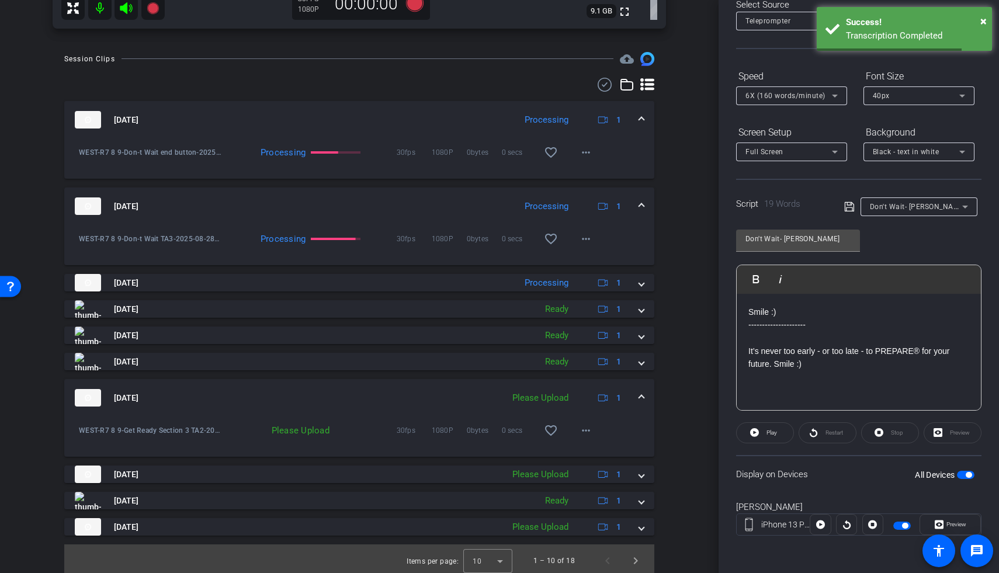
scroll to position [393, 0]
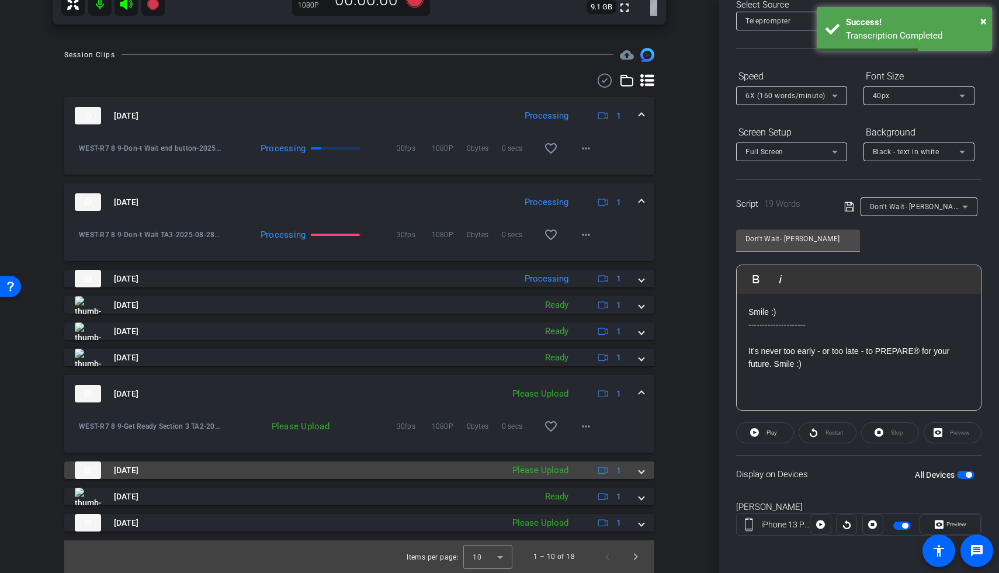
click at [639, 430] on span at bounding box center [641, 470] width 5 height 12
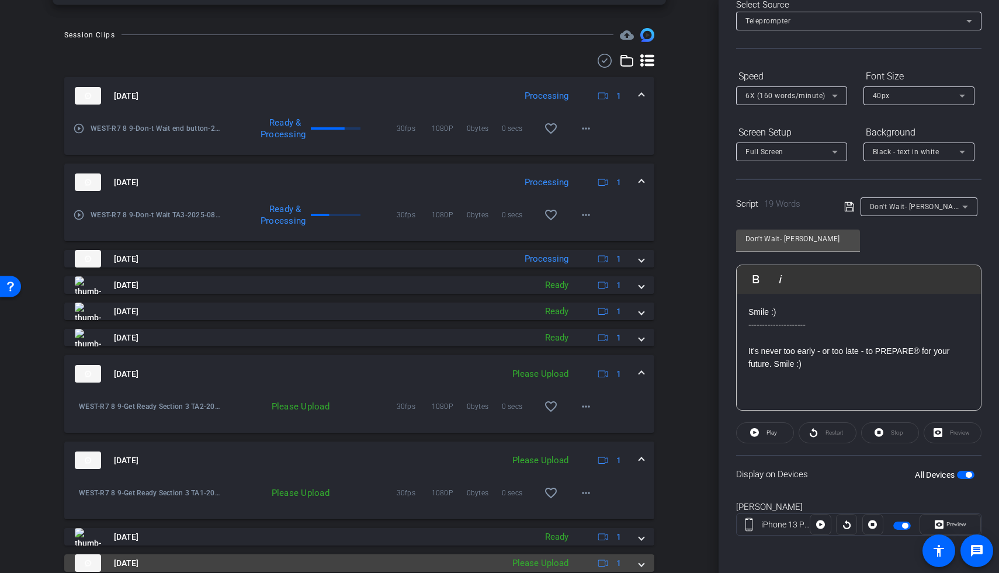
scroll to position [453, 0]
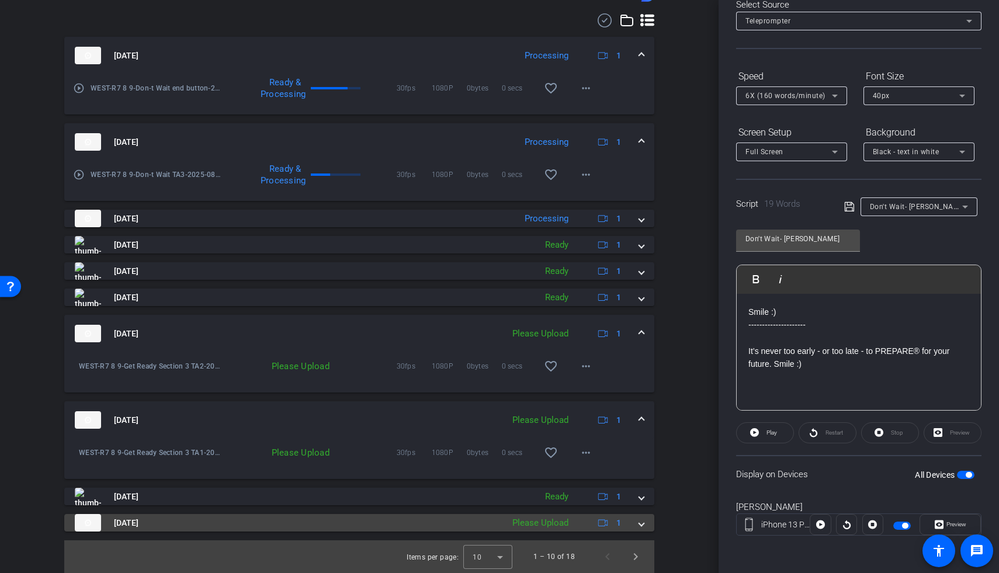
click at [639, 430] on span at bounding box center [641, 523] width 5 height 12
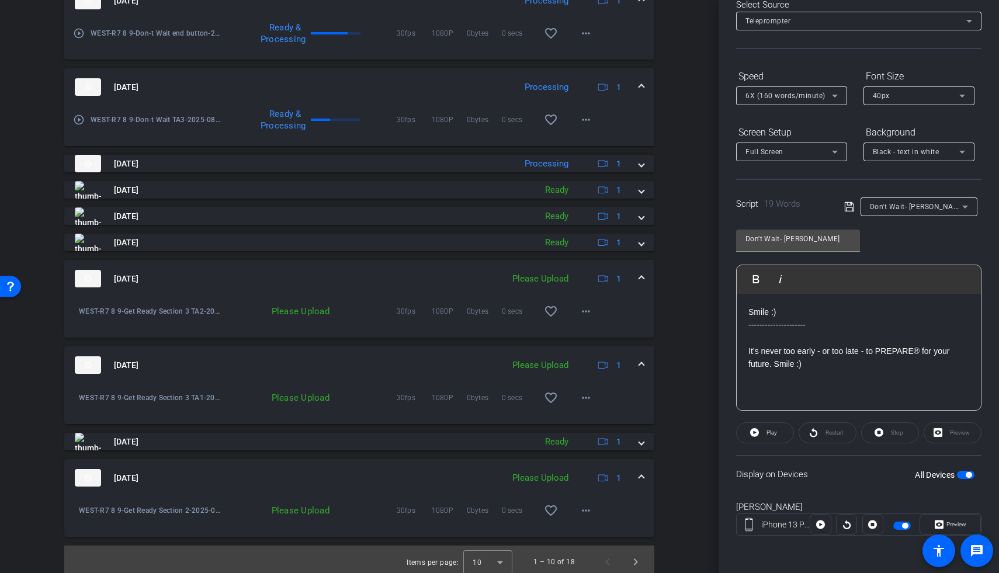
scroll to position [513, 0]
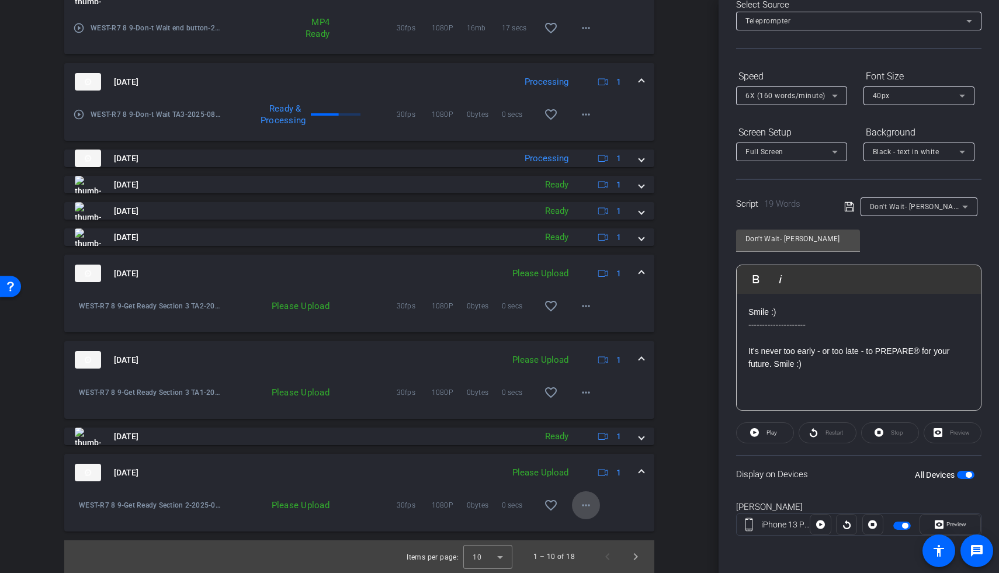
click at [572, 430] on span at bounding box center [586, 505] width 28 height 28
click at [582, 430] on span "Upload" at bounding box center [598, 529] width 47 height 14
click at [637, 430] on span "Next page" at bounding box center [635, 557] width 28 height 28
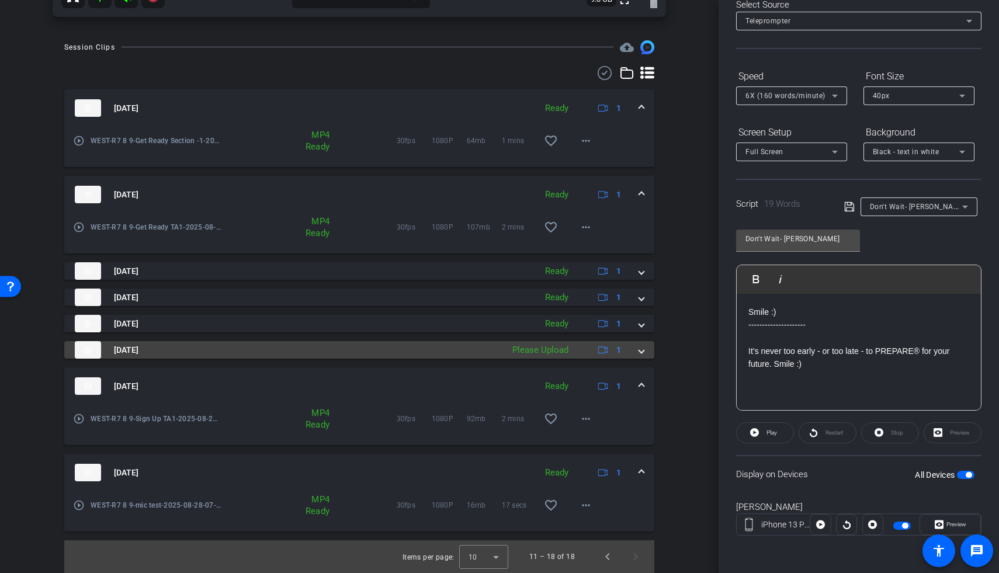
click at [639, 355] on span at bounding box center [641, 350] width 5 height 12
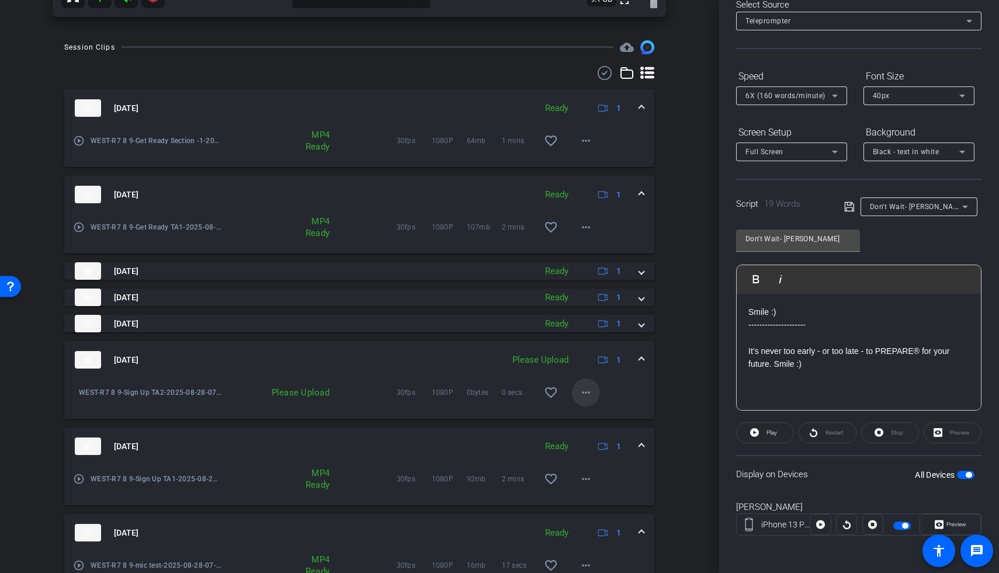
click at [581, 392] on mat-icon "more_horiz" at bounding box center [586, 392] width 14 height 14
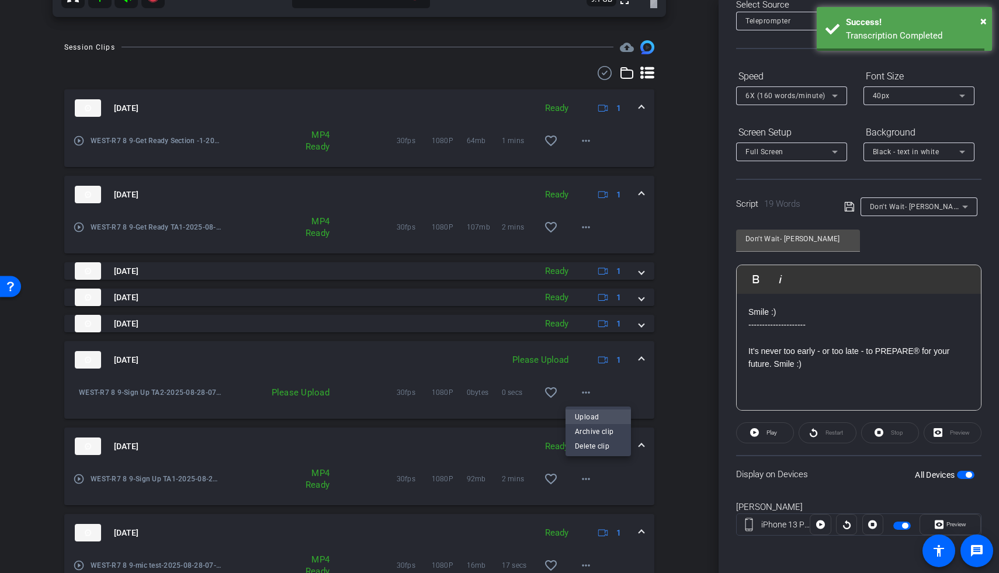
click at [582, 419] on span "Upload" at bounding box center [598, 416] width 47 height 14
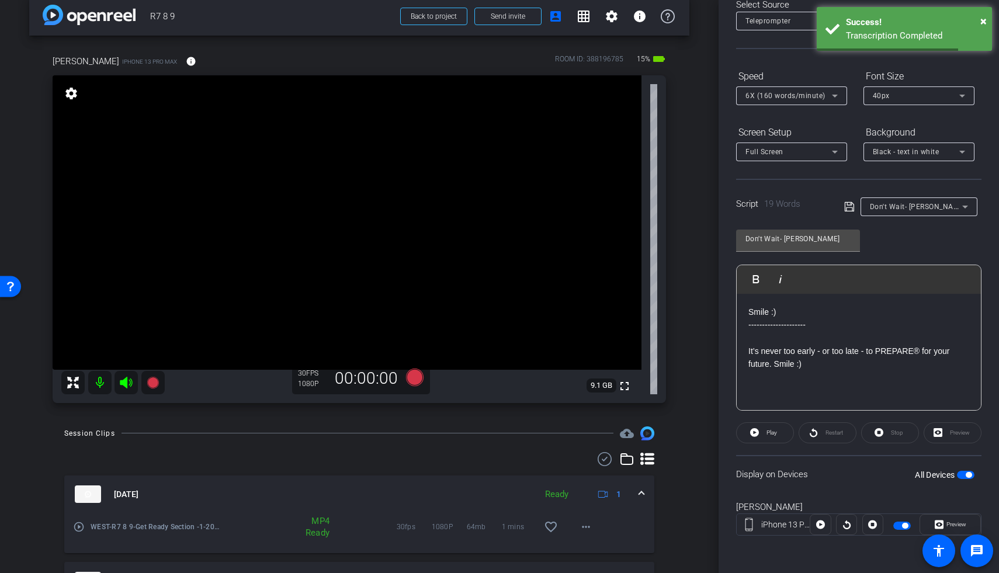
scroll to position [0, 0]
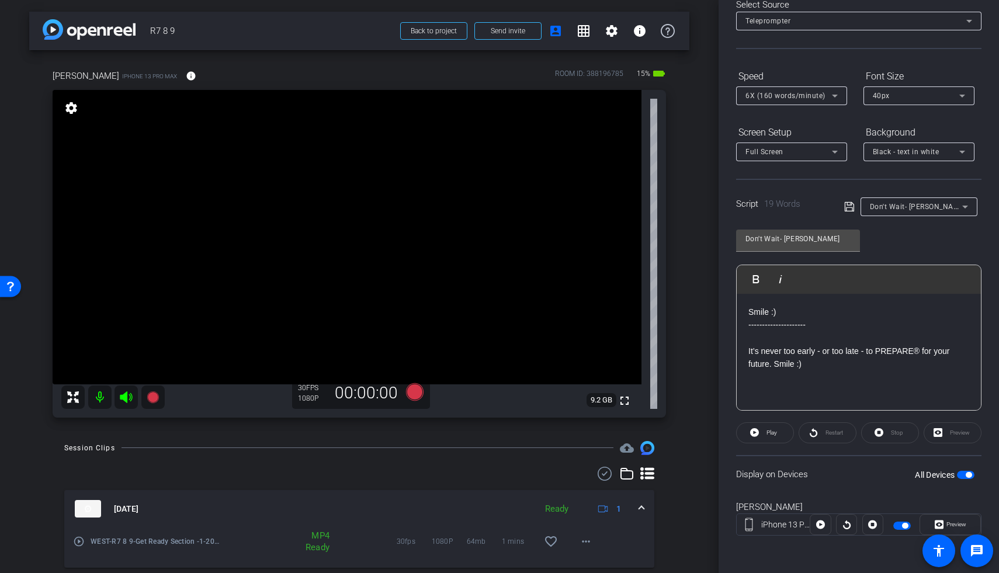
click at [679, 430] on span "button" at bounding box center [966, 475] width 18 height 8
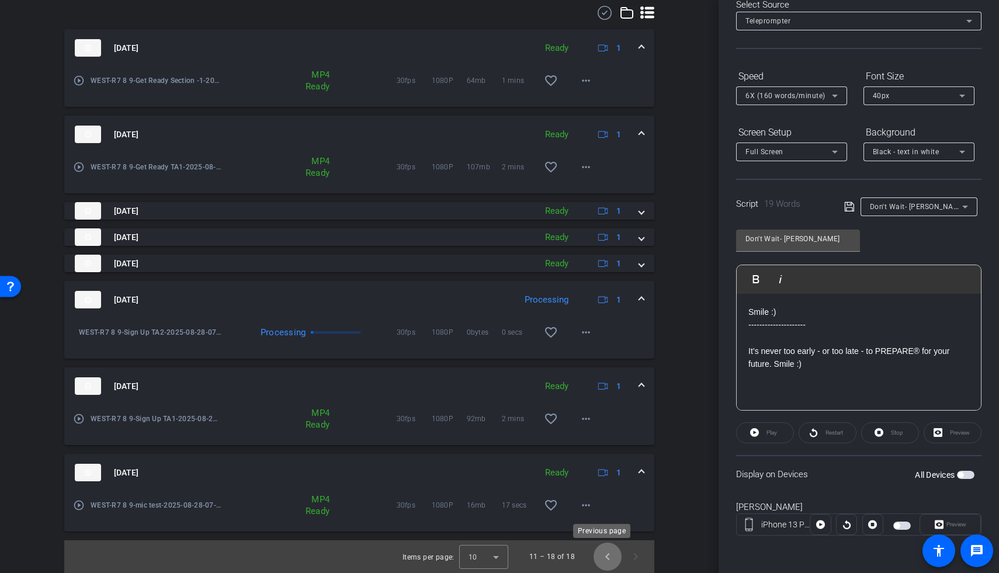
click at [606, 430] on span "Previous page" at bounding box center [607, 557] width 28 height 28
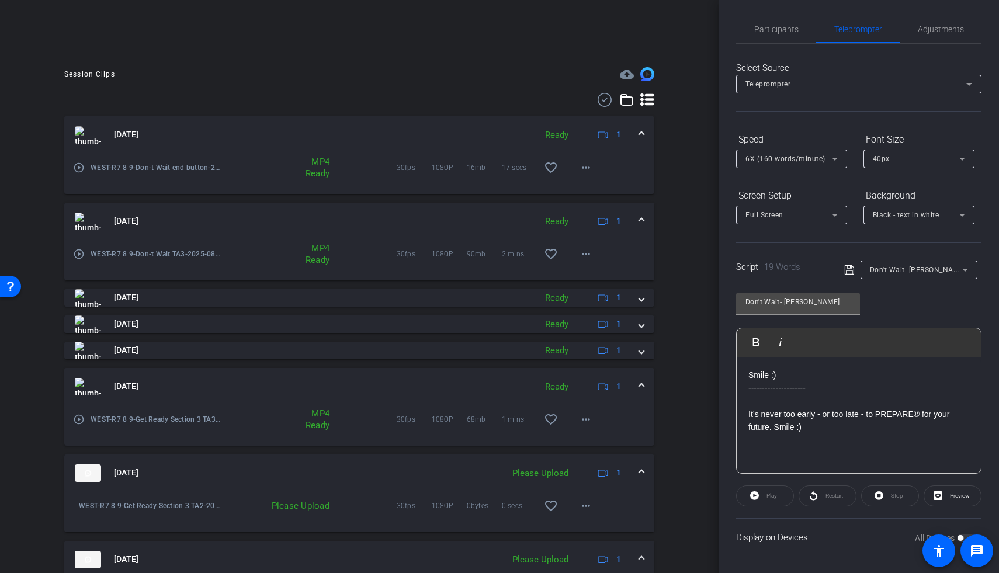
scroll to position [381, 0]
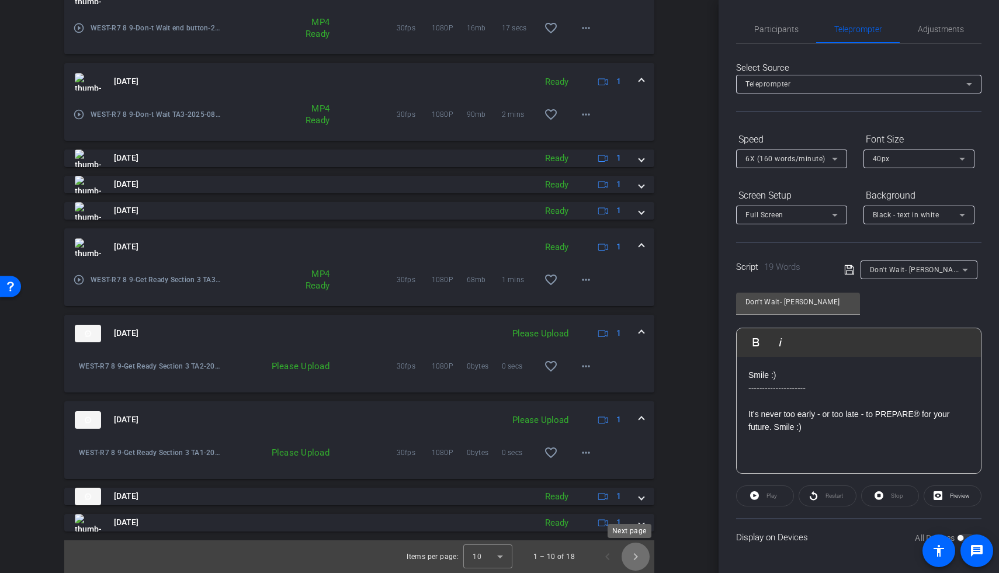
click at [636, 430] on span "Next page" at bounding box center [635, 557] width 28 height 28
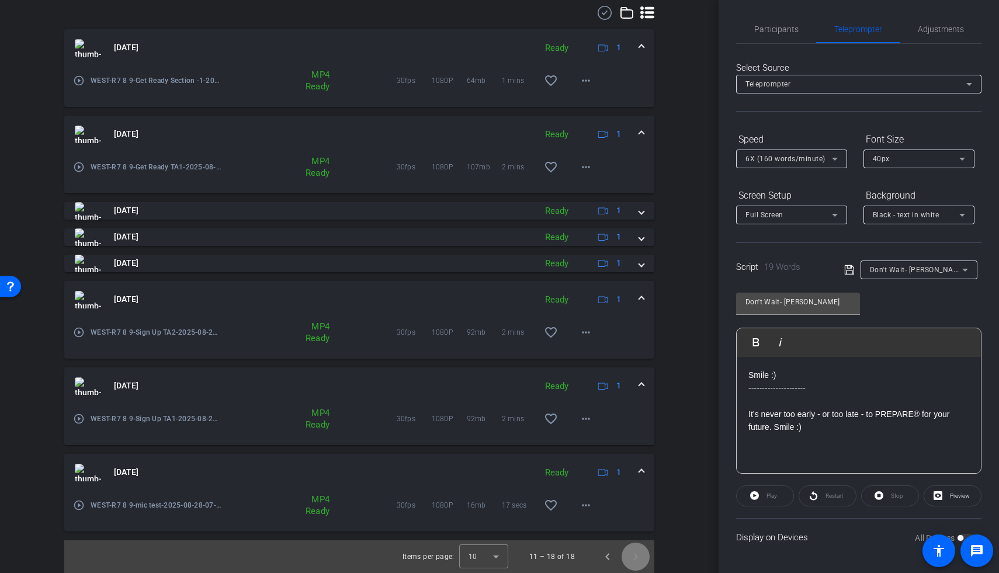
scroll to position [329, 0]
click at [581, 430] on mat-icon "more_horiz" at bounding box center [586, 505] width 14 height 14
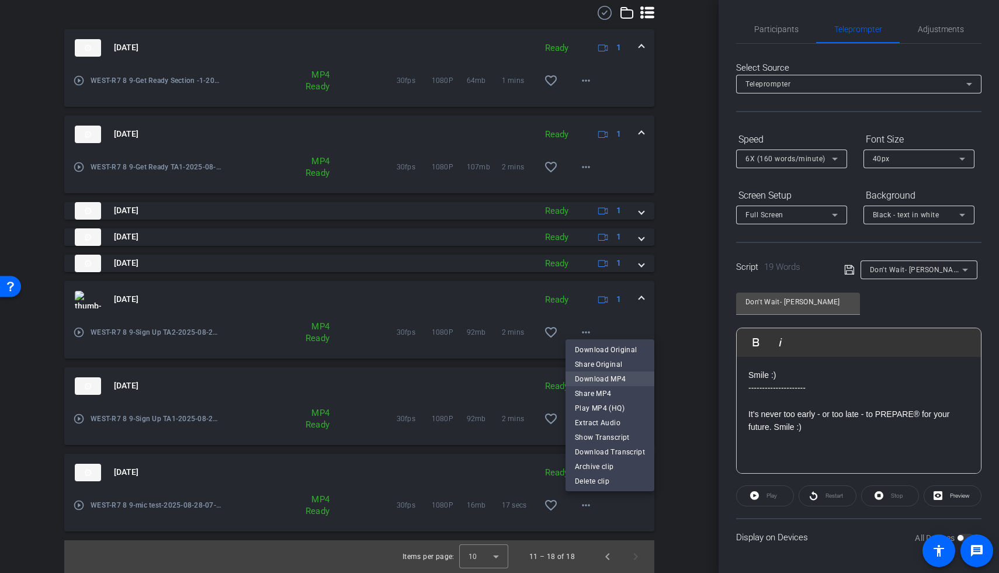
click at [597, 380] on span "Download MP4" at bounding box center [610, 379] width 70 height 14
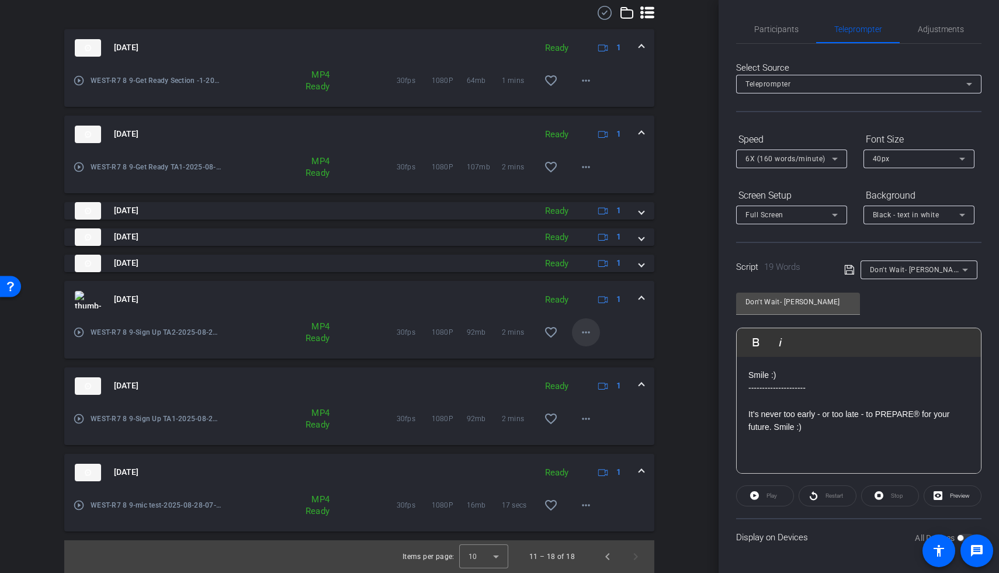
click at [579, 329] on mat-icon "more_horiz" at bounding box center [586, 332] width 14 height 14
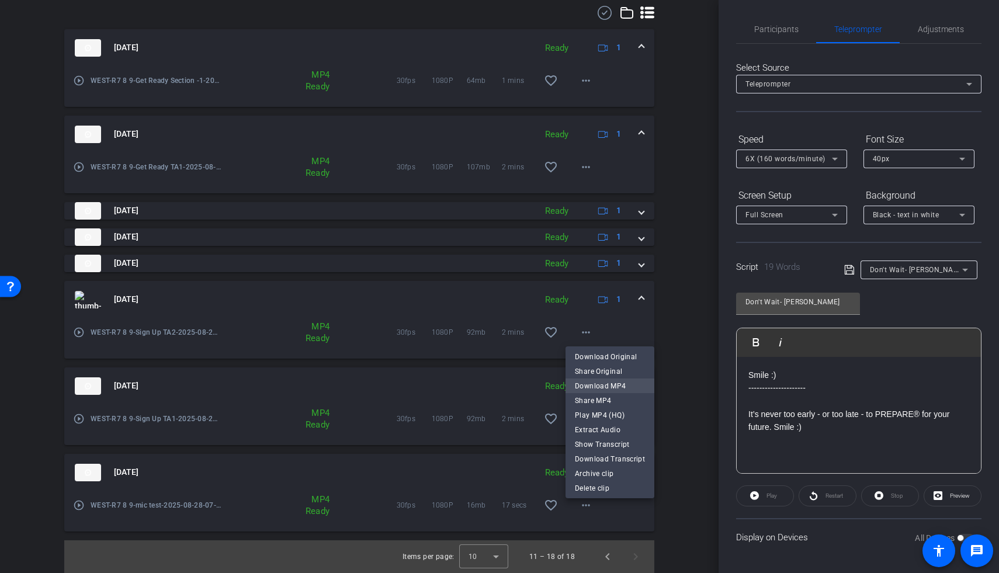
click at [592, 388] on span "Download MP4" at bounding box center [610, 386] width 70 height 14
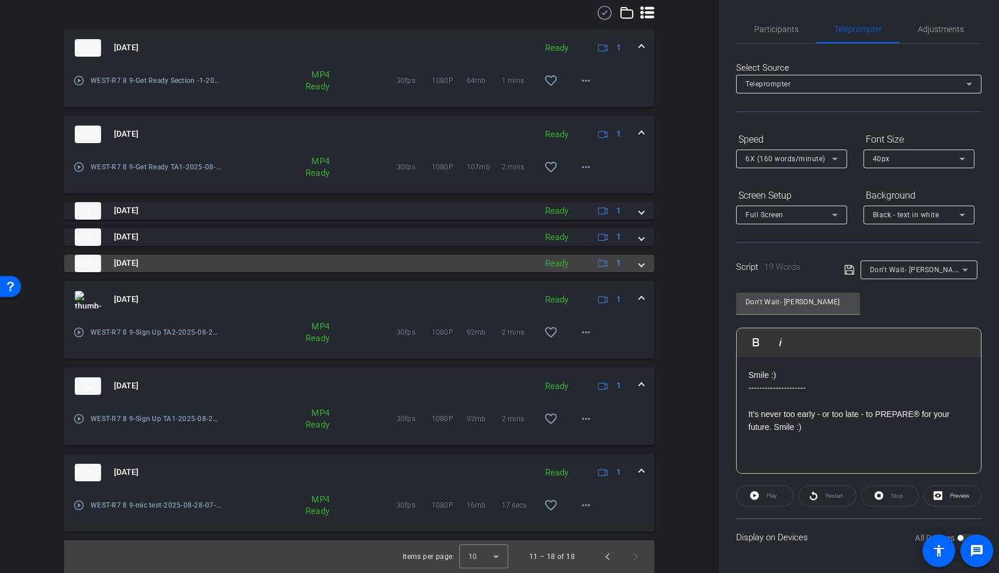
click at [630, 263] on div "Aug 28, 2025 Ready 1" at bounding box center [357, 264] width 564 height 18
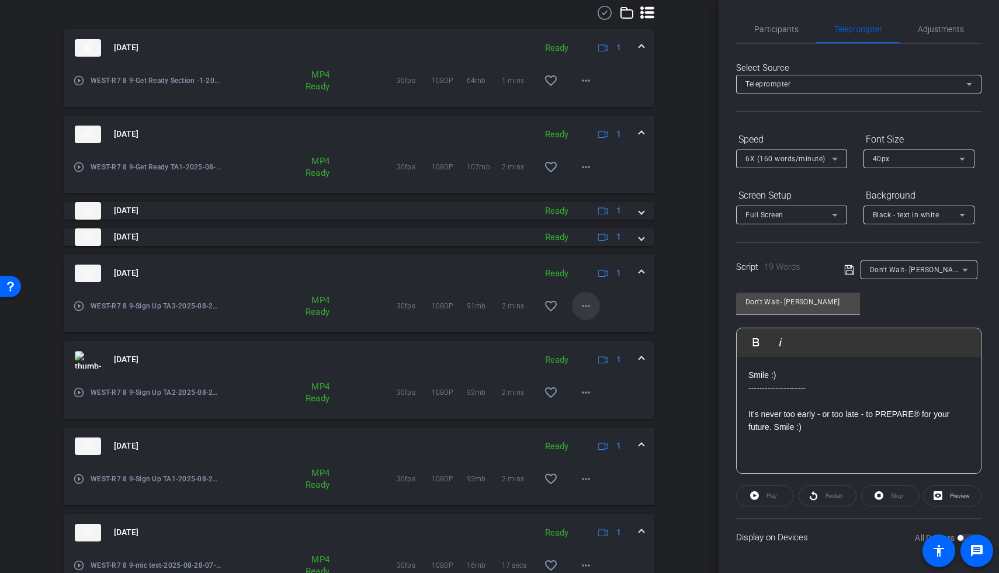
click at [583, 312] on mat-icon "more_horiz" at bounding box center [586, 306] width 14 height 14
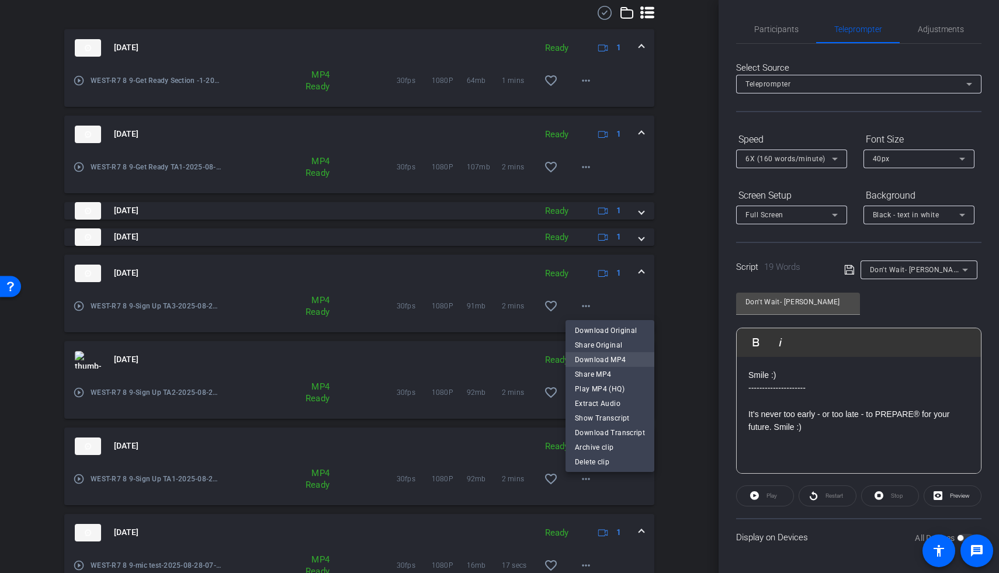
click at [587, 358] on span "Download MP4" at bounding box center [610, 360] width 70 height 14
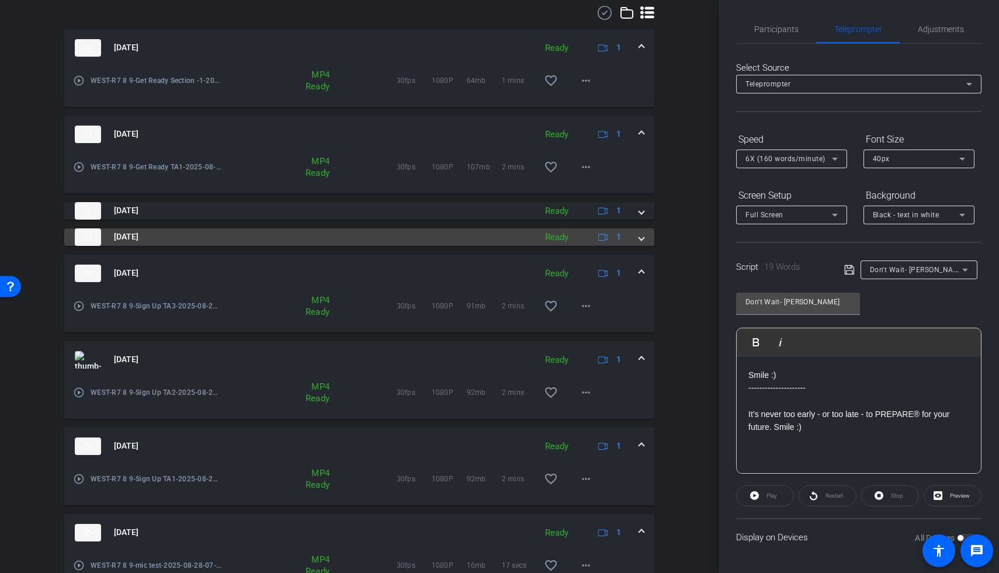
click at [639, 240] on span at bounding box center [641, 237] width 5 height 12
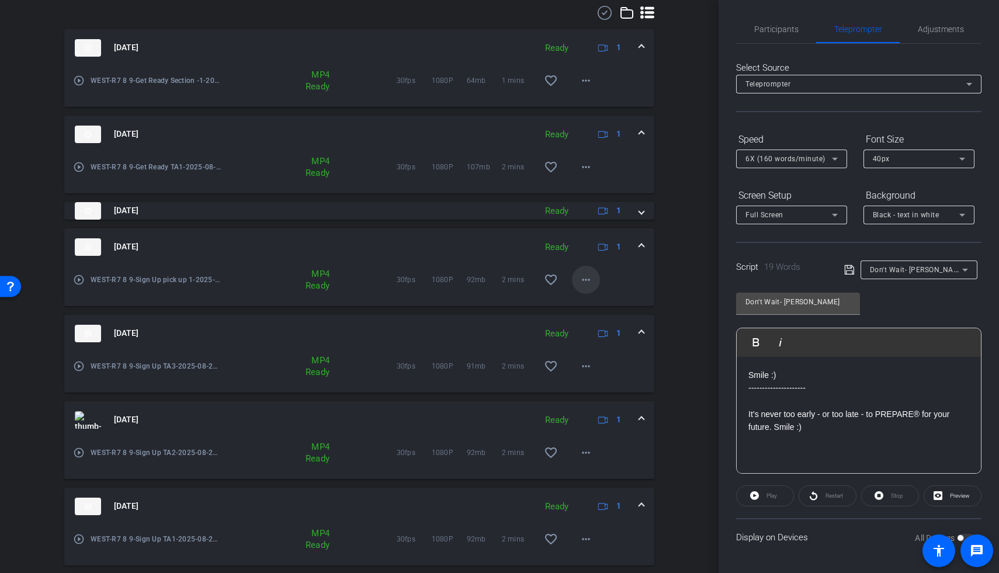
click at [581, 290] on span at bounding box center [586, 280] width 28 height 28
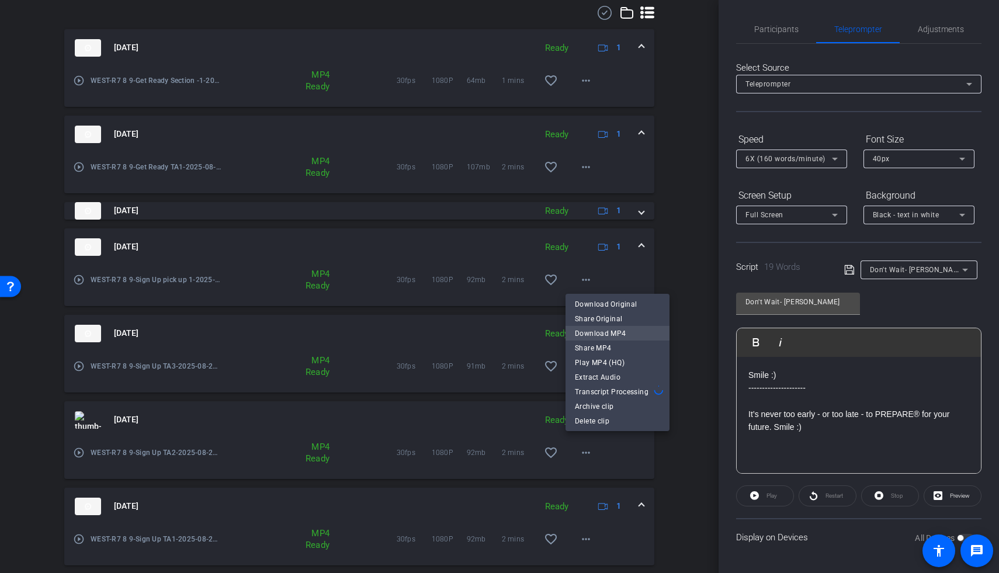
click at [580, 335] on span "Download MP4" at bounding box center [617, 333] width 85 height 14
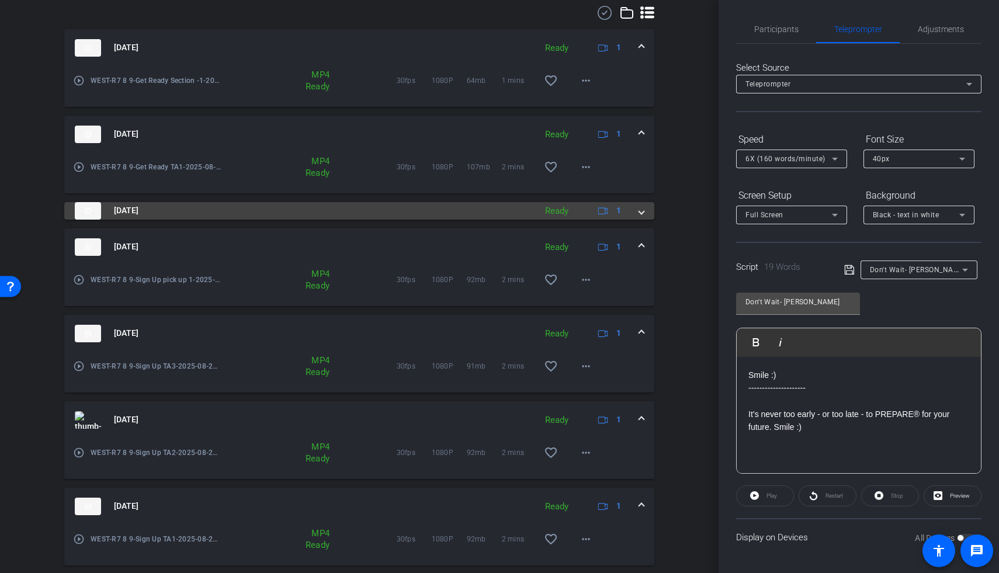
click at [639, 207] on span at bounding box center [641, 210] width 5 height 12
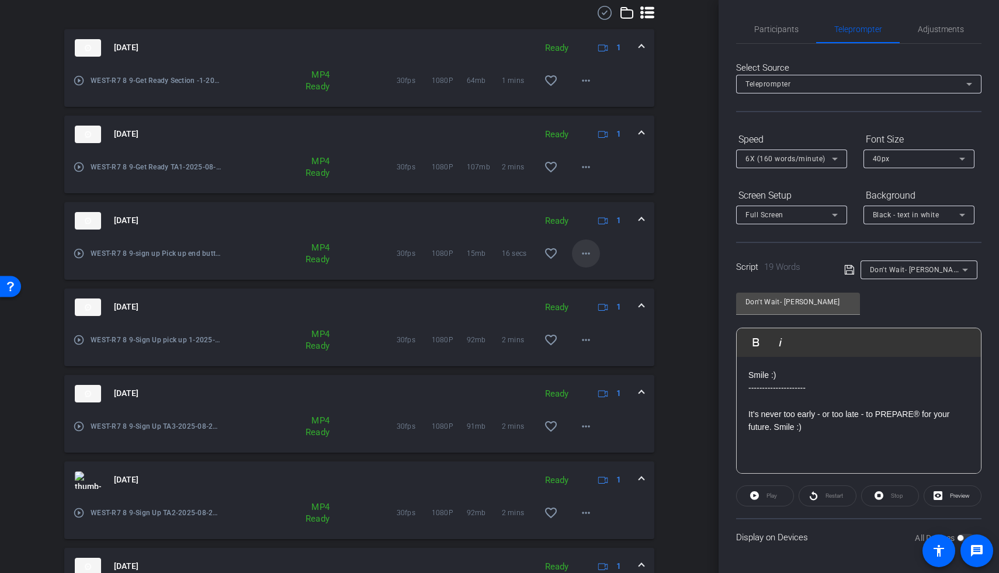
click at [582, 260] on span at bounding box center [586, 253] width 28 height 28
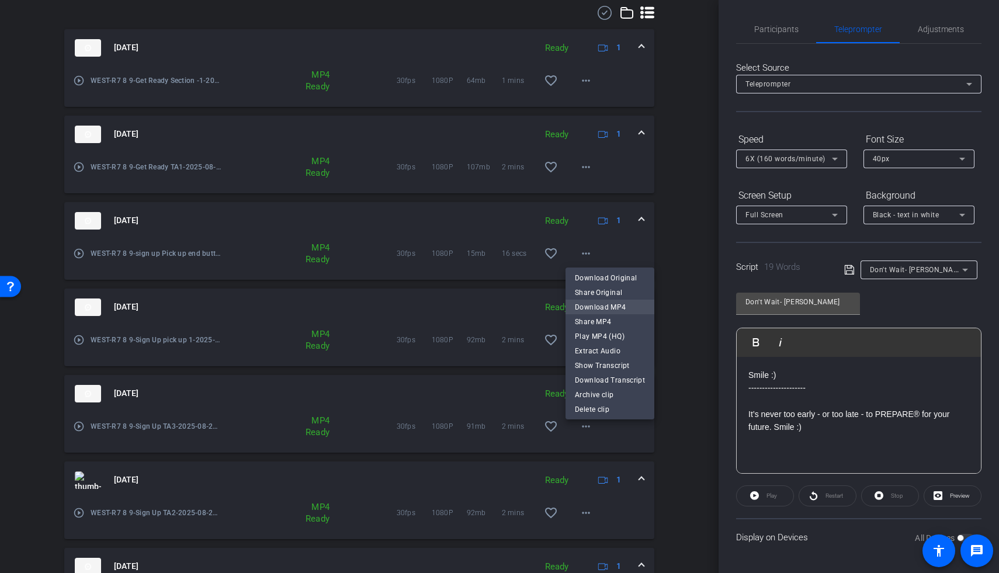
click at [584, 305] on span "Download MP4" at bounding box center [610, 307] width 70 height 14
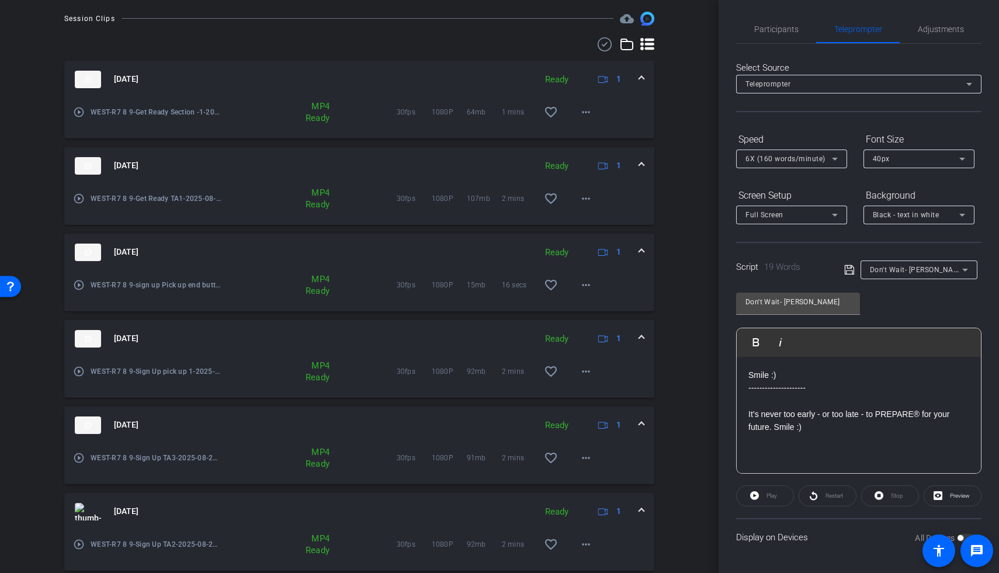
scroll to position [203, 0]
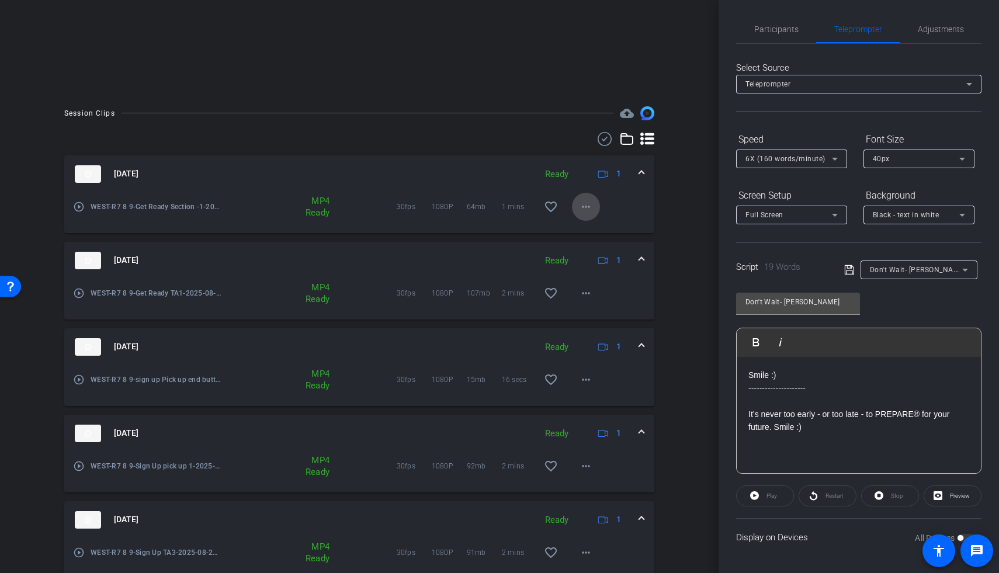
click at [583, 210] on mat-icon "more_horiz" at bounding box center [586, 207] width 14 height 14
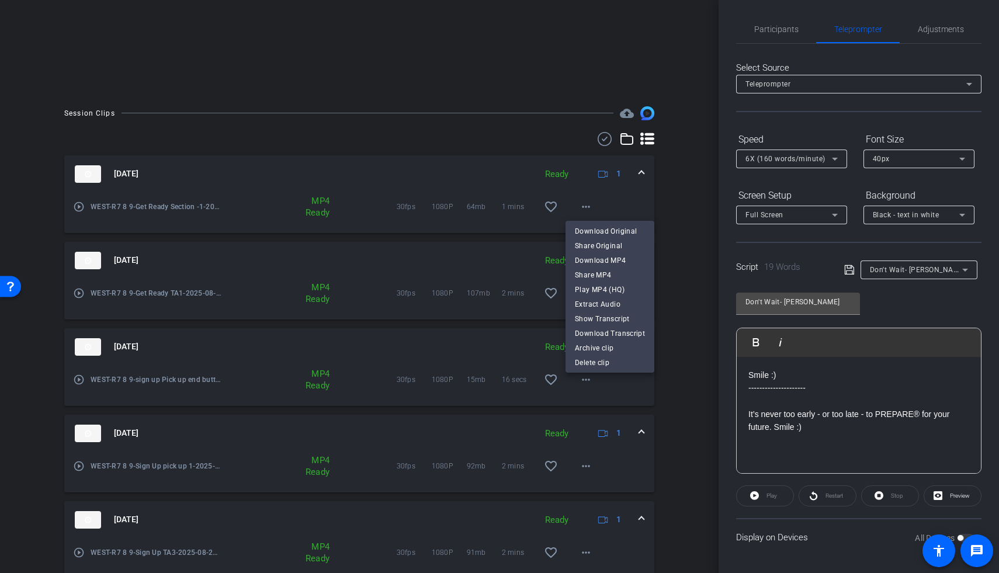
drag, startPoint x: 585, startPoint y: 249, endPoint x: 587, endPoint y: 256, distance: 7.2
click at [586, 253] on div "Download Original Share Original Download MP4 Share MP4 Play MP4 (HQ) Extract A…" at bounding box center [609, 282] width 89 height 117
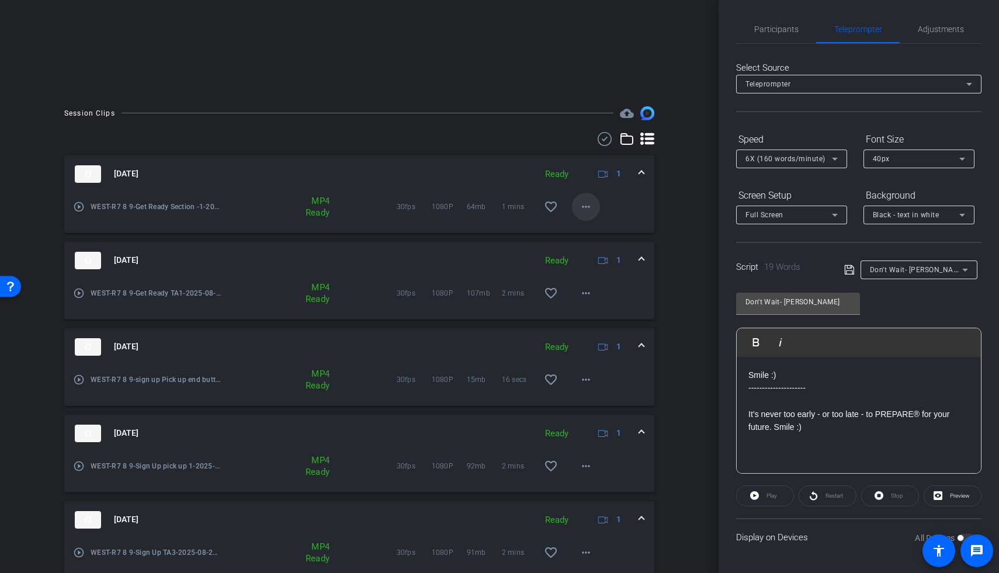
click at [583, 208] on mat-icon "more_horiz" at bounding box center [586, 207] width 14 height 14
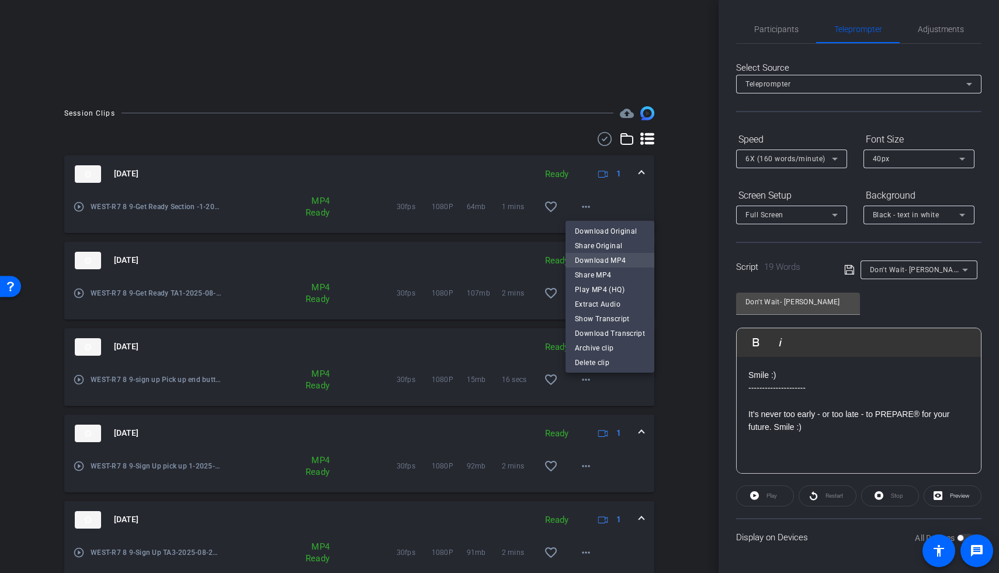
click at [586, 265] on span "Download MP4" at bounding box center [610, 260] width 70 height 14
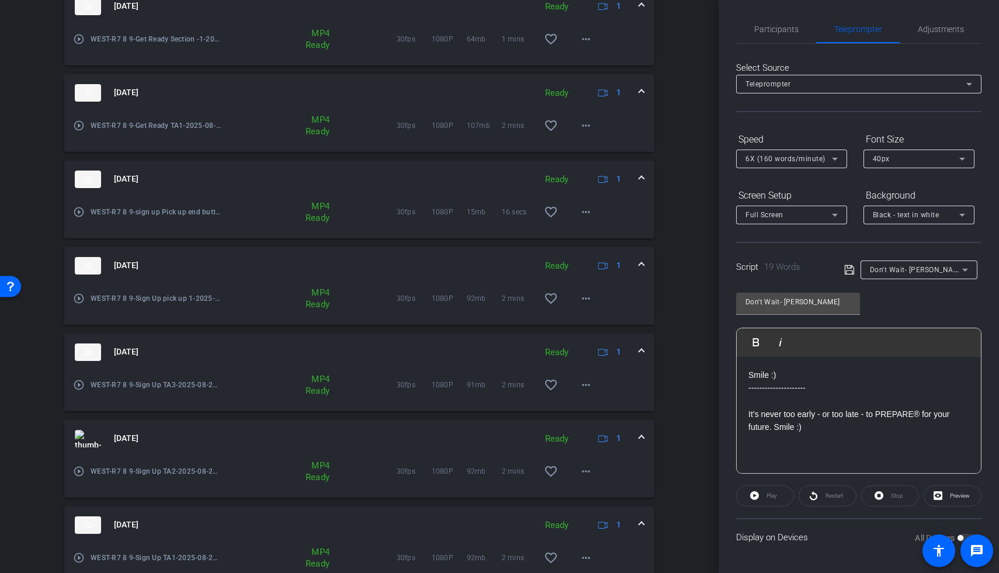
scroll to position [509, 0]
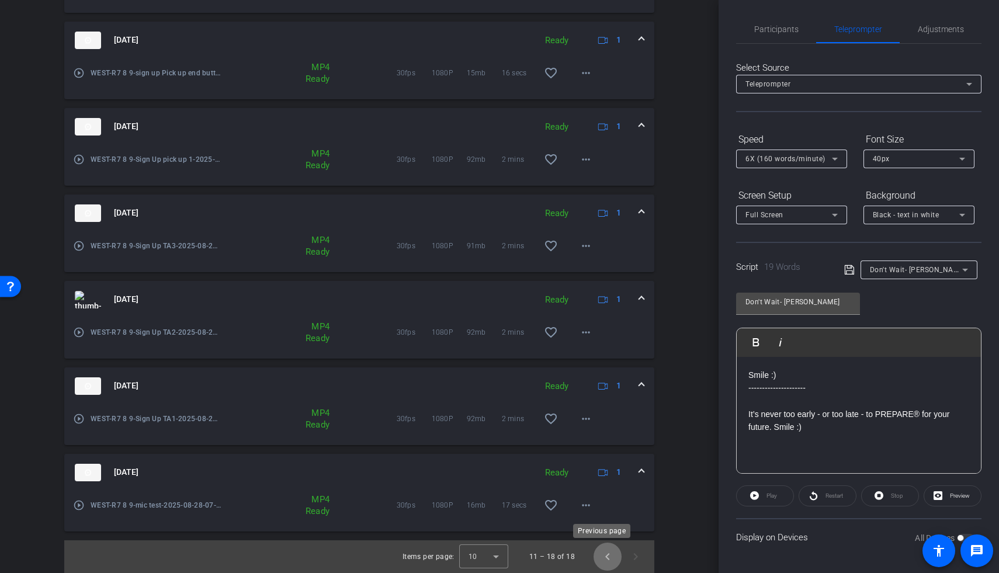
click at [598, 430] on span "Previous page" at bounding box center [607, 557] width 28 height 28
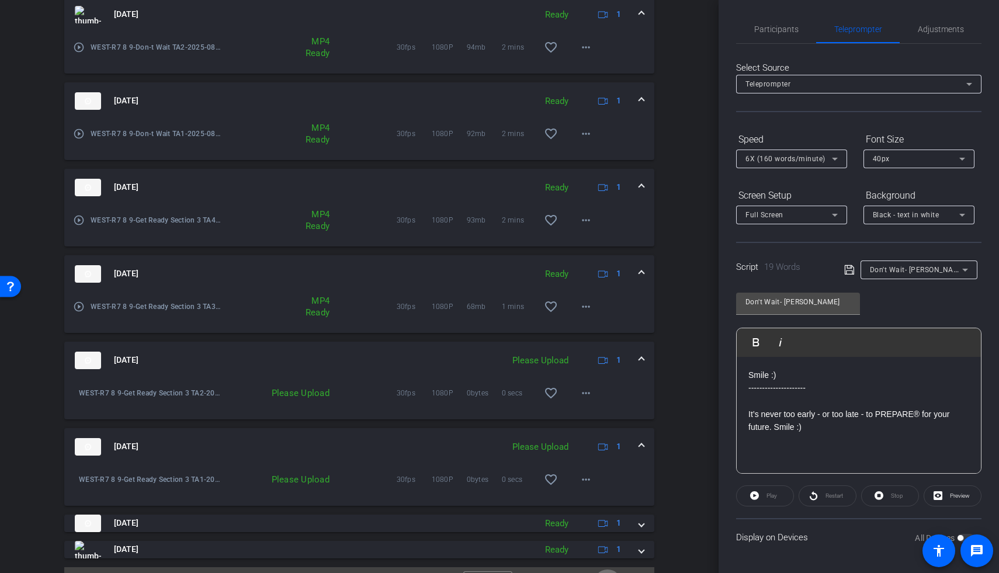
scroll to position [562, 0]
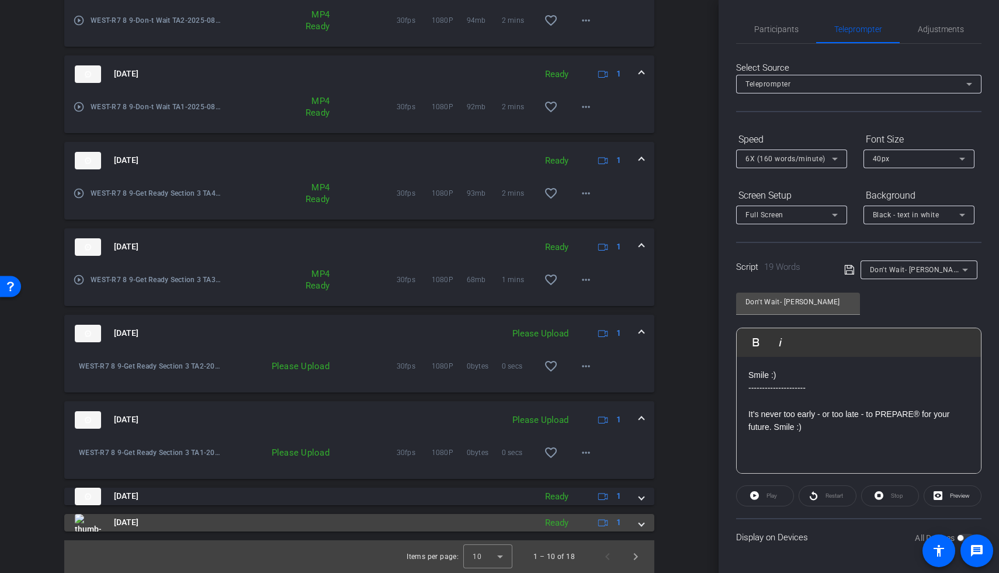
click at [639, 430] on span at bounding box center [641, 522] width 5 height 12
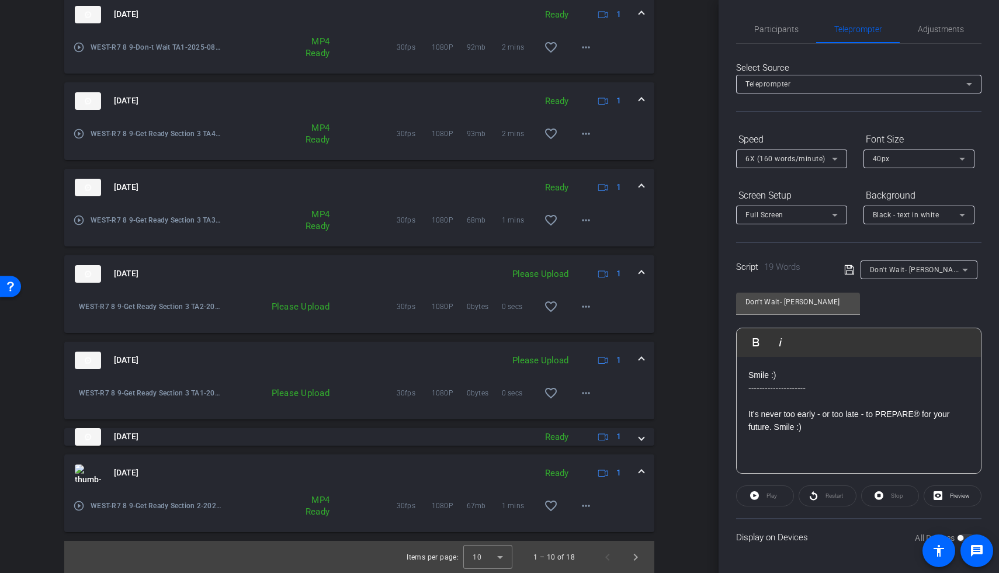
scroll to position [622, 0]
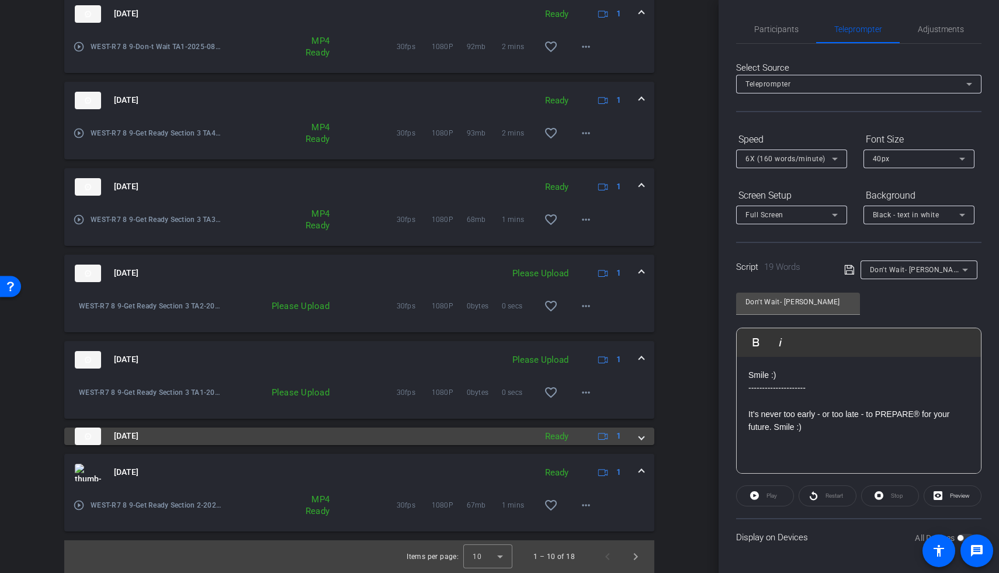
click at [640, 430] on mat-expansion-panel-header "Aug 28, 2025 Ready 1" at bounding box center [359, 437] width 590 height 18
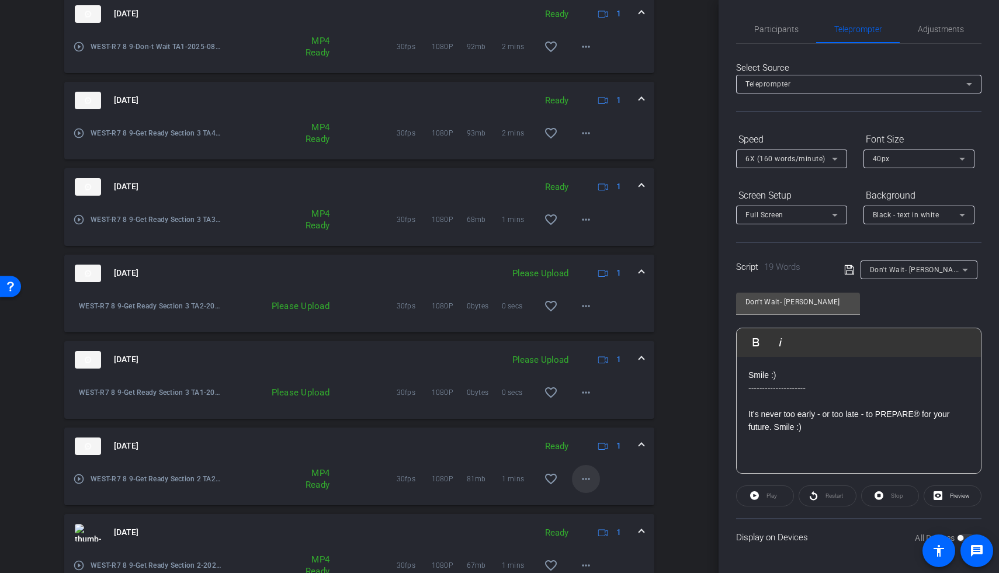
click at [579, 430] on mat-icon "more_horiz" at bounding box center [586, 479] width 14 height 14
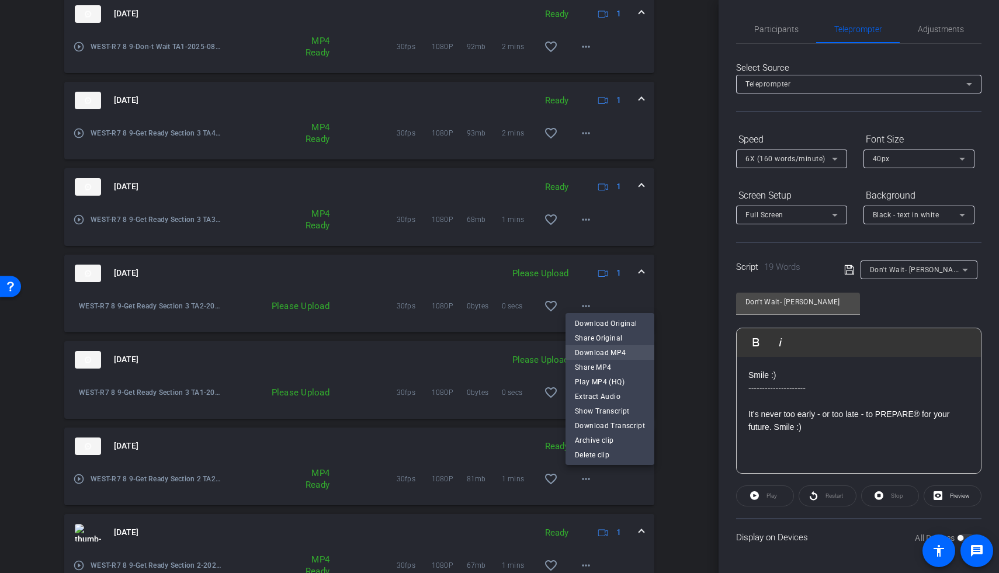
click at [585, 355] on span "Download MP4" at bounding box center [610, 353] width 70 height 14
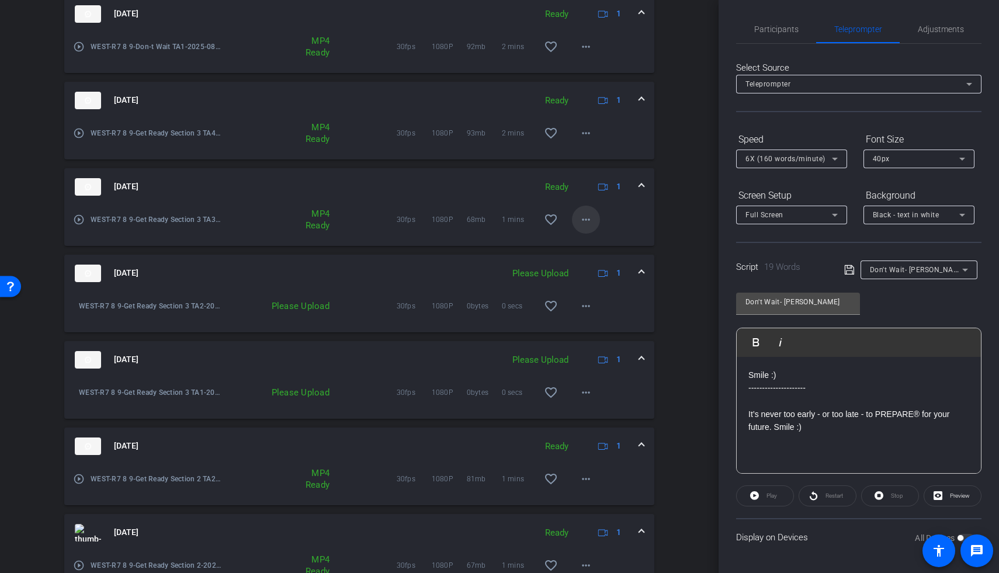
click at [583, 227] on span at bounding box center [586, 220] width 28 height 28
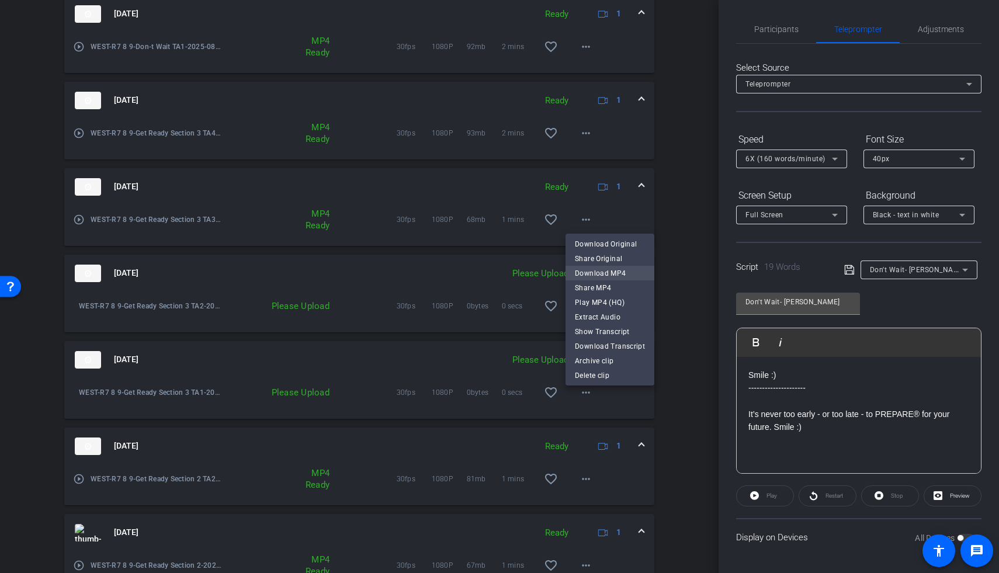
click at [590, 273] on span "Download MP4" at bounding box center [610, 273] width 70 height 14
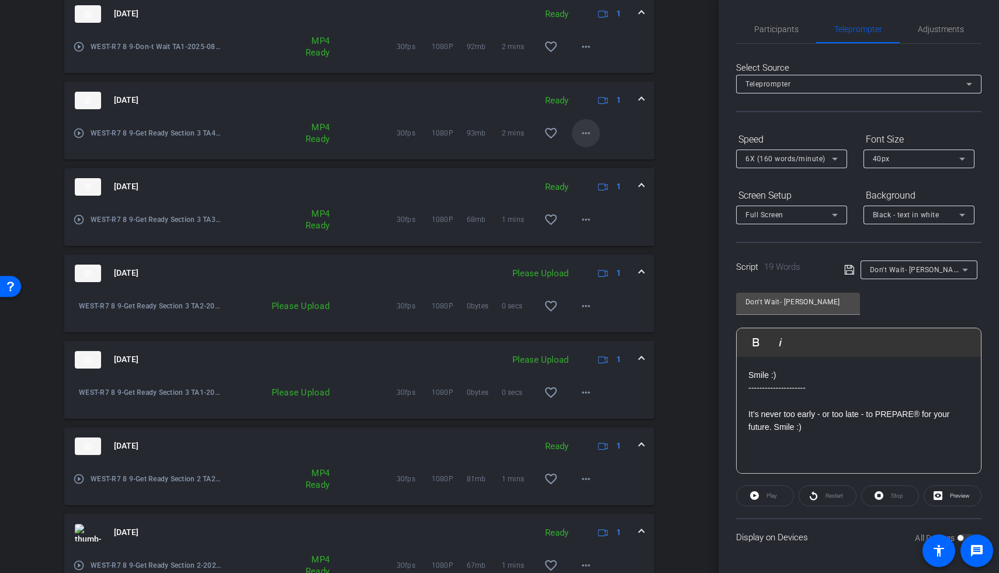
click at [585, 133] on mat-icon "more_horiz" at bounding box center [586, 133] width 14 height 14
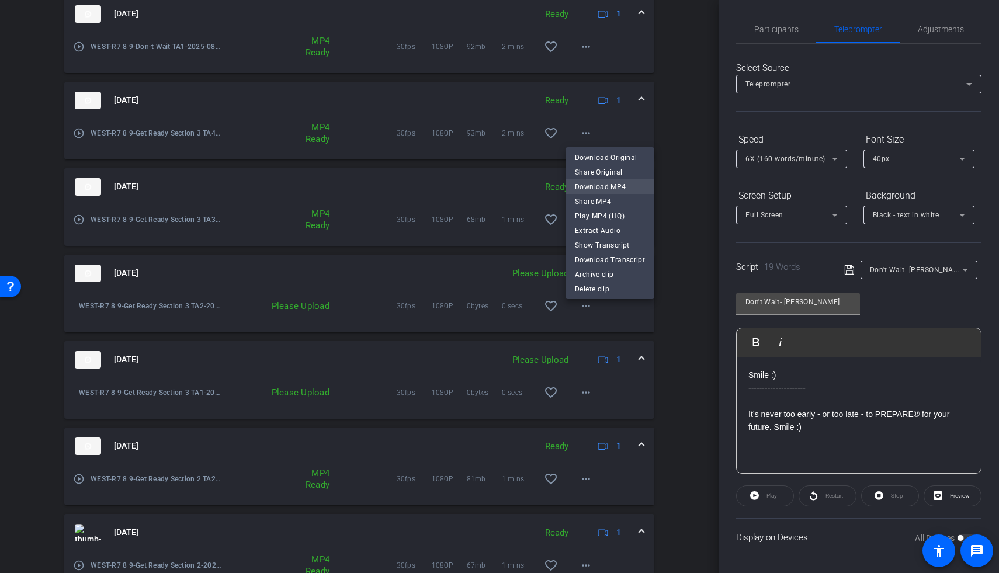
click at [589, 183] on span "Download MP4" at bounding box center [610, 187] width 70 height 14
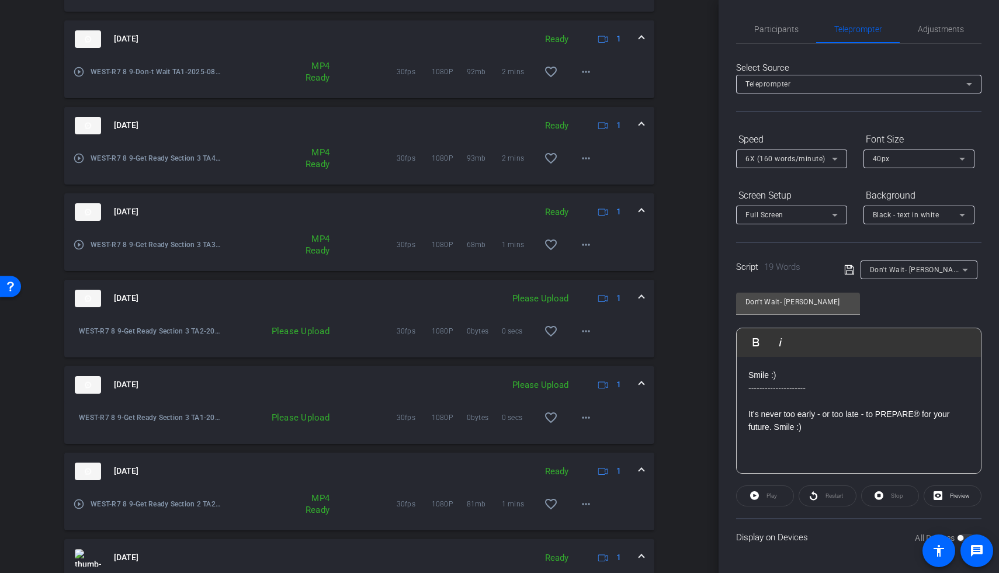
scroll to position [536, 0]
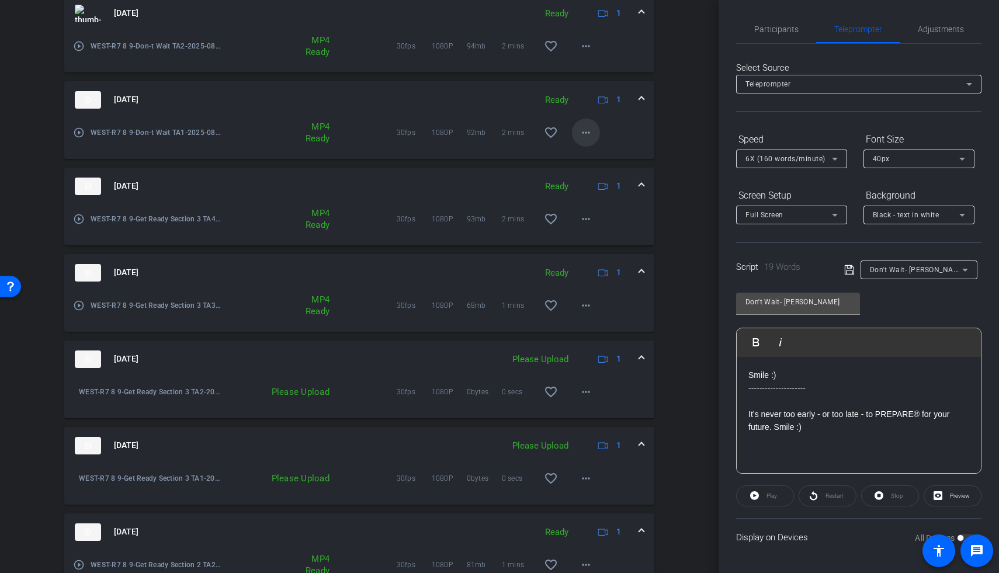
click at [585, 128] on mat-icon "more_horiz" at bounding box center [586, 133] width 14 height 14
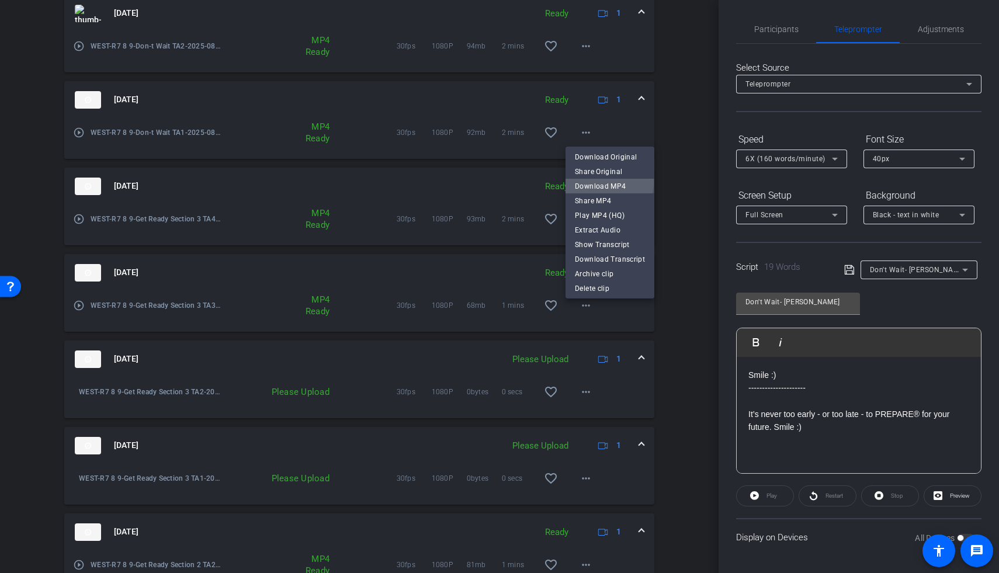
click at [590, 181] on span "Download MP4" at bounding box center [610, 186] width 70 height 14
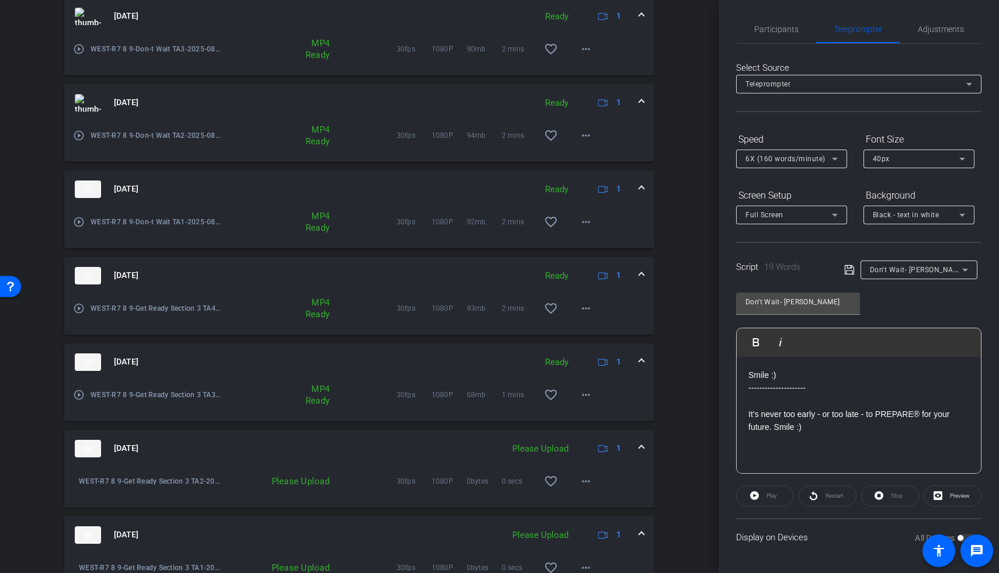
scroll to position [435, 0]
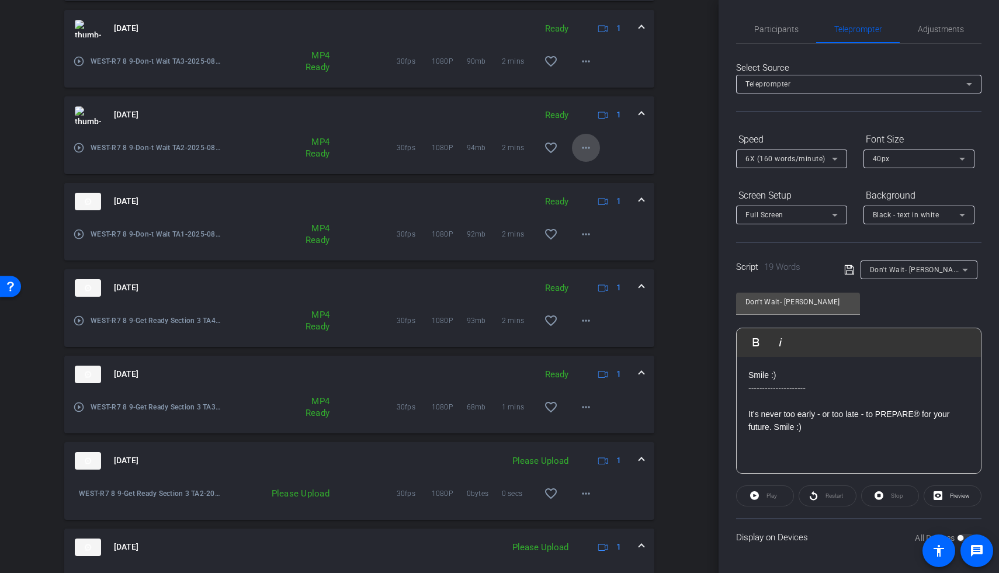
click at [580, 150] on mat-icon "more_horiz" at bounding box center [586, 148] width 14 height 14
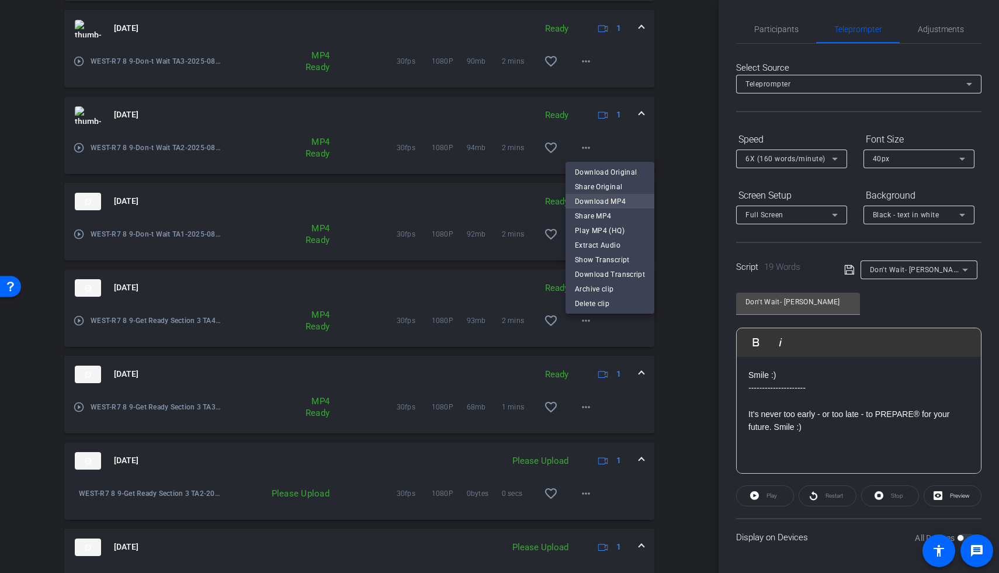
click at [586, 201] on span "Download MP4" at bounding box center [610, 201] width 70 height 14
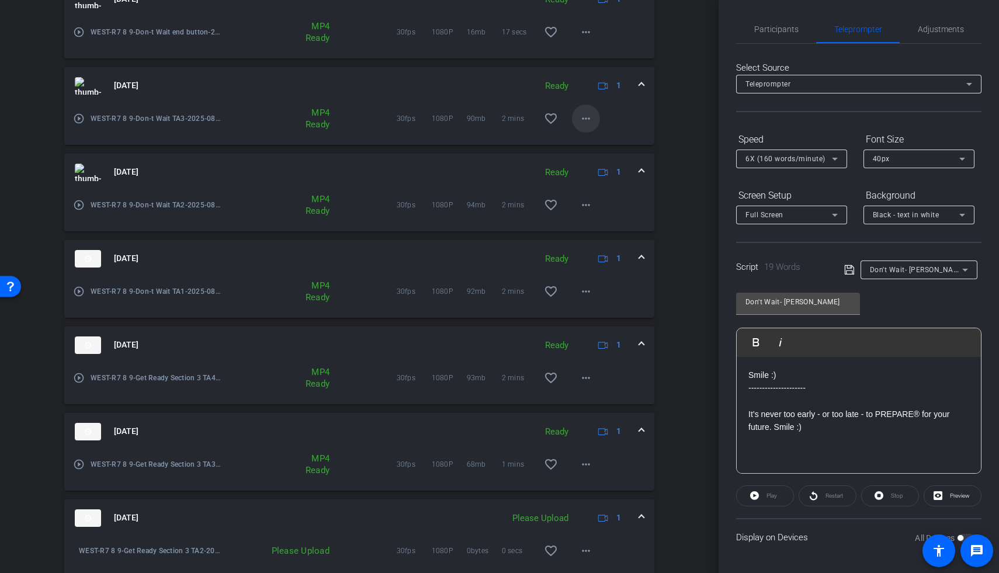
scroll to position [372, 0]
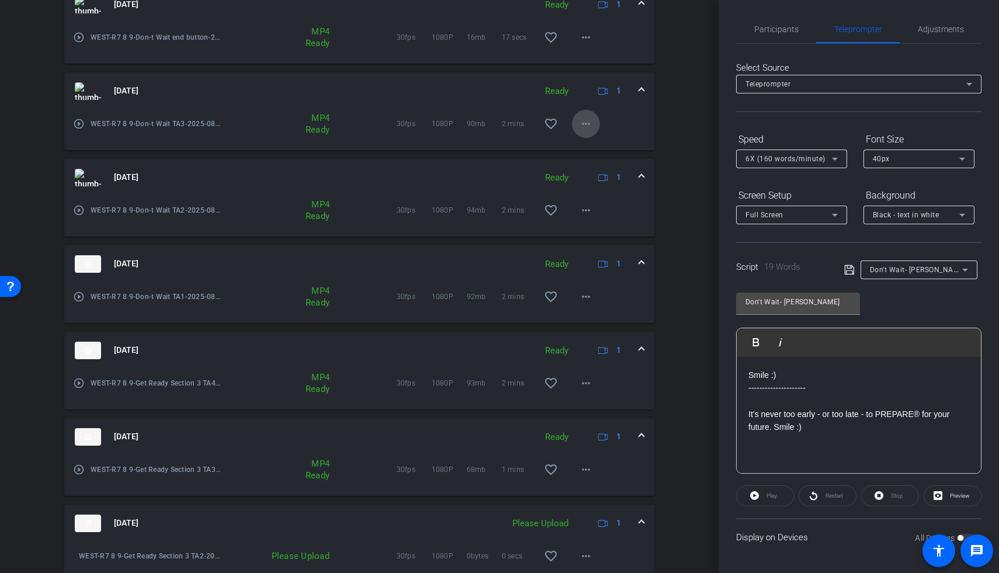
click at [586, 122] on span at bounding box center [586, 124] width 28 height 28
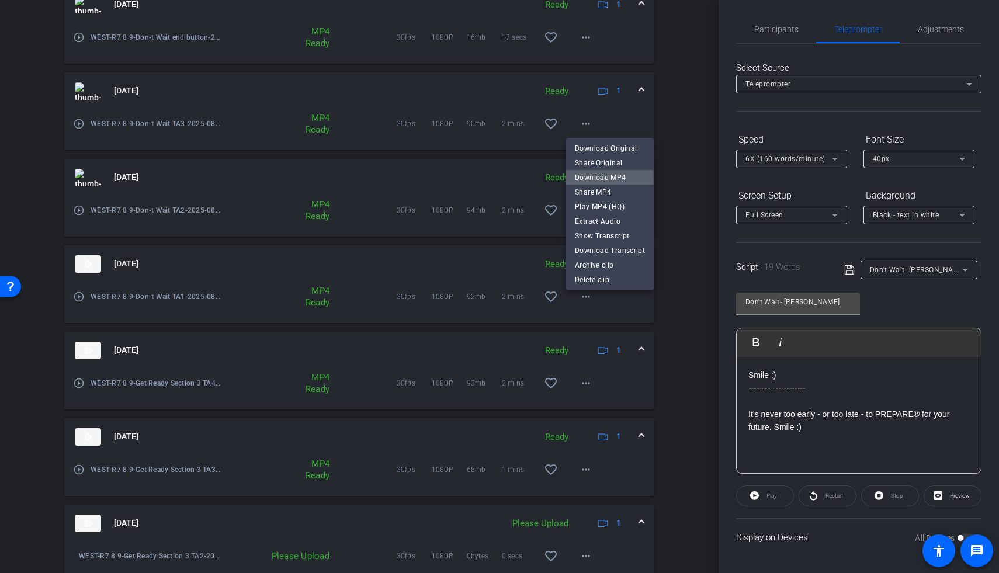
click at [592, 180] on span "Download MP4" at bounding box center [610, 178] width 70 height 14
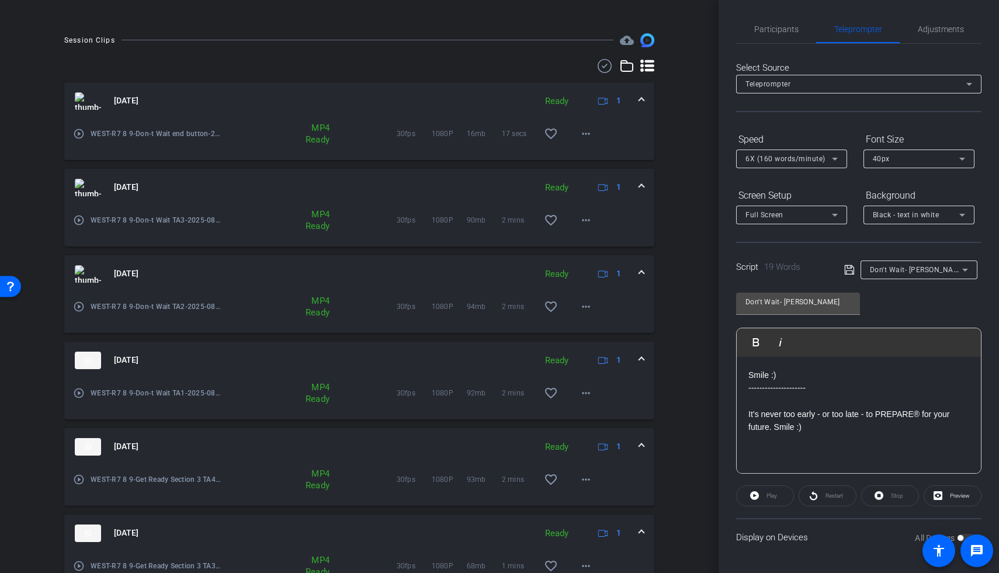
scroll to position [275, 0]
click at [579, 138] on mat-icon "more_horiz" at bounding box center [586, 135] width 14 height 14
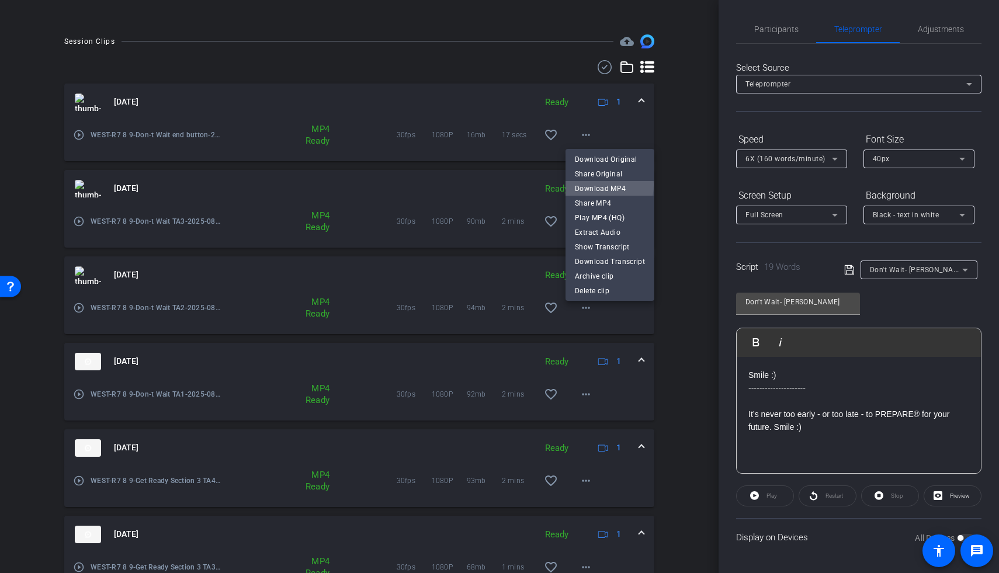
click at [600, 185] on span "Download MP4" at bounding box center [610, 189] width 70 height 14
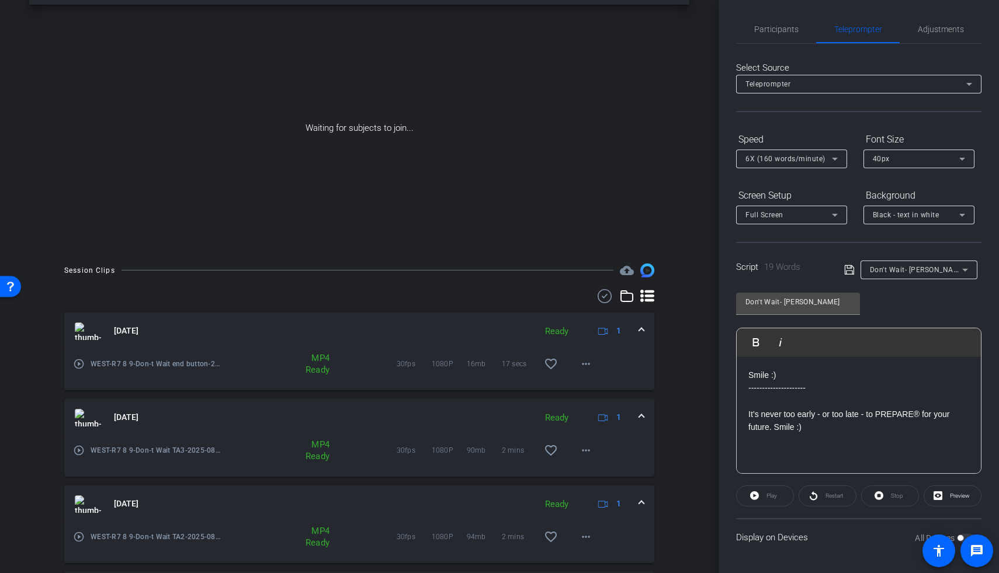
scroll to position [0, 0]
